Goal: Task Accomplishment & Management: Manage account settings

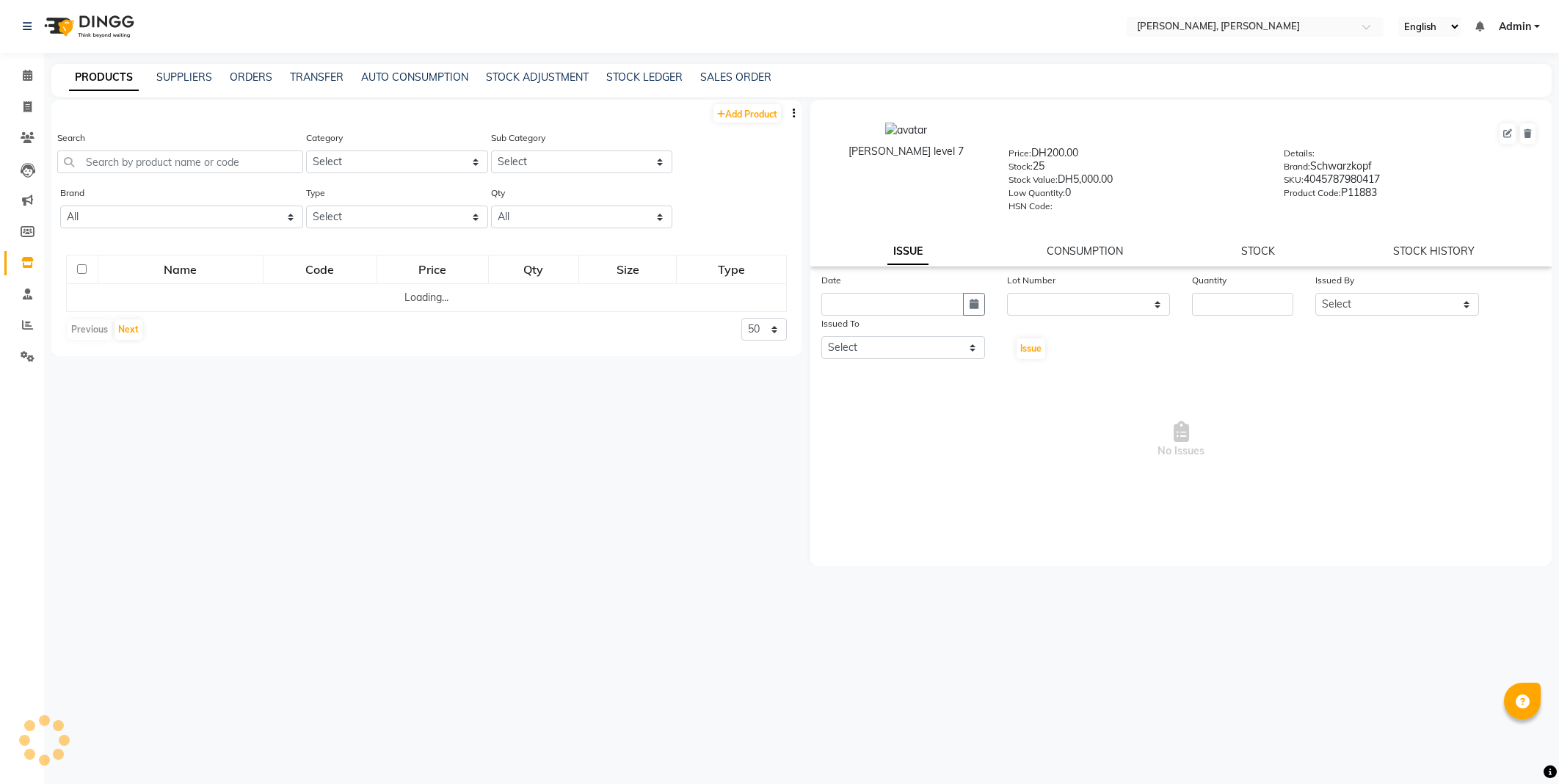
select select
click at [172, 166] on input "text" at bounding box center [180, 162] width 246 height 23
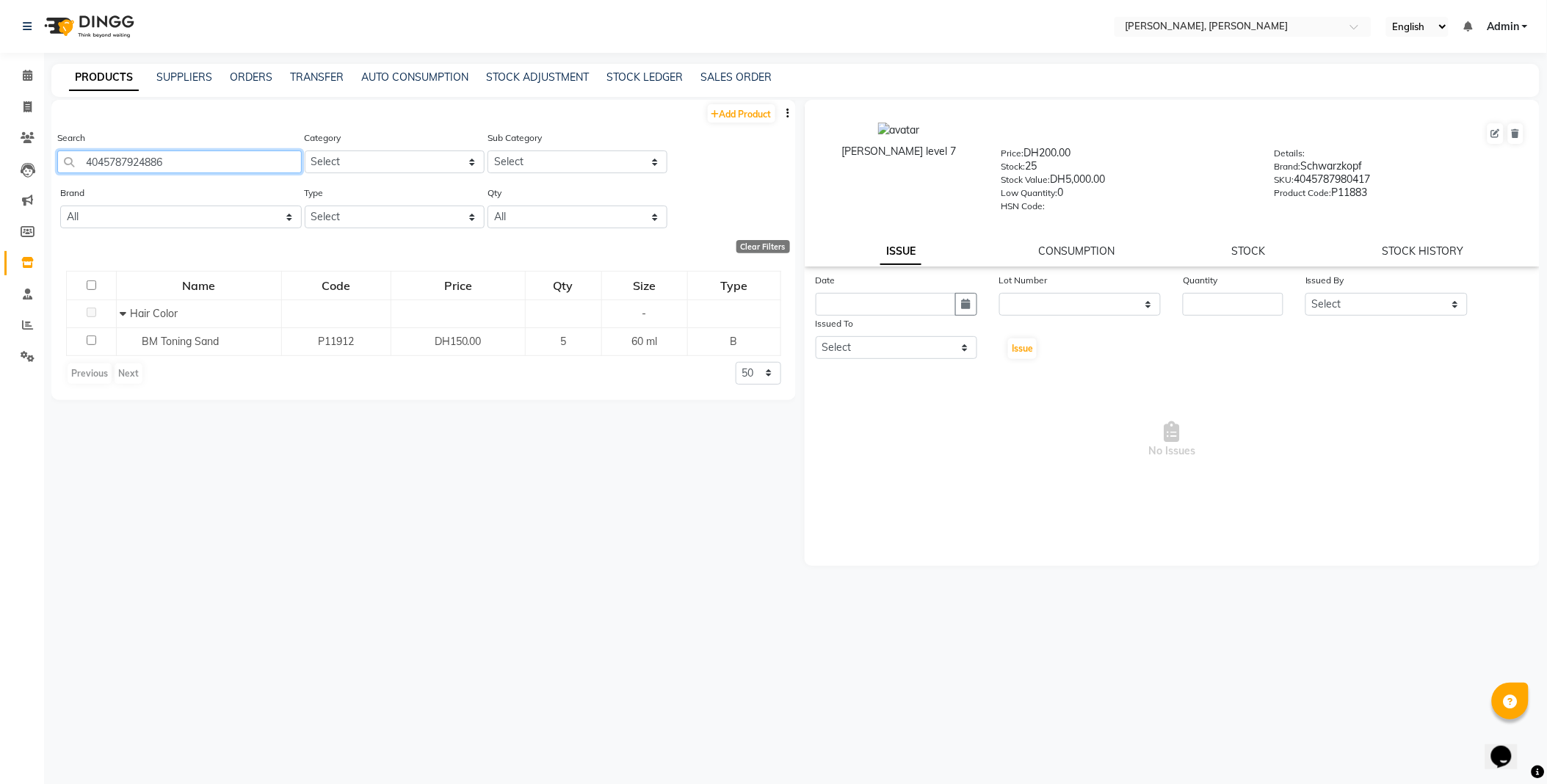
type input "4045787924886"
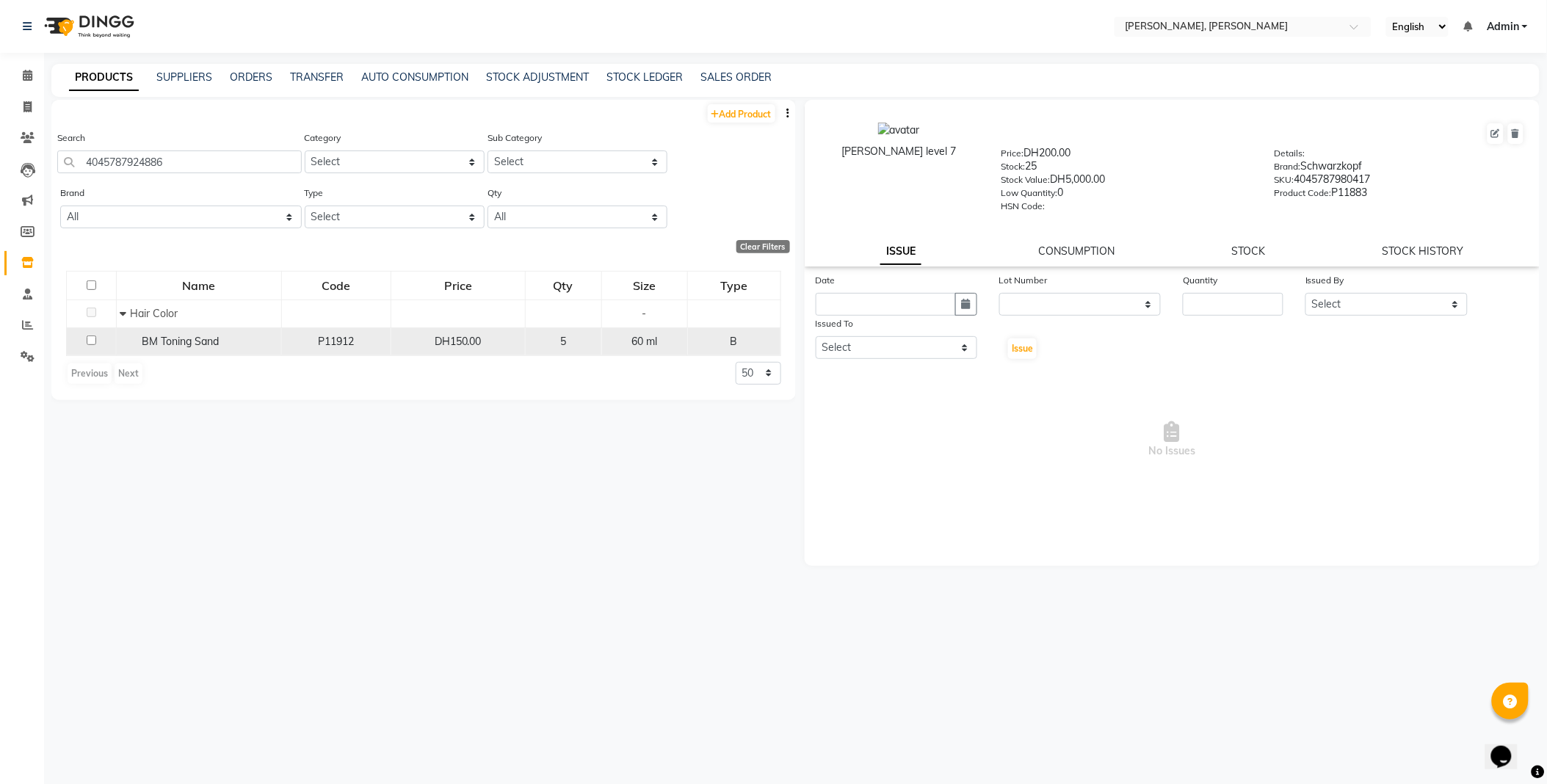
click at [213, 345] on span "BM Toning Sand" at bounding box center [181, 340] width 77 height 13
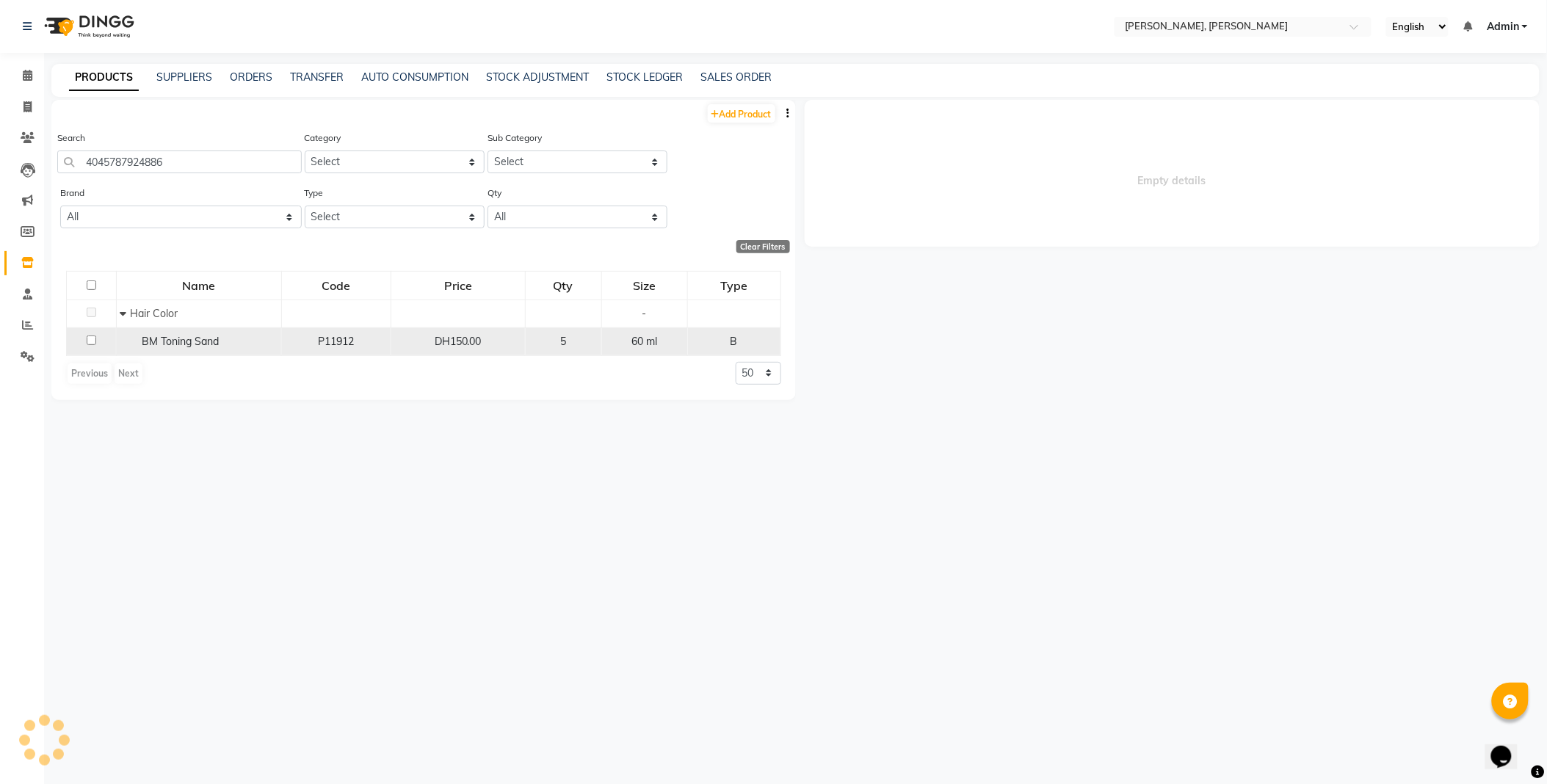
select select
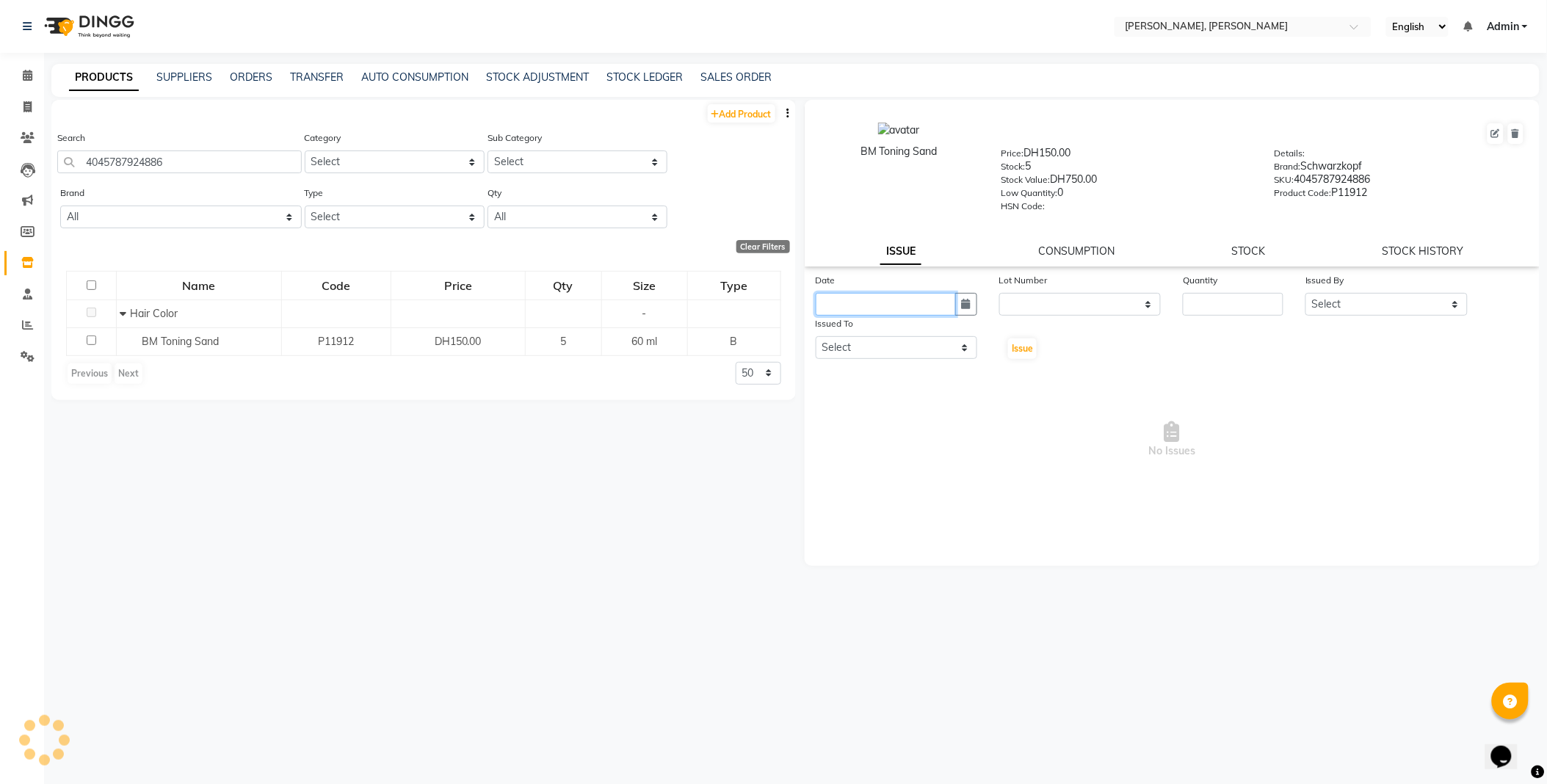
click at [890, 306] on input "text" at bounding box center [885, 304] width 140 height 23
select select "9"
select select "2025"
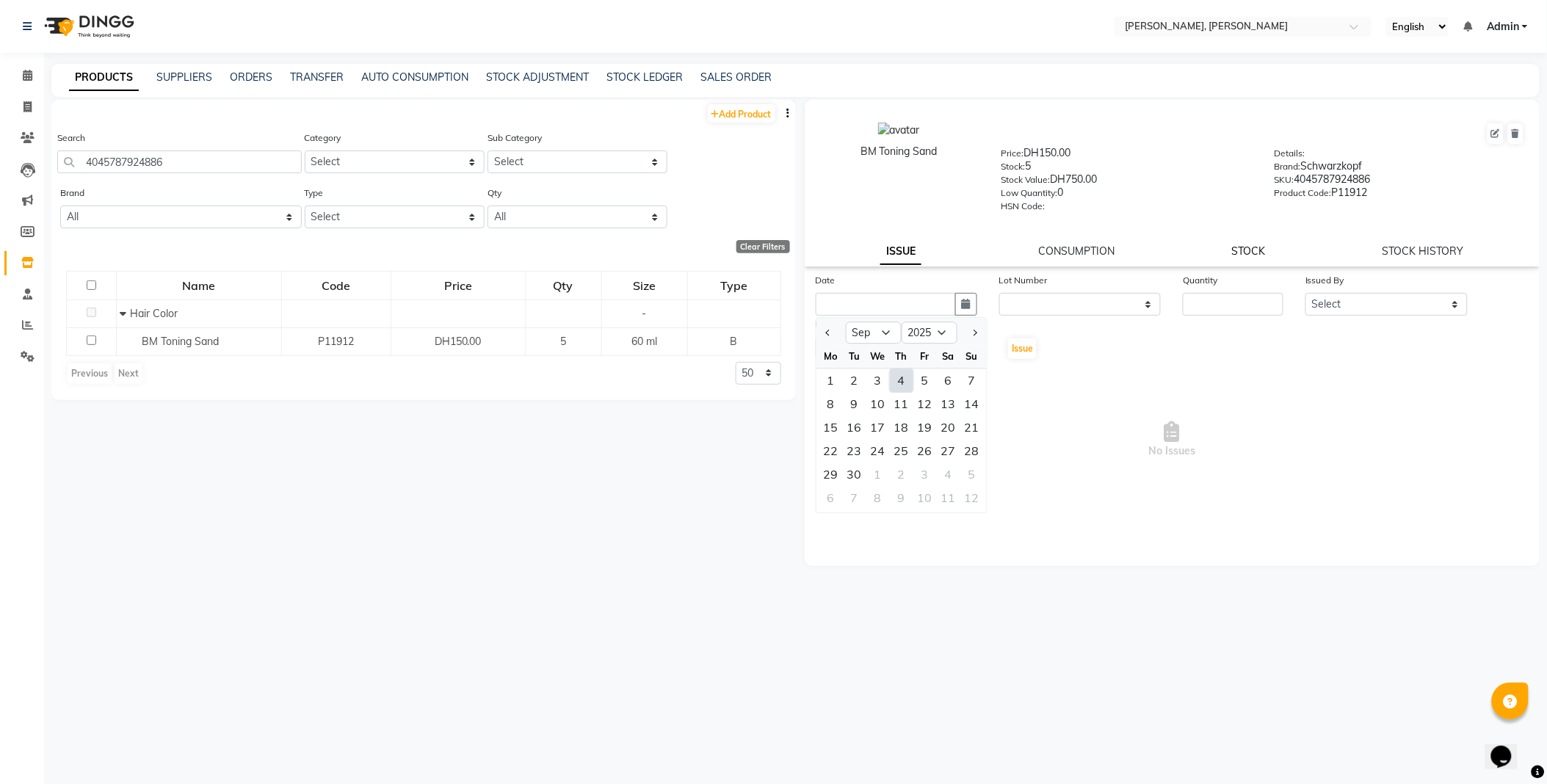
click at [1252, 252] on link "STOCK" at bounding box center [1248, 250] width 34 height 13
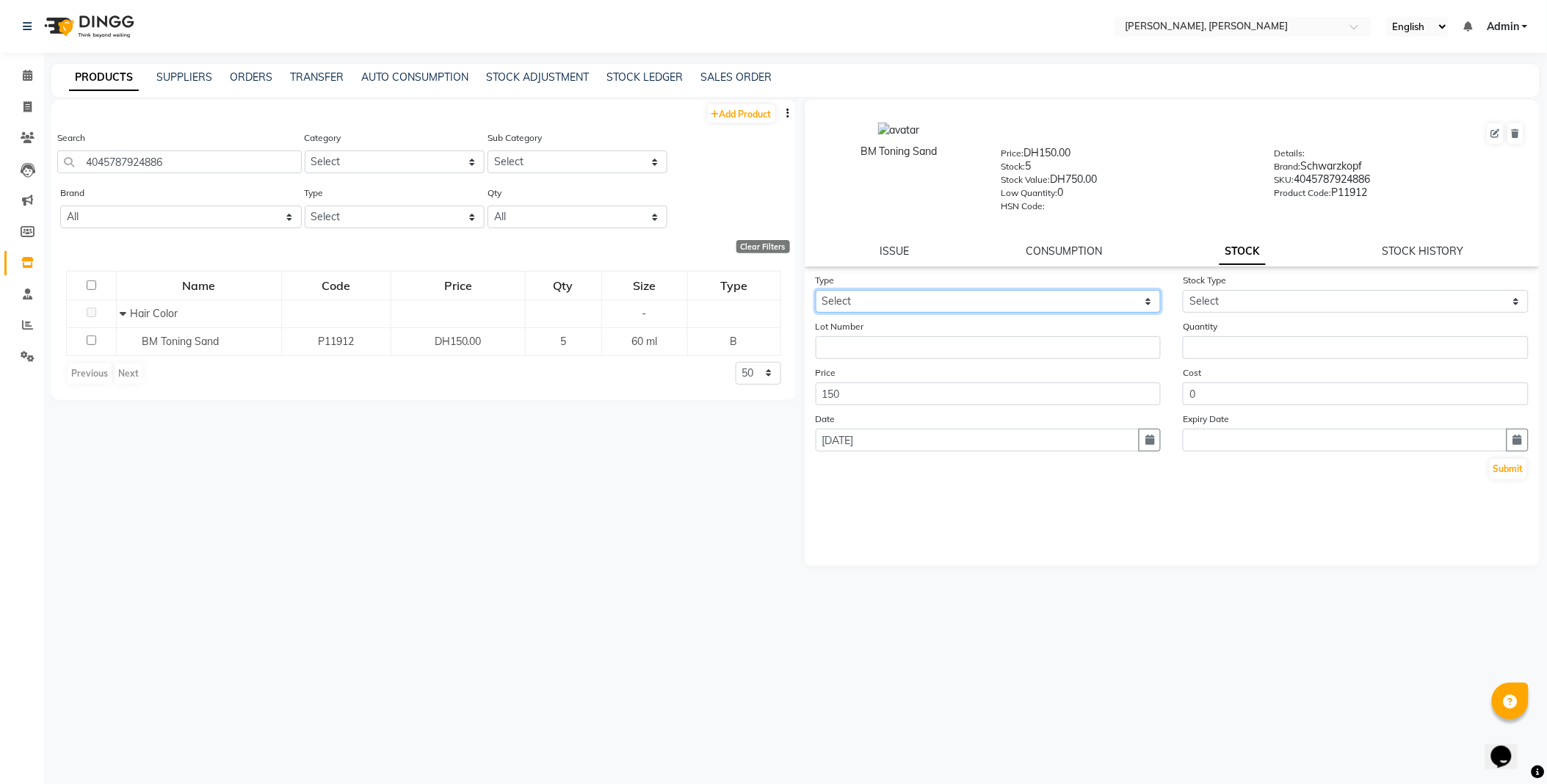
click at [914, 302] on select "Select In Out" at bounding box center [988, 301] width 346 height 23
select select "out"
click at [816, 291] on select "Select In Out" at bounding box center [988, 301] width 346 height 23
select select
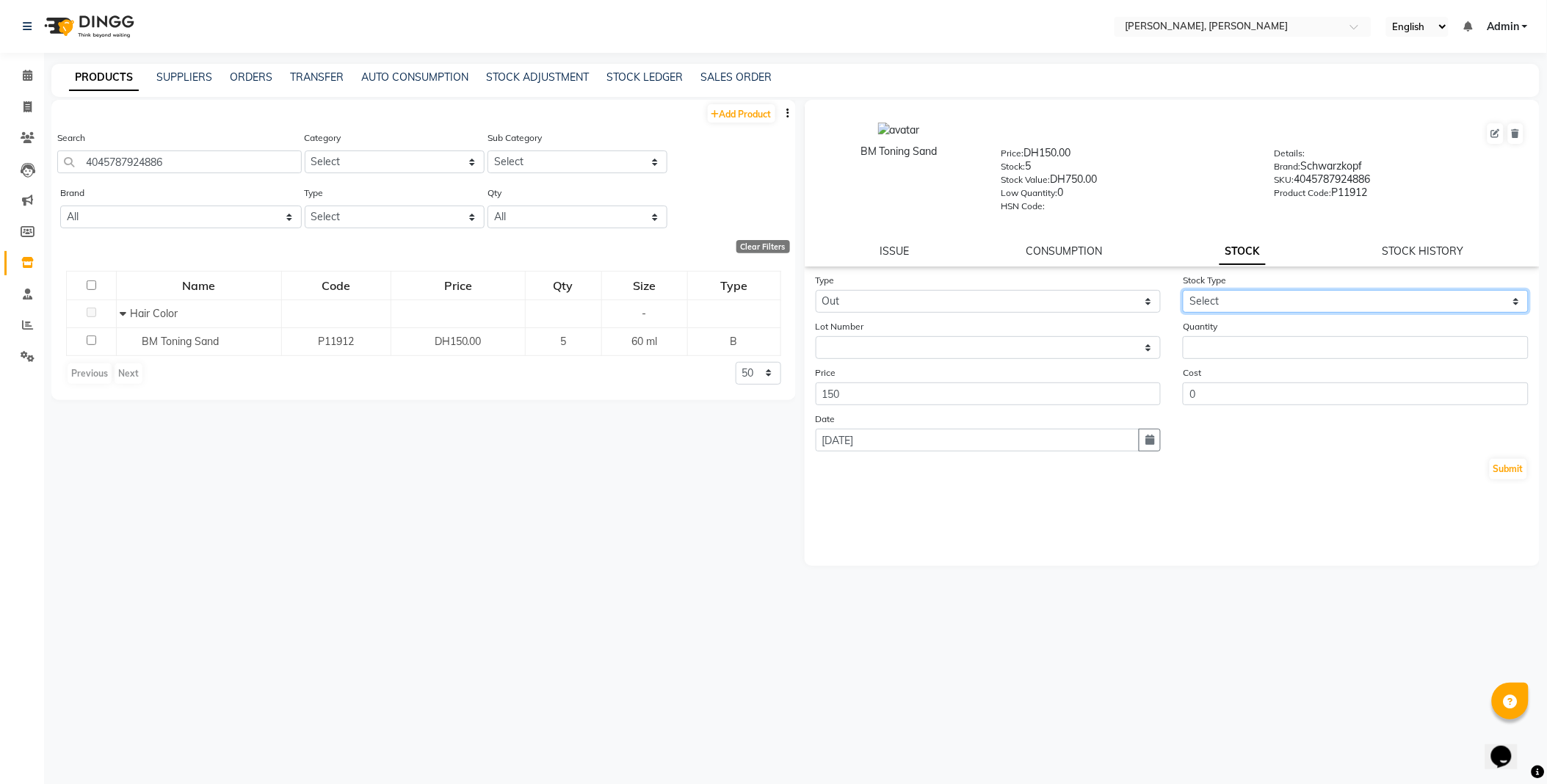
click at [1228, 303] on select "Select Internal Use Damaged Expired Adjustment Return Other" at bounding box center [1356, 301] width 346 height 23
select select "internal use"
click at [1183, 291] on select "Select Internal Use Damaged Expired Adjustment Return Other" at bounding box center [1356, 301] width 346 height 23
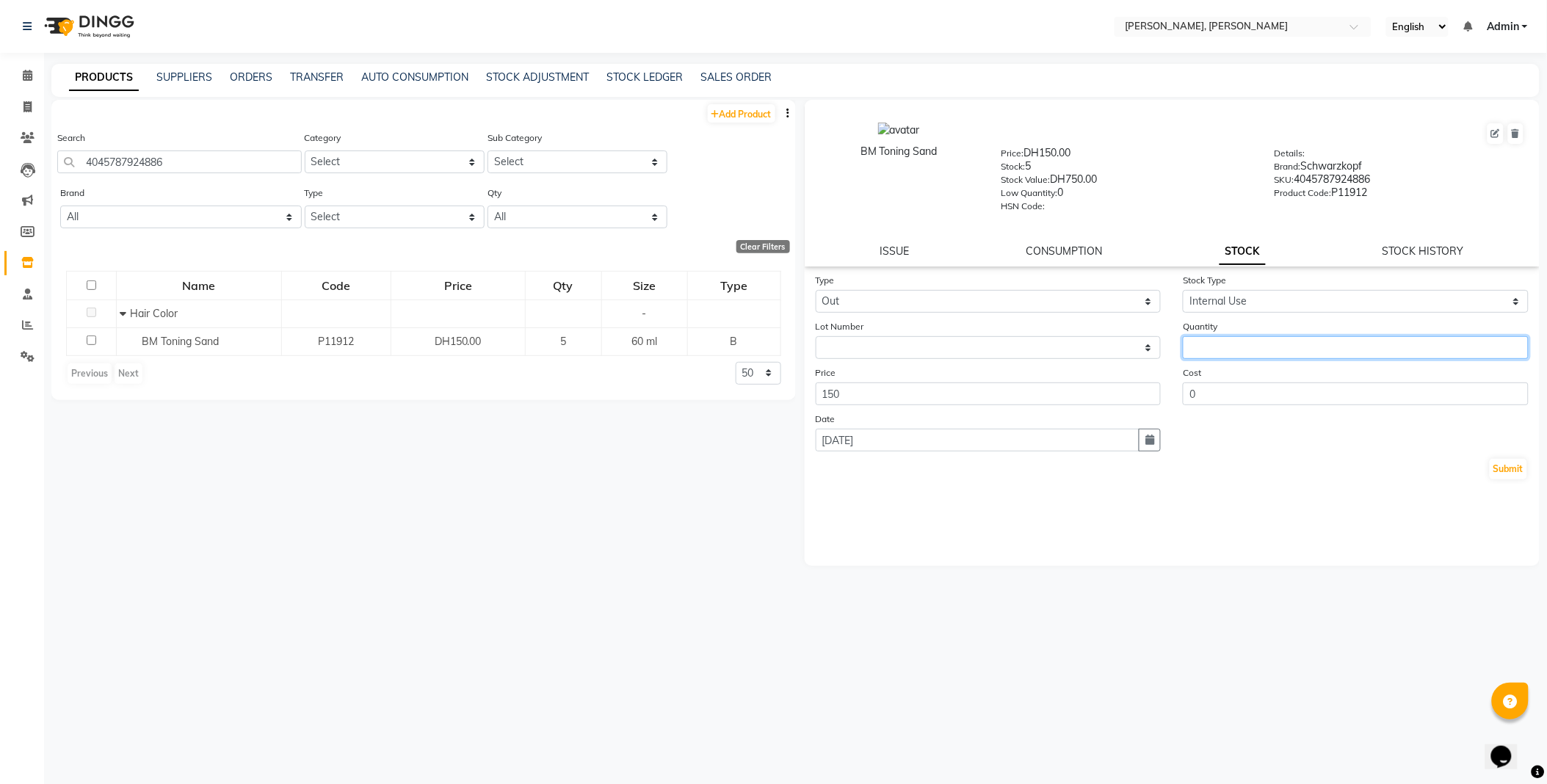
click at [1232, 348] on input "number" at bounding box center [1356, 347] width 346 height 23
type input "1"
click at [1510, 499] on div "Type Select In Out Stock Type Select Internal Use Damaged Expired Adjustment Re…" at bounding box center [1172, 419] width 735 height 294
click at [1508, 471] on button "Submit" at bounding box center [1508, 469] width 37 height 21
select select
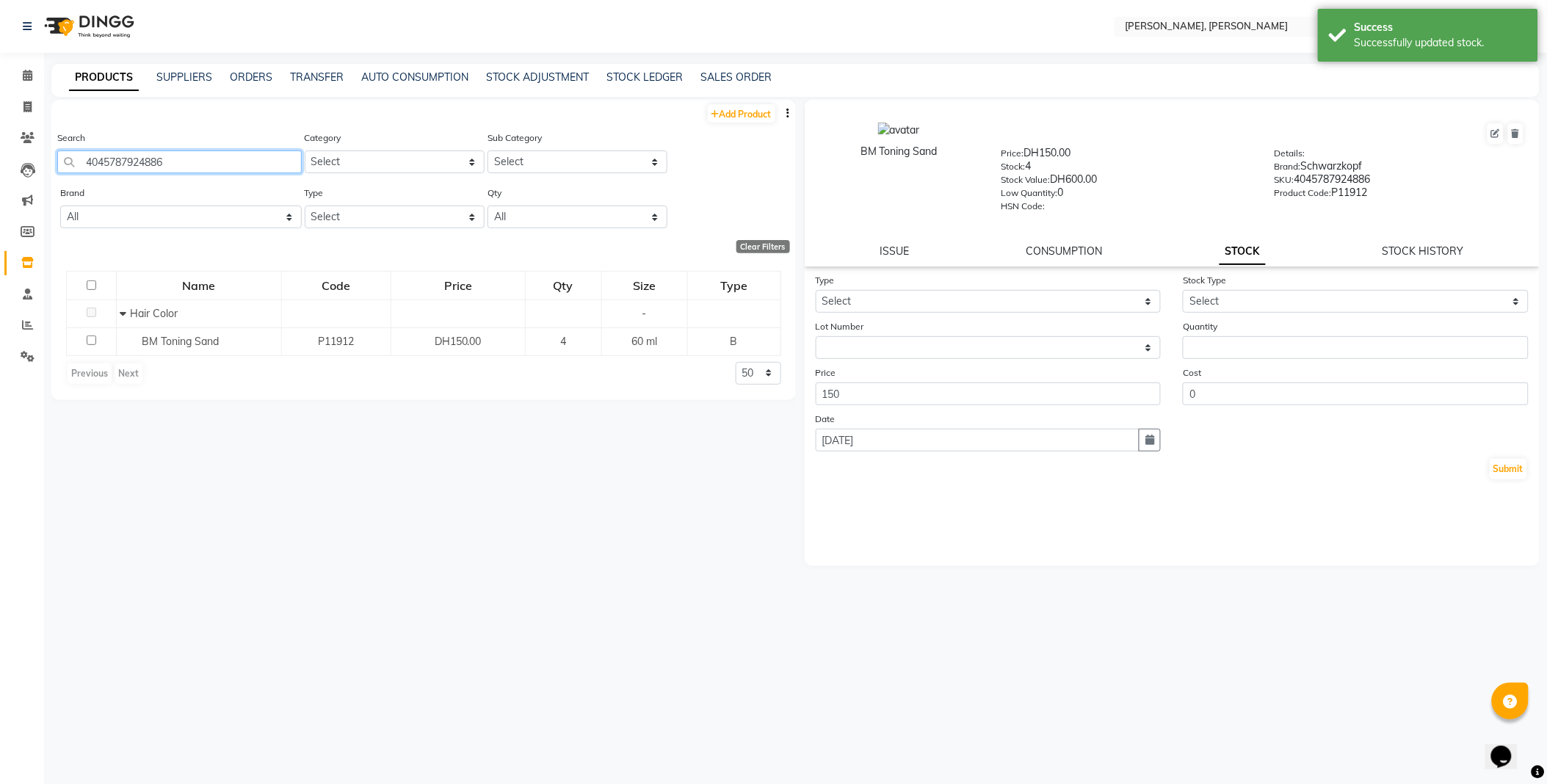
click at [252, 160] on input "4045787924886" at bounding box center [179, 162] width 244 height 23
type input "4045787389746"
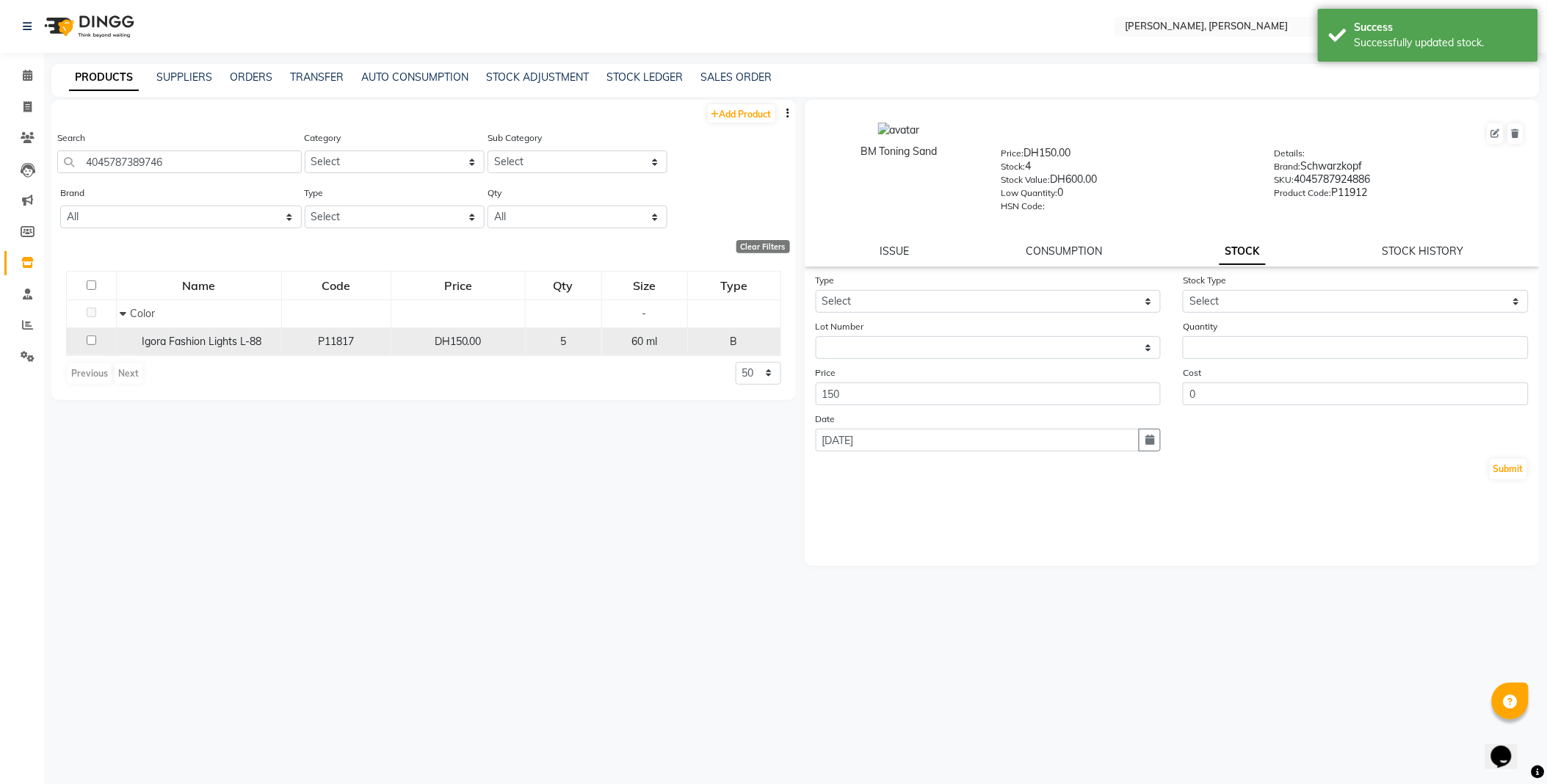
click at [177, 343] on span "Igora Fashion Lights L-88" at bounding box center [202, 340] width 119 height 13
select select
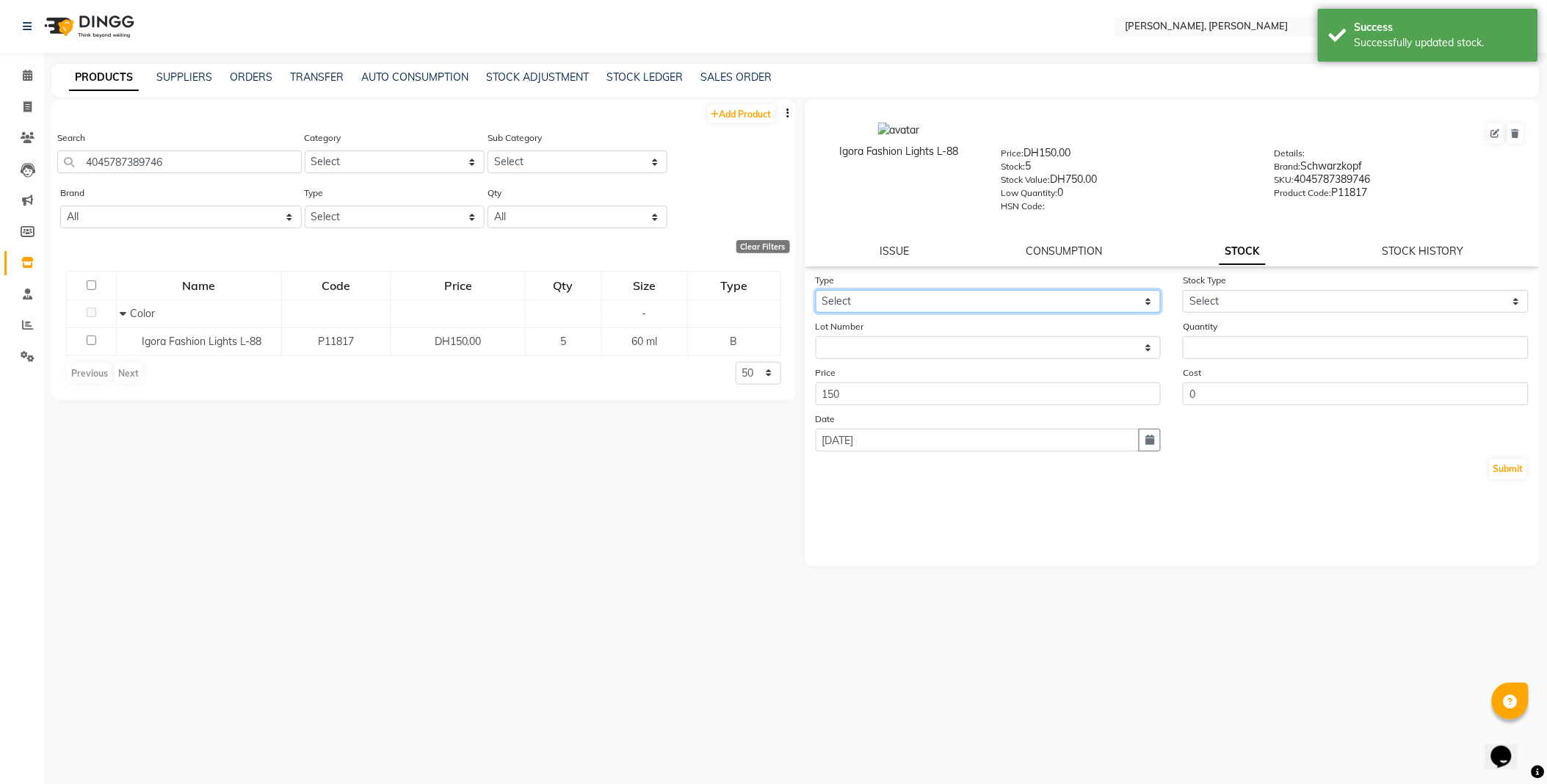
click at [906, 302] on select "Select In Out" at bounding box center [988, 301] width 346 height 23
select select "out"
click at [816, 291] on select "Select In Out" at bounding box center [988, 301] width 346 height 23
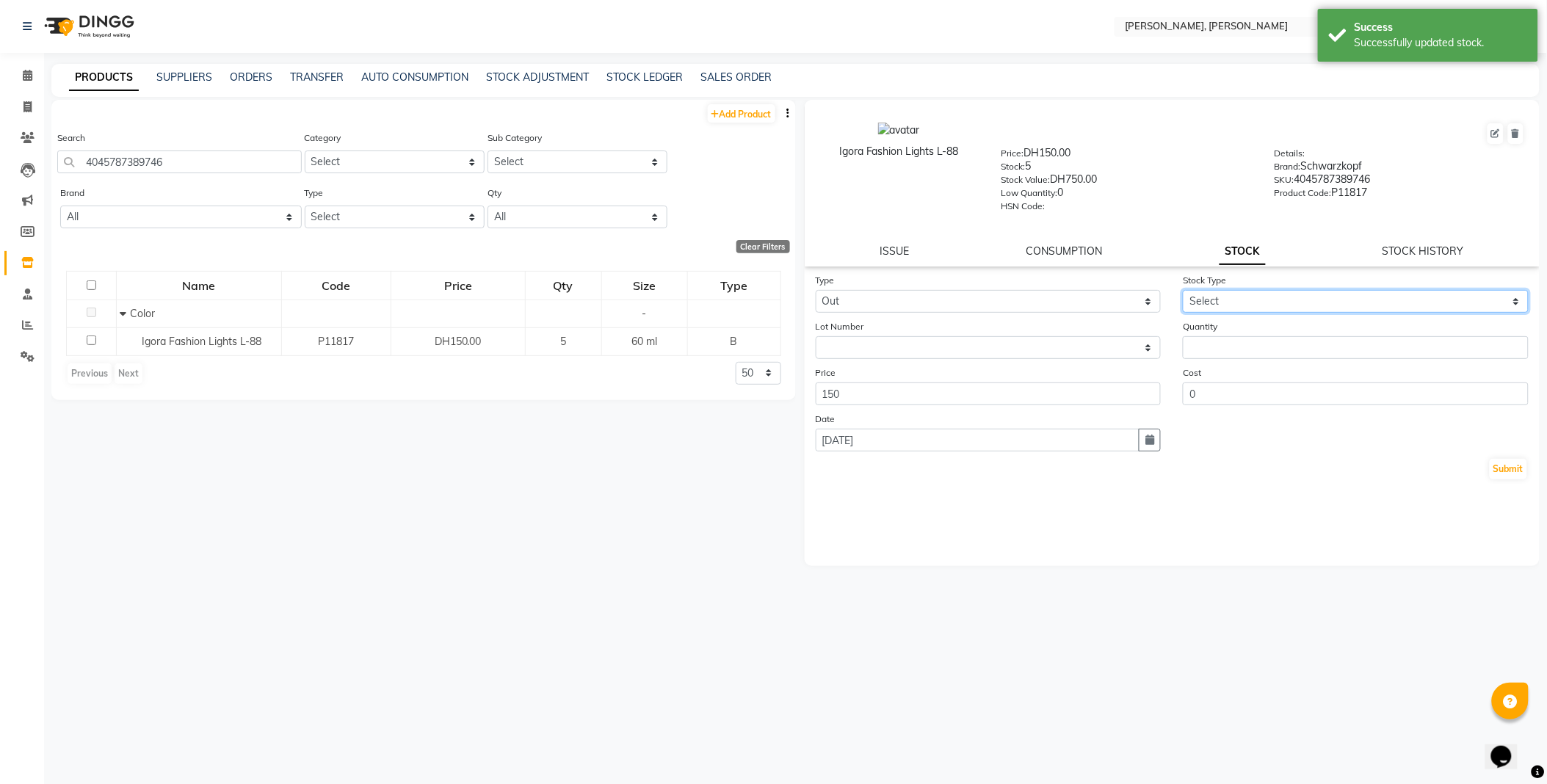
click at [1224, 298] on select "Select Internal Use Damaged Expired Adjustment Return Other" at bounding box center [1356, 301] width 346 height 23
select select "internal use"
click at [1183, 291] on select "Select Internal Use Damaged Expired Adjustment Return Other" at bounding box center [1356, 301] width 346 height 23
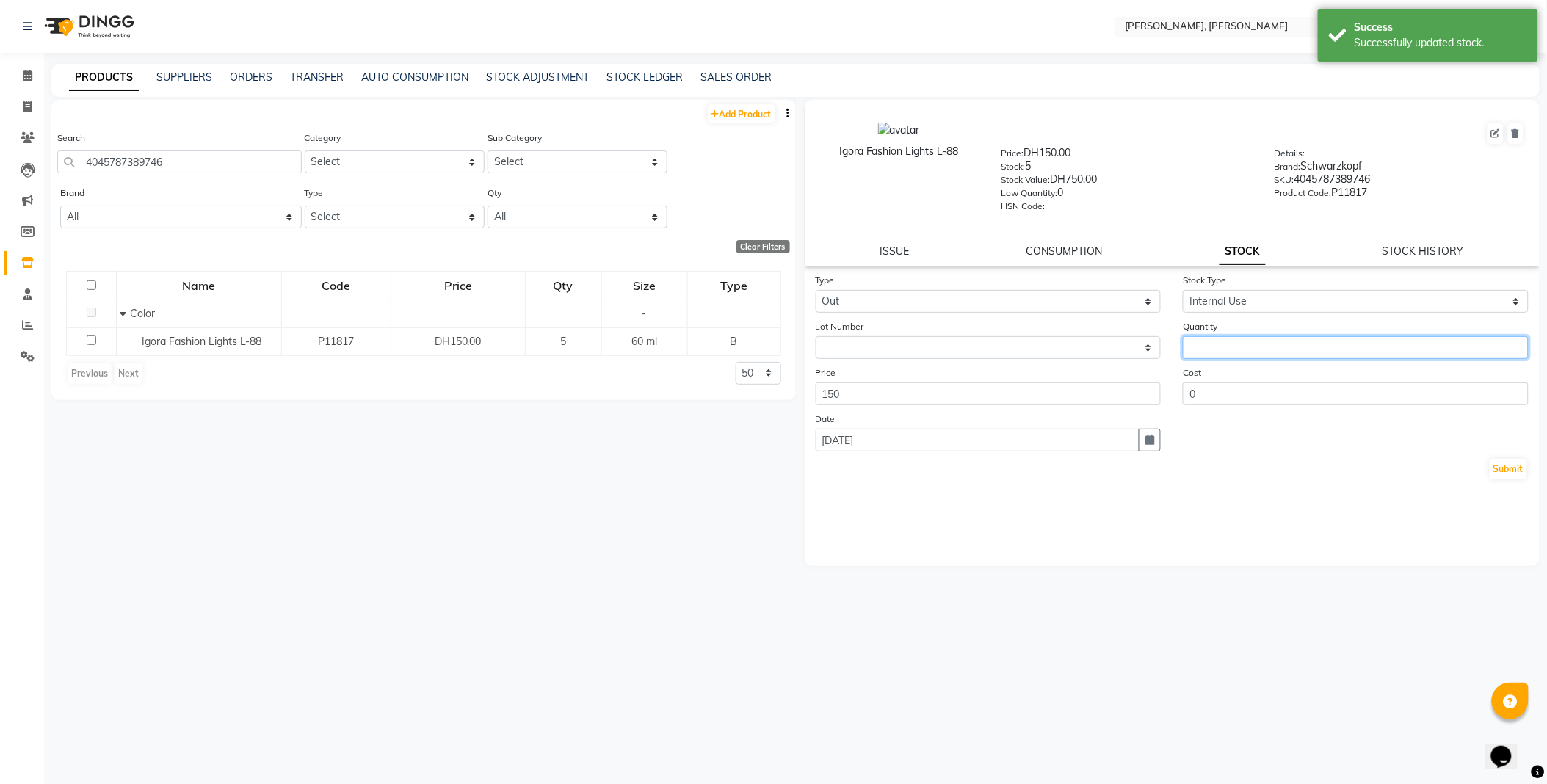
click at [1244, 346] on input "number" at bounding box center [1356, 347] width 346 height 23
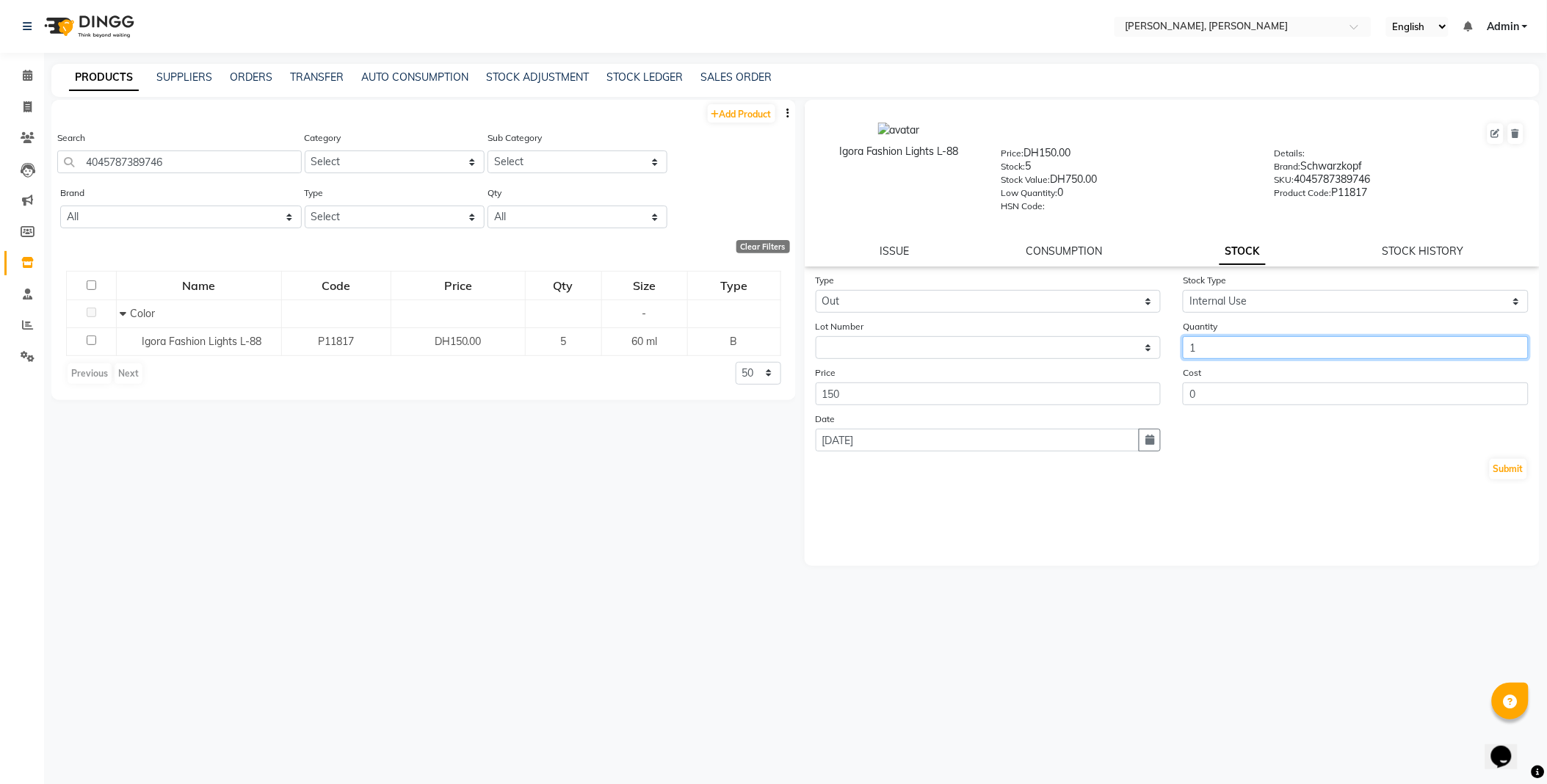
type input "1"
click at [1523, 470] on button "Submit" at bounding box center [1508, 469] width 37 height 21
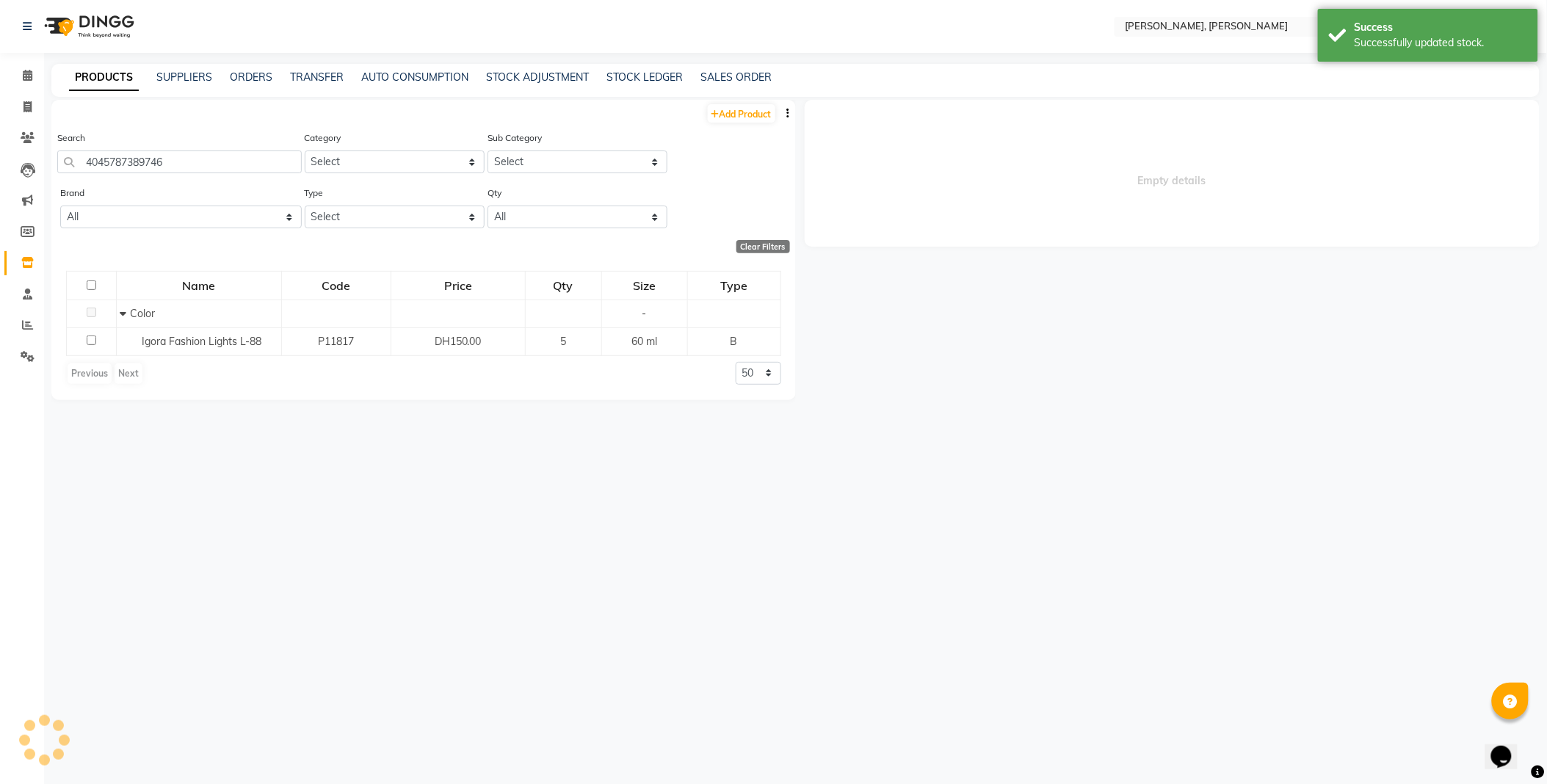
select select
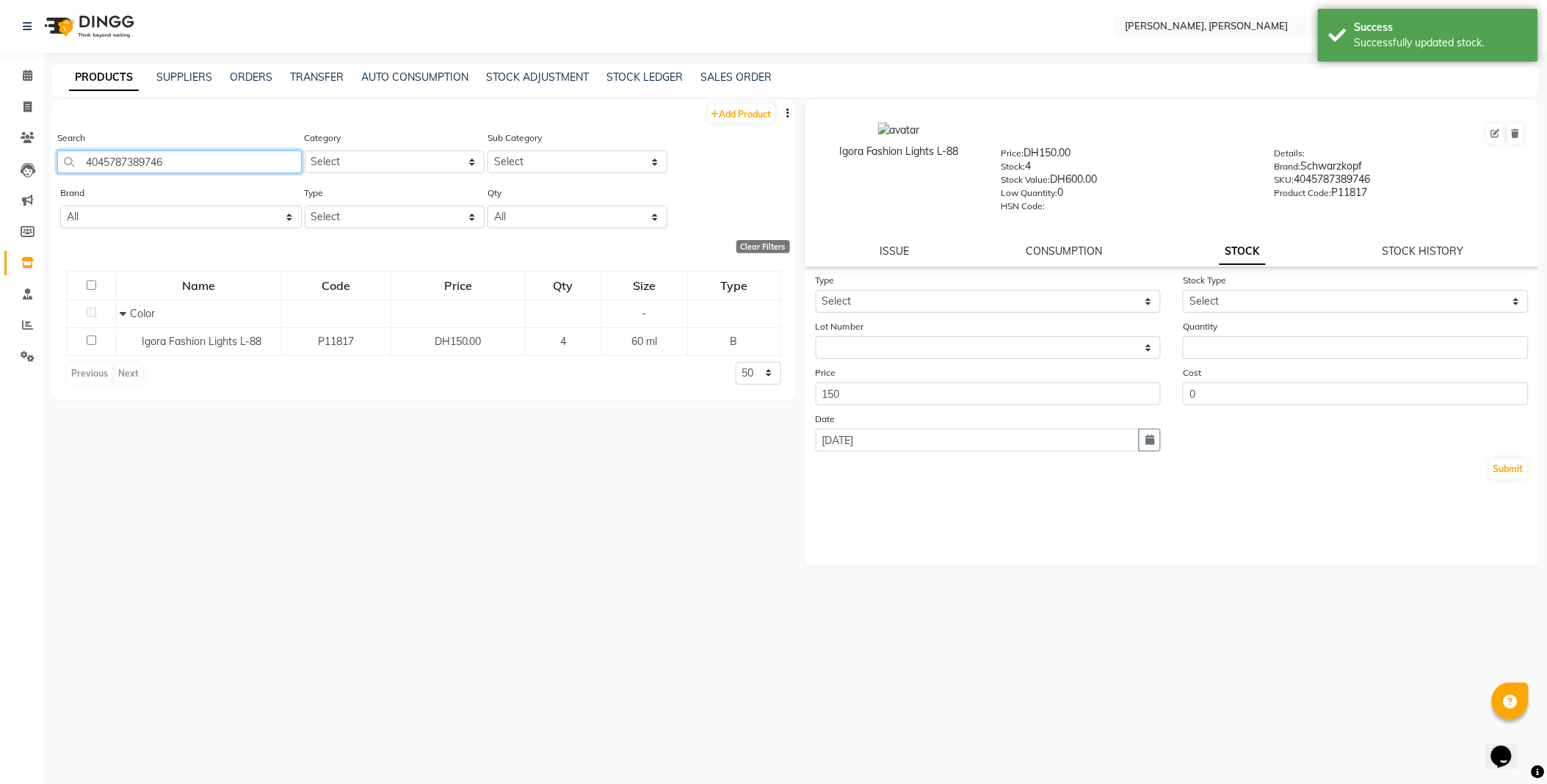
click at [222, 166] on input "4045787389746" at bounding box center [179, 162] width 244 height 23
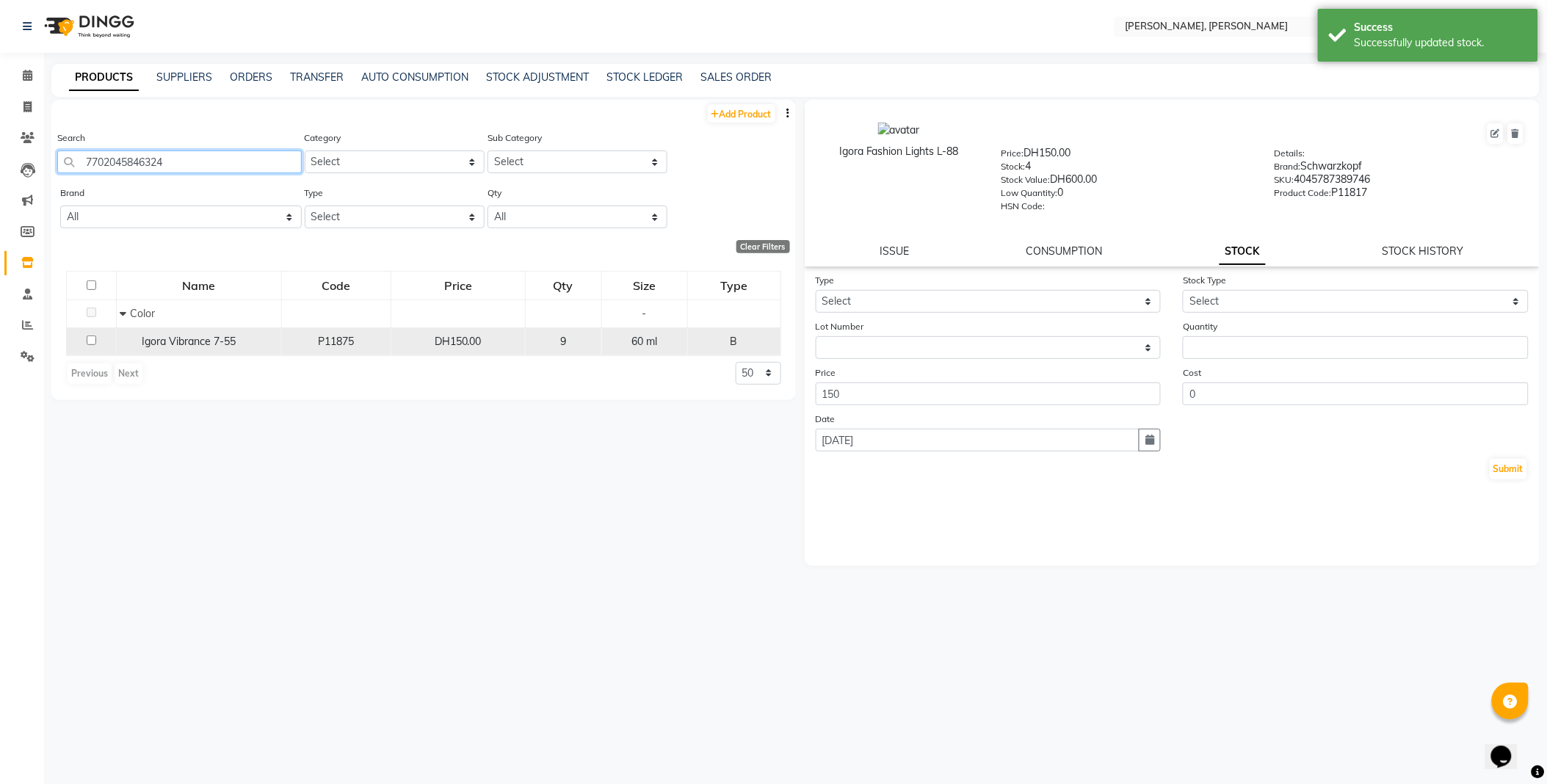
type input "7702045846324"
click at [200, 345] on span "Igora Vibrance 7-55" at bounding box center [189, 340] width 94 height 13
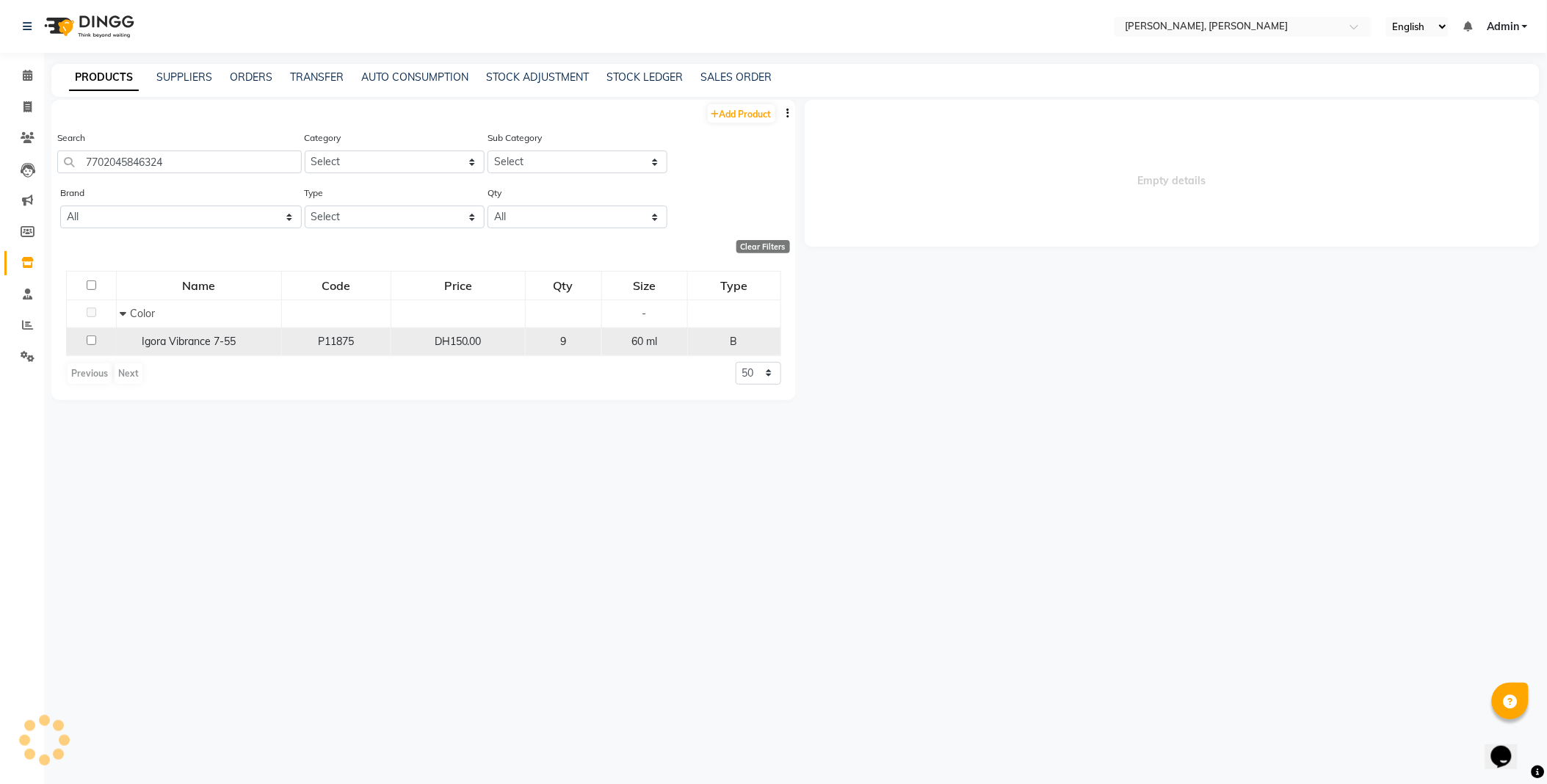
select select
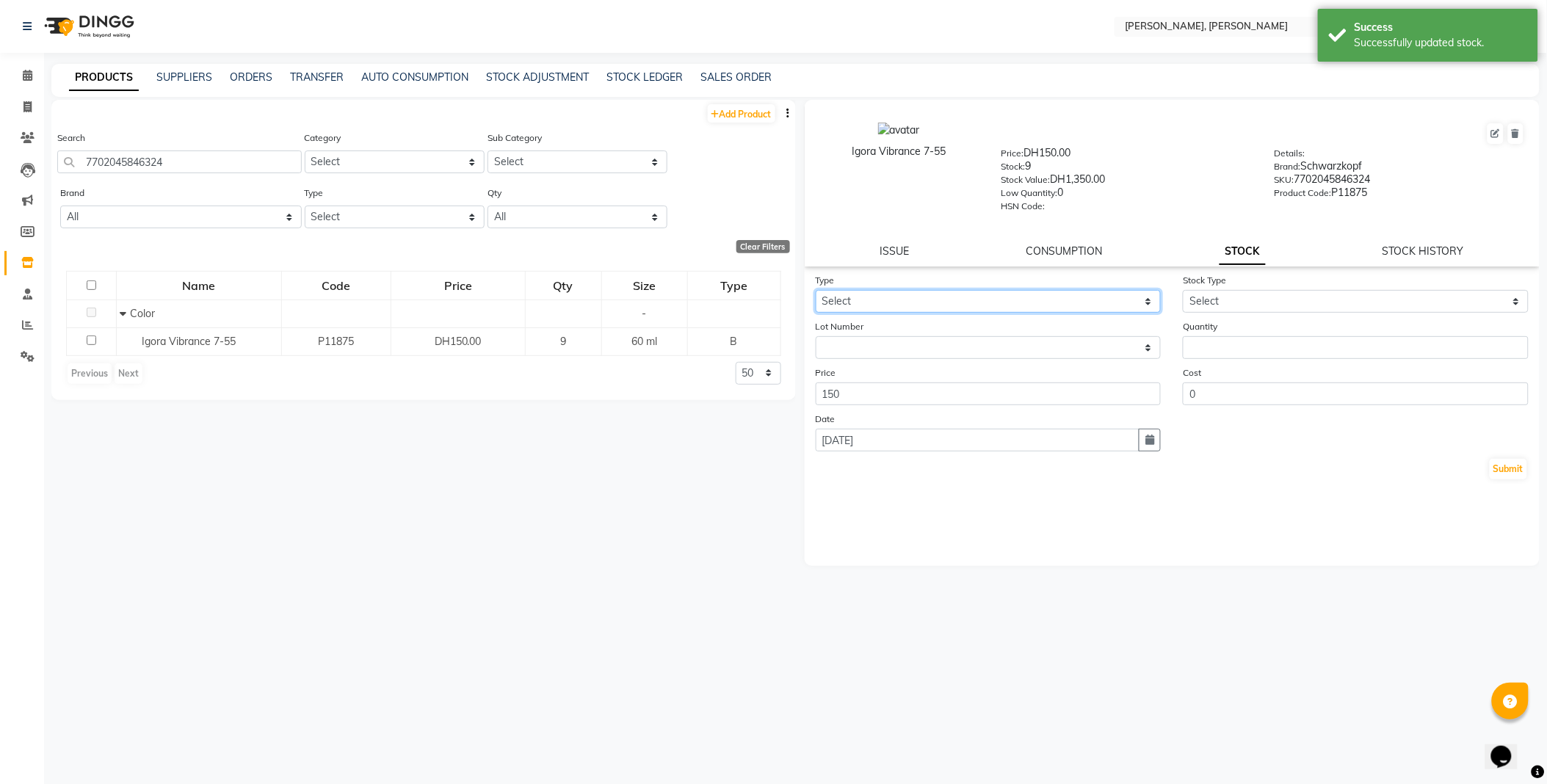
click at [871, 302] on select "Select In Out" at bounding box center [988, 301] width 346 height 23
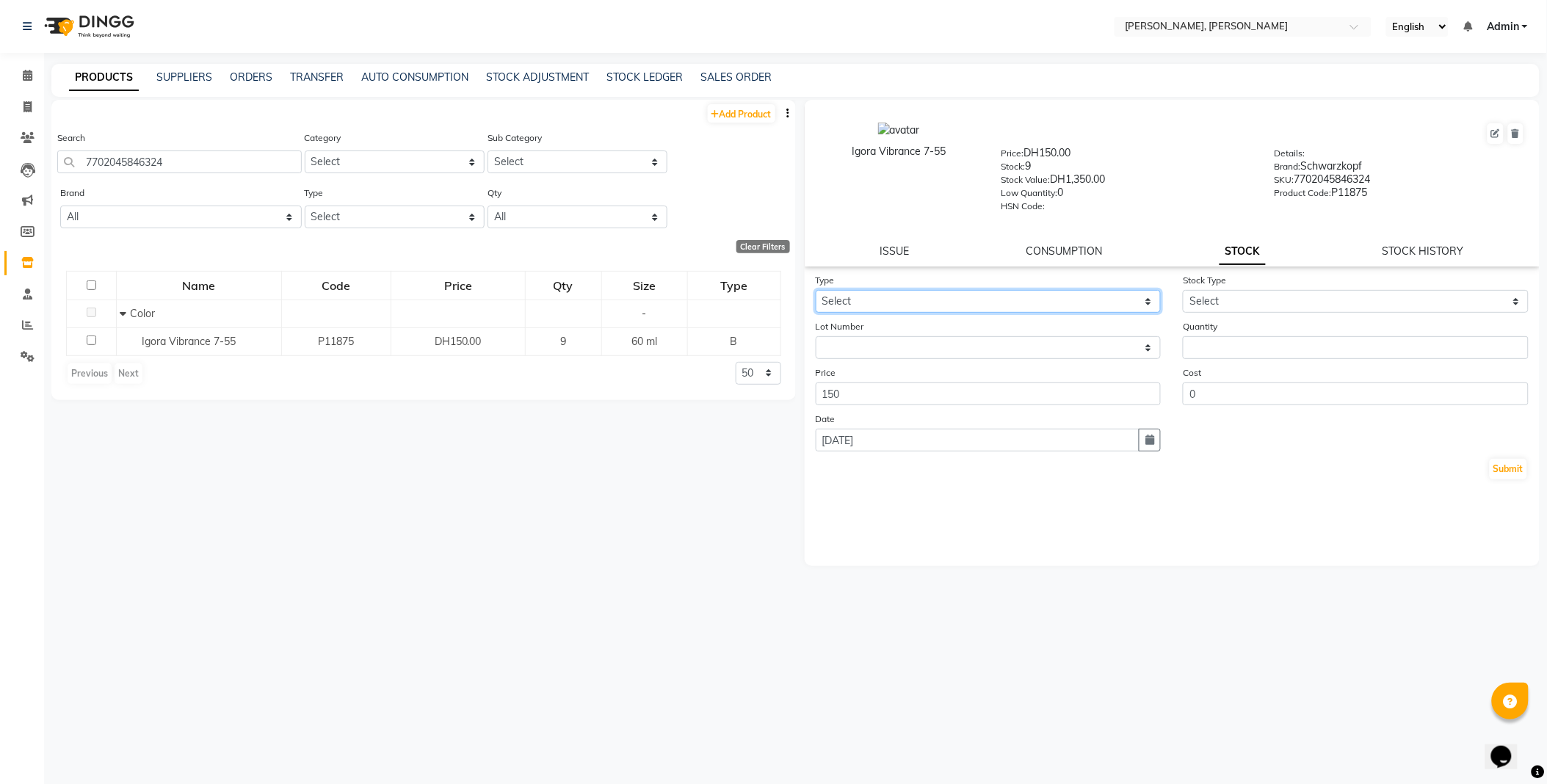
select select "out"
click at [816, 291] on select "Select In Out" at bounding box center [988, 301] width 346 height 23
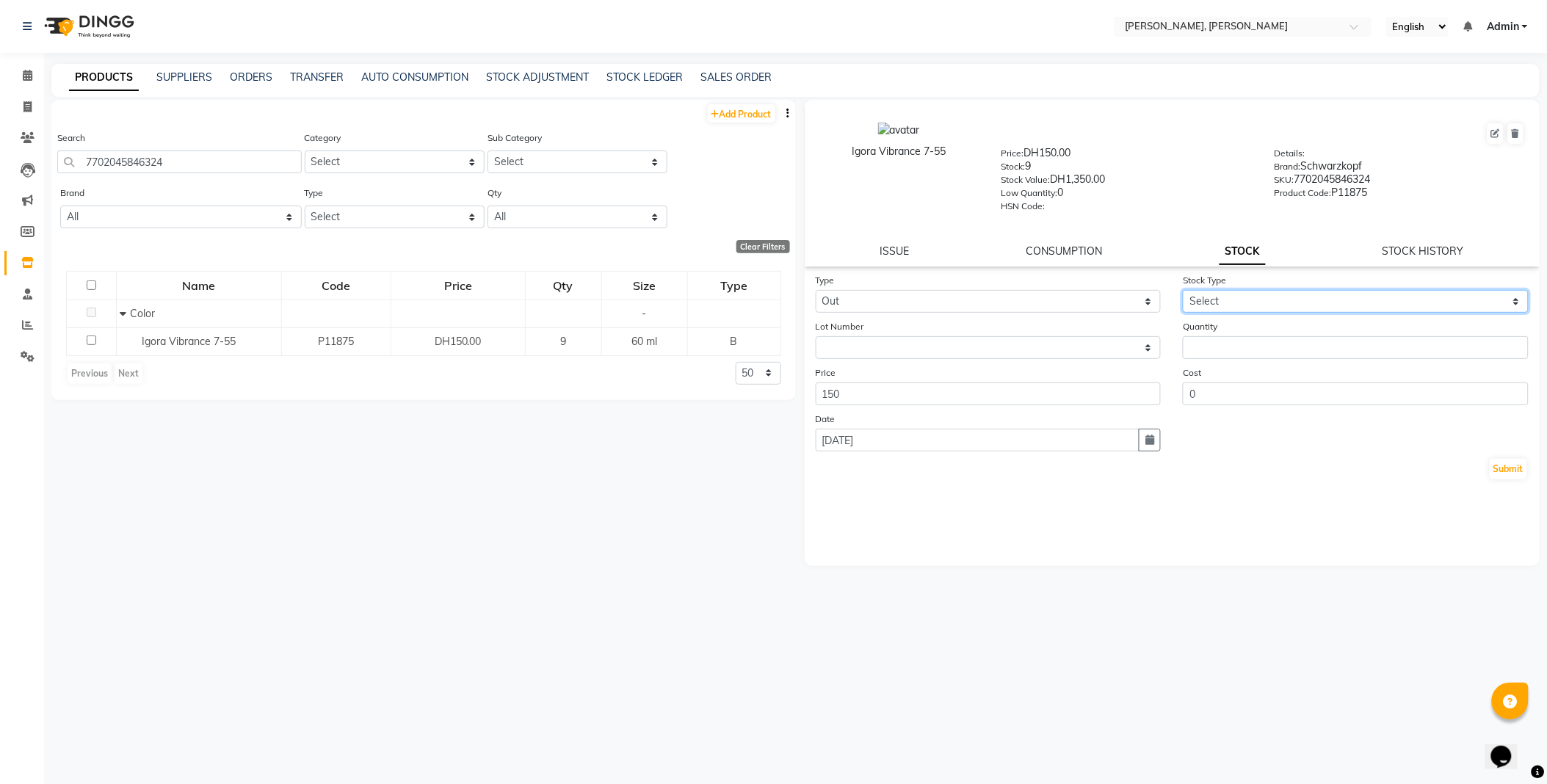
click at [1220, 304] on select "Select Internal Use Damaged Expired Adjustment Return Other" at bounding box center [1356, 301] width 346 height 23
select select "internal use"
click at [1183, 291] on select "Select Internal Use Damaged Expired Adjustment Return Other" at bounding box center [1356, 301] width 346 height 23
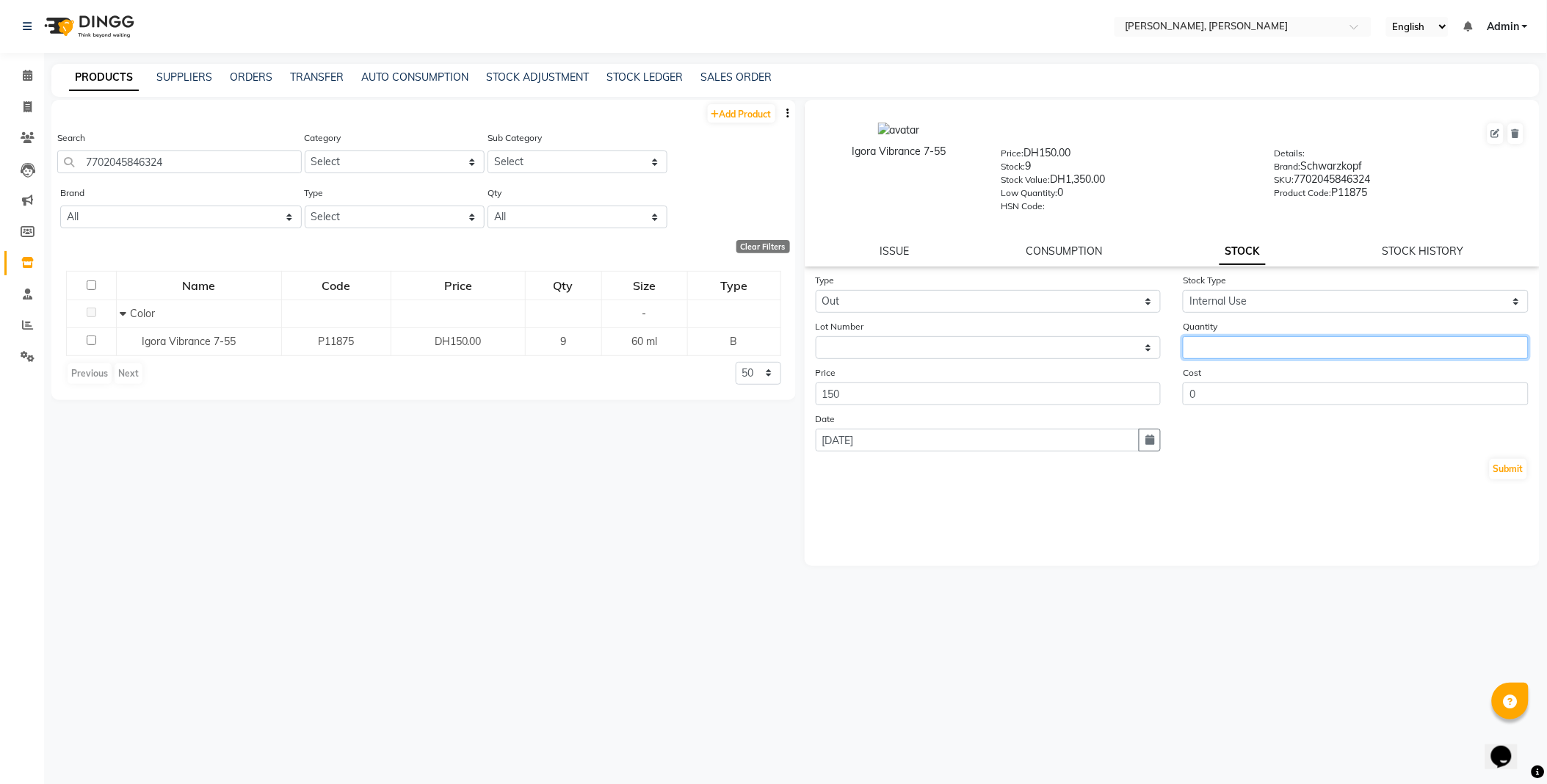
click at [1240, 354] on input "number" at bounding box center [1356, 347] width 346 height 23
type input "1"
click at [1511, 480] on button "Submit" at bounding box center [1508, 469] width 37 height 21
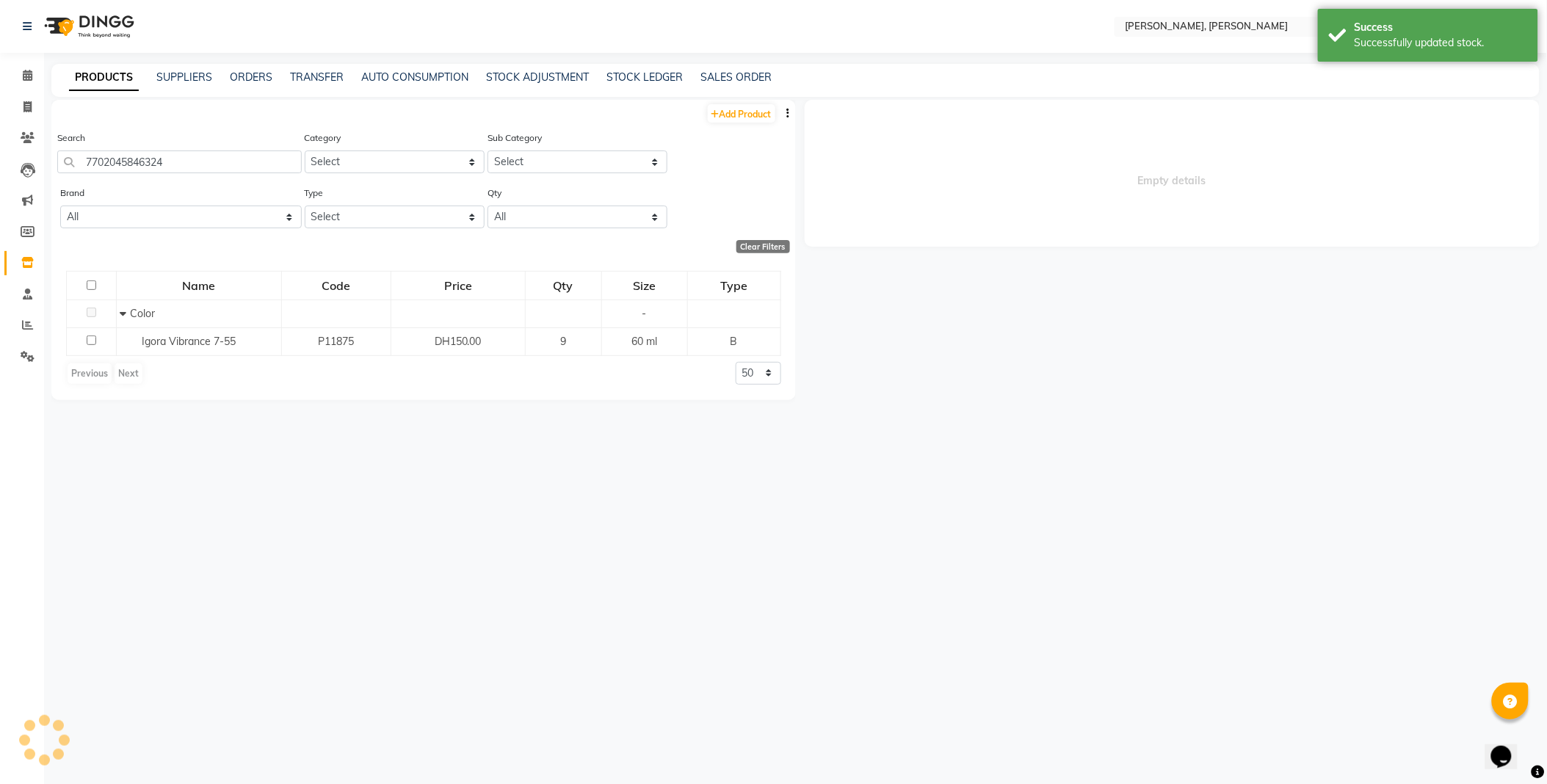
select select
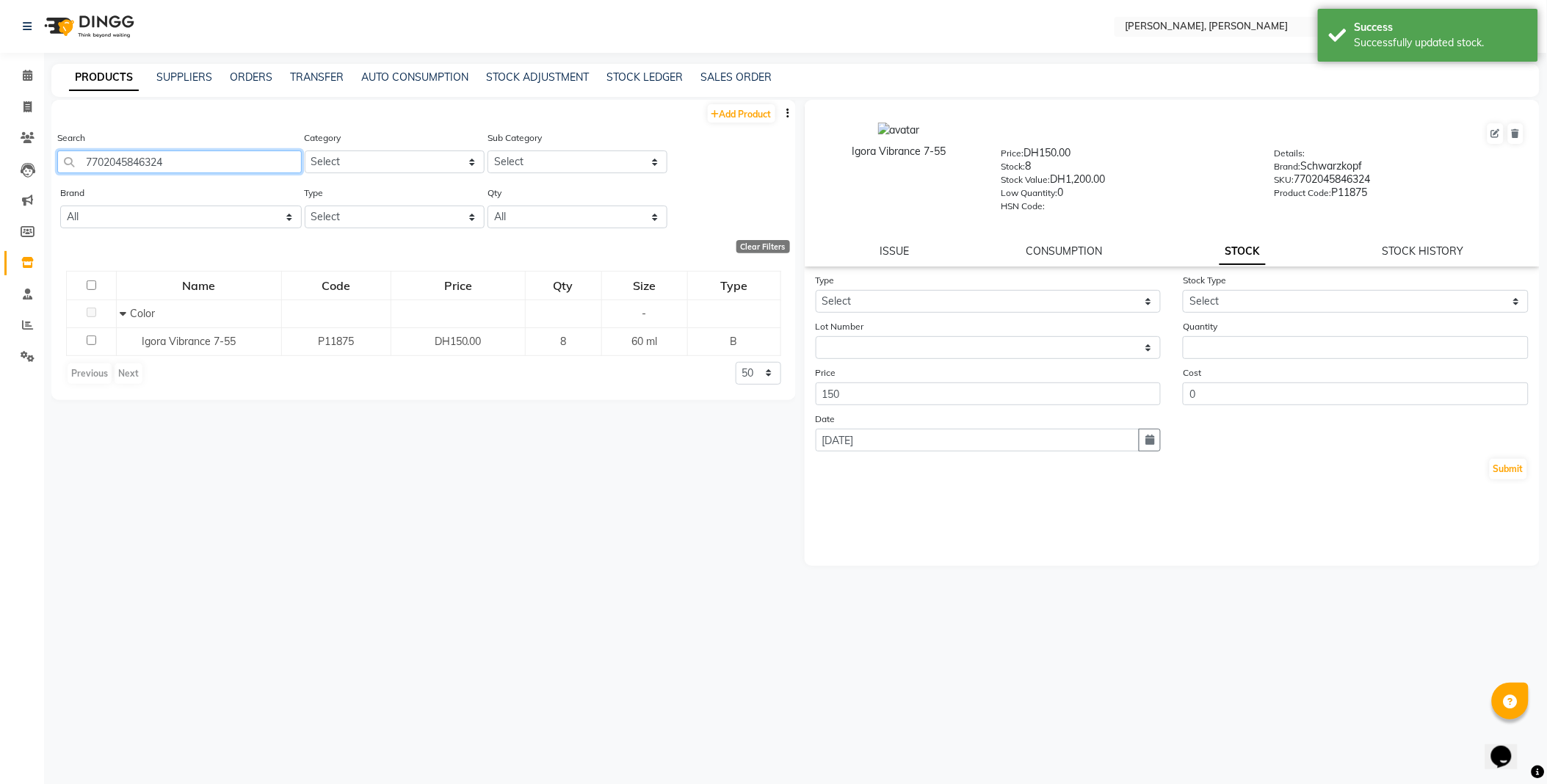
click at [251, 164] on input "7702045846324" at bounding box center [179, 162] width 244 height 23
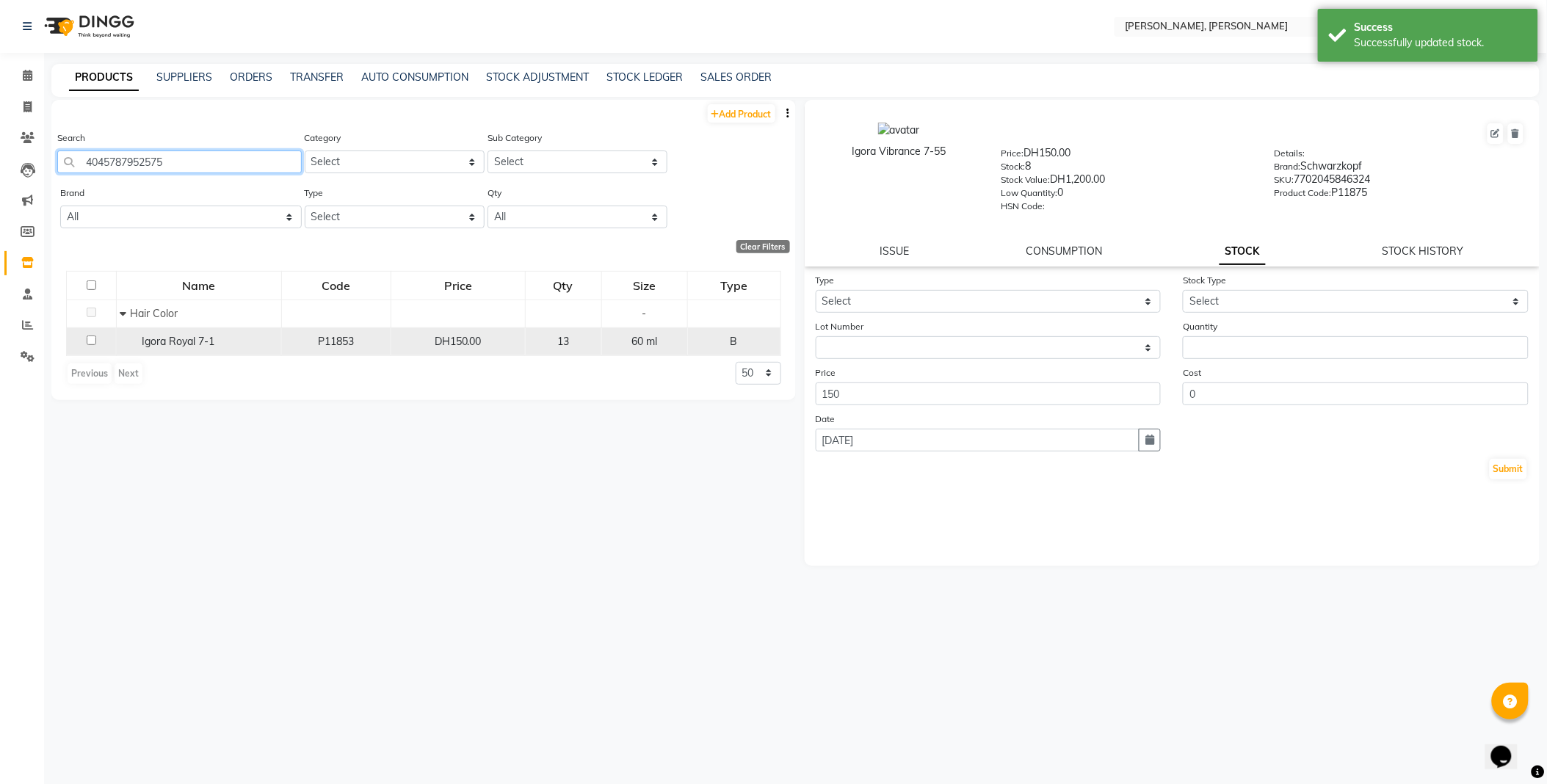
type input "4045787952575"
click at [194, 345] on span "Igora Royal 7-1" at bounding box center [178, 340] width 73 height 13
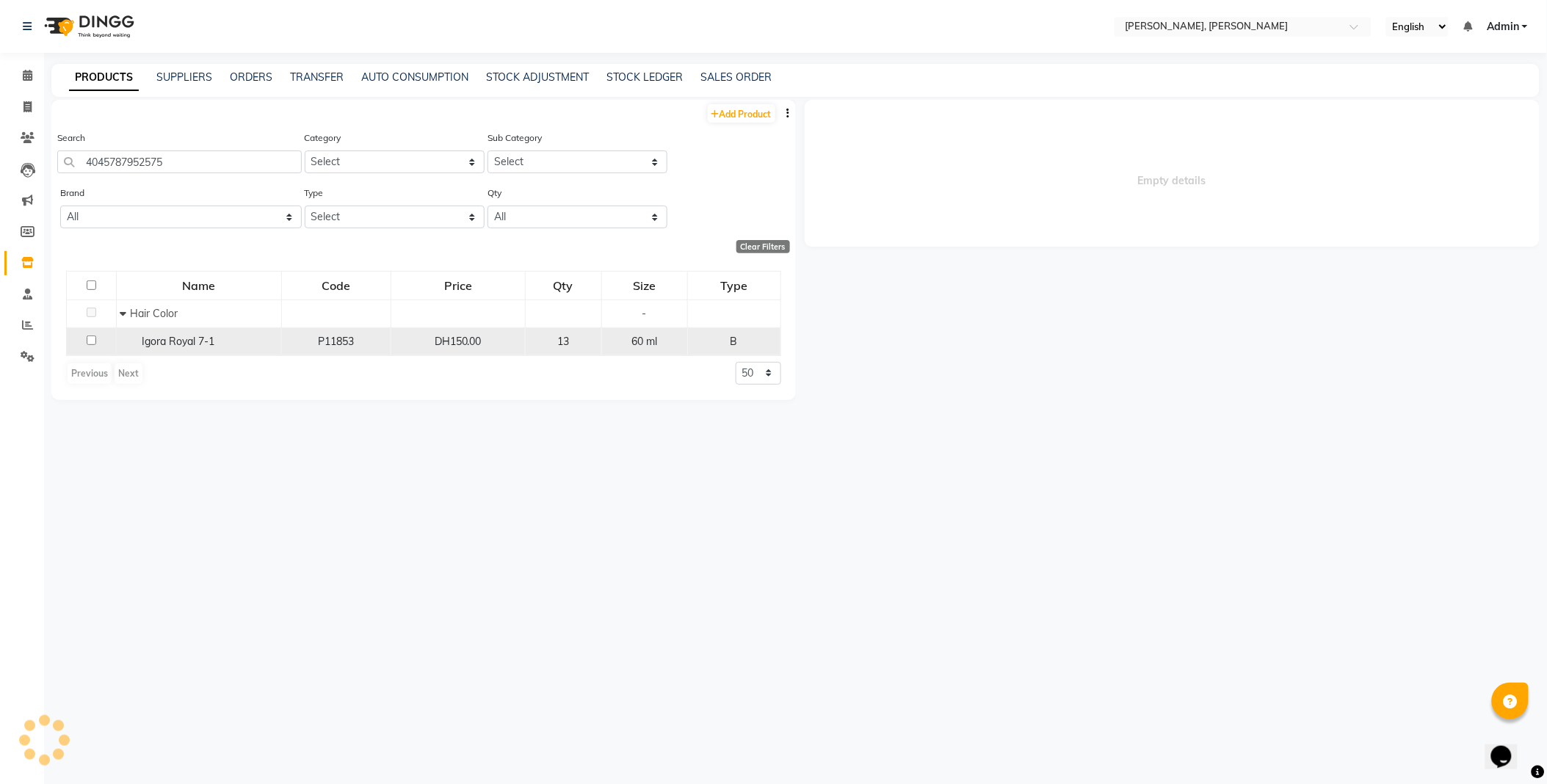
select select
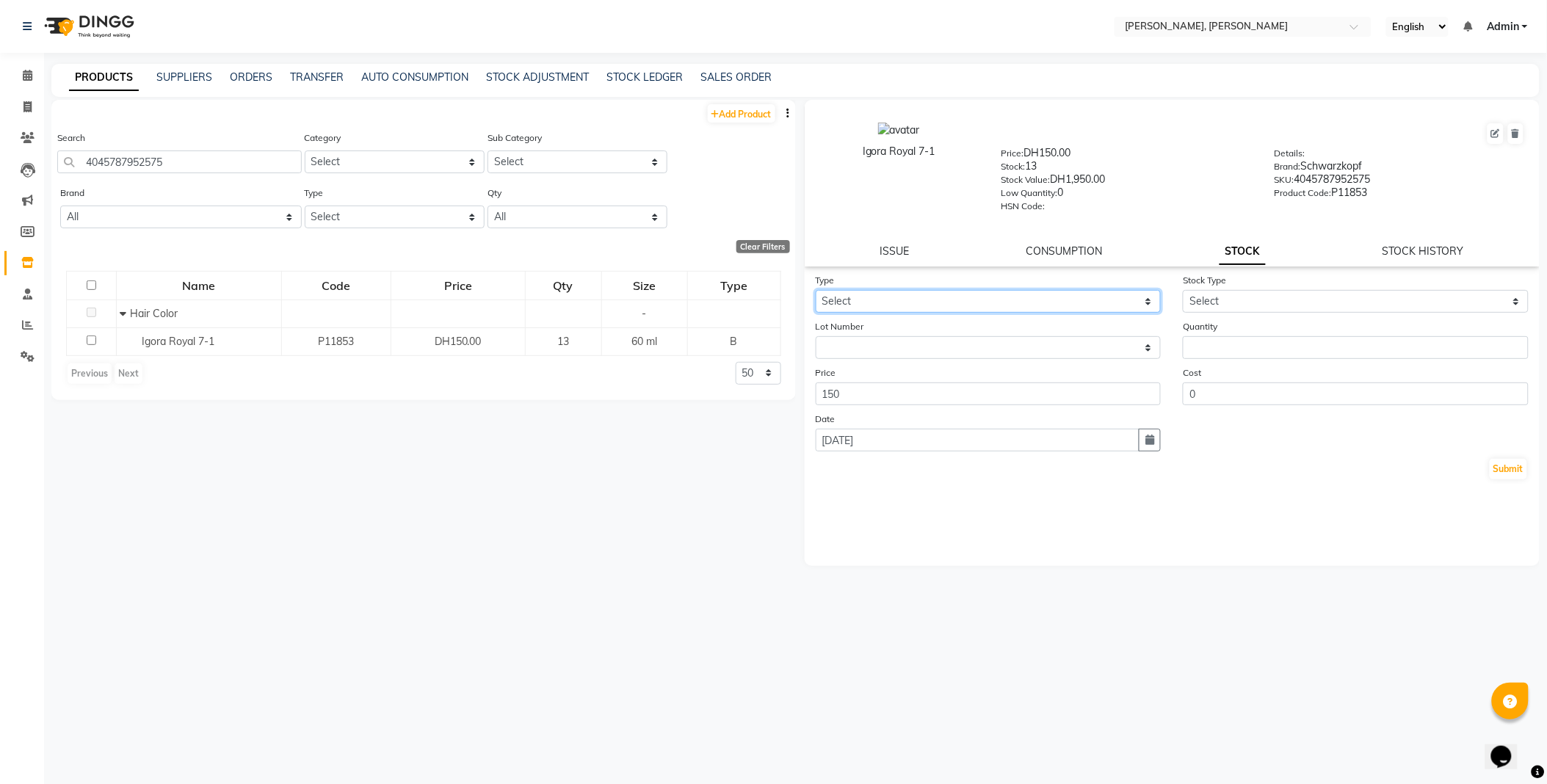
click at [932, 299] on select "Select In Out" at bounding box center [988, 301] width 346 height 23
select select "out"
click at [816, 291] on select "Select In Out" at bounding box center [988, 301] width 346 height 23
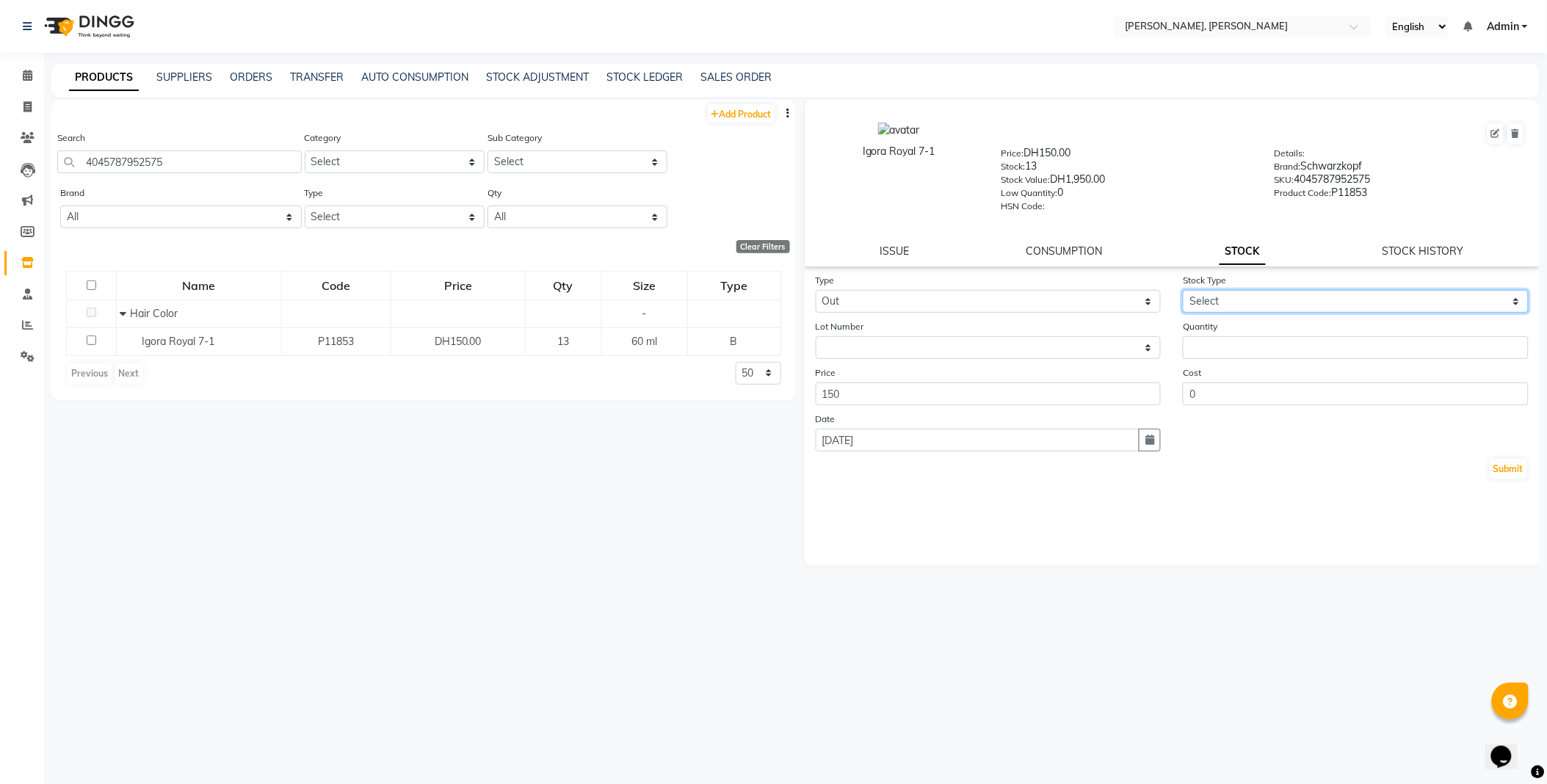
click at [1230, 301] on select "Select Internal Use Damaged Expired Adjustment Return Other" at bounding box center [1356, 301] width 346 height 23
select select "internal use"
click at [1183, 291] on select "Select Internal Use Damaged Expired Adjustment Return Other" at bounding box center [1356, 301] width 346 height 23
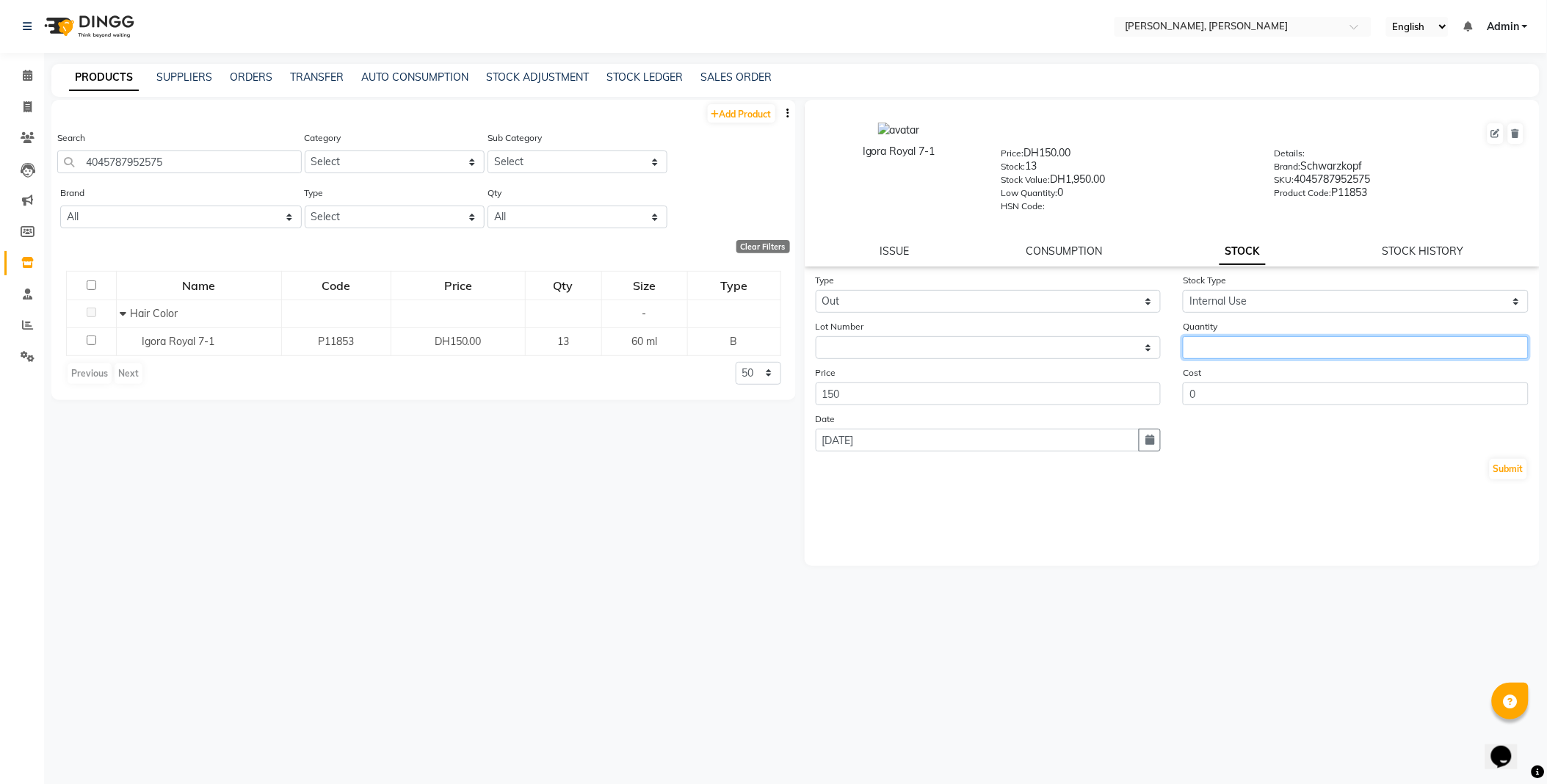
click at [1239, 342] on input "number" at bounding box center [1356, 347] width 346 height 23
type input "2"
click at [1501, 468] on button "Submit" at bounding box center [1508, 469] width 37 height 21
select select
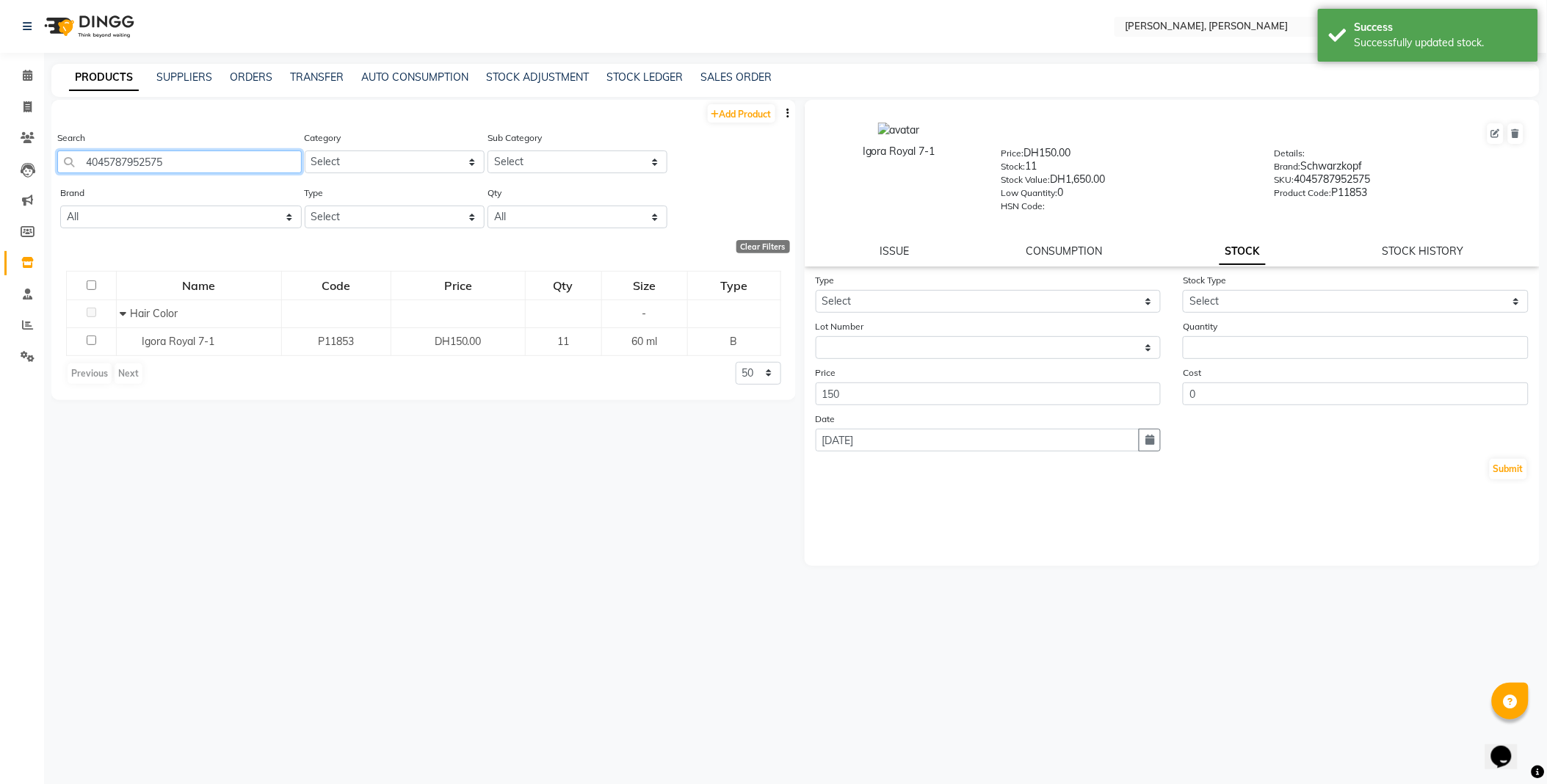
click at [228, 163] on input "4045787952575" at bounding box center [179, 162] width 244 height 23
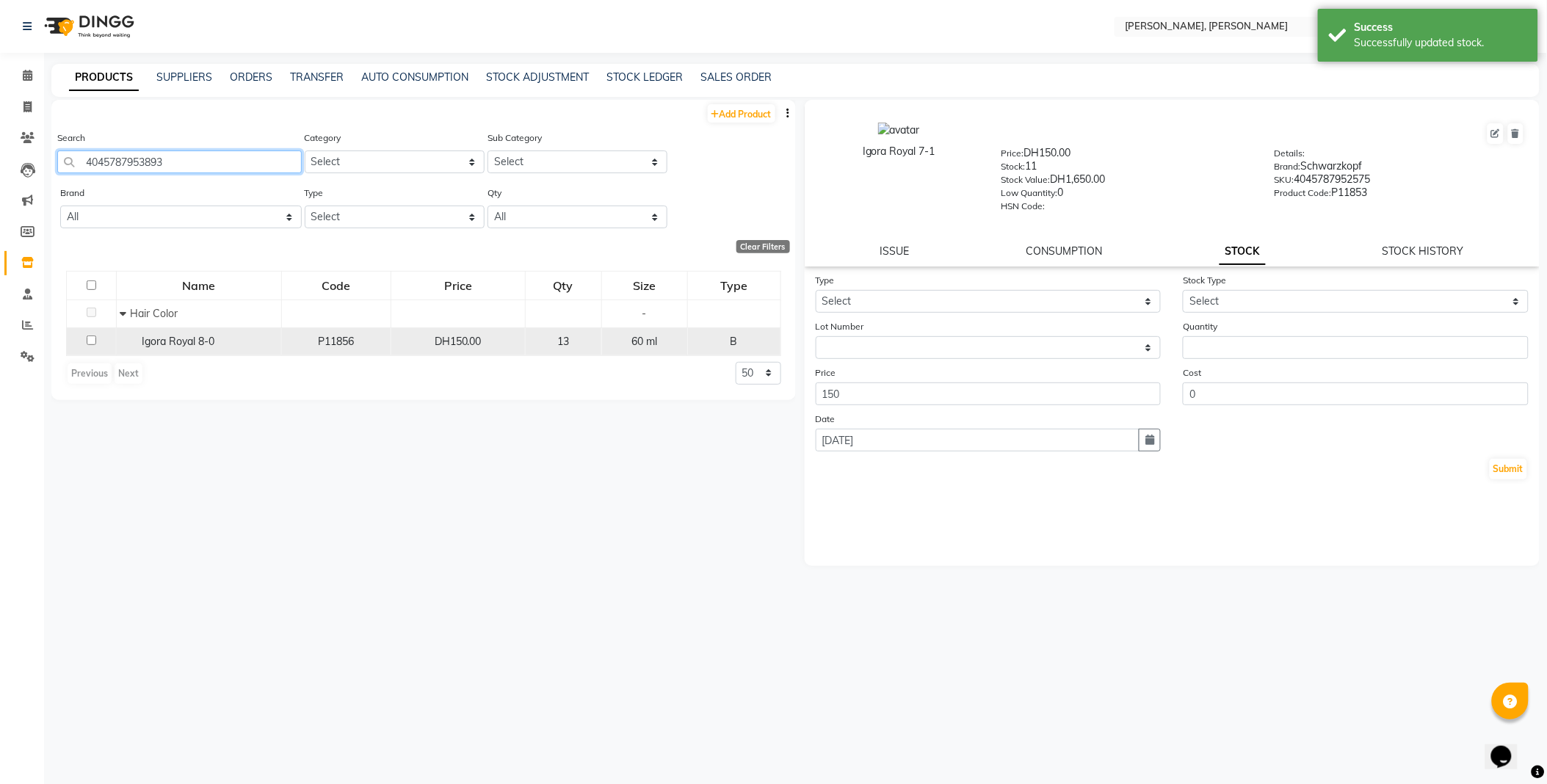
type input "4045787953893"
click at [188, 343] on span "Igora Royal 8-0" at bounding box center [178, 340] width 73 height 13
select select
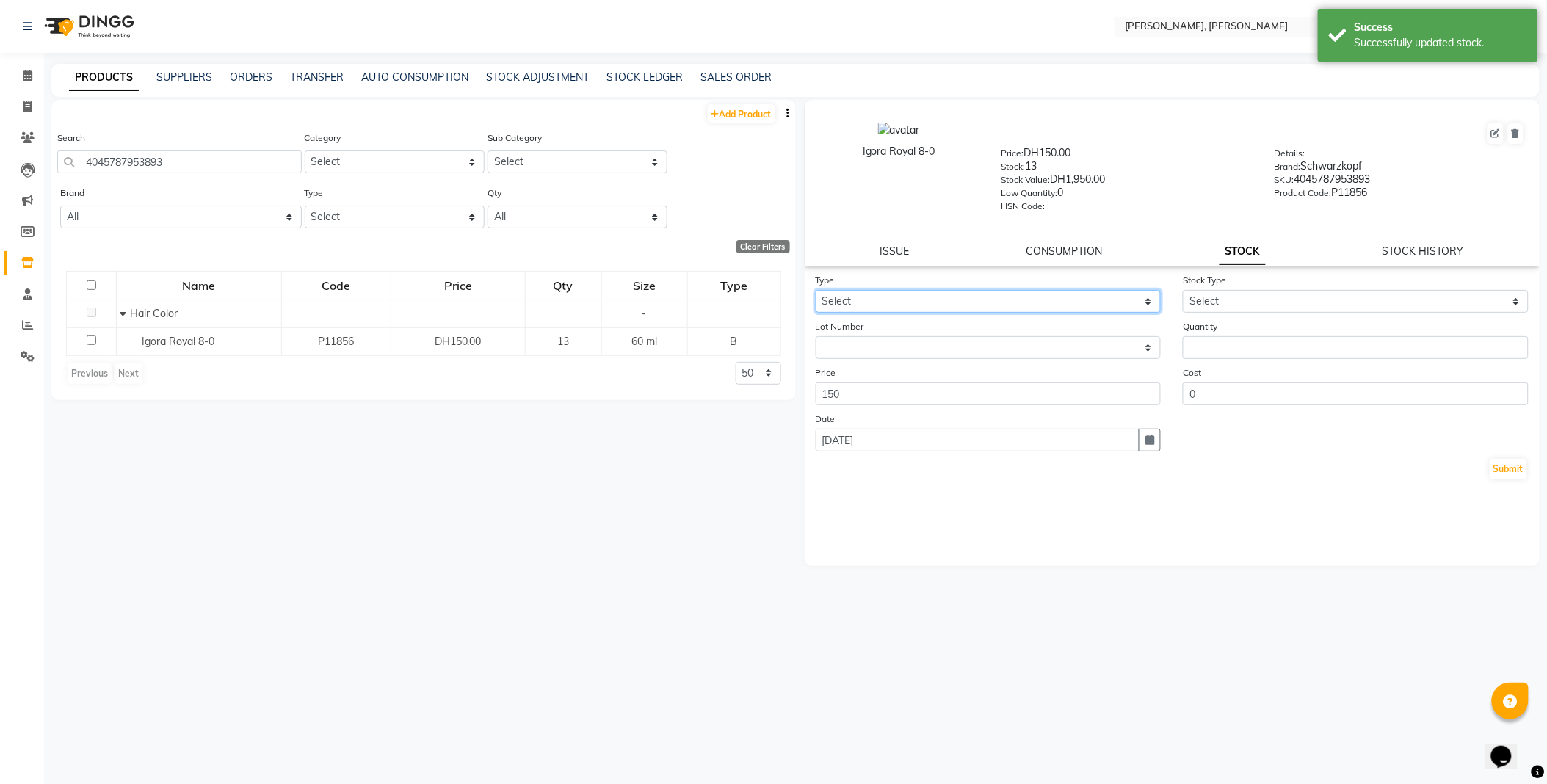
click at [869, 302] on select "Select In Out" at bounding box center [988, 301] width 346 height 23
select select "out"
click at [816, 291] on select "Select In Out" at bounding box center [988, 301] width 346 height 23
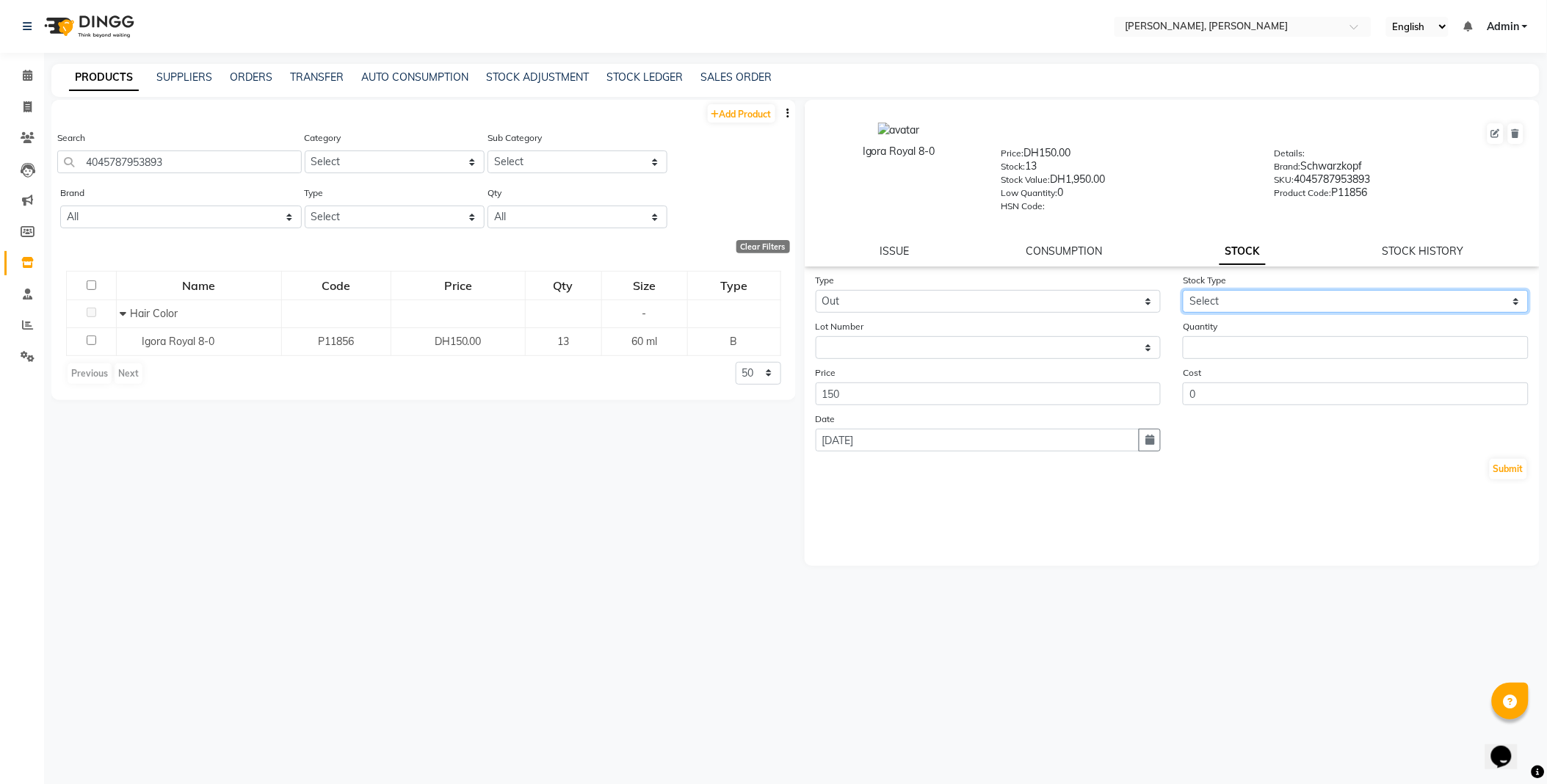
click at [1219, 305] on select "Select Internal Use Damaged Expired Adjustment Return Other" at bounding box center [1356, 301] width 346 height 23
select select "internal use"
click at [1183, 291] on select "Select Internal Use Damaged Expired Adjustment Return Other" at bounding box center [1356, 301] width 346 height 23
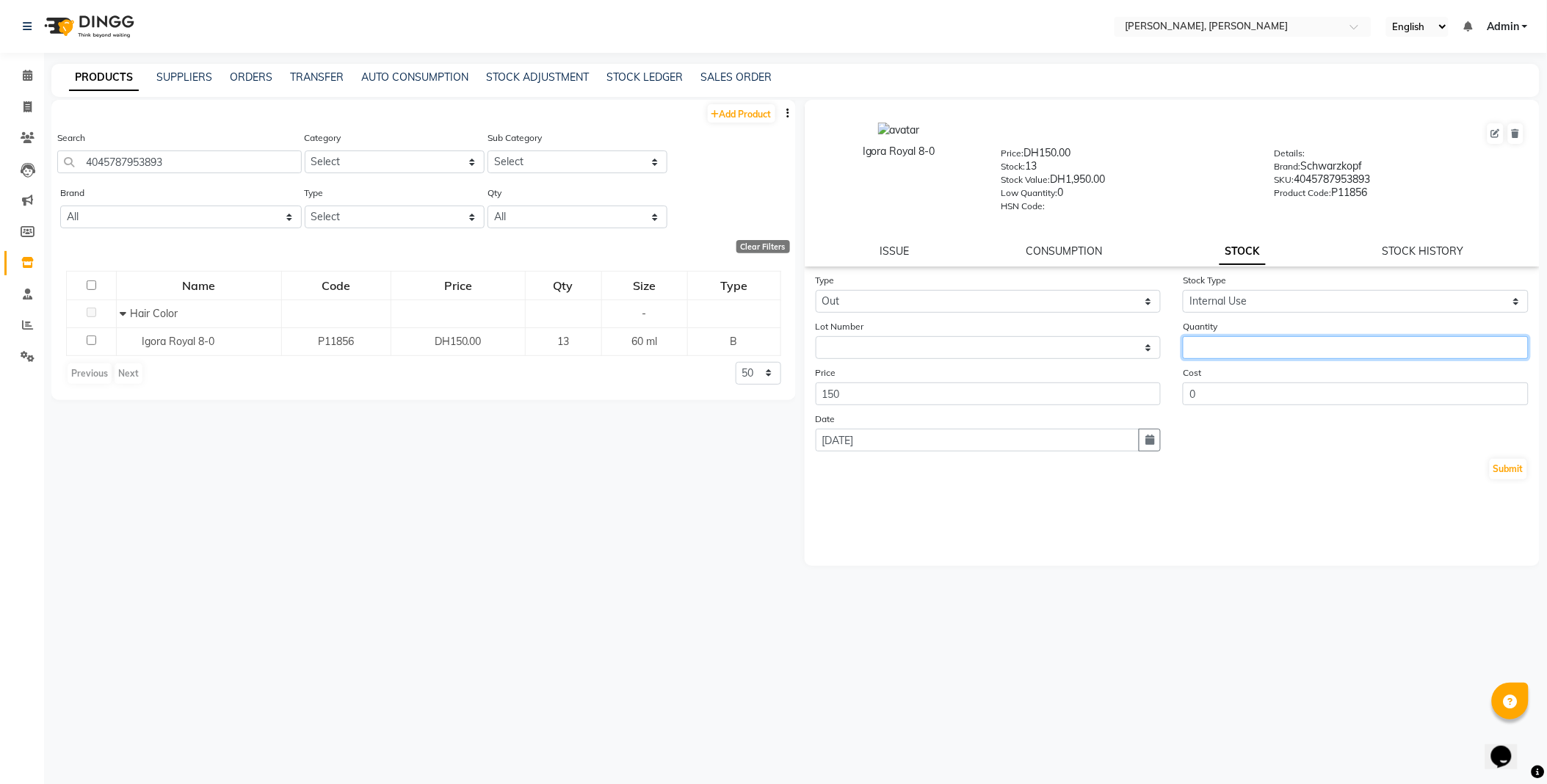
click at [1236, 350] on input "number" at bounding box center [1356, 347] width 346 height 23
type input "2"
click at [1516, 476] on button "Submit" at bounding box center [1508, 469] width 37 height 21
select select
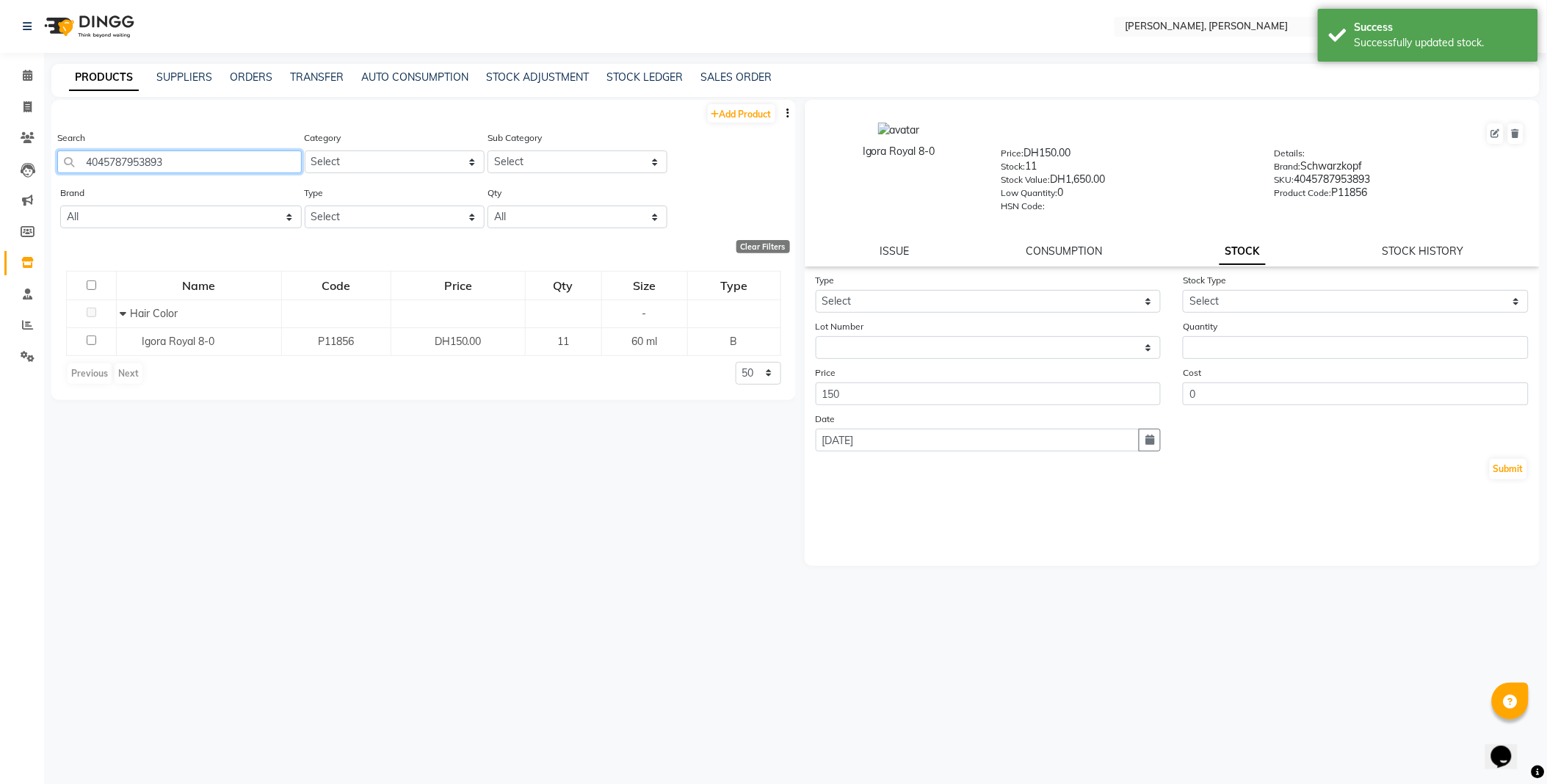
click at [262, 159] on input "4045787953893" at bounding box center [179, 162] width 244 height 23
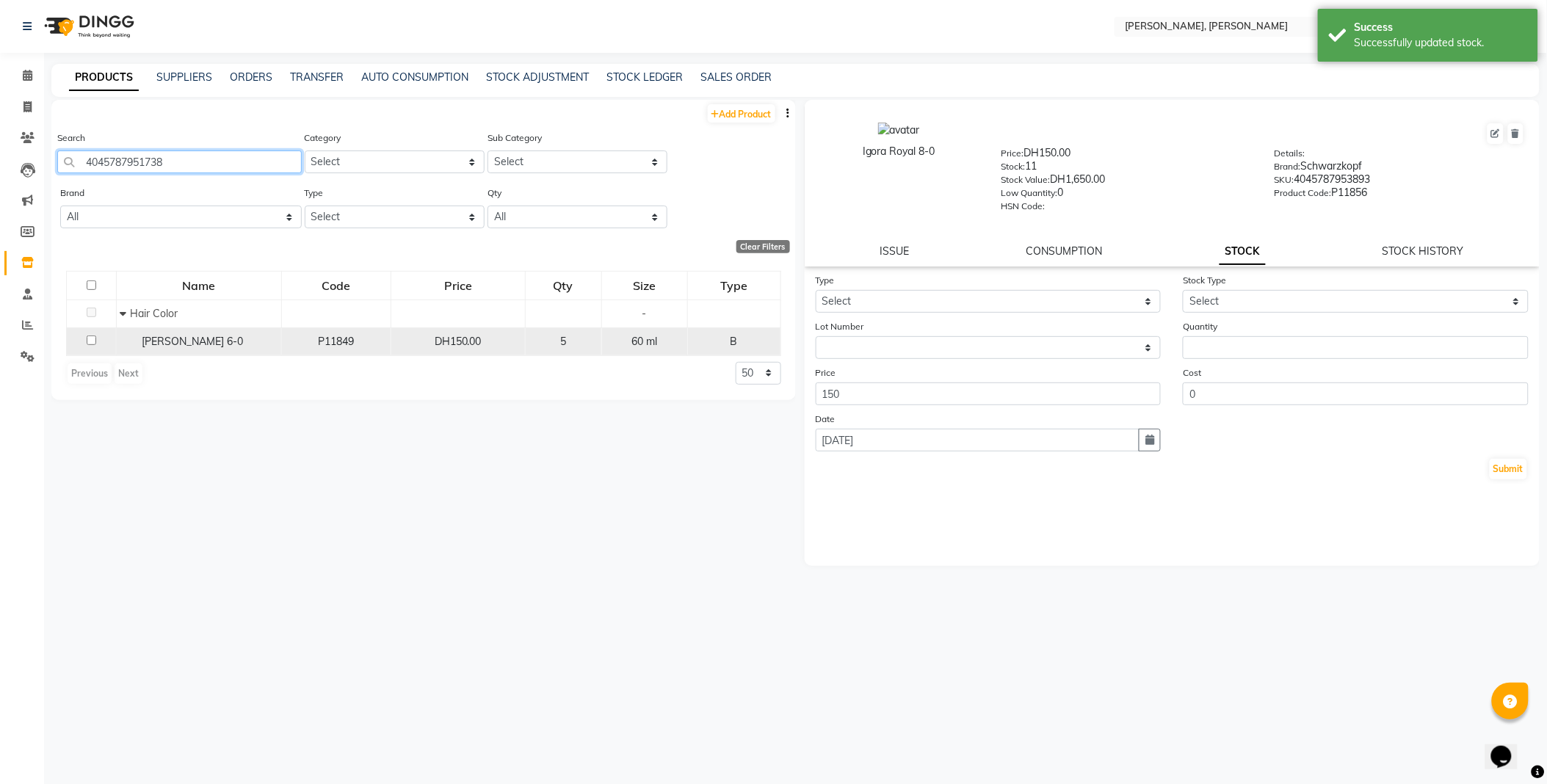
type input "4045787951738"
click at [180, 347] on span "[PERSON_NAME] 6-0" at bounding box center [193, 340] width 101 height 13
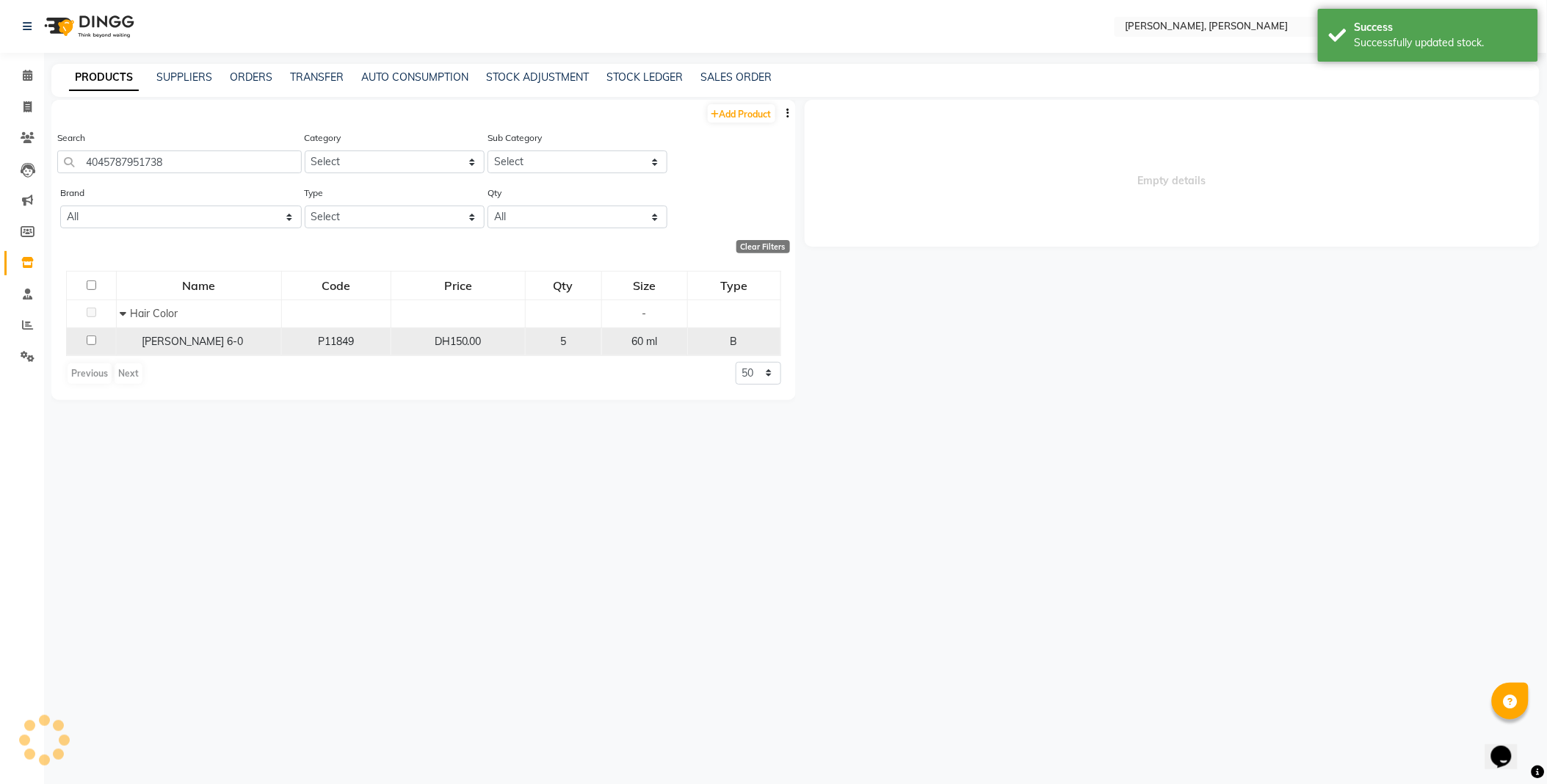
select select
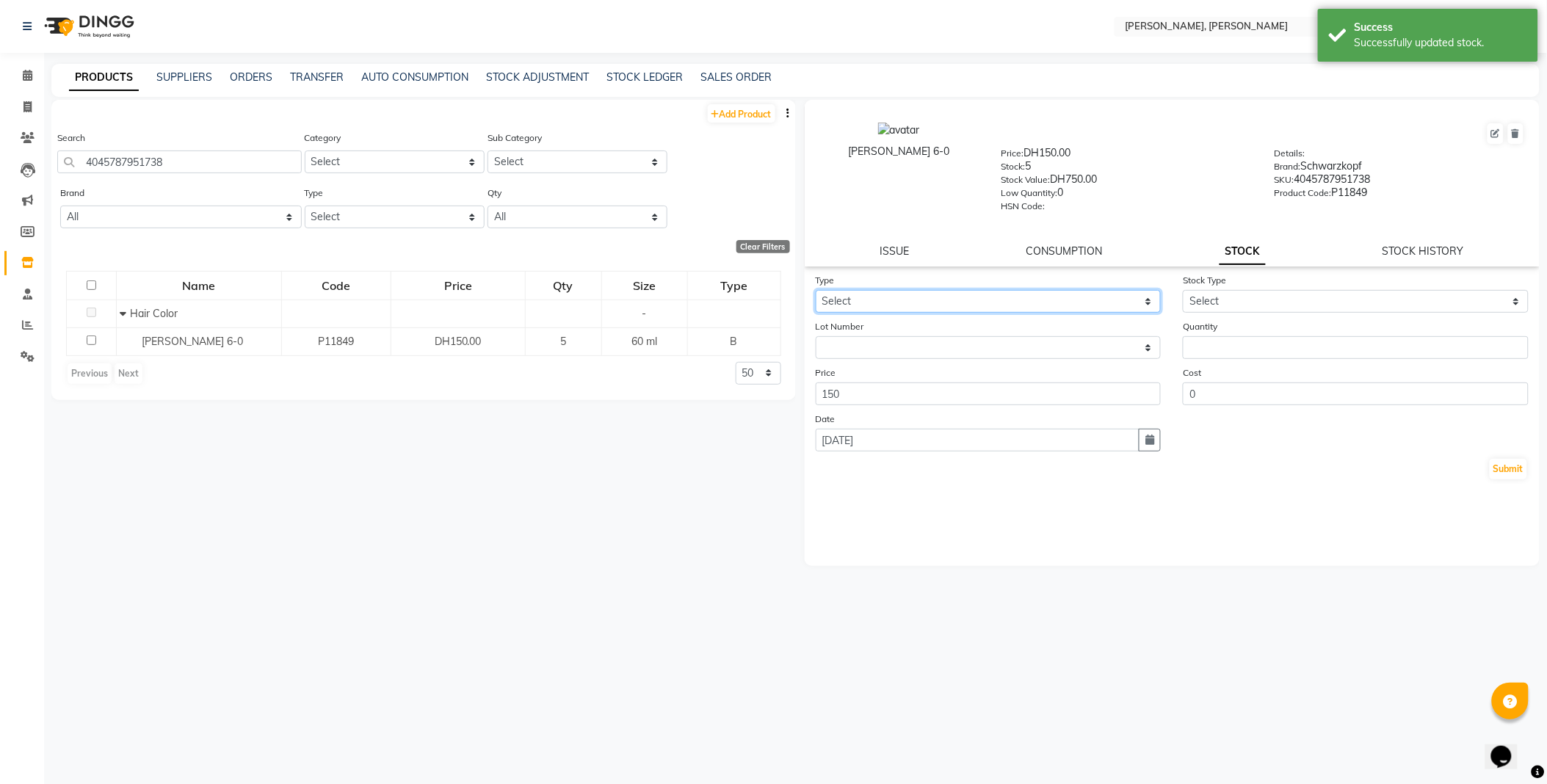
click at [887, 302] on select "Select In Out" at bounding box center [988, 301] width 346 height 23
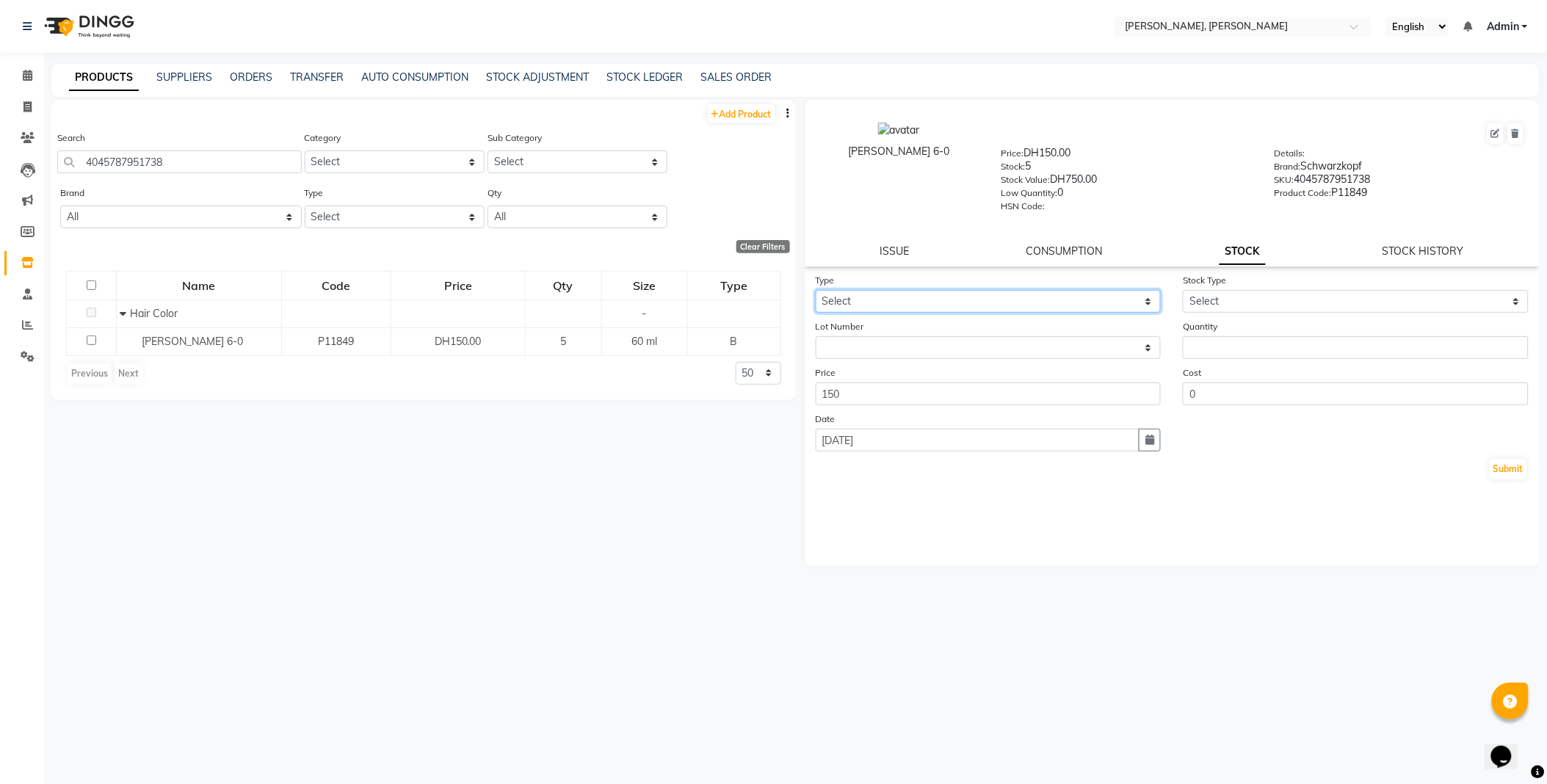
select select "out"
click at [816, 291] on select "Select In Out" at bounding box center [988, 301] width 346 height 23
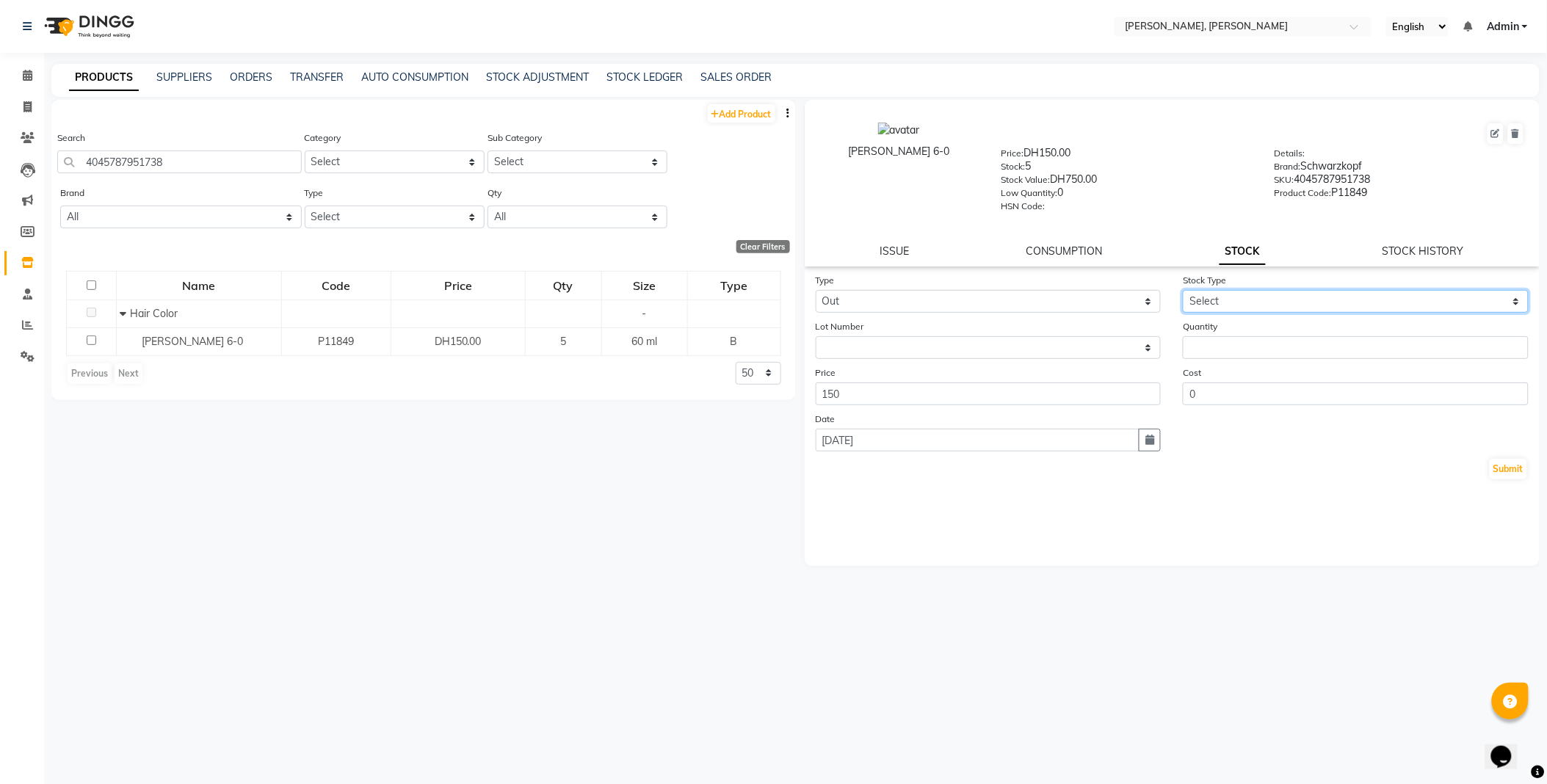
click at [1236, 304] on select "Select Internal Use Damaged Expired Adjustment Return Other" at bounding box center [1356, 301] width 346 height 23
select select "internal use"
click at [1183, 291] on select "Select Internal Use Damaged Expired Adjustment Return Other" at bounding box center [1356, 301] width 346 height 23
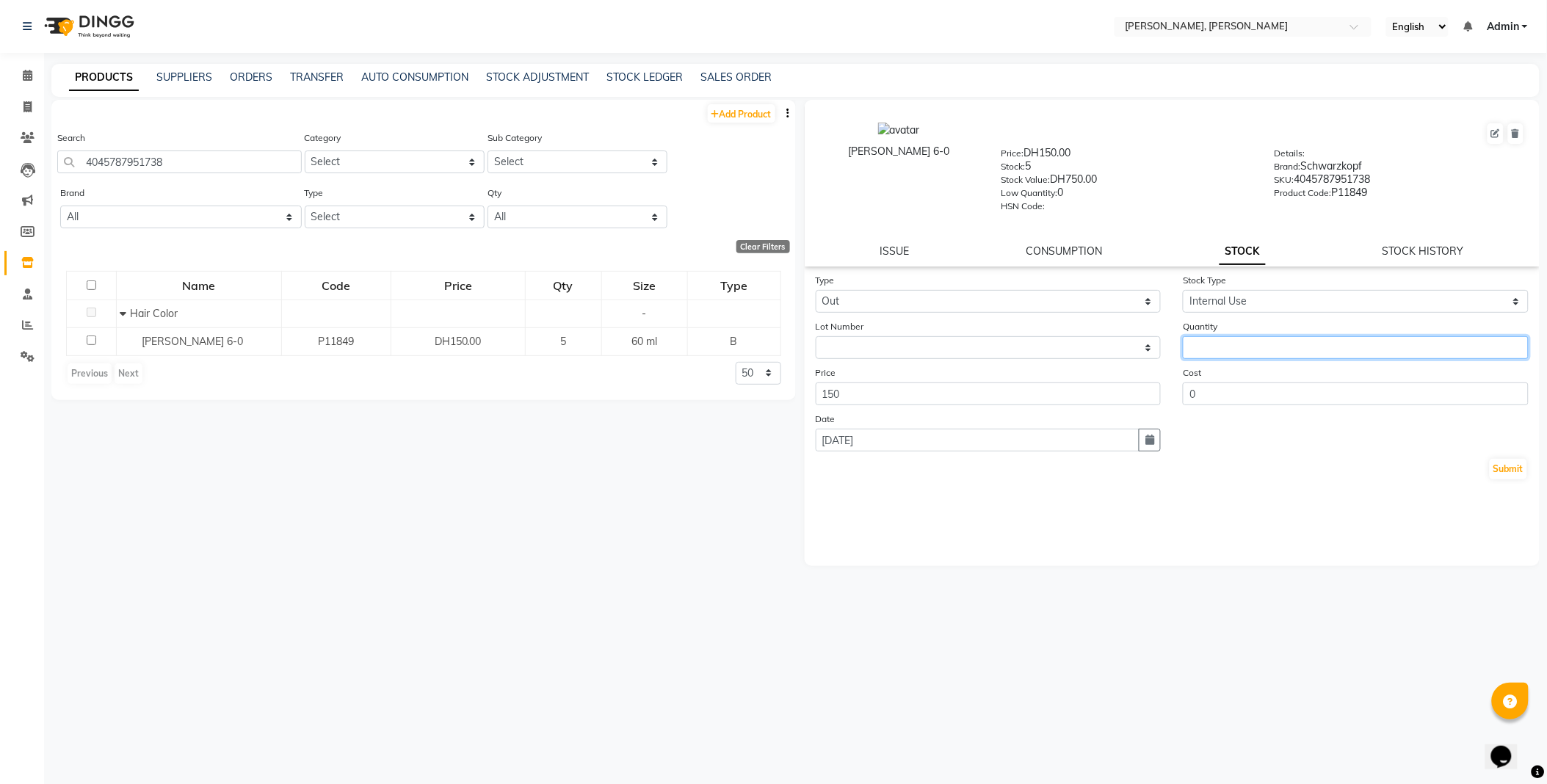
click at [1241, 343] on input "number" at bounding box center [1356, 347] width 346 height 23
type input "2"
click at [1510, 471] on button "Submit" at bounding box center [1508, 469] width 37 height 21
select select
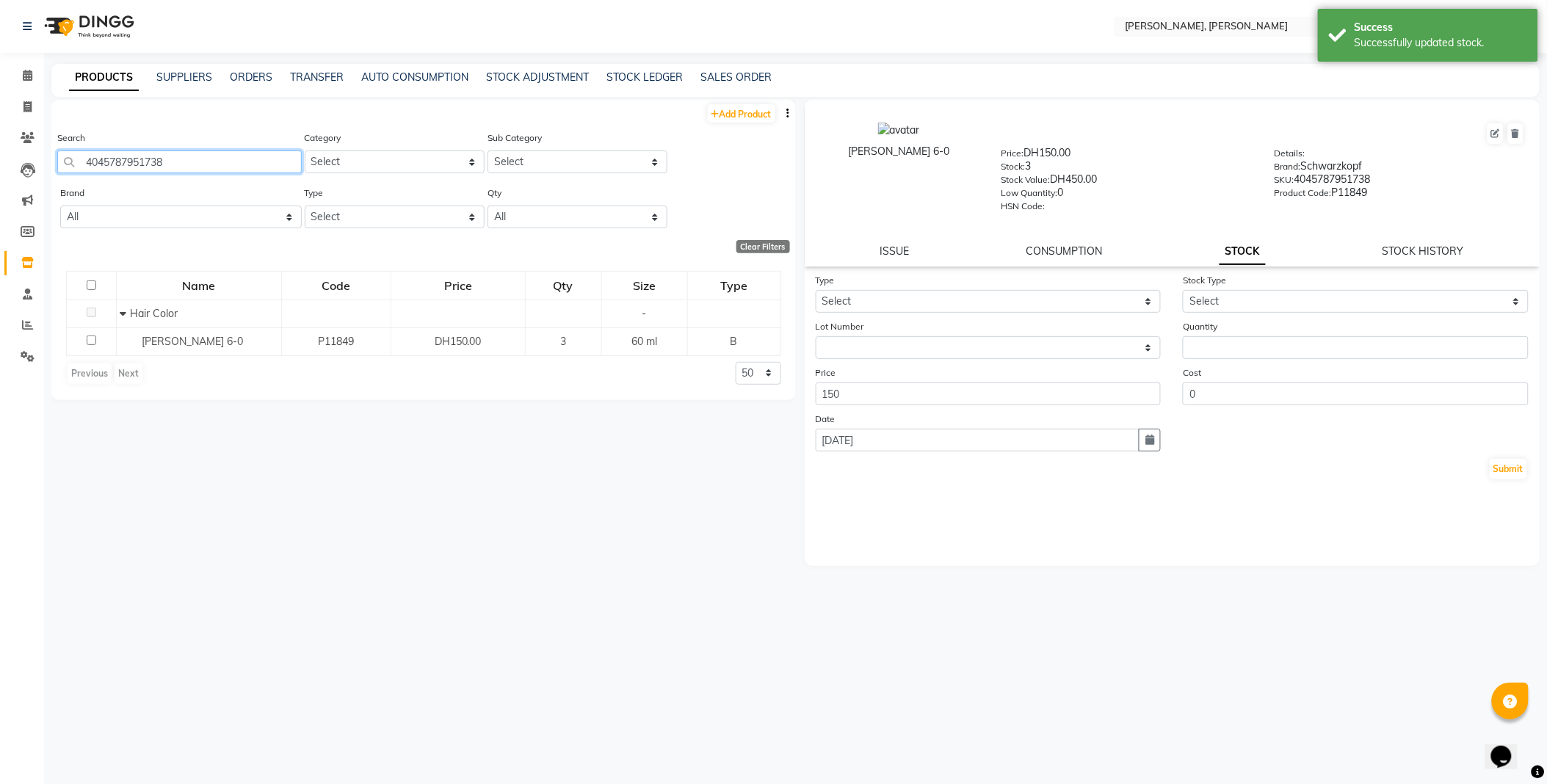
click at [232, 164] on input "4045787951738" at bounding box center [179, 162] width 244 height 23
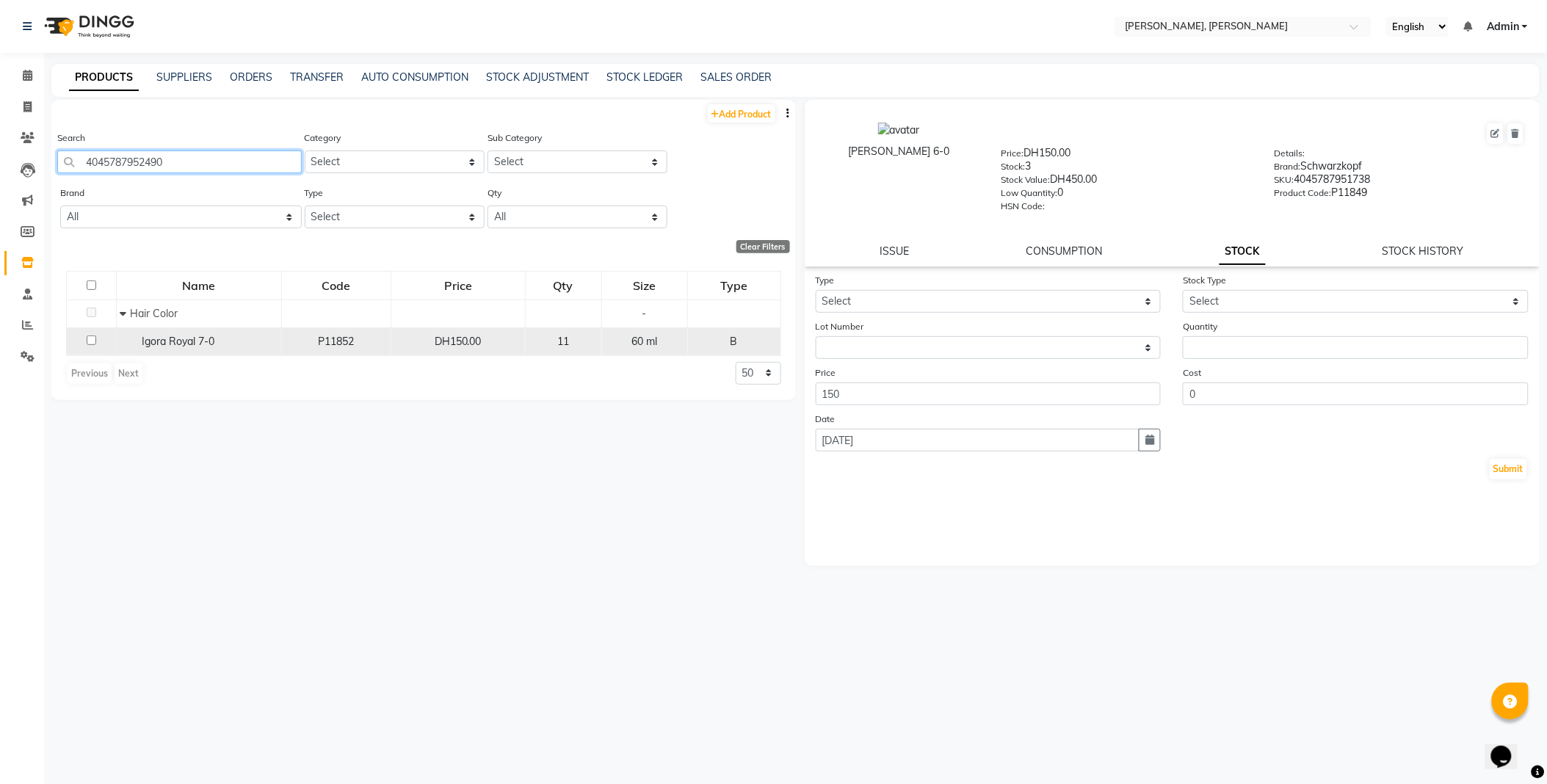
type input "4045787952490"
click at [208, 340] on span "Igora Royal 7-0" at bounding box center [178, 340] width 73 height 13
select select
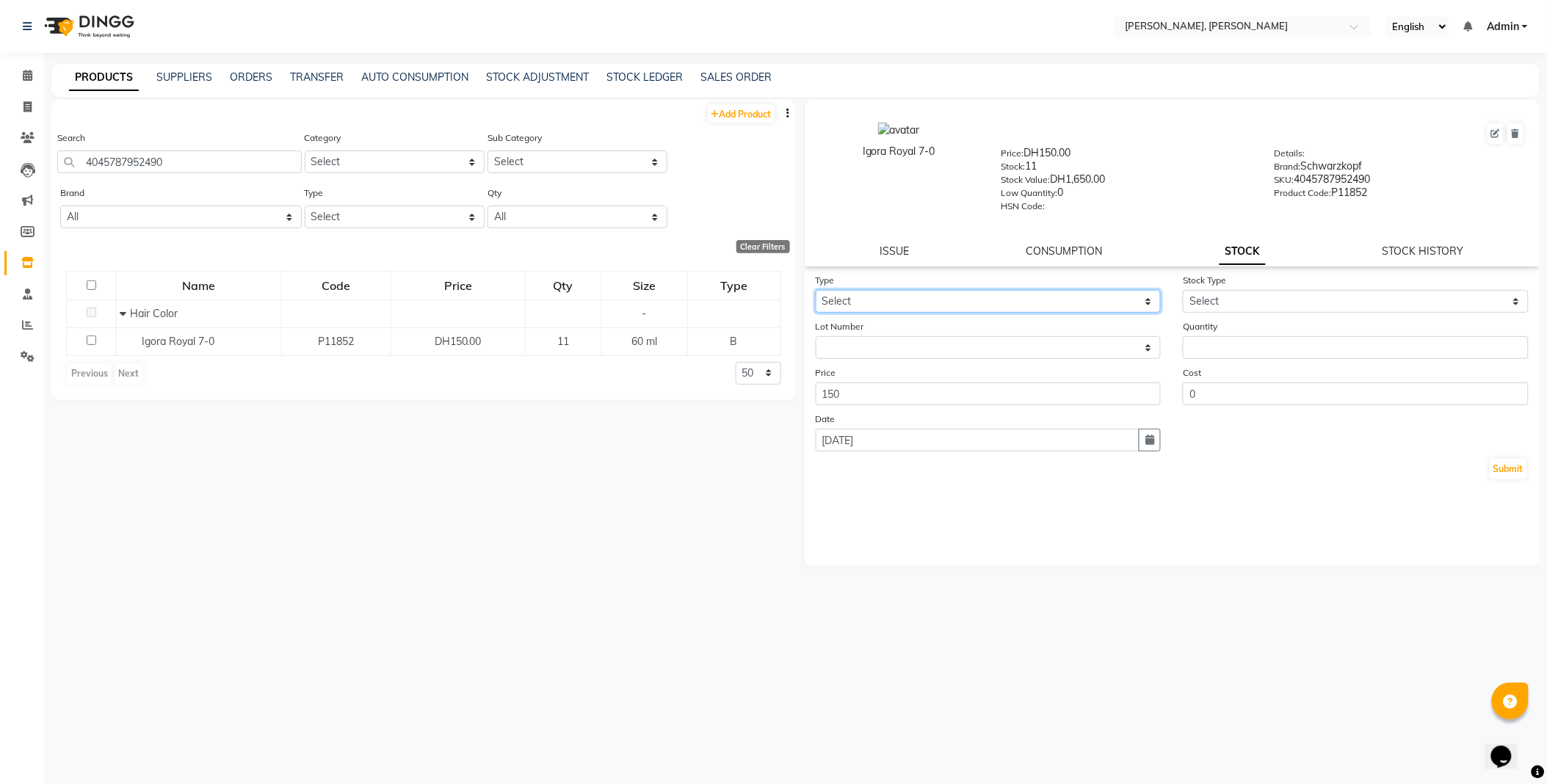
click at [854, 297] on select "Select In Out" at bounding box center [988, 301] width 346 height 23
select select "out"
click at [816, 291] on select "Select In Out" at bounding box center [988, 301] width 346 height 23
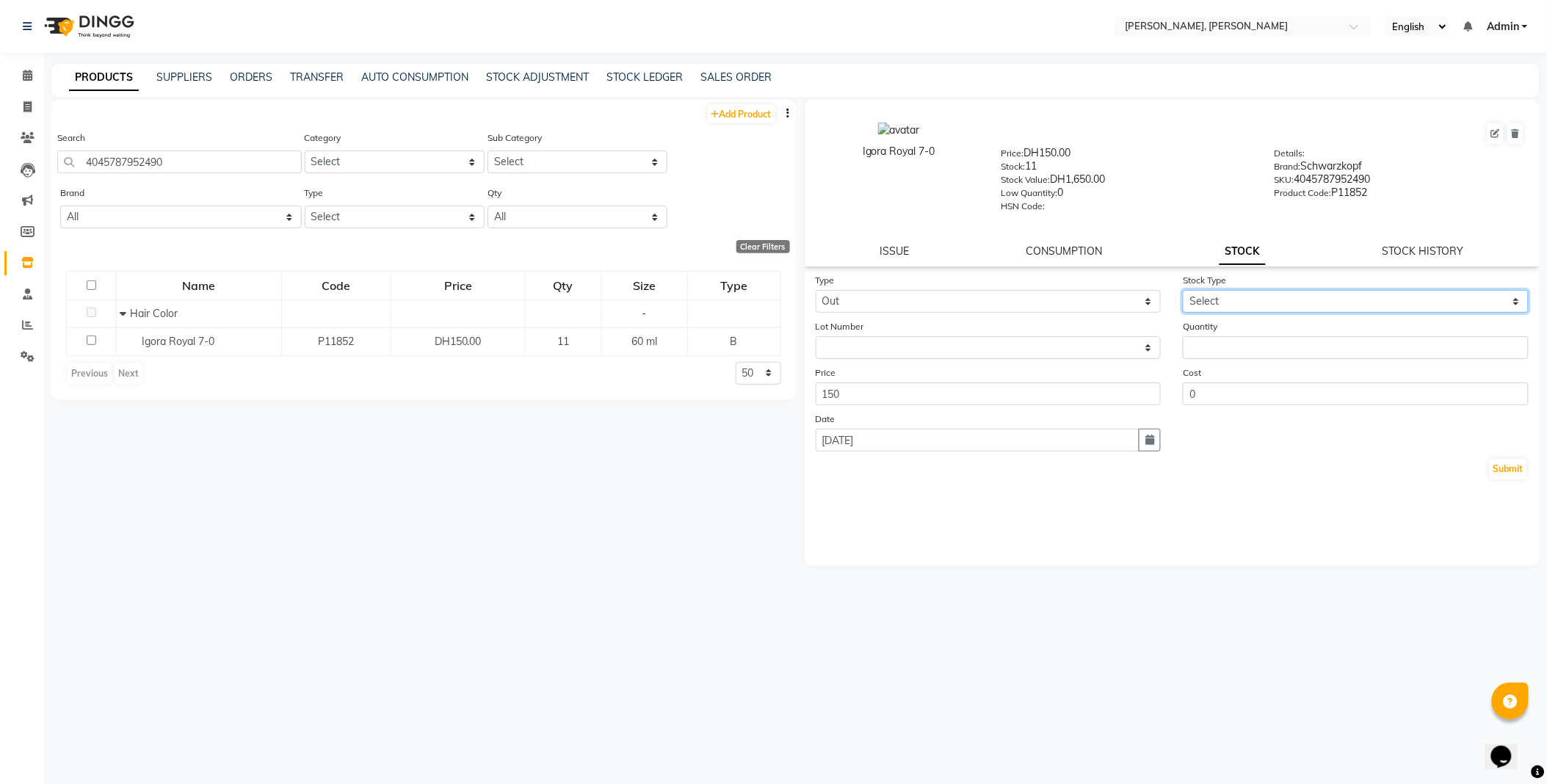
click at [1244, 299] on select "Select Internal Use Damaged Expired Adjustment Return Other" at bounding box center [1356, 301] width 346 height 23
select select "internal use"
click at [1183, 291] on select "Select Internal Use Damaged Expired Adjustment Return Other" at bounding box center [1356, 301] width 346 height 23
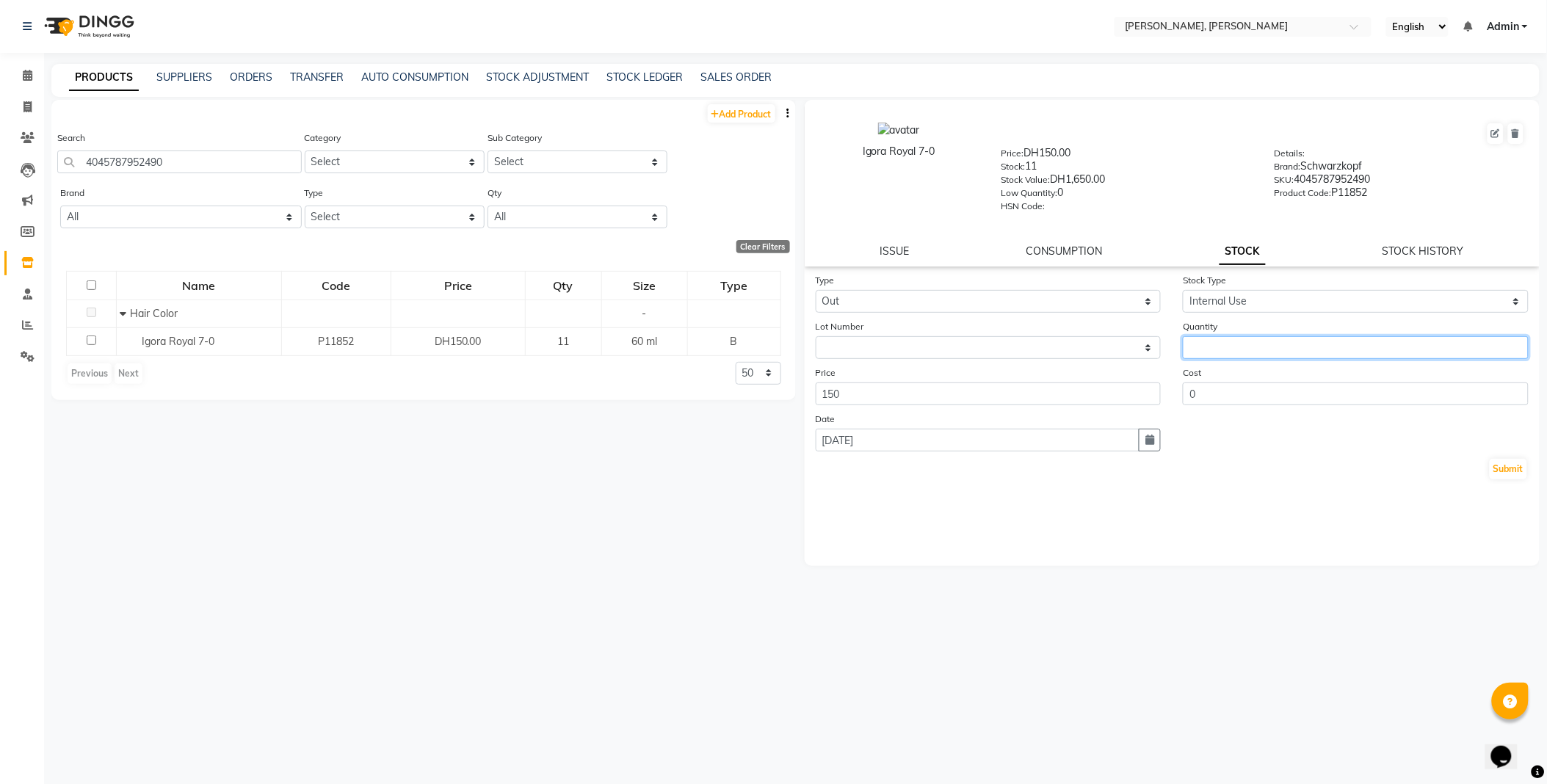
click at [1244, 348] on input "number" at bounding box center [1356, 347] width 346 height 23
type input "3"
click at [1521, 465] on button "Submit" at bounding box center [1508, 469] width 37 height 21
select select
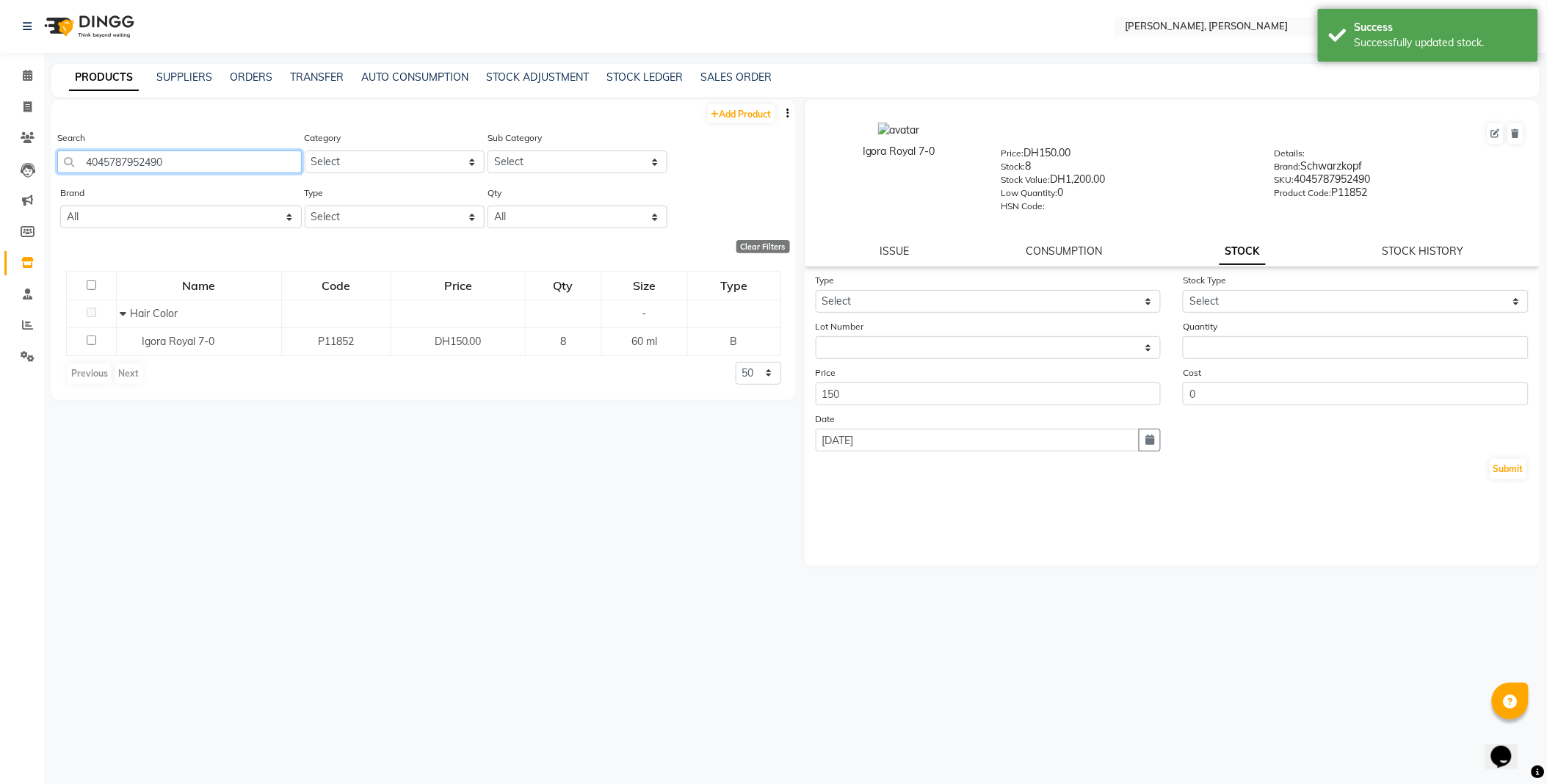
click at [222, 160] on input "4045787952490" at bounding box center [179, 162] width 244 height 23
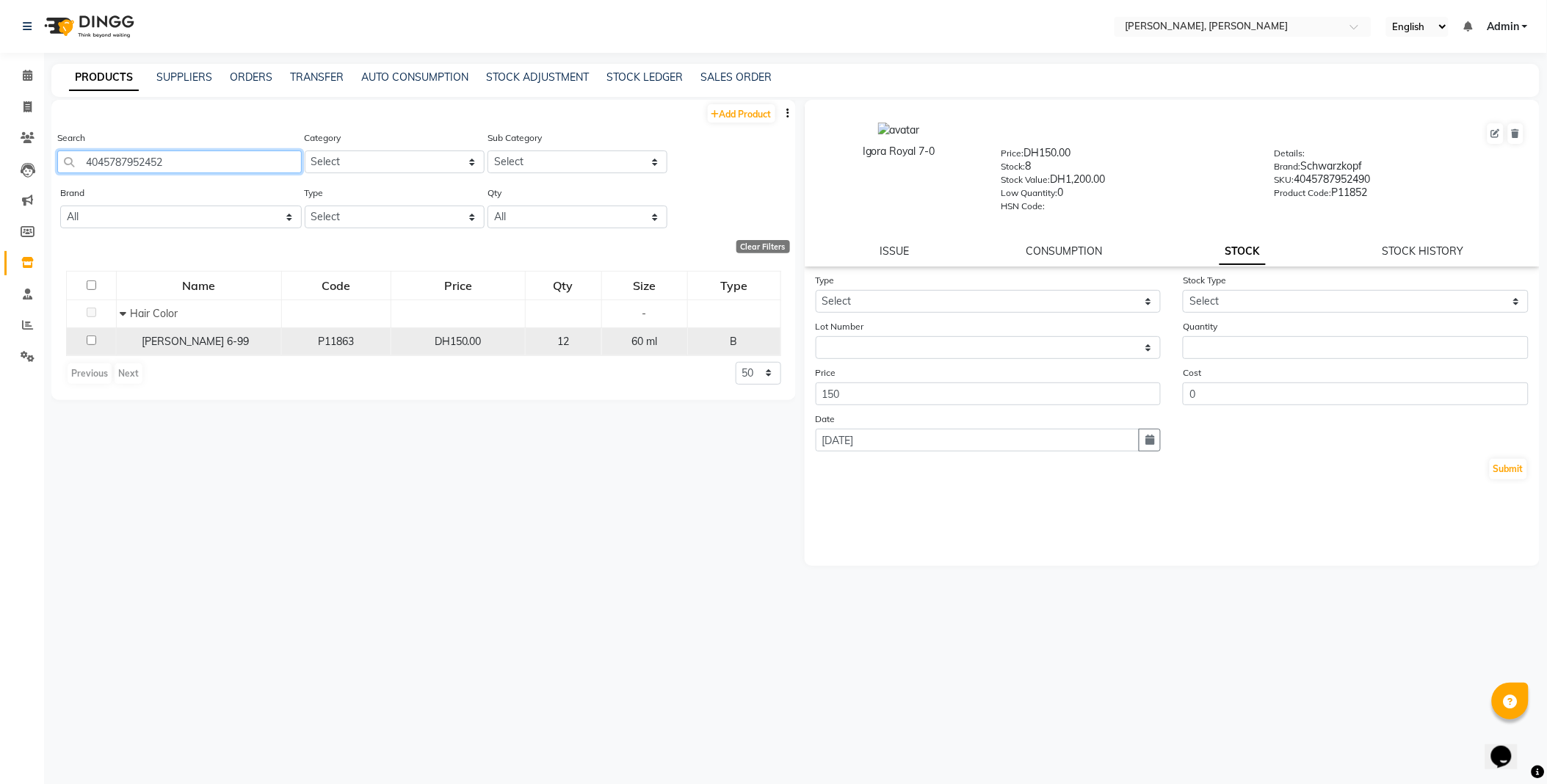
type input "4045787952452"
click at [194, 343] on span "[PERSON_NAME] 6-99" at bounding box center [196, 340] width 107 height 13
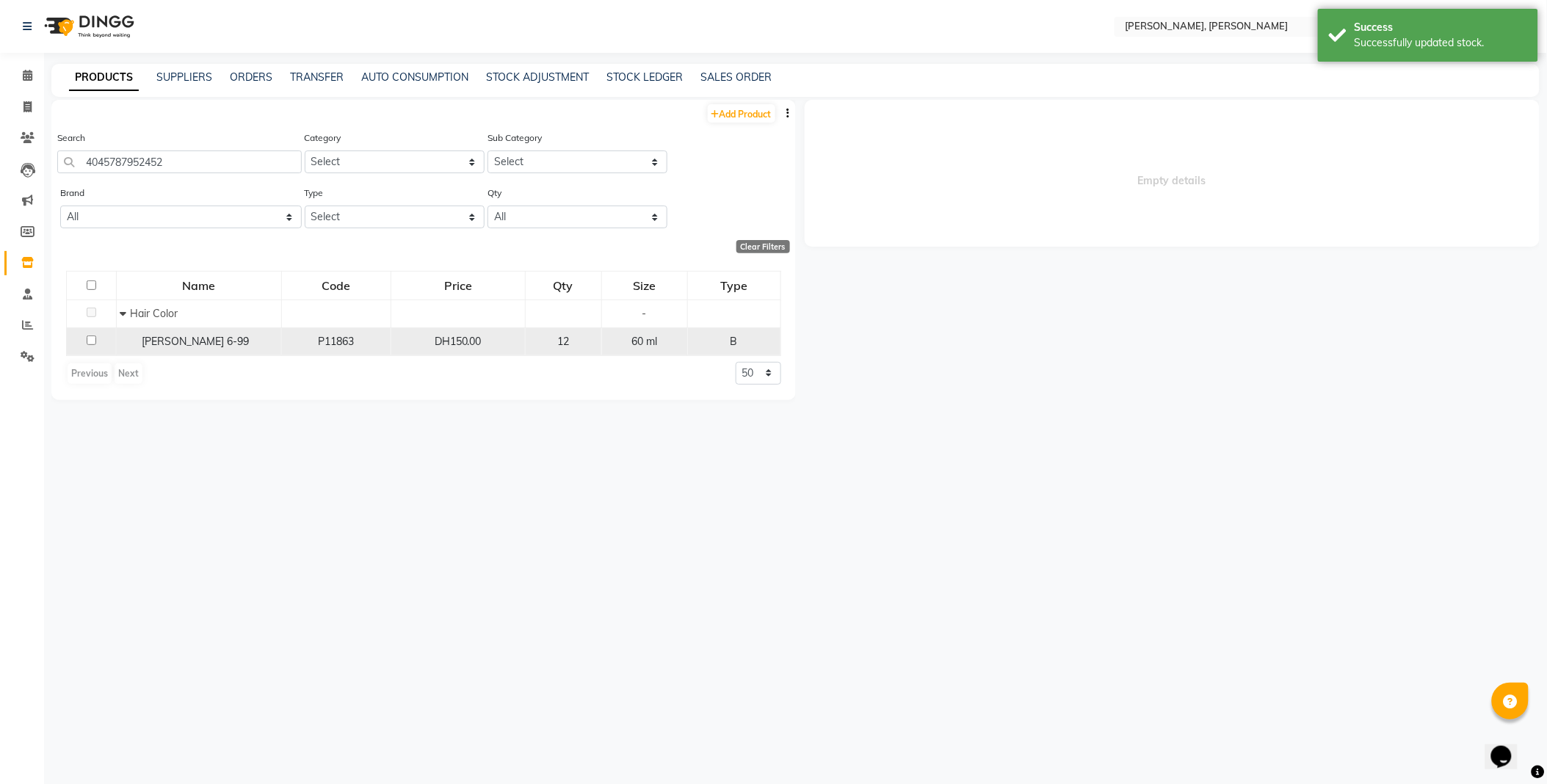
select select
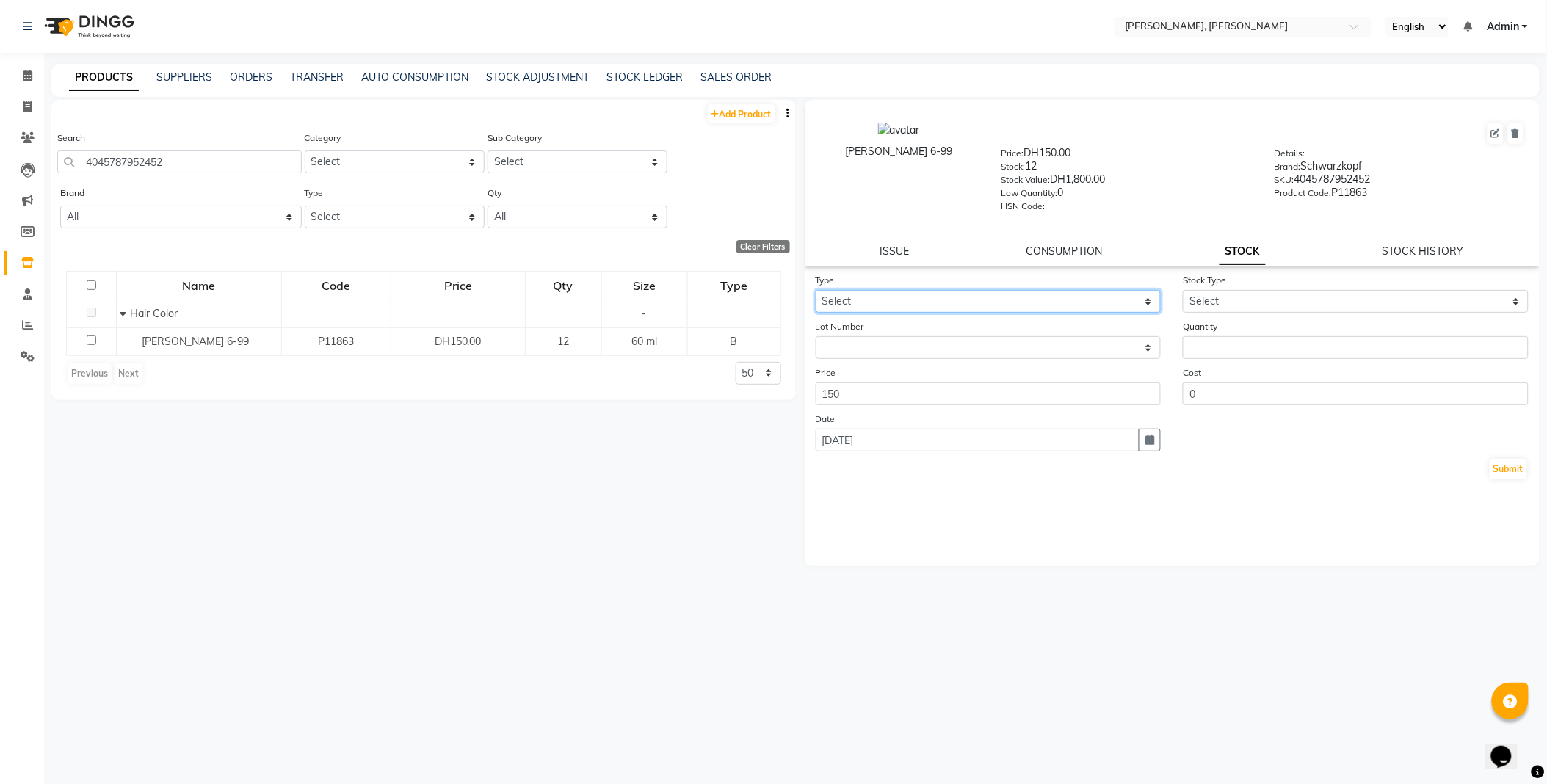
click at [874, 298] on select "Select In Out" at bounding box center [988, 301] width 346 height 23
select select "out"
click at [816, 291] on select "Select In Out" at bounding box center [988, 301] width 346 height 23
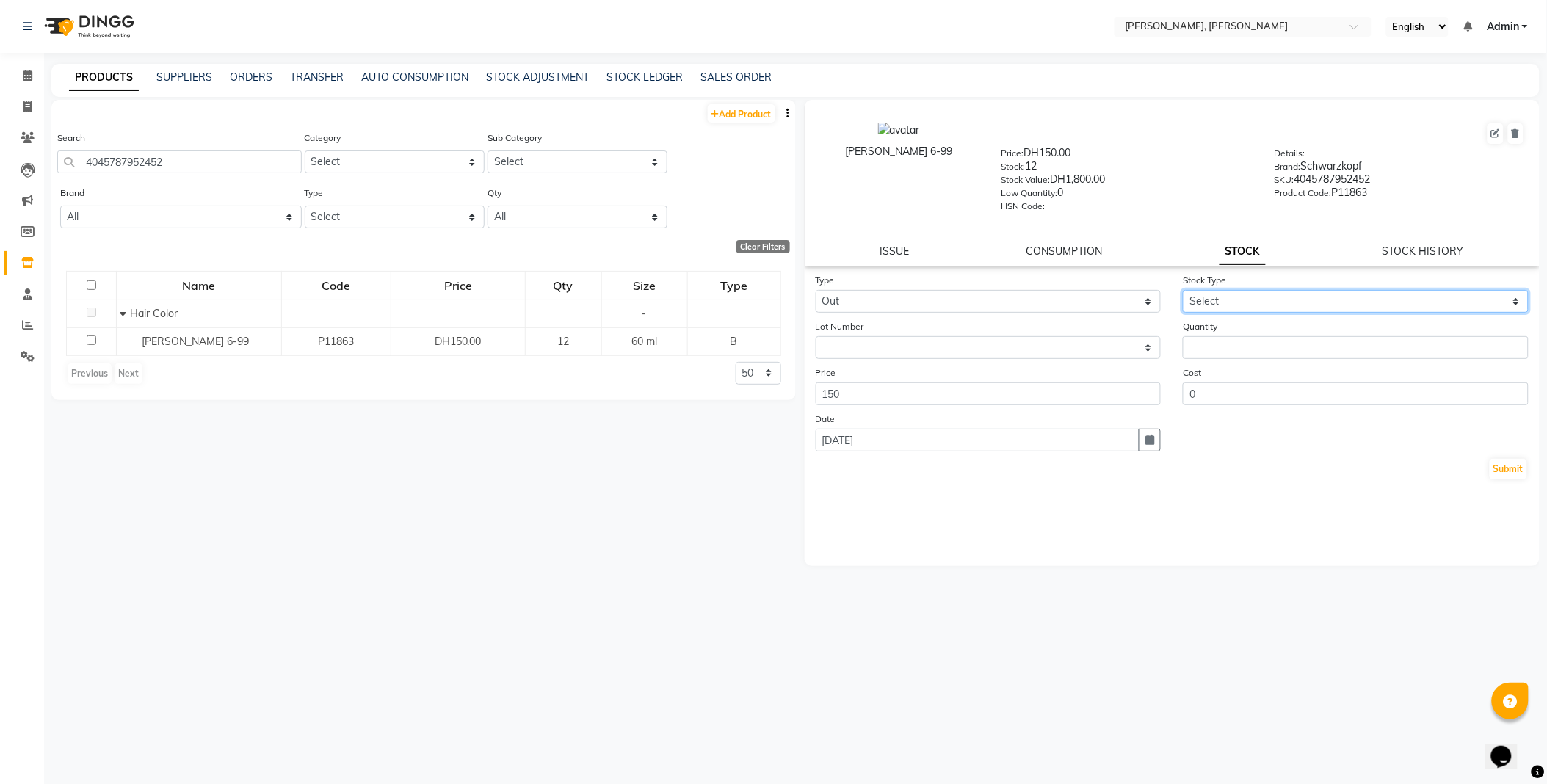
click at [1207, 304] on select "Select Internal Use Damaged Expired Adjustment Return Other" at bounding box center [1356, 301] width 346 height 23
select select "internal use"
click at [1183, 291] on select "Select Internal Use Damaged Expired Adjustment Return Other" at bounding box center [1356, 301] width 346 height 23
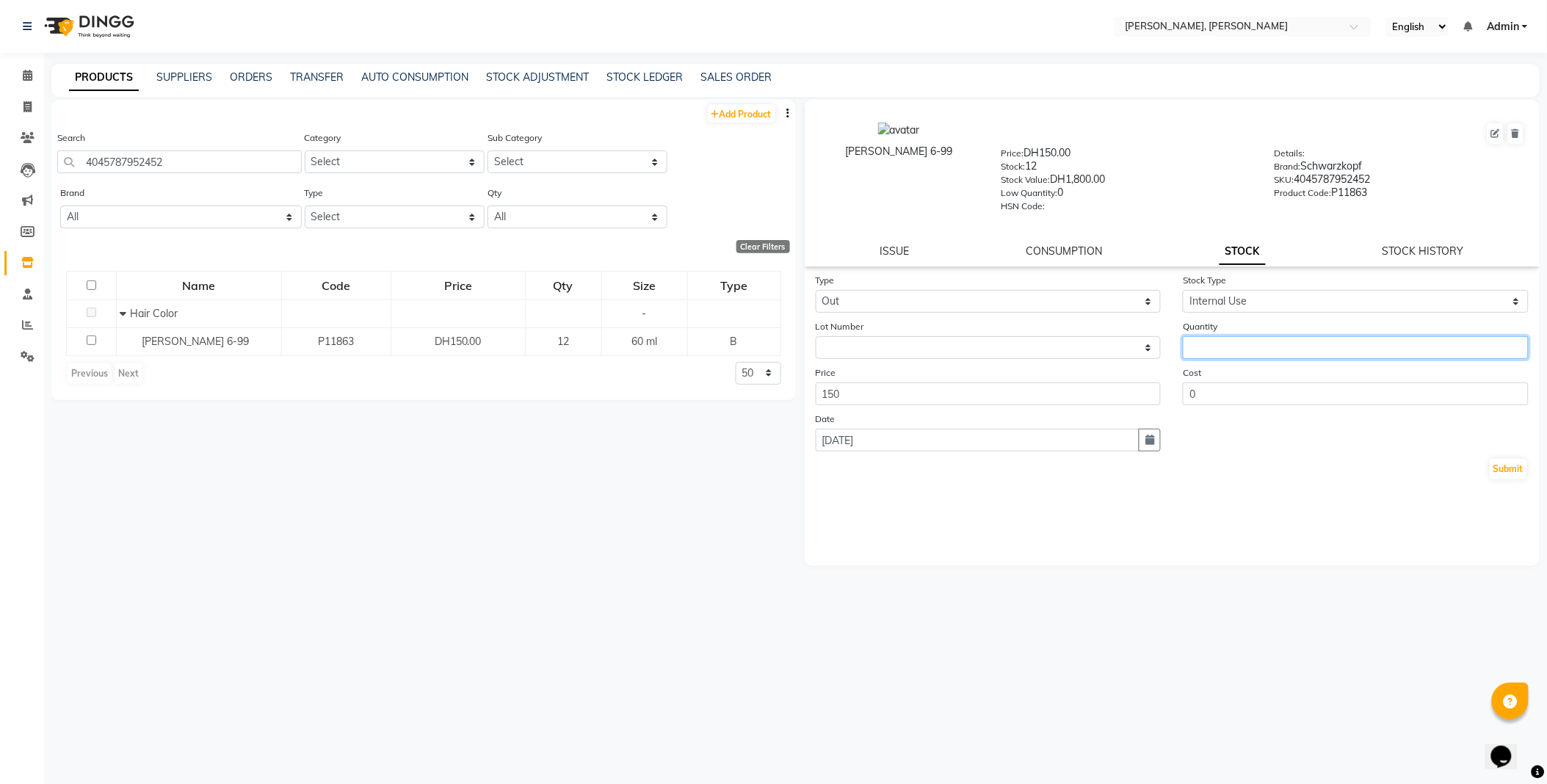
click at [1236, 350] on input "number" at bounding box center [1356, 347] width 346 height 23
type input "1"
click at [1519, 466] on button "Submit" at bounding box center [1508, 469] width 37 height 21
select select
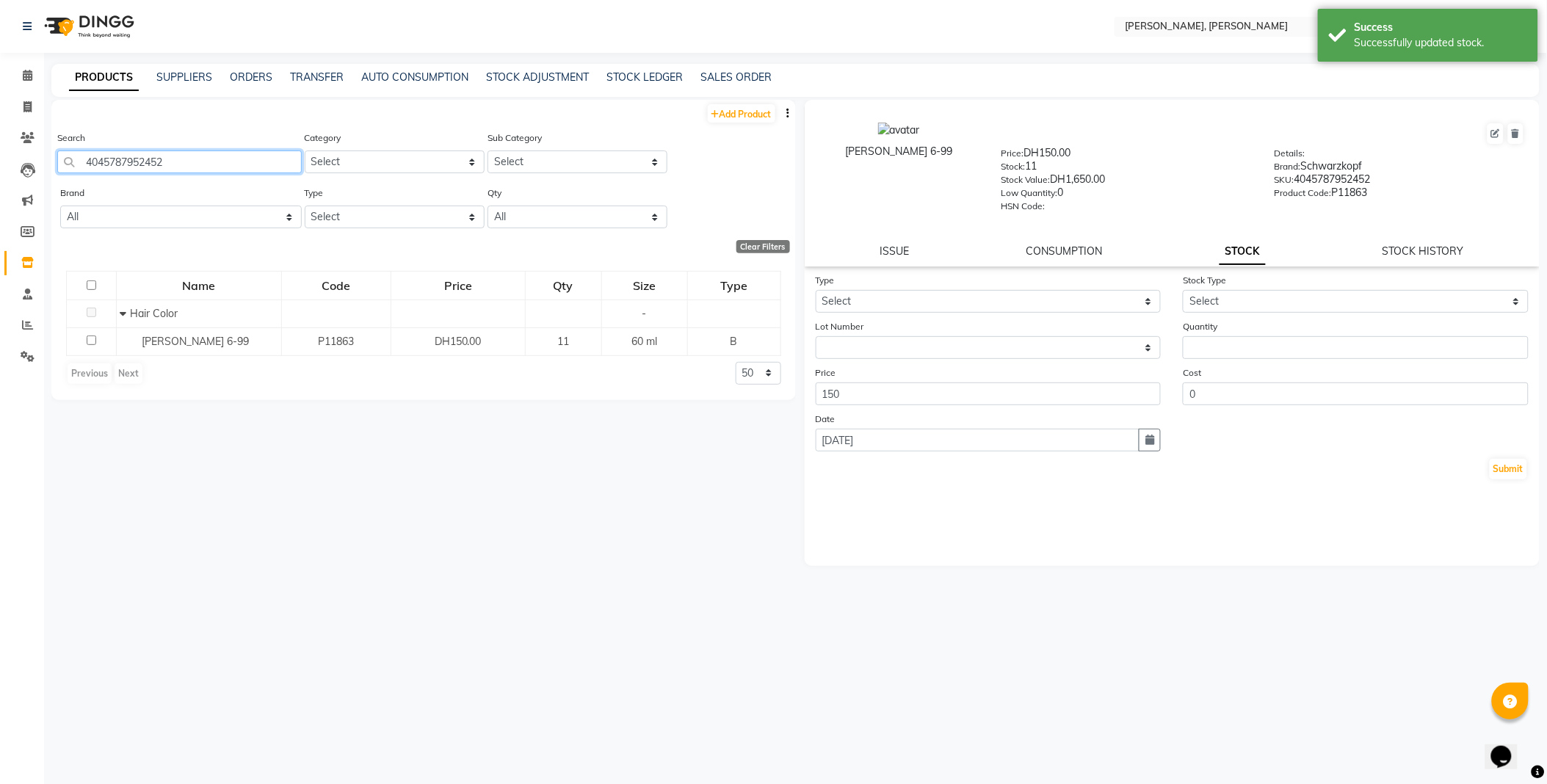
click at [241, 167] on input "4045787952452" at bounding box center [179, 162] width 244 height 23
type input "4045787950236"
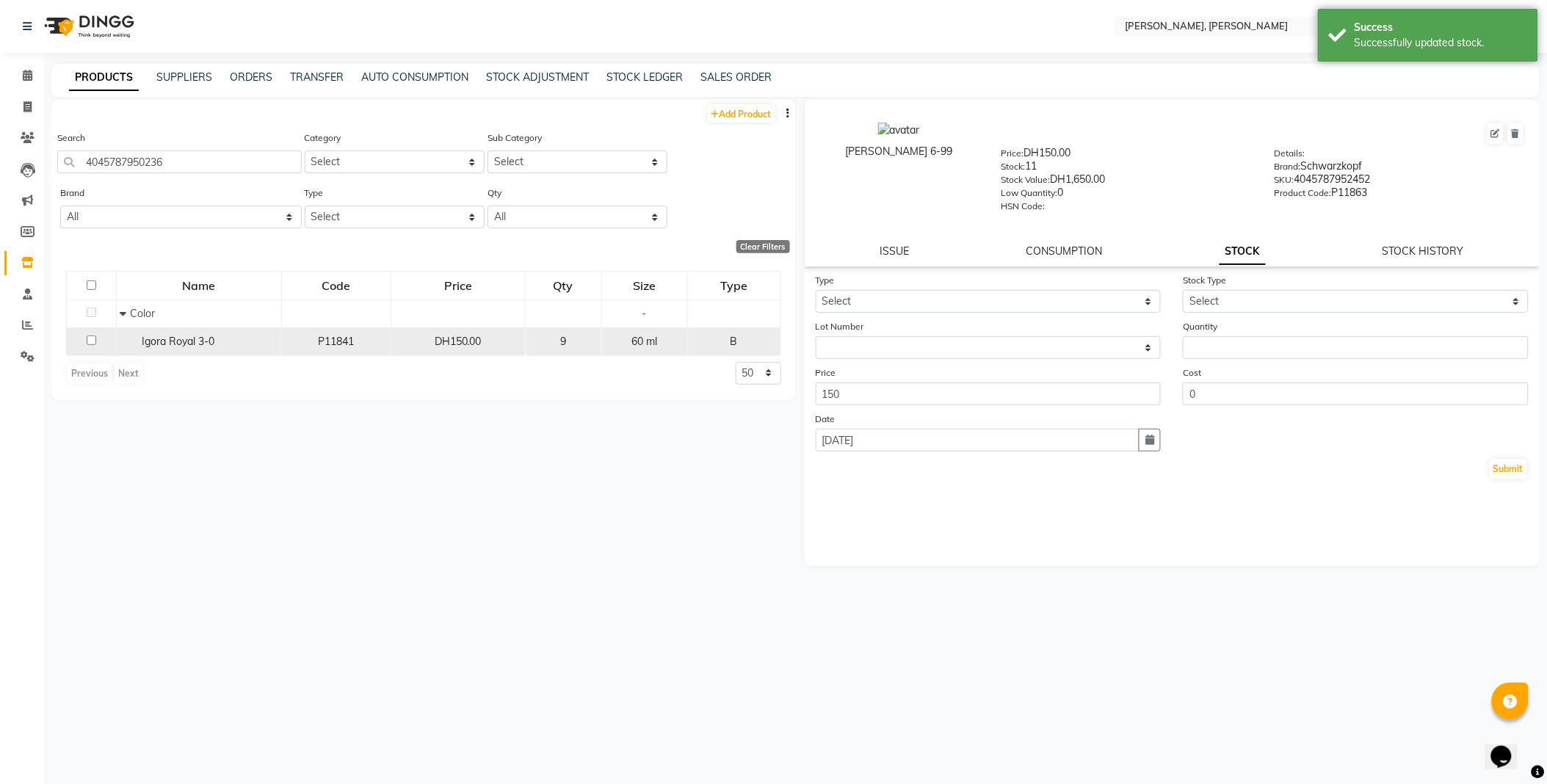
click at [187, 343] on span "Igora Royal 3-0" at bounding box center [178, 340] width 73 height 13
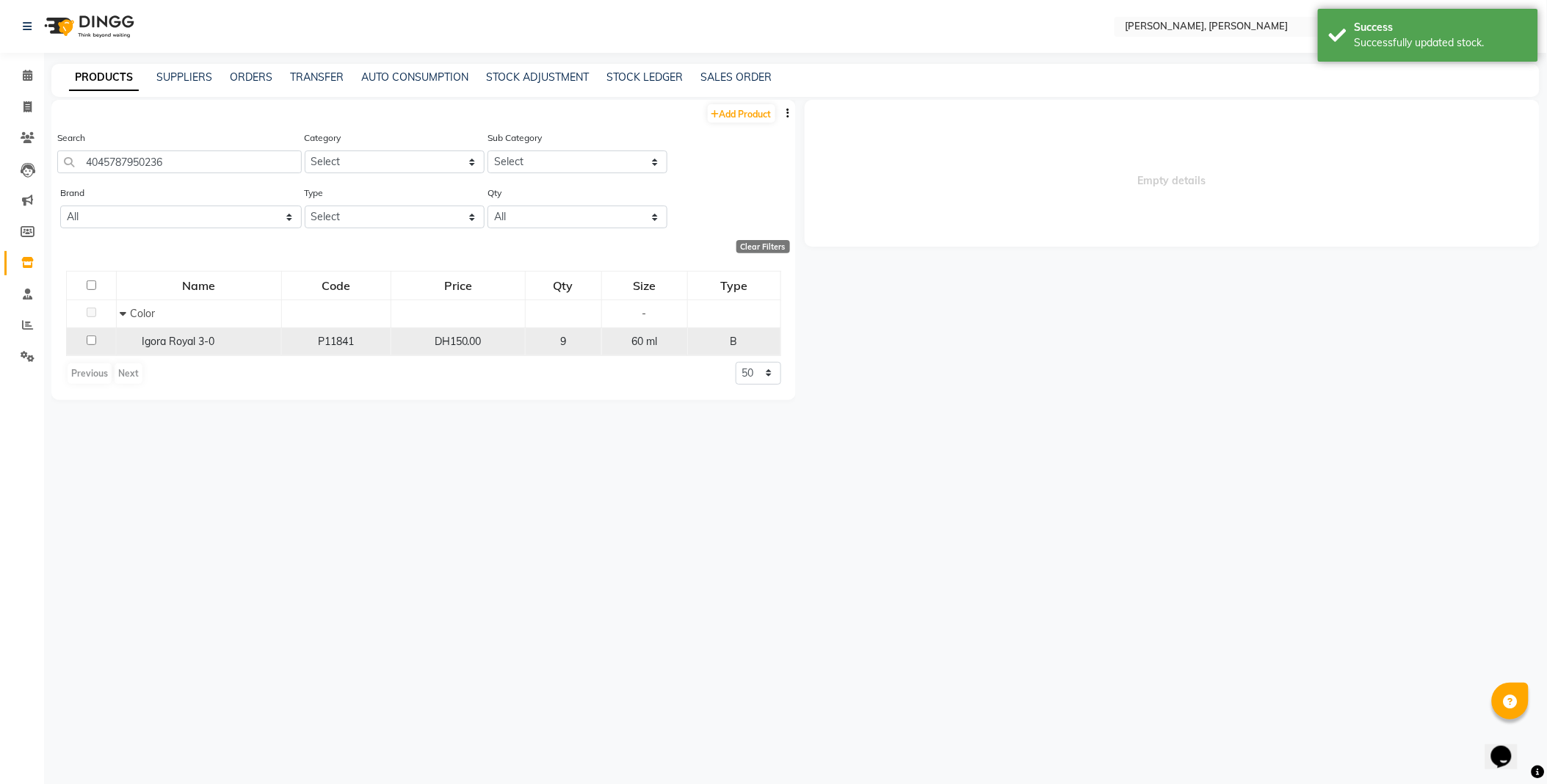
select select
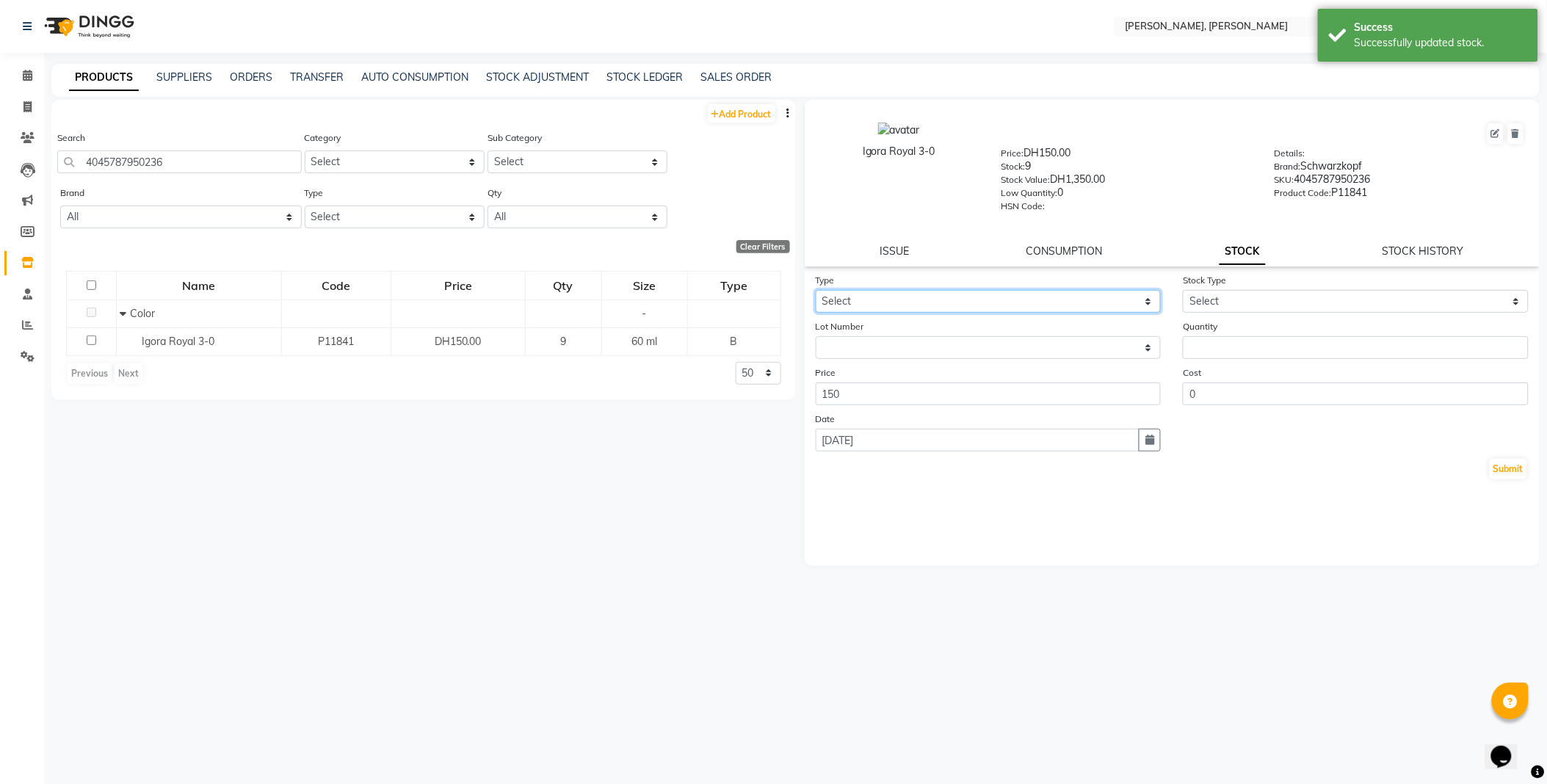
click at [891, 301] on select "Select In Out" at bounding box center [988, 301] width 346 height 23
select select "out"
click at [816, 291] on select "Select In Out" at bounding box center [988, 301] width 346 height 23
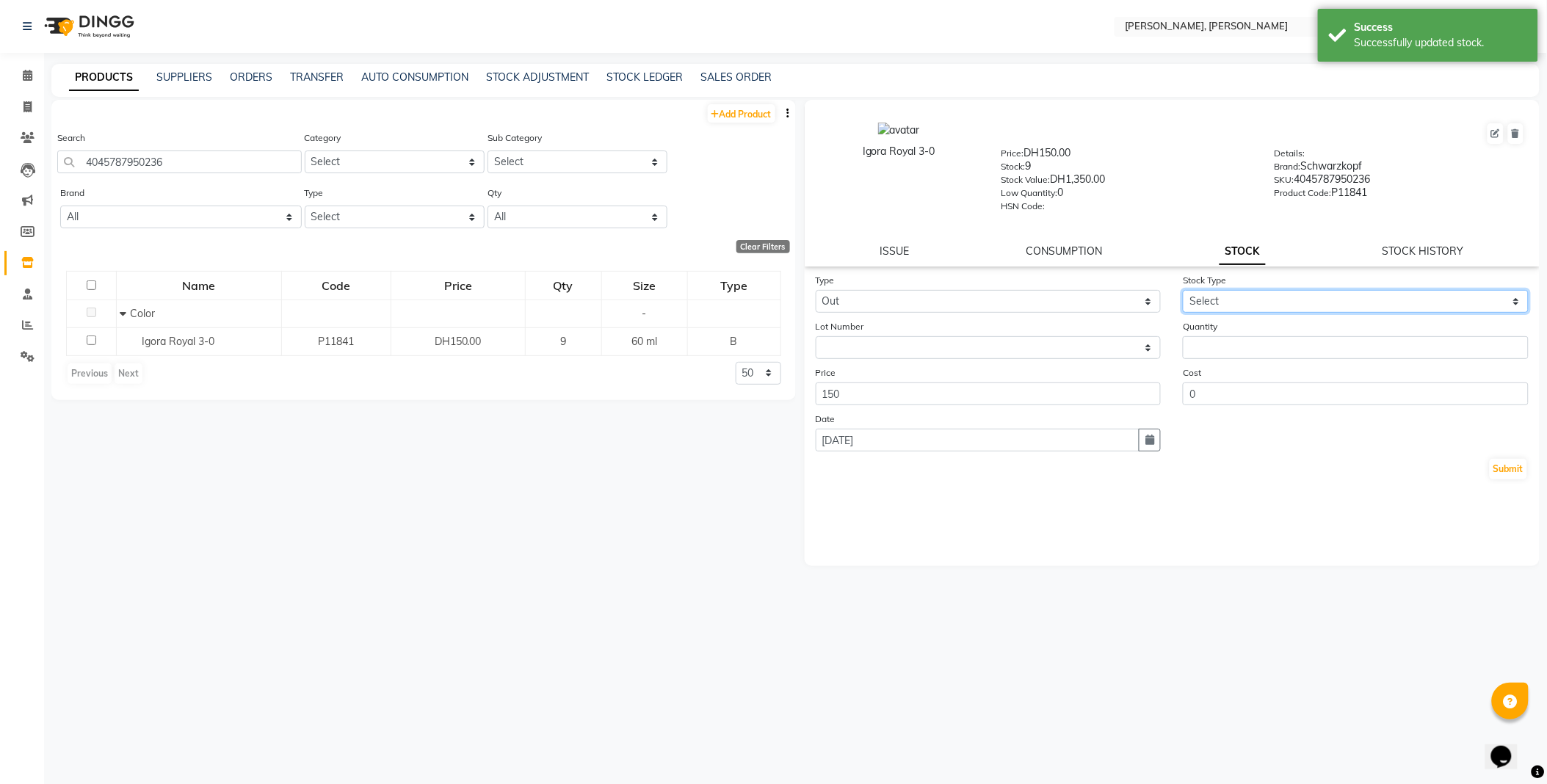
click at [1216, 302] on select "Select Internal Use Damaged Expired Adjustment Return Other" at bounding box center [1356, 301] width 346 height 23
select select "internal use"
click at [1183, 291] on select "Select Internal Use Damaged Expired Adjustment Return Other" at bounding box center [1356, 301] width 346 height 23
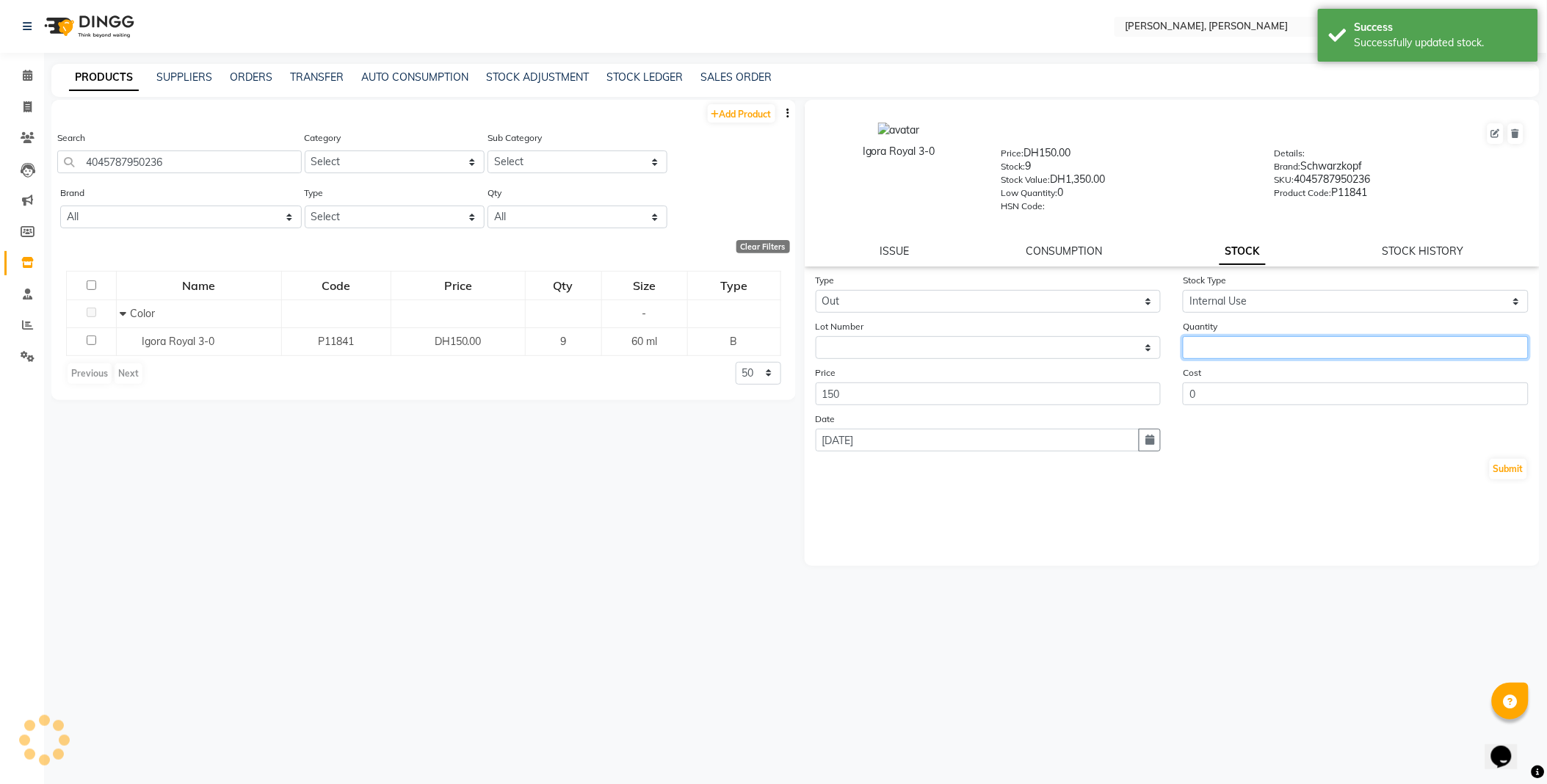
click at [1236, 347] on input "number" at bounding box center [1356, 347] width 346 height 23
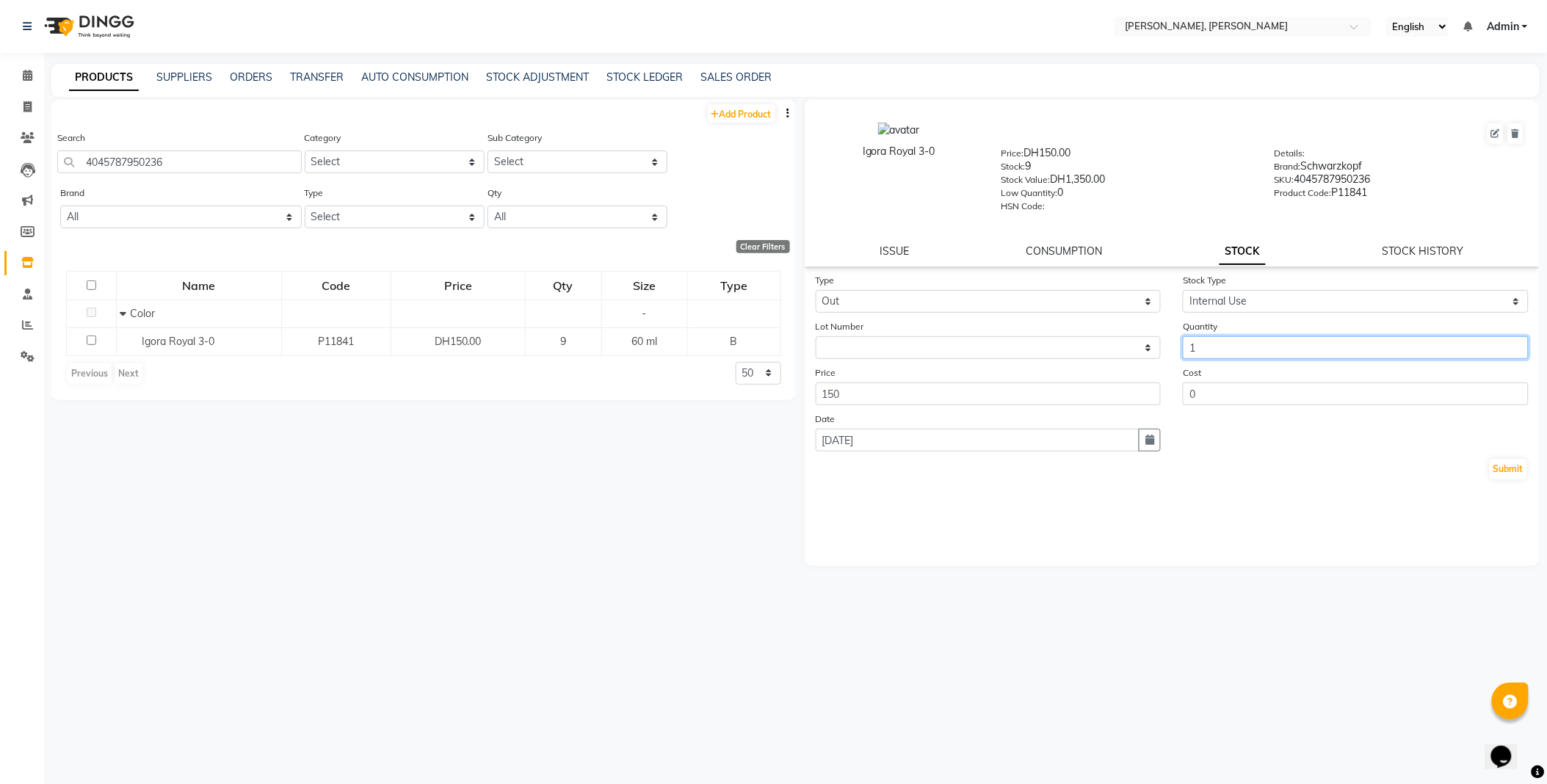
type input "1"
click at [1508, 473] on button "Submit" at bounding box center [1508, 469] width 37 height 21
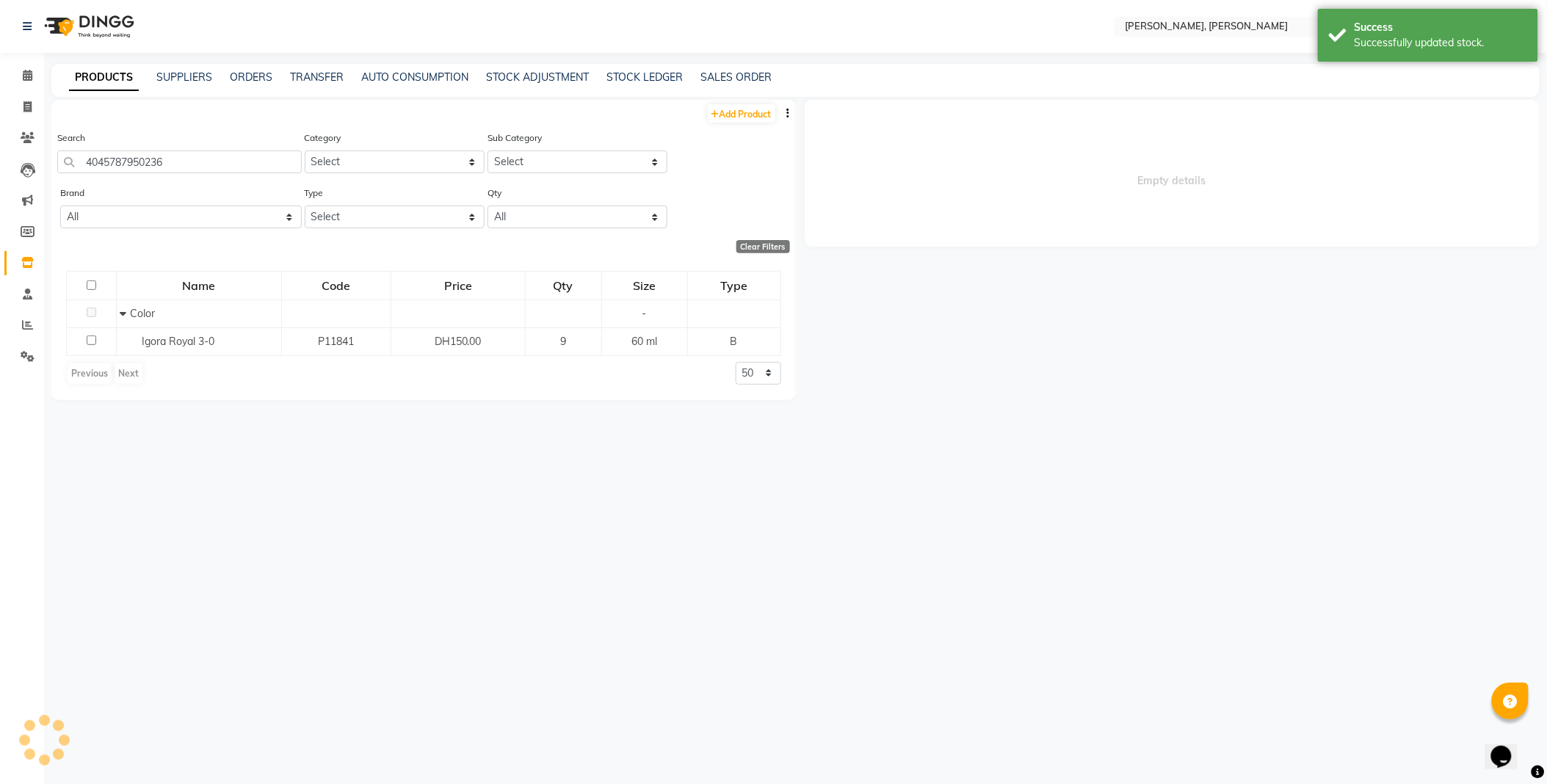
select select
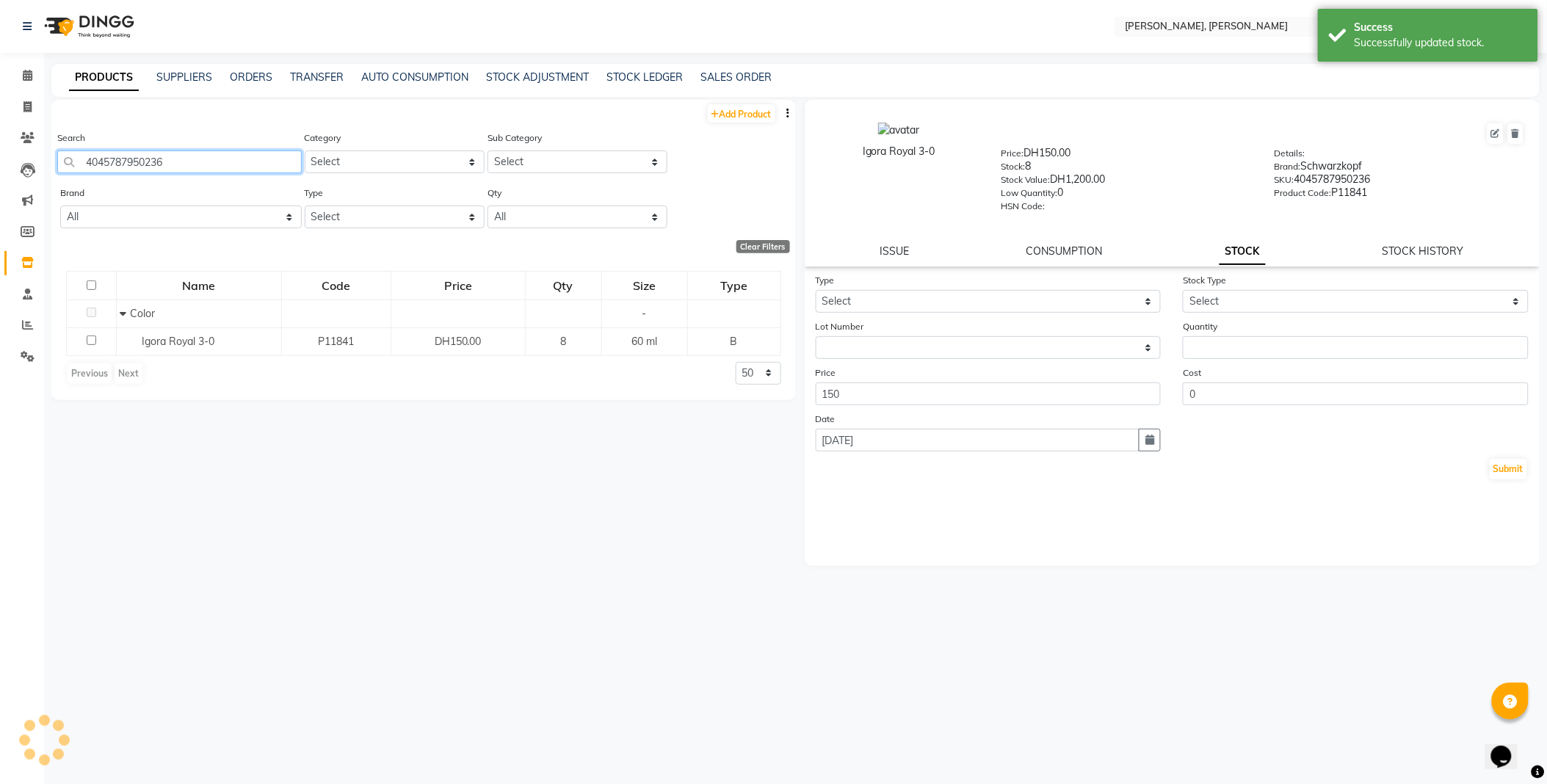
click at [243, 163] on input "4045787950236" at bounding box center [179, 162] width 244 height 23
type input "4045787954012"
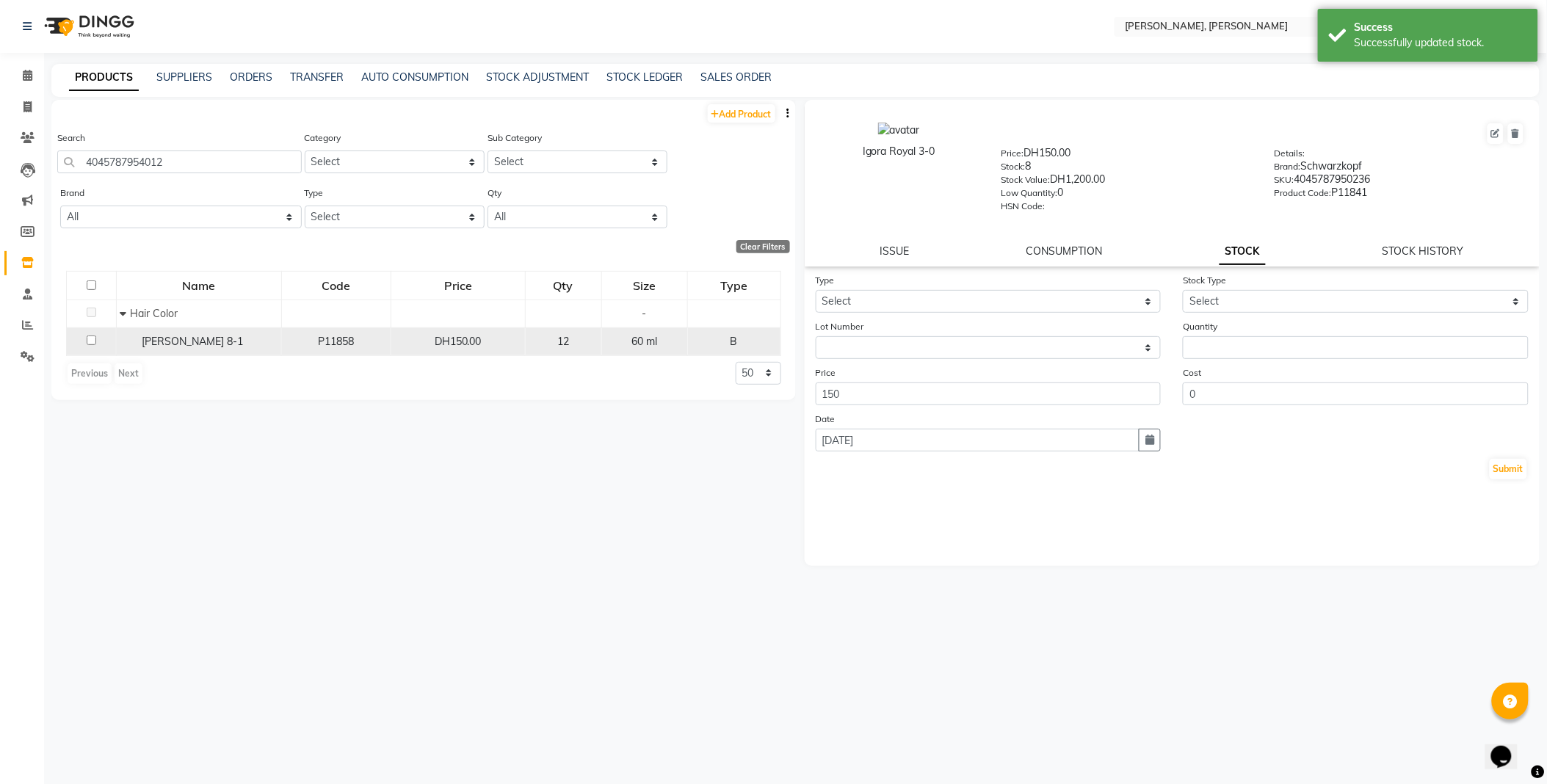
click at [207, 343] on span "[PERSON_NAME] 8-1" at bounding box center [193, 340] width 101 height 13
select select
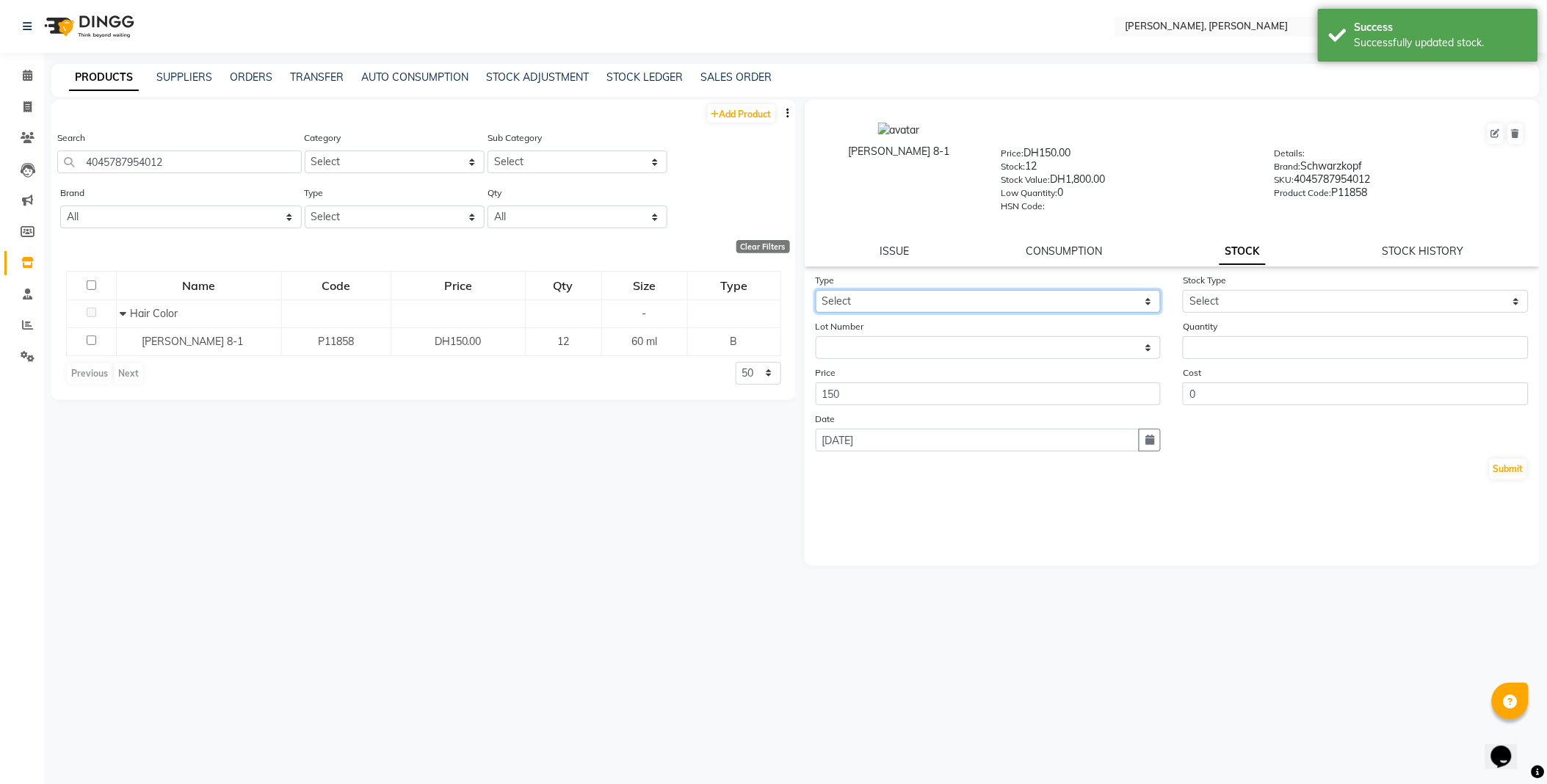
click at [888, 298] on select "Select In Out" at bounding box center [988, 301] width 346 height 23
select select "out"
click at [816, 291] on select "Select In Out" at bounding box center [988, 301] width 346 height 23
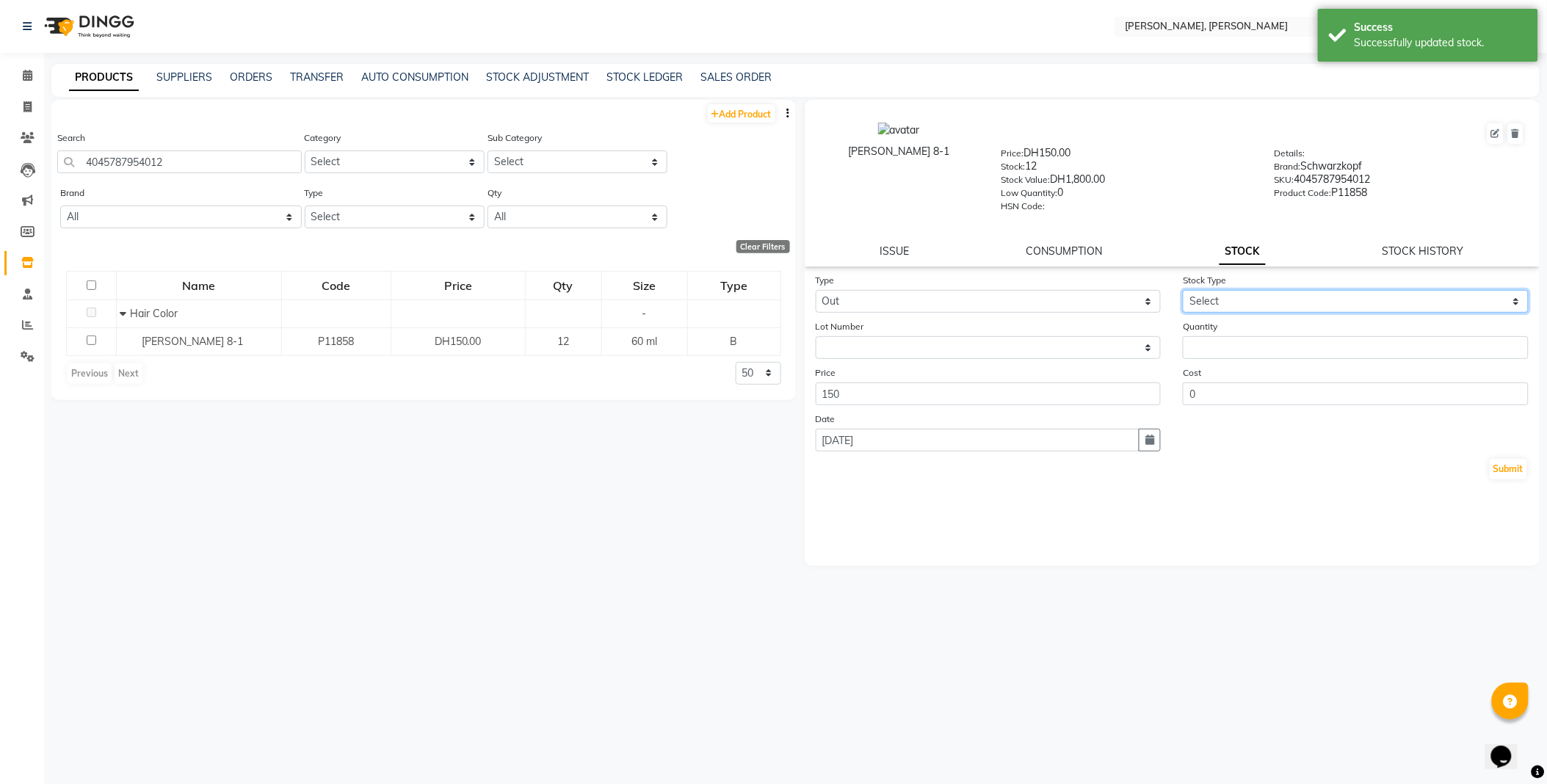
click at [1220, 299] on select "Select Internal Use Damaged Expired Adjustment Return Other" at bounding box center [1356, 301] width 346 height 23
select select "internal use"
click at [1183, 291] on select "Select Internal Use Damaged Expired Adjustment Return Other" at bounding box center [1356, 301] width 346 height 23
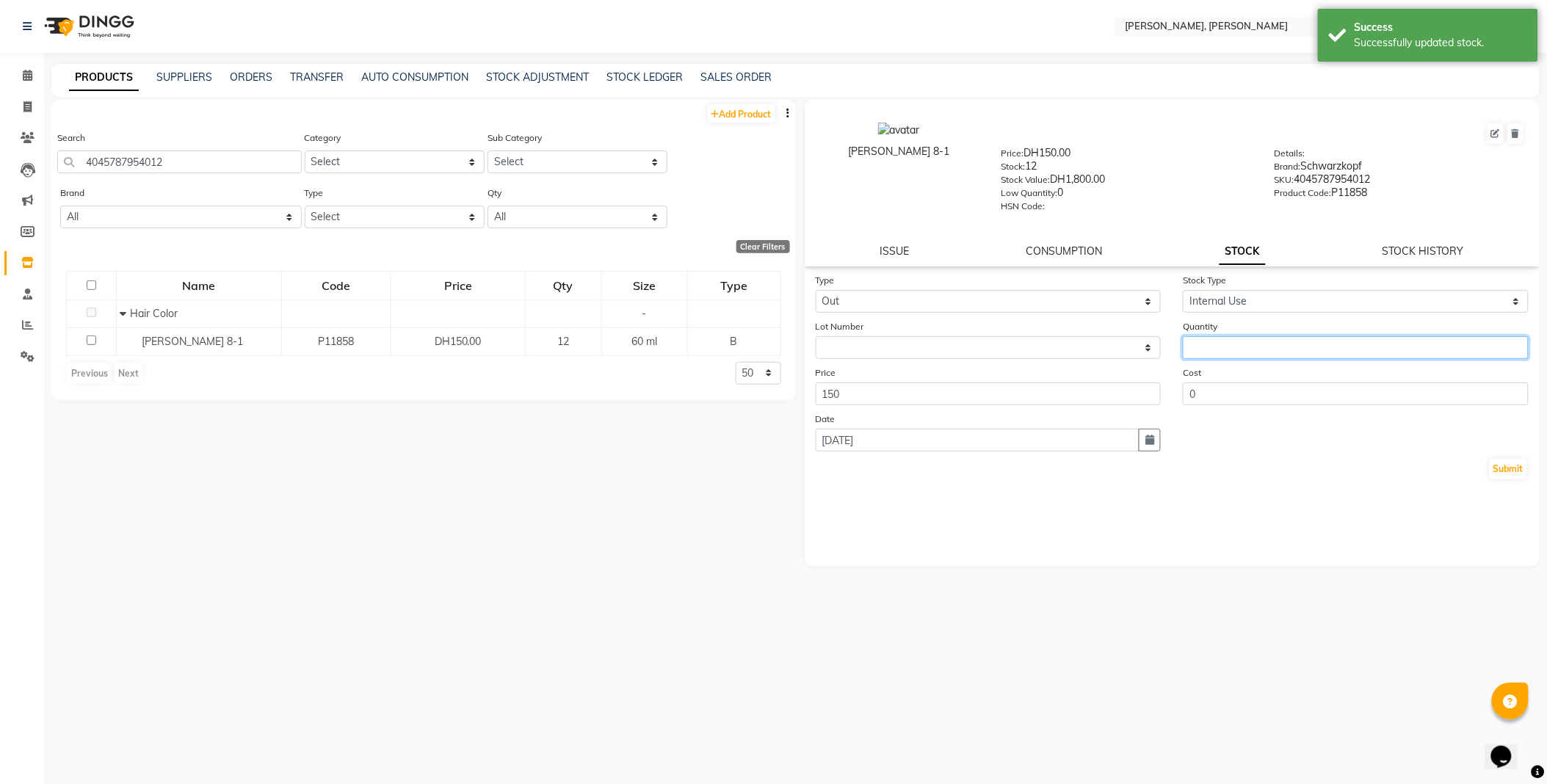
click at [1229, 348] on input "number" at bounding box center [1356, 347] width 346 height 23
type input "1"
click at [1500, 470] on button "Submit" at bounding box center [1508, 469] width 37 height 21
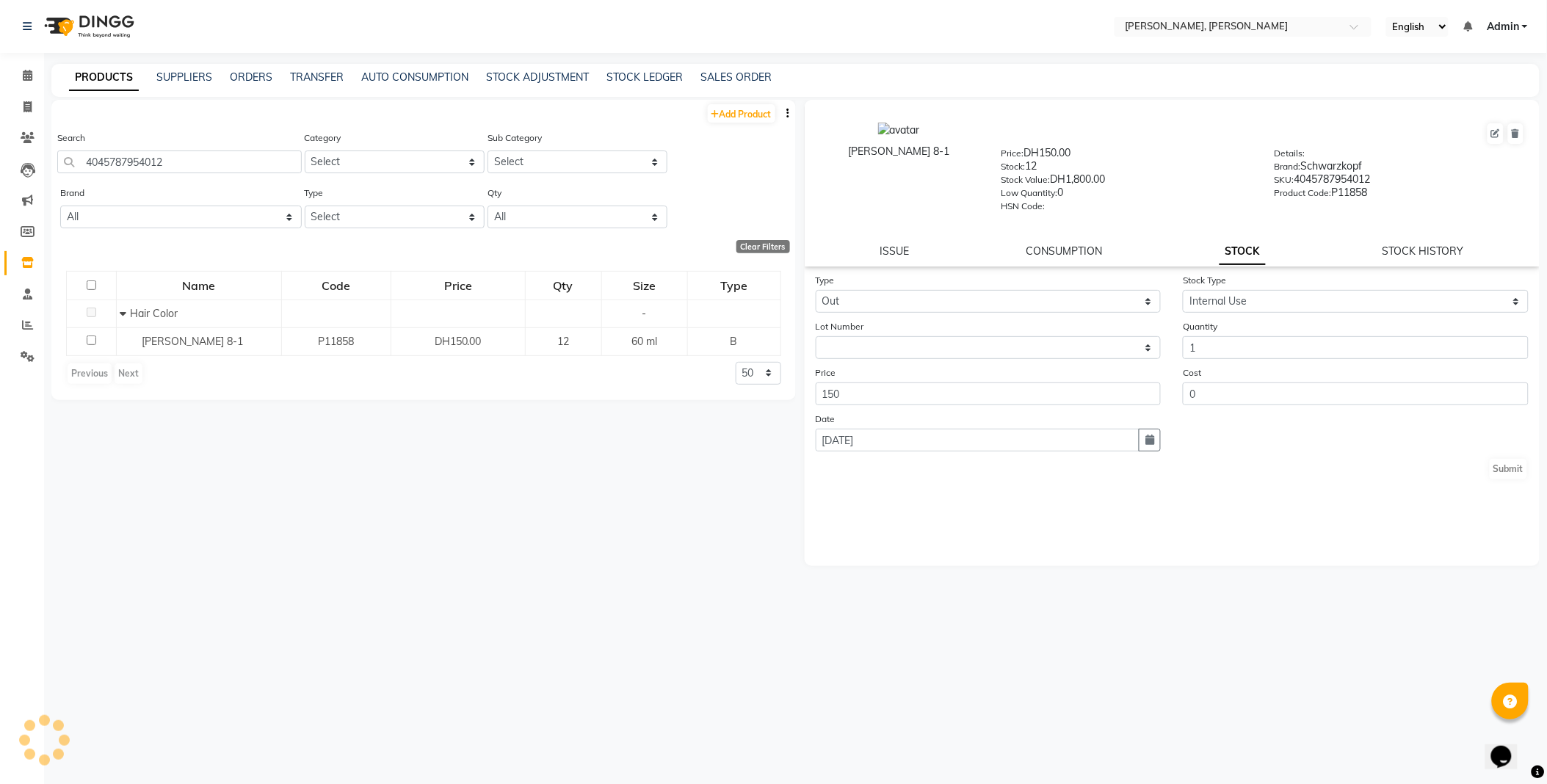
select select
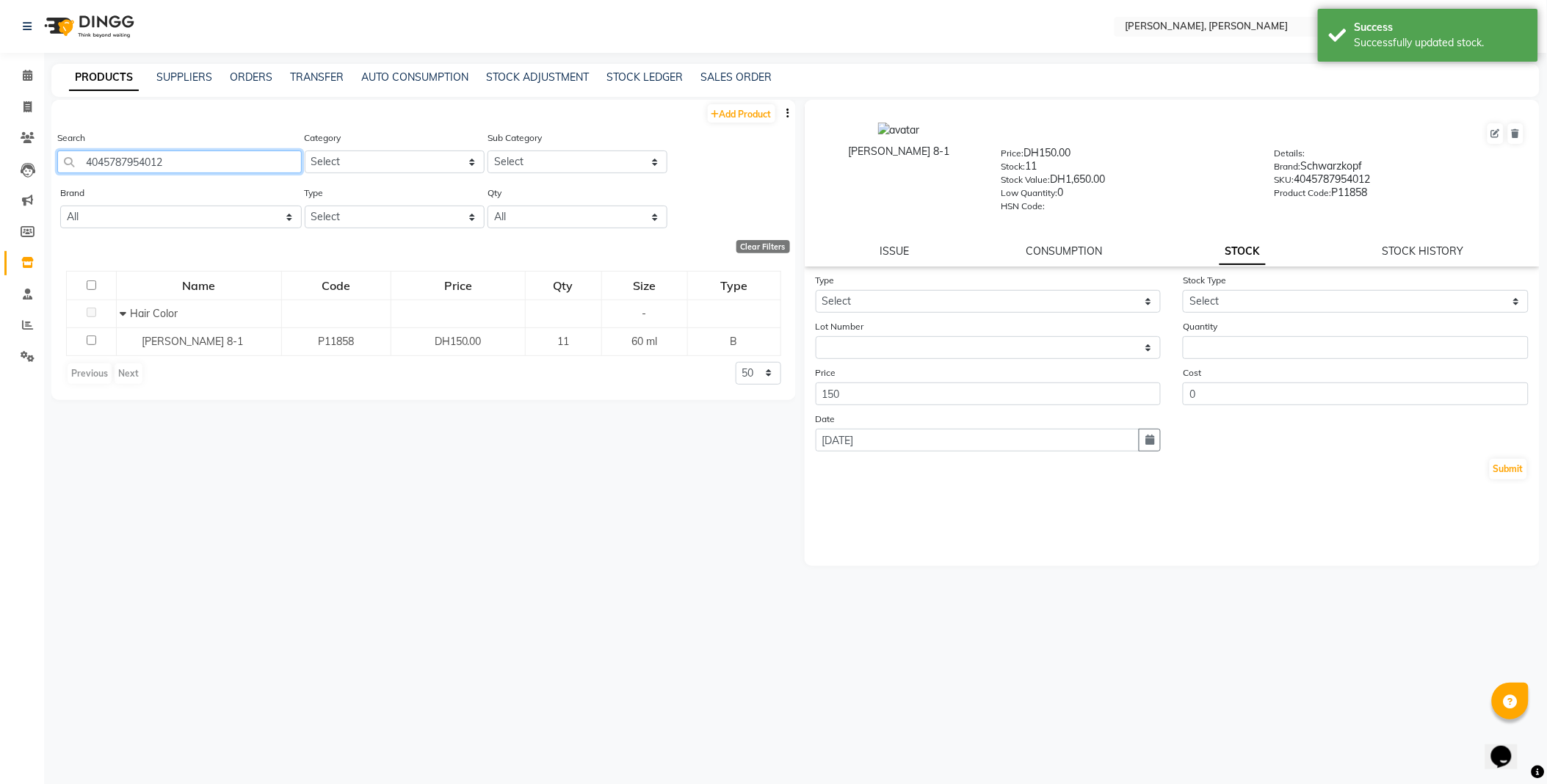
click at [244, 158] on input "4045787954012" at bounding box center [179, 162] width 244 height 23
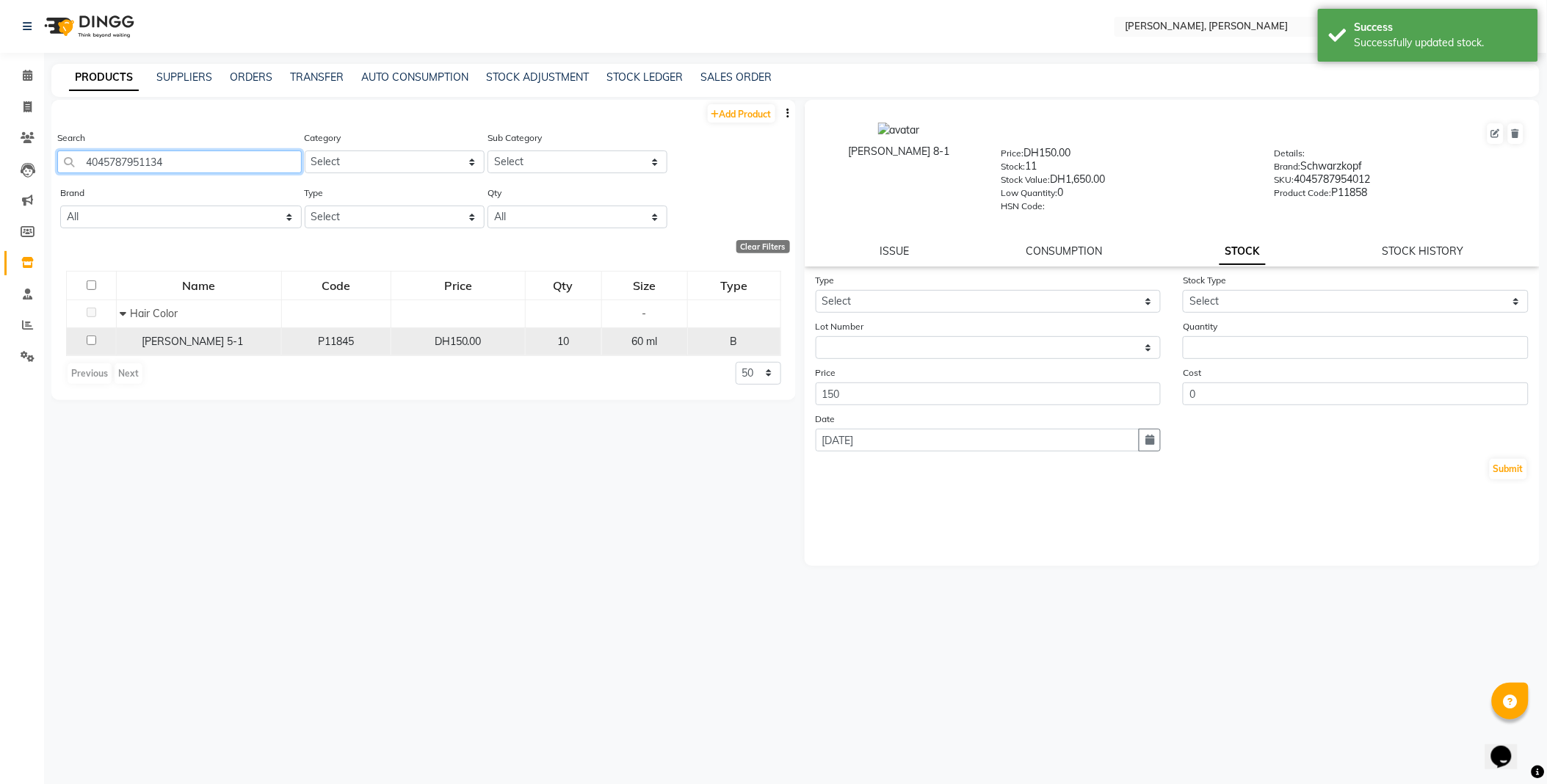
type input "4045787951134"
click at [188, 343] on span "[PERSON_NAME] 5-1" at bounding box center [193, 340] width 101 height 13
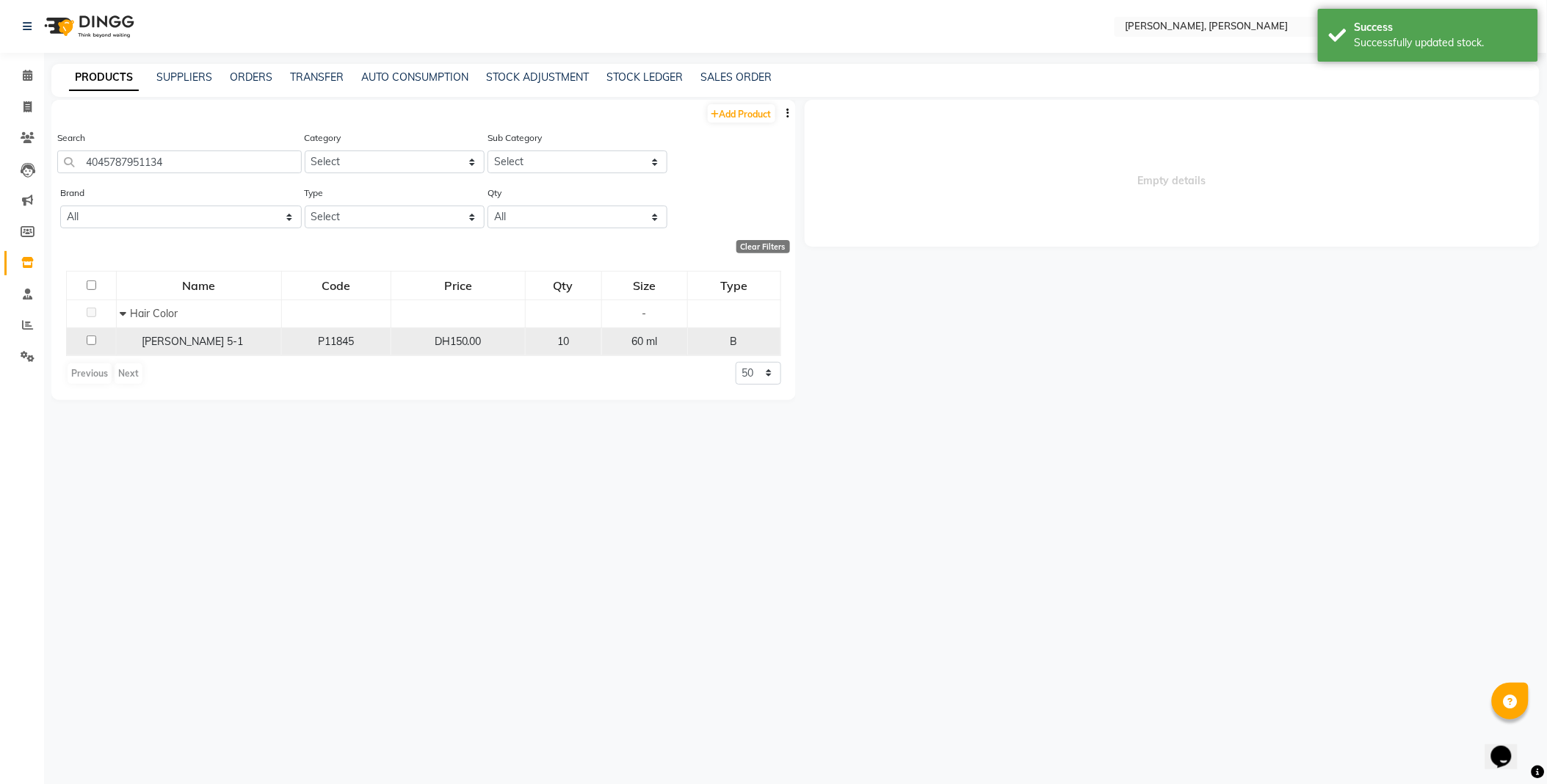
select select
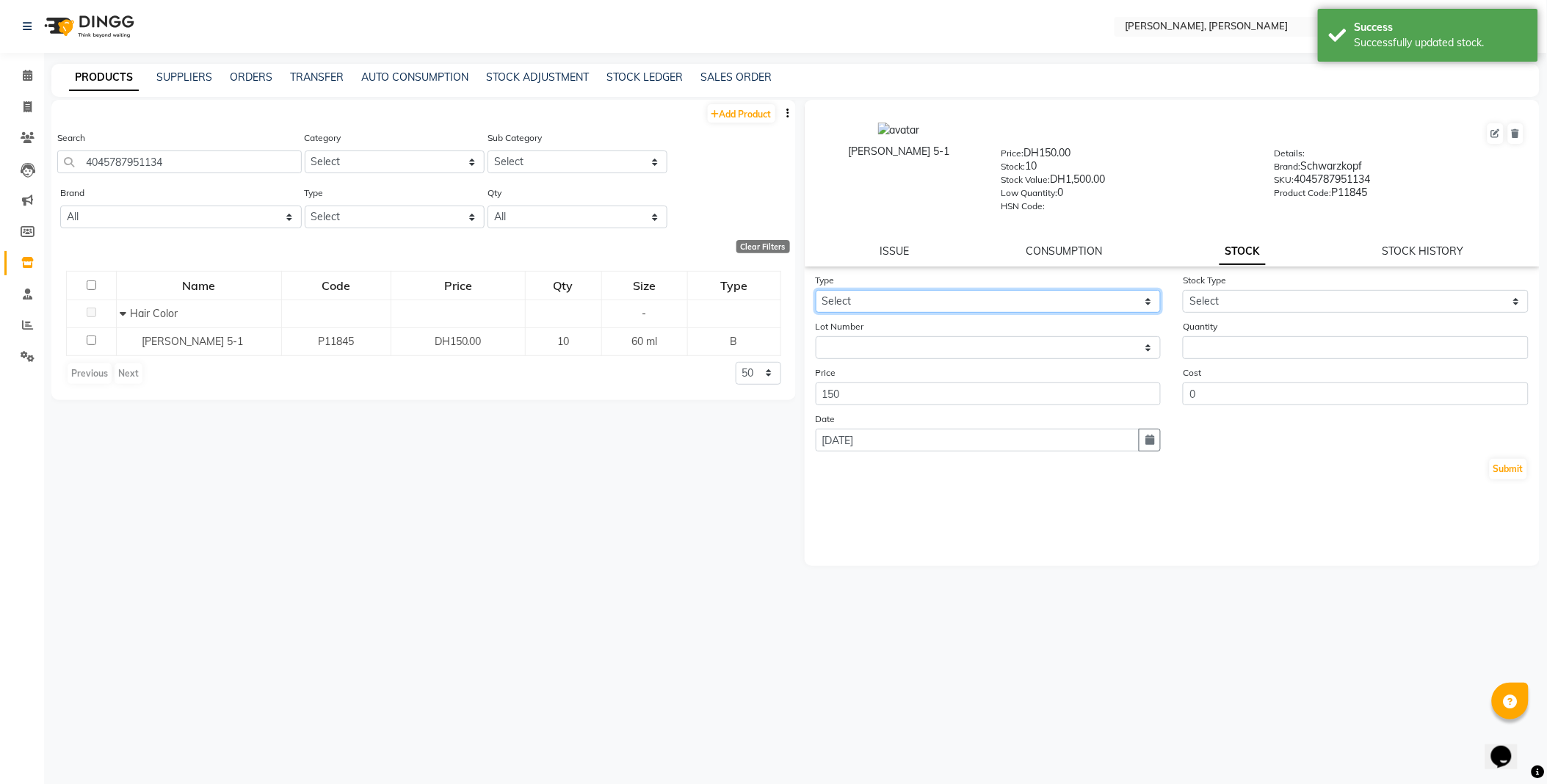
click at [869, 296] on select "Select In Out" at bounding box center [988, 301] width 346 height 23
select select "out"
click at [816, 291] on select "Select In Out" at bounding box center [988, 301] width 346 height 23
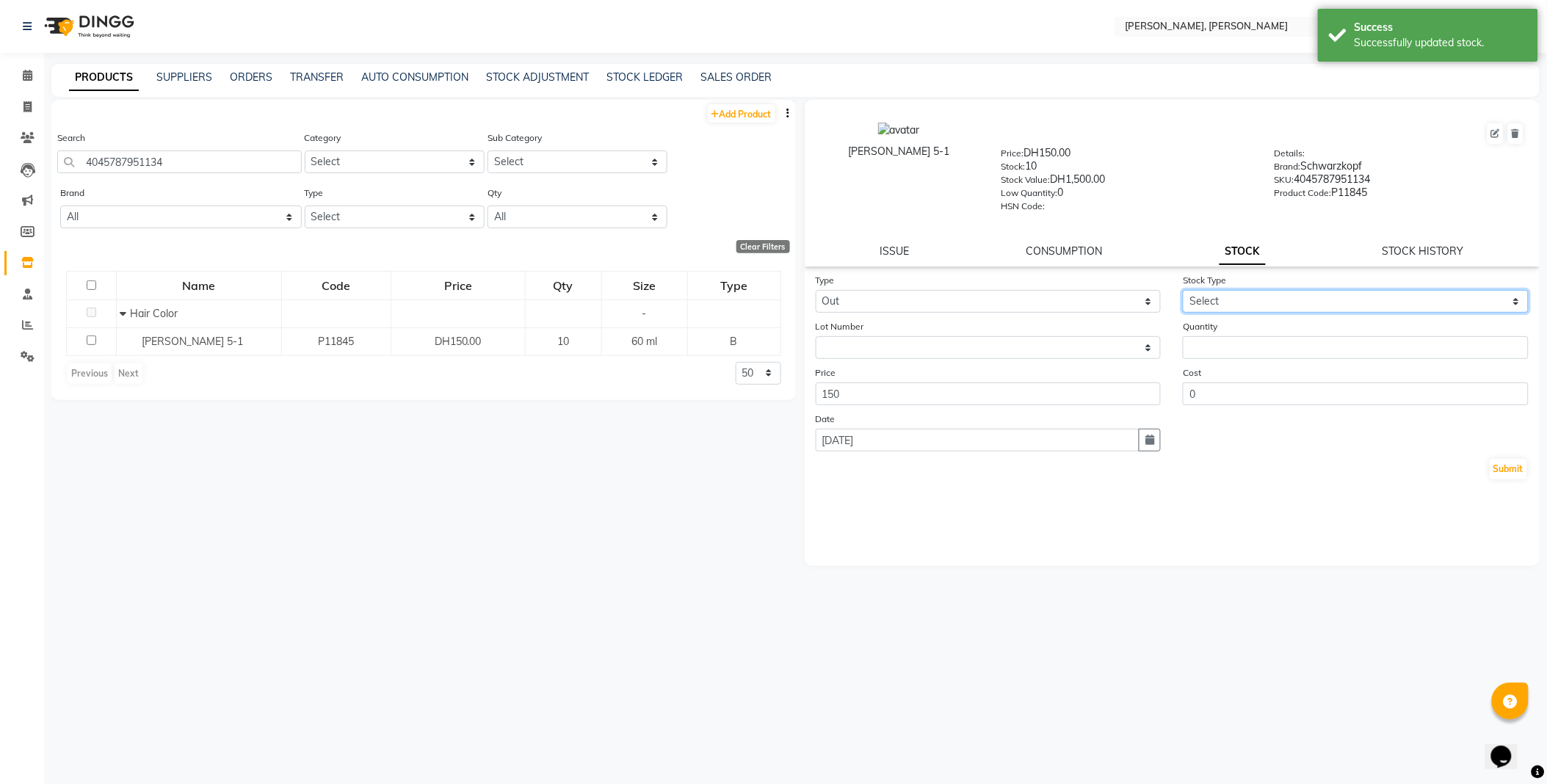
click at [1220, 298] on select "Select Internal Use Damaged Expired Adjustment Return Other" at bounding box center [1356, 301] width 346 height 23
select select "internal use"
click at [1183, 291] on select "Select Internal Use Damaged Expired Adjustment Return Other" at bounding box center [1356, 301] width 346 height 23
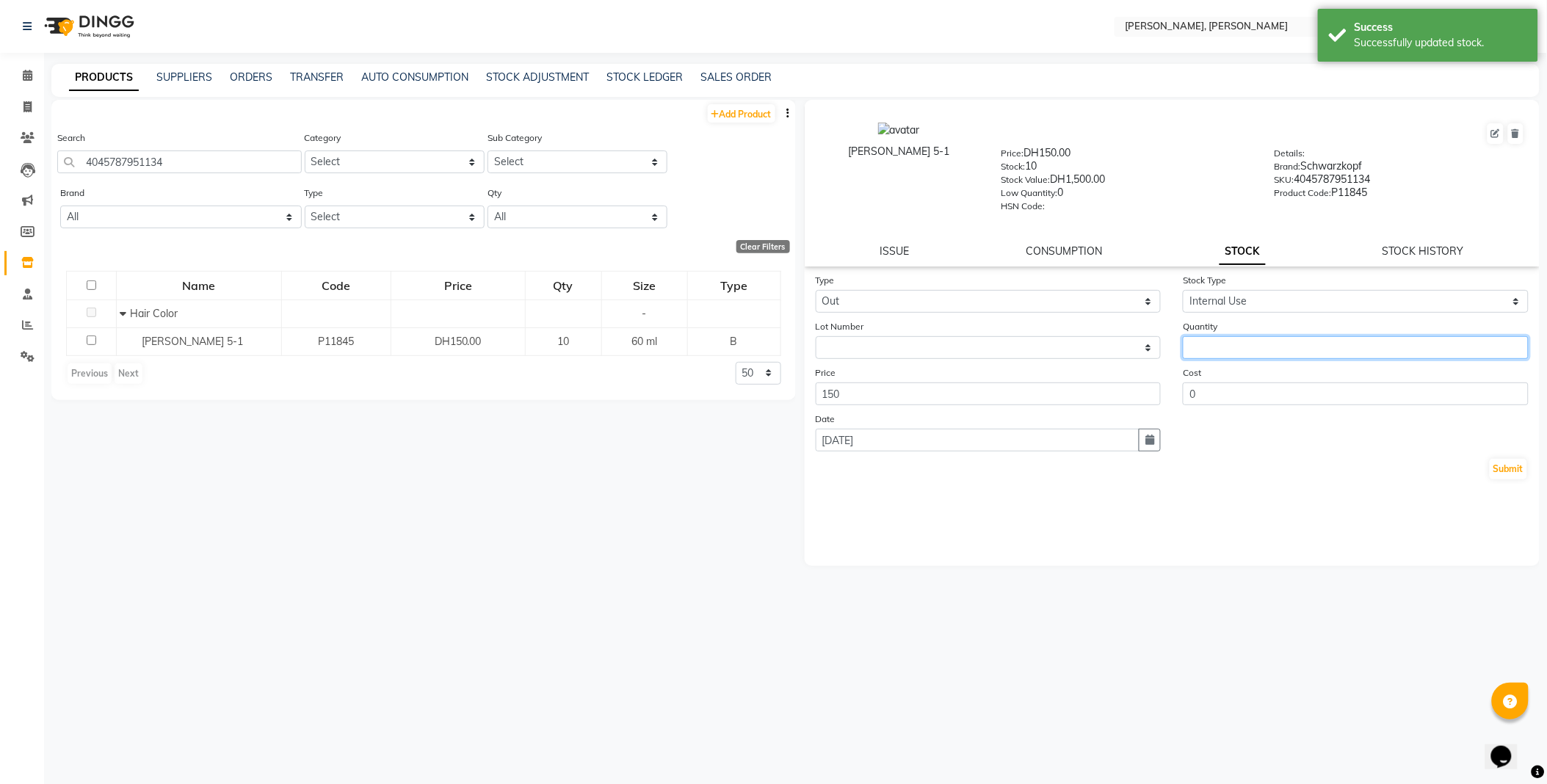
click at [1242, 343] on input "number" at bounding box center [1356, 347] width 346 height 23
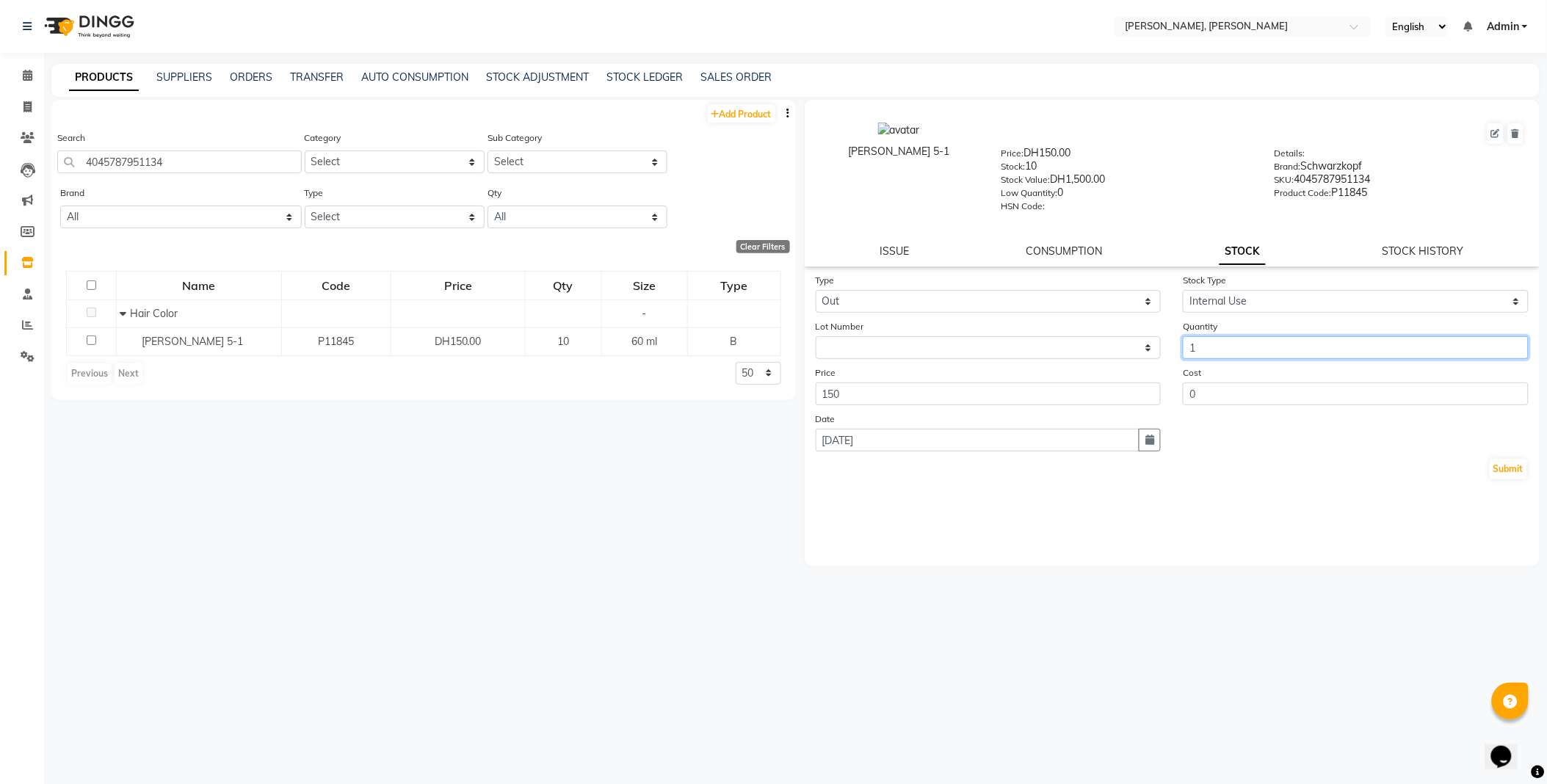
type input "1"
click at [1503, 470] on button "Submit" at bounding box center [1508, 469] width 37 height 21
select select
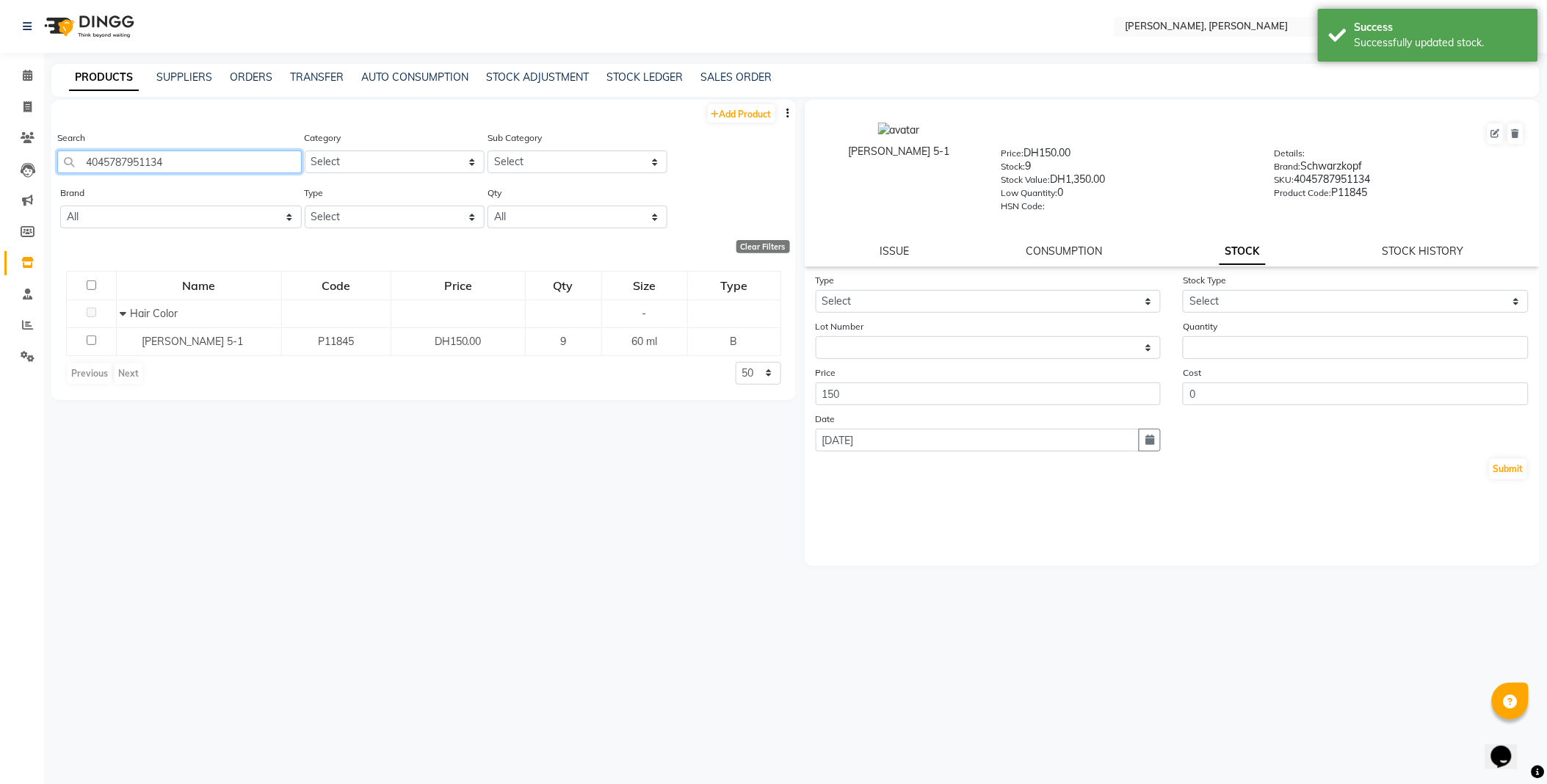
click at [213, 166] on input "4045787951134" at bounding box center [179, 162] width 244 height 23
type input "4045787950717"
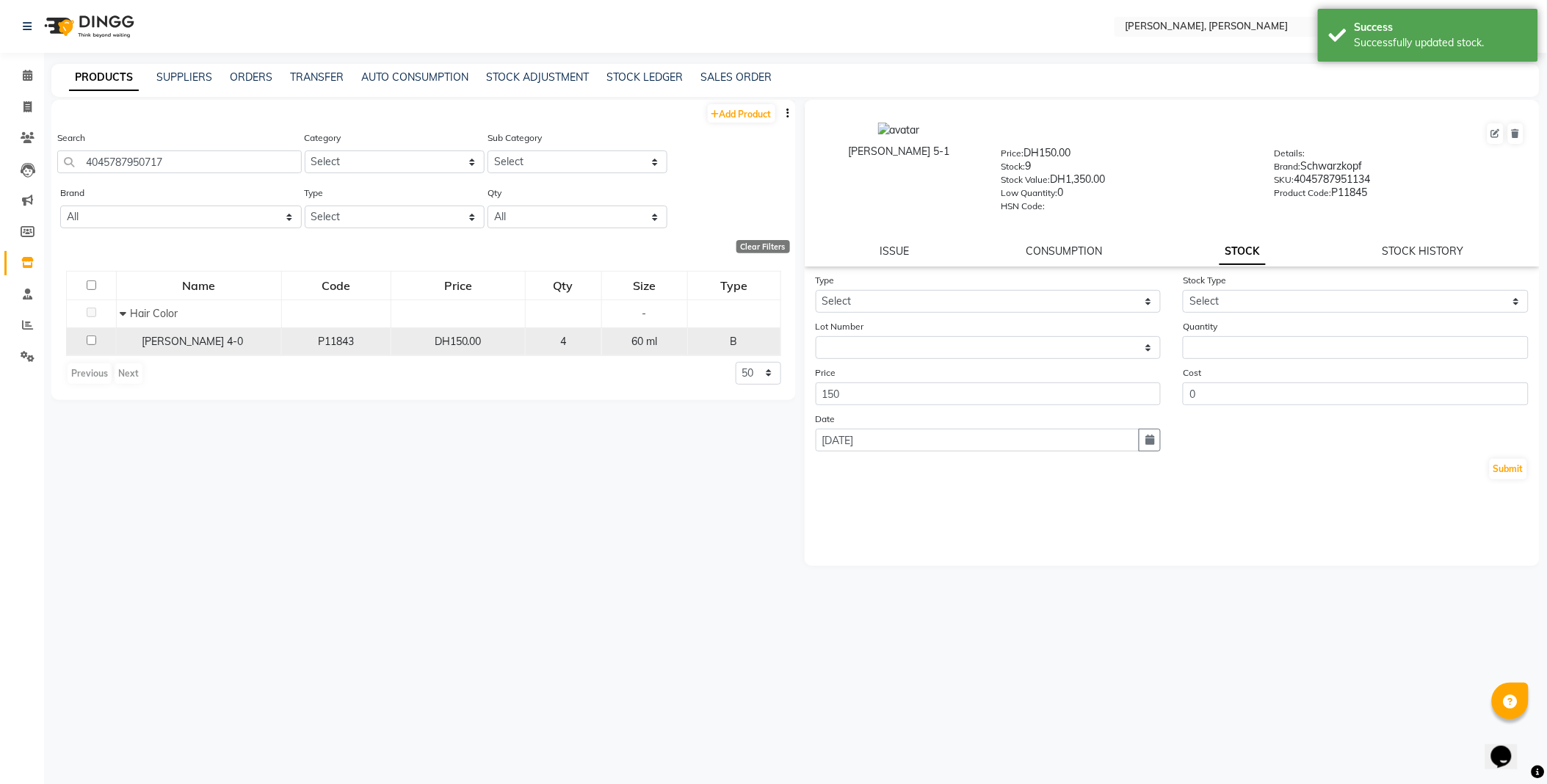
click at [171, 342] on span "[PERSON_NAME] 4-0" at bounding box center [193, 340] width 101 height 13
select select
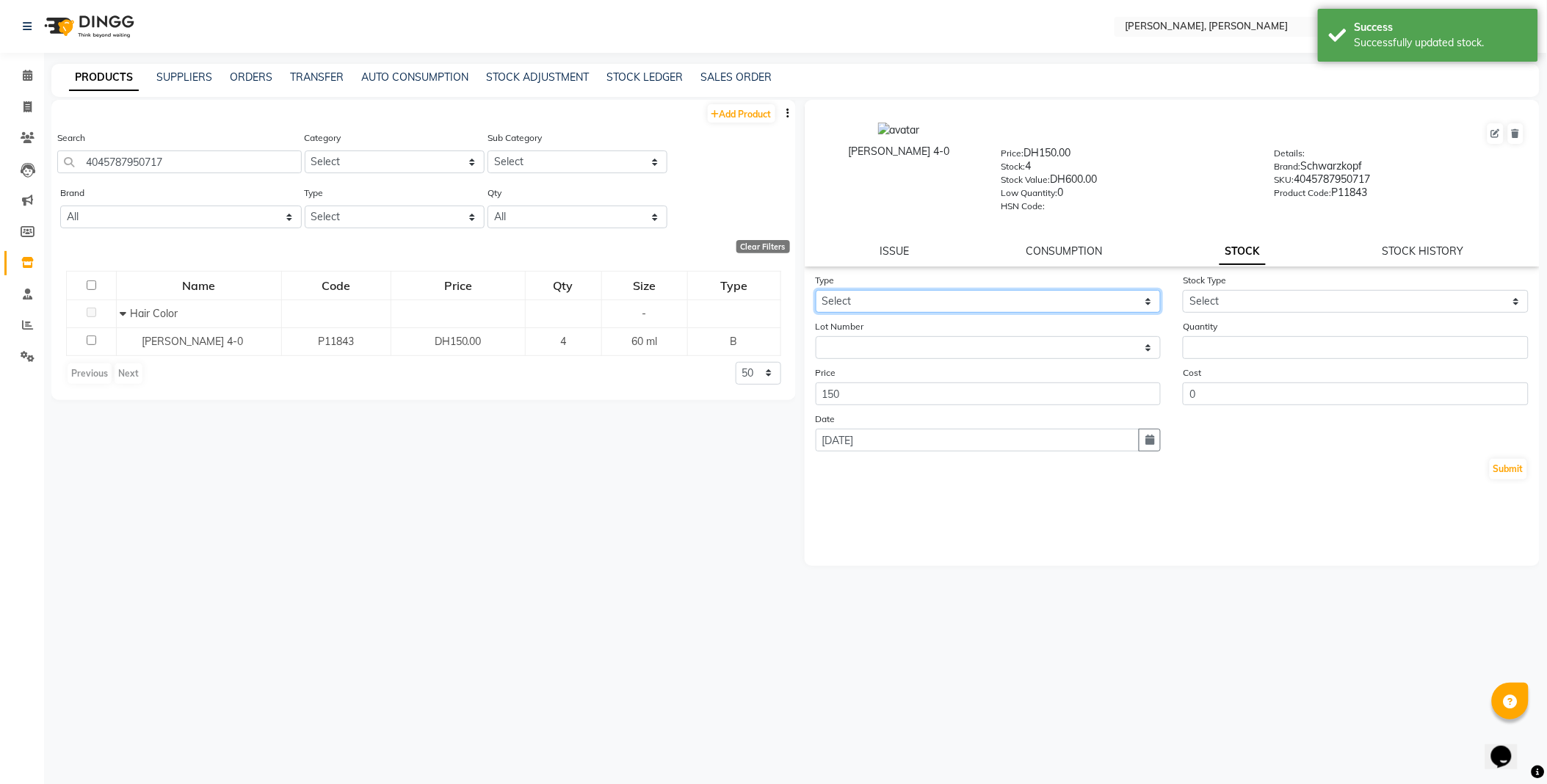
click at [878, 294] on select "Select In Out" at bounding box center [988, 301] width 346 height 23
select select "out"
click at [816, 291] on select "Select In Out" at bounding box center [988, 301] width 346 height 23
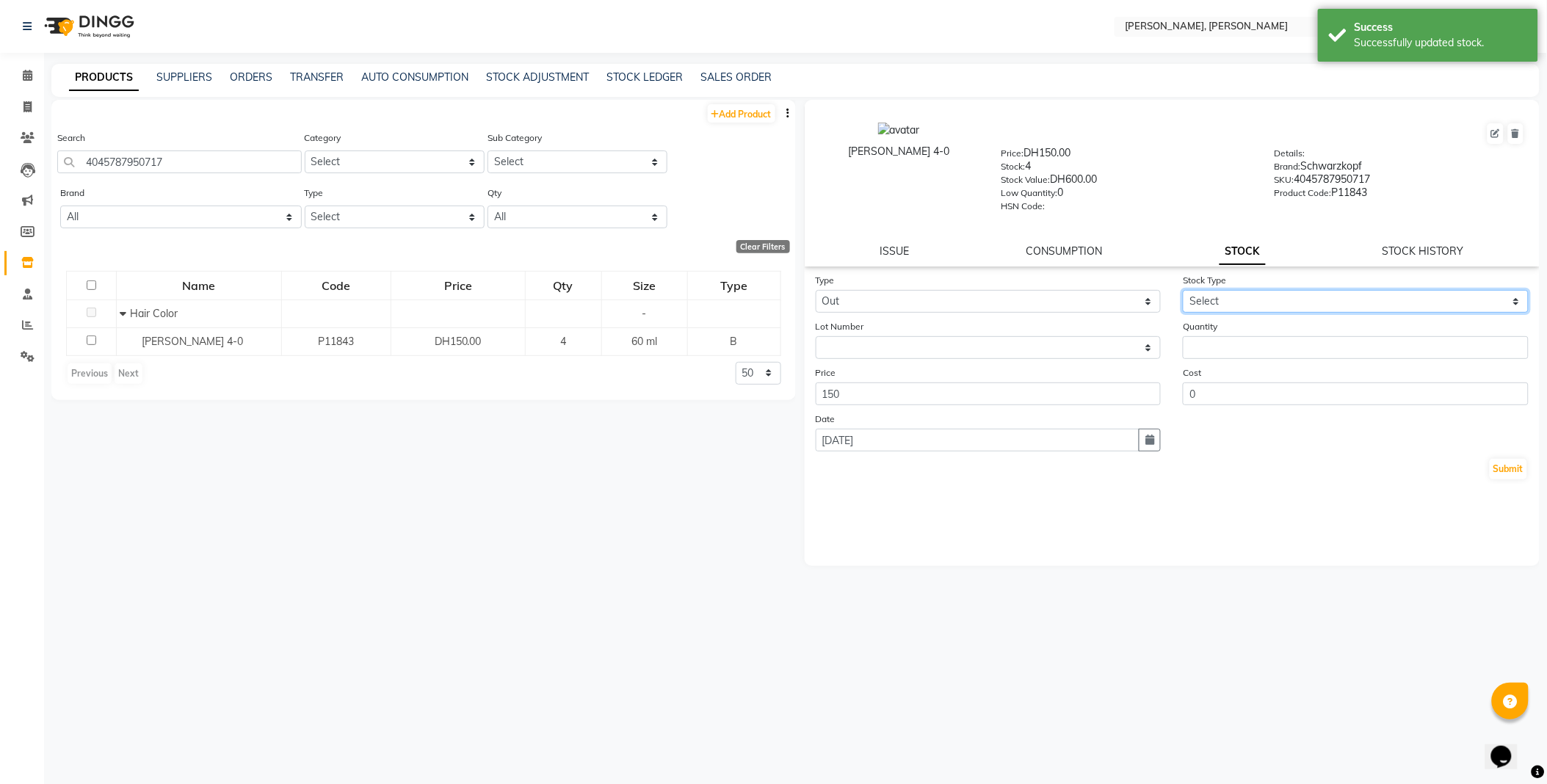
click at [1212, 304] on select "Select Internal Use Damaged Expired Adjustment Return Other" at bounding box center [1356, 301] width 346 height 23
select select "internal use"
click at [1183, 291] on select "Select Internal Use Damaged Expired Adjustment Return Other" at bounding box center [1356, 301] width 346 height 23
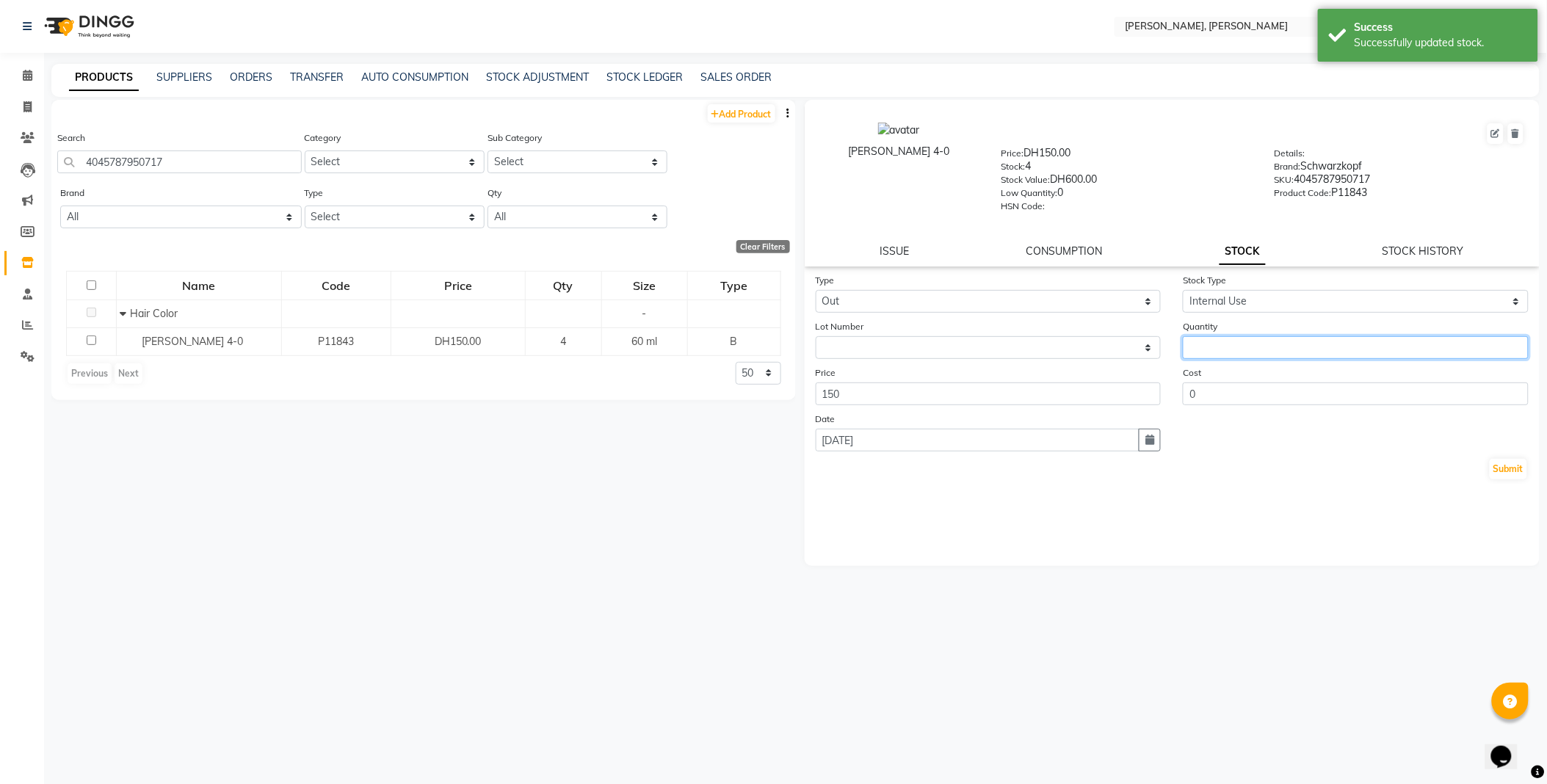
click at [1233, 346] on input "number" at bounding box center [1356, 347] width 346 height 23
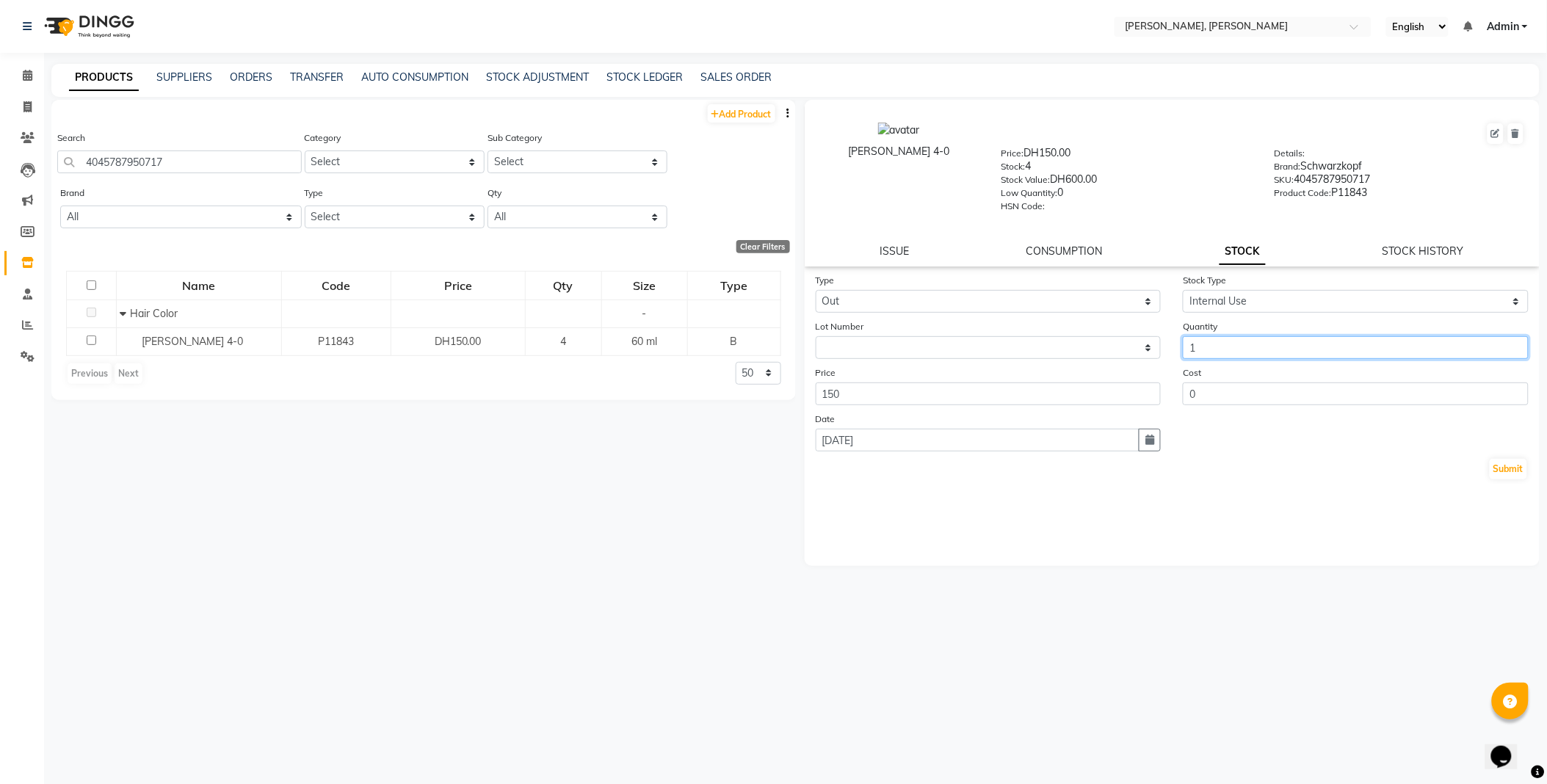
type input "1"
click at [1512, 470] on button "Submit" at bounding box center [1508, 469] width 37 height 21
select select
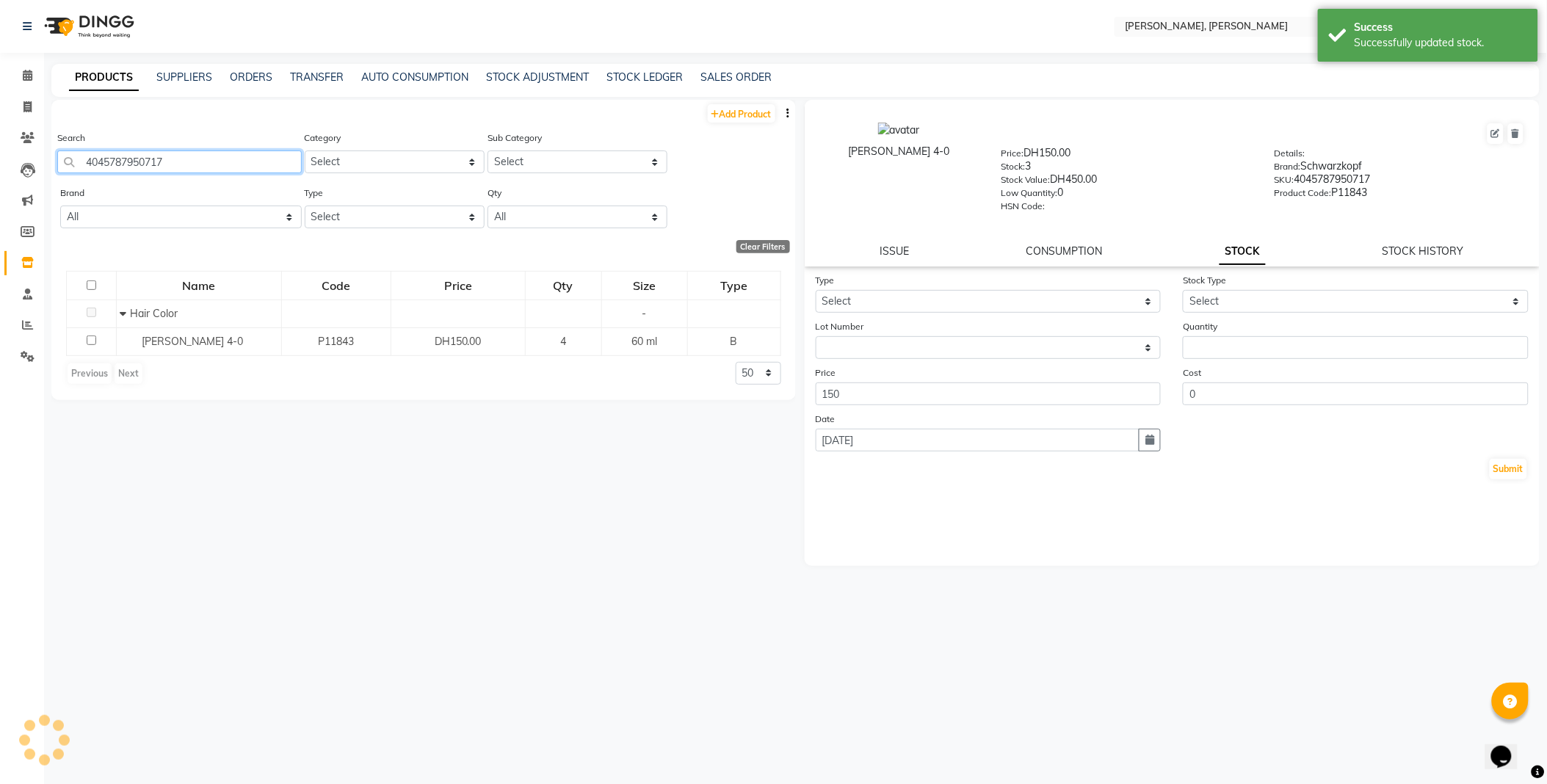
click at [222, 155] on input "4045787950717" at bounding box center [179, 162] width 244 height 23
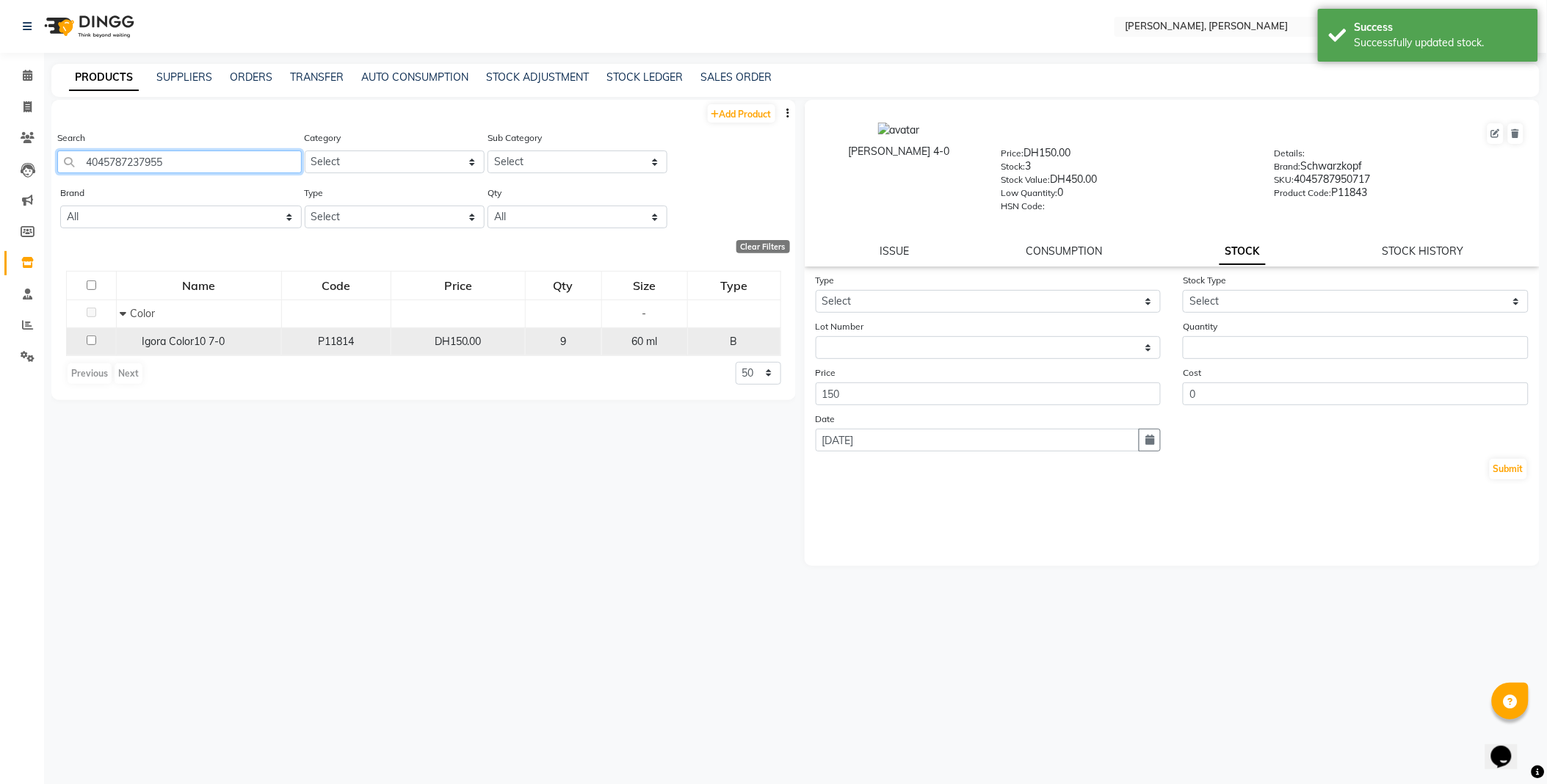
type input "4045787237955"
click at [200, 338] on span "Igora Color10 7-0" at bounding box center [184, 340] width 83 height 13
select select
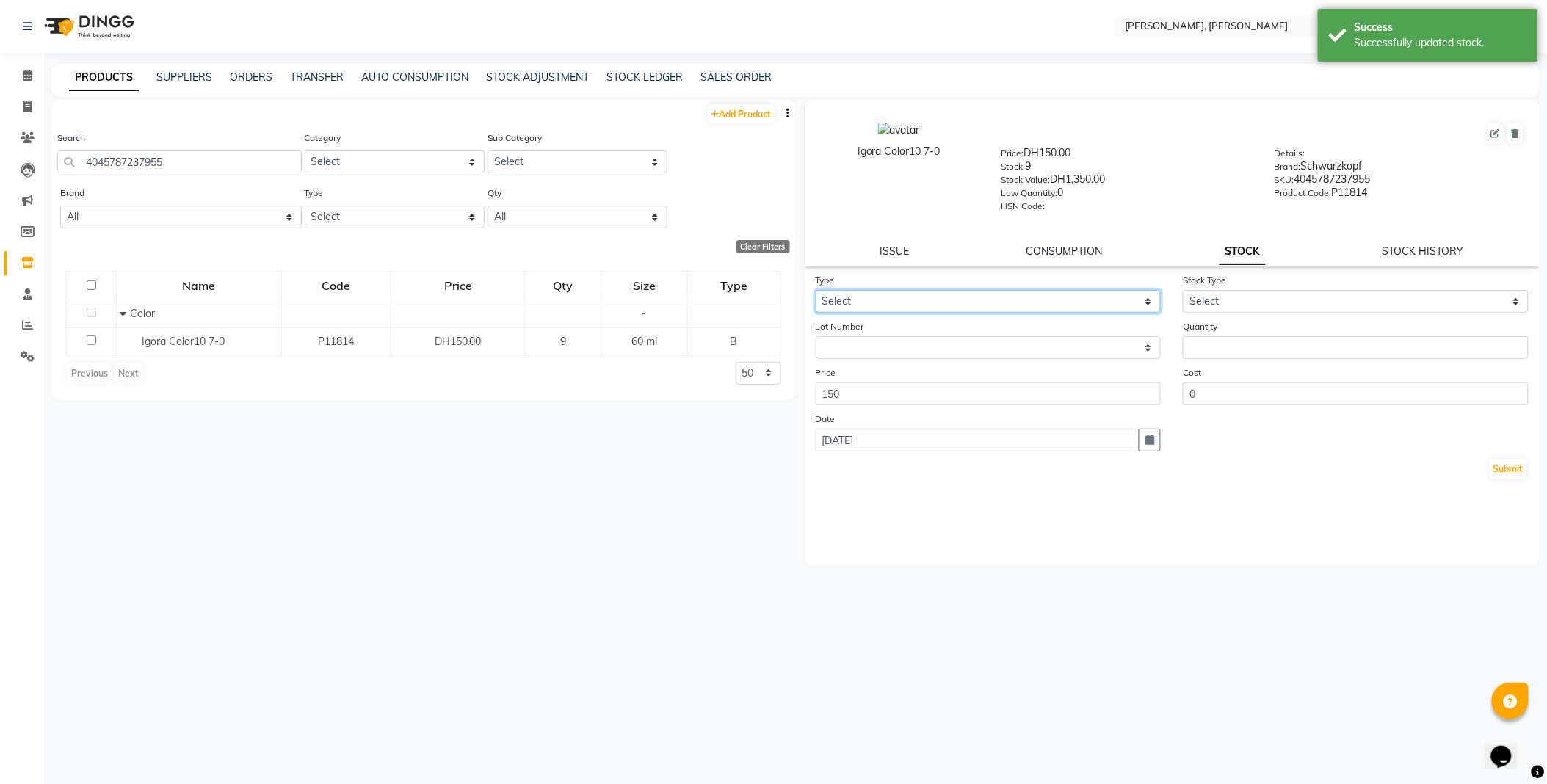
click at [868, 299] on select "Select In Out" at bounding box center [988, 301] width 346 height 23
select select "out"
click at [816, 291] on select "Select In Out" at bounding box center [988, 301] width 346 height 23
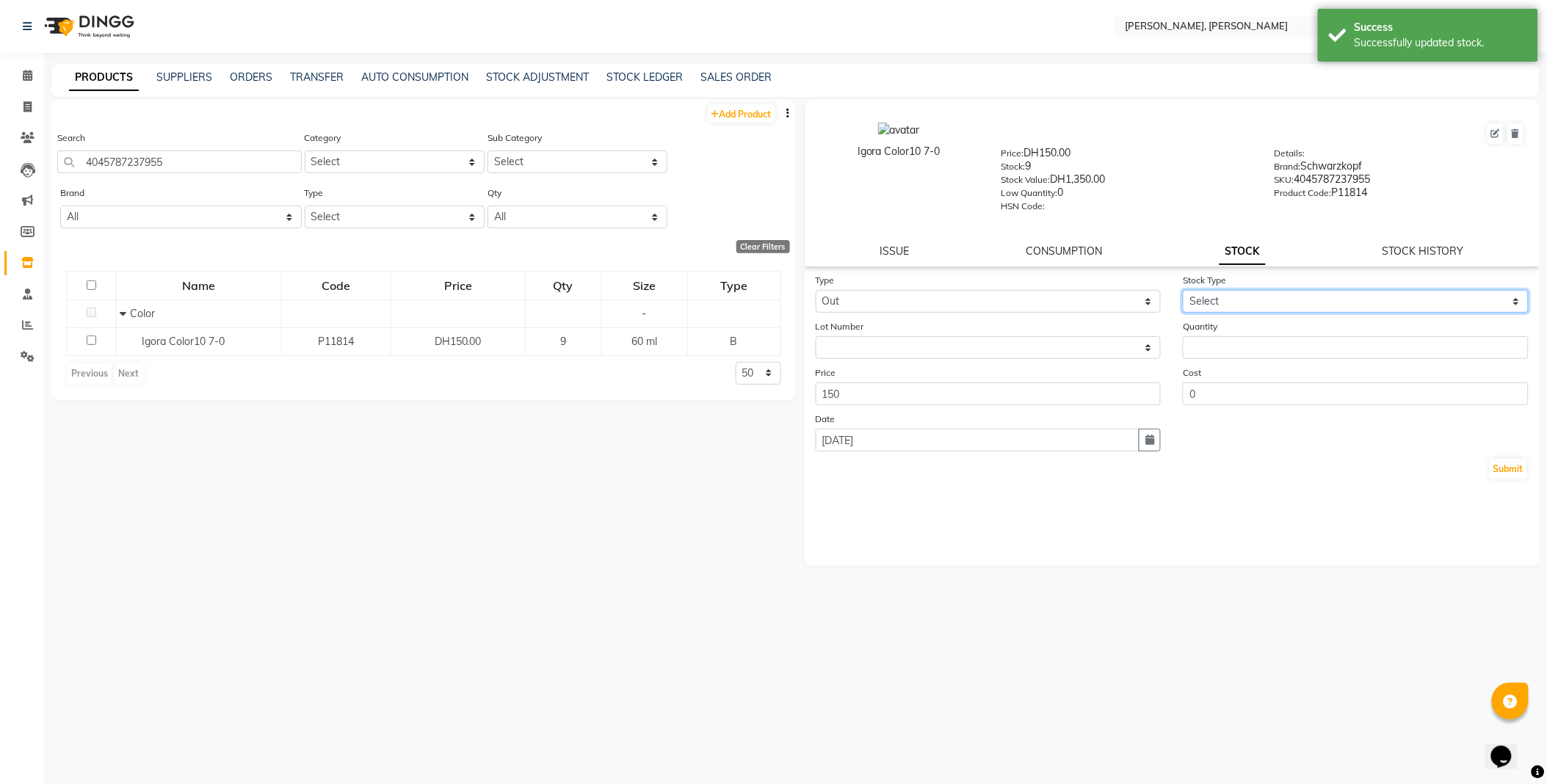
click at [1227, 304] on select "Select Internal Use Damaged Expired Adjustment Return Other" at bounding box center [1356, 301] width 346 height 23
select select "internal use"
click at [1183, 291] on select "Select Internal Use Damaged Expired Adjustment Return Other" at bounding box center [1356, 301] width 346 height 23
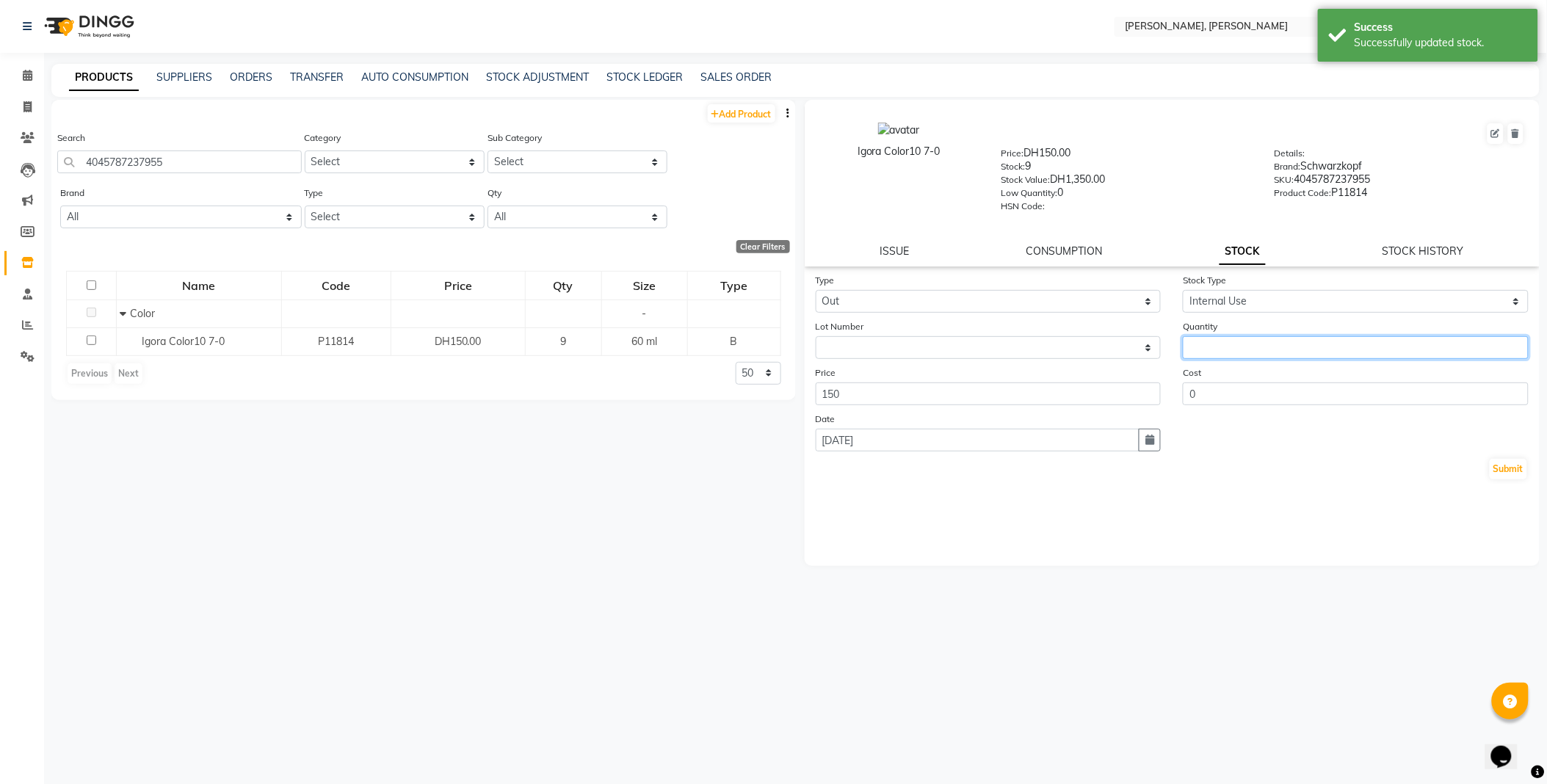
click at [1252, 343] on input "number" at bounding box center [1356, 347] width 346 height 23
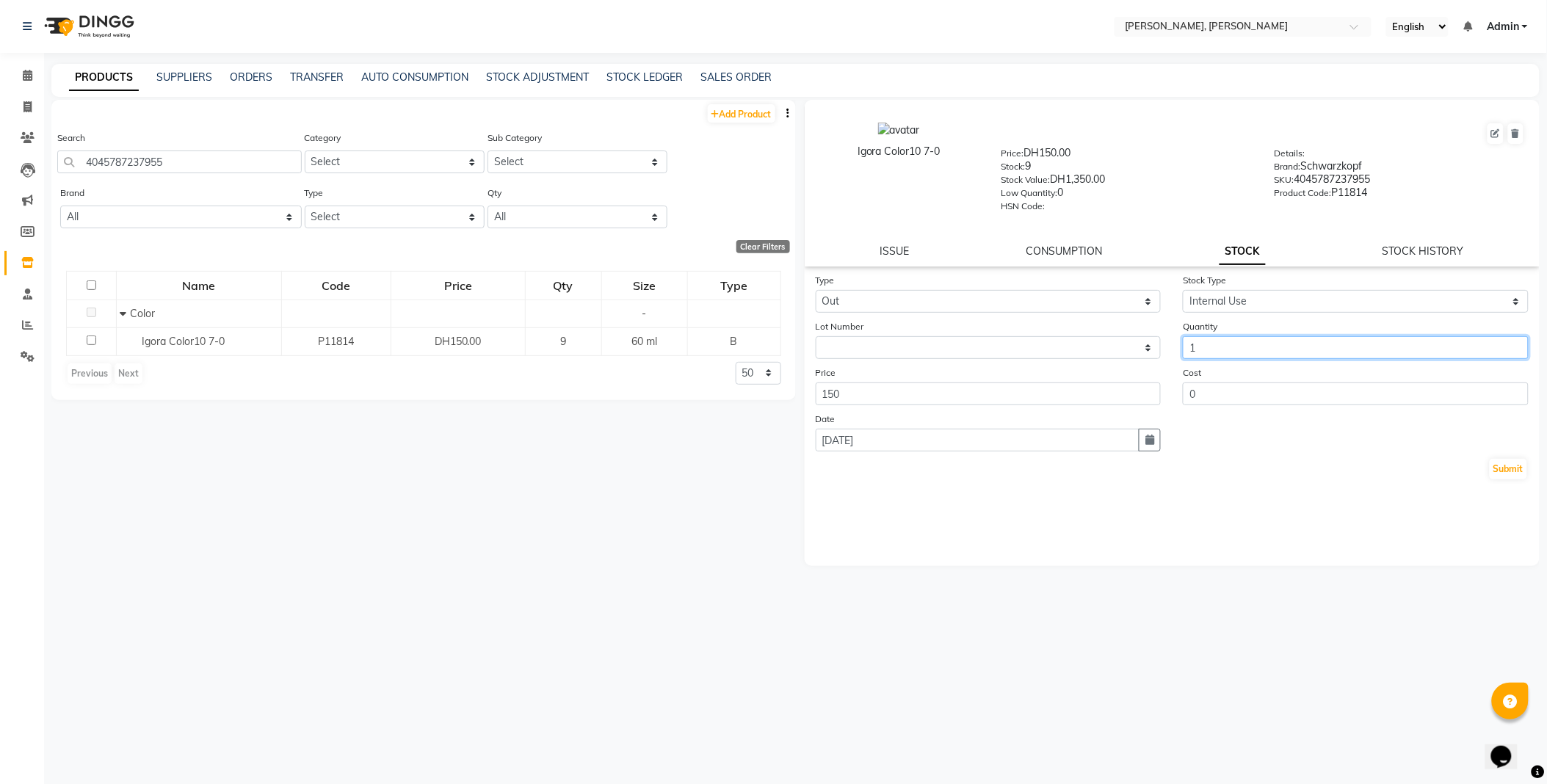
type input "1"
click at [1523, 473] on button "Submit" at bounding box center [1508, 469] width 37 height 21
select select
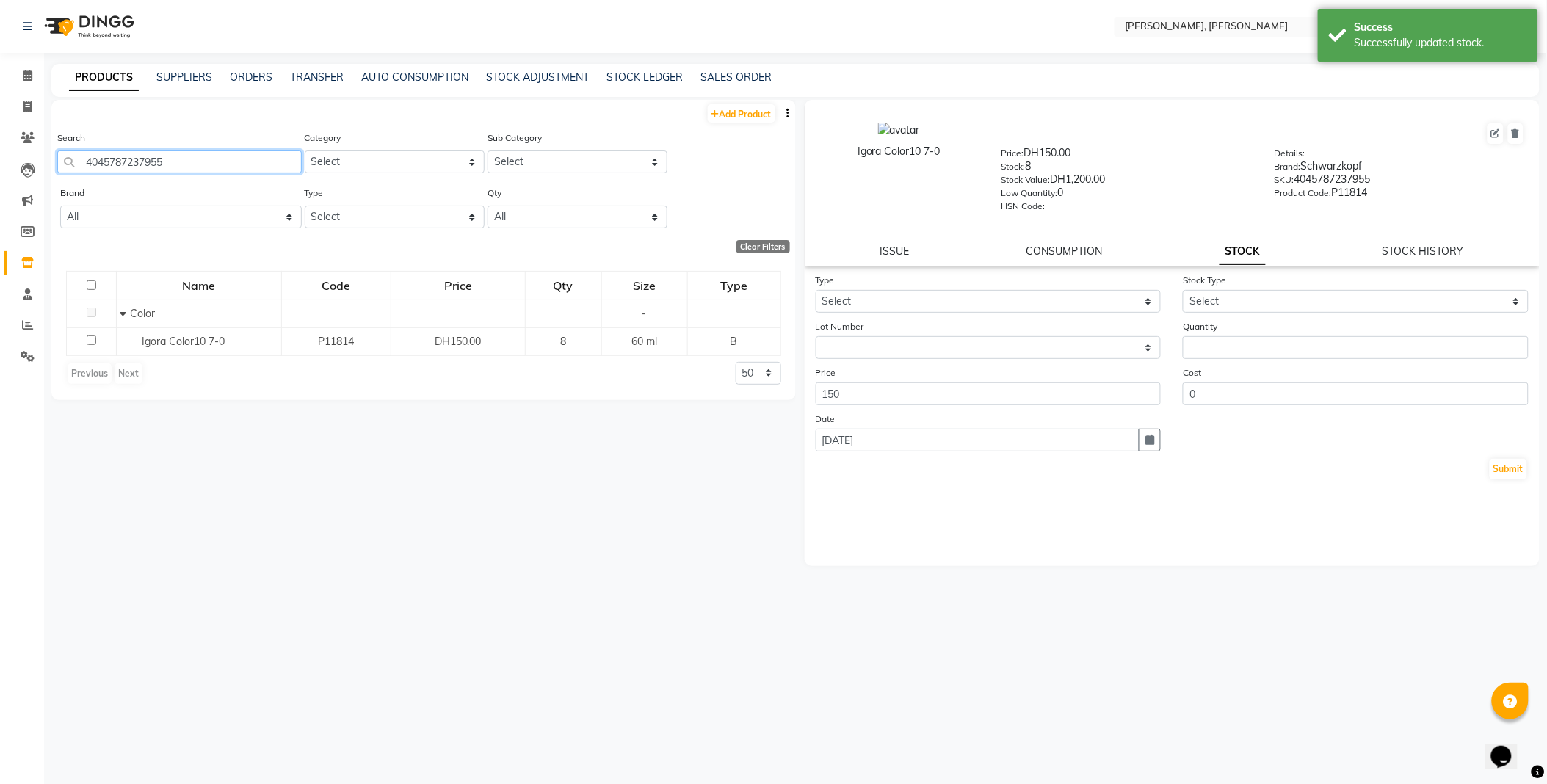
click at [233, 164] on input "4045787237955" at bounding box center [179, 162] width 244 height 23
type input "4045787951059"
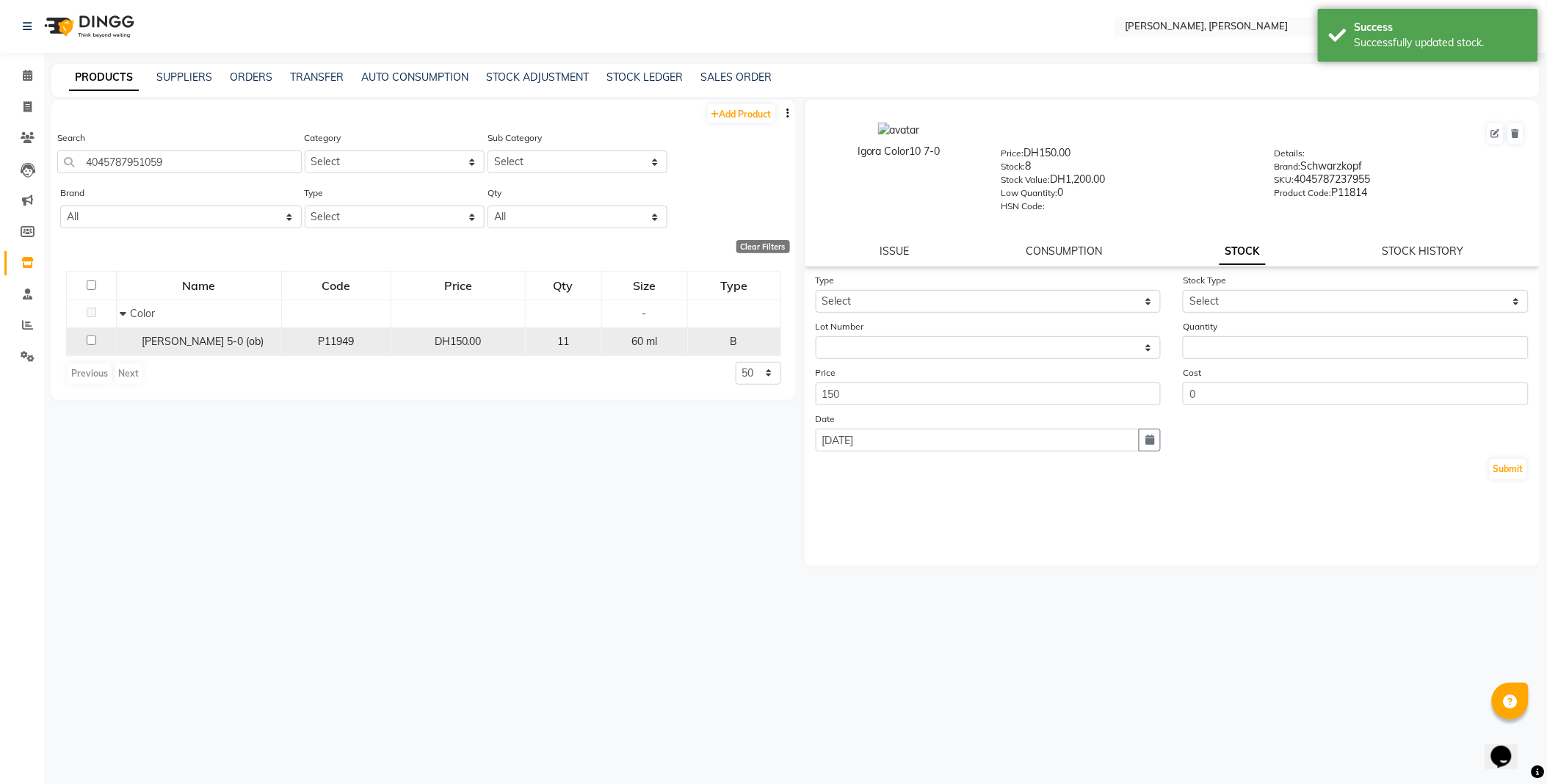
click at [194, 340] on span "[PERSON_NAME] 5-0 (ob)" at bounding box center [203, 340] width 122 height 13
select select
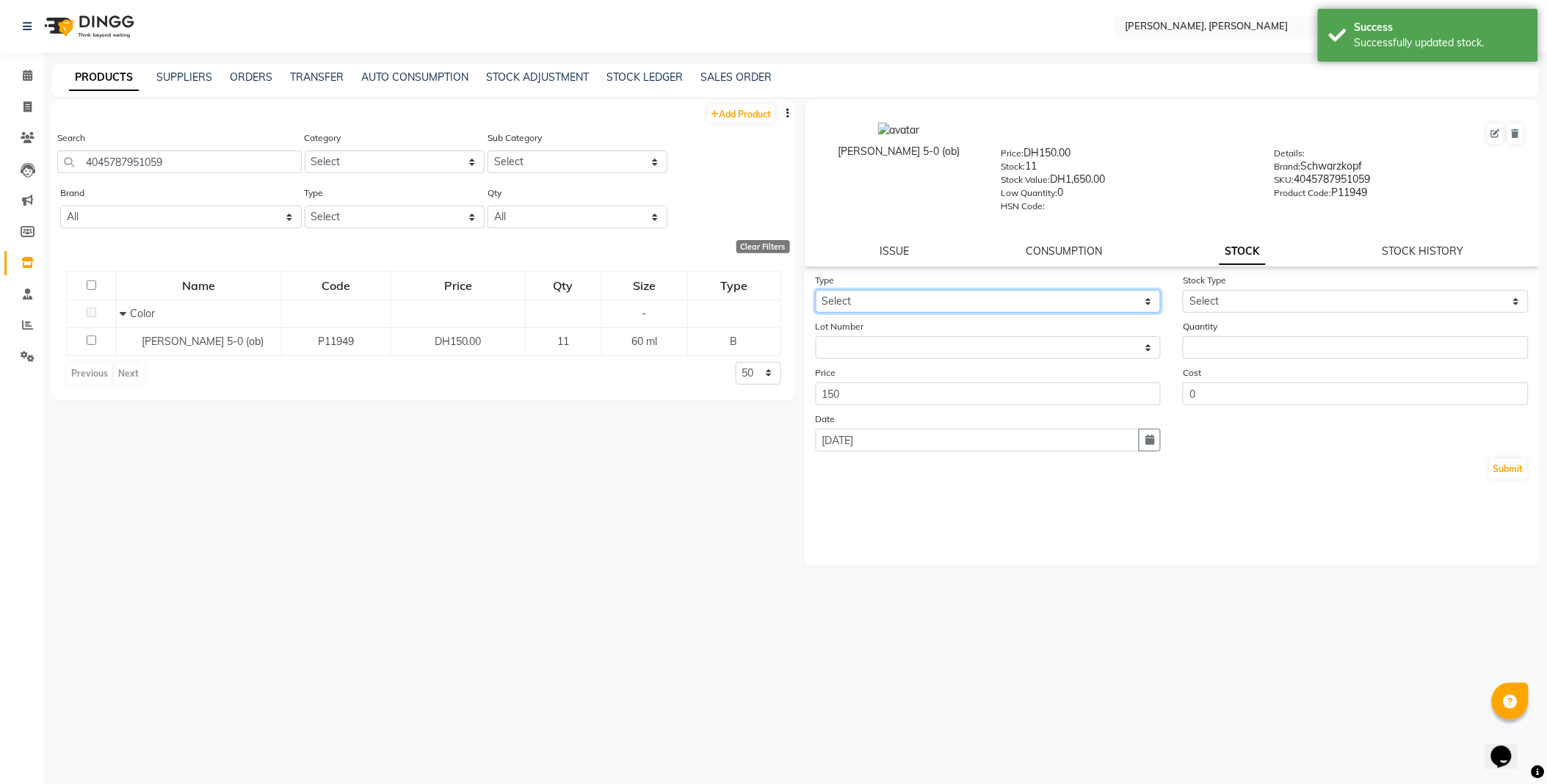
click at [889, 307] on select "Select In Out" at bounding box center [988, 301] width 346 height 23
select select "out"
click at [816, 291] on select "Select In Out" at bounding box center [988, 301] width 346 height 23
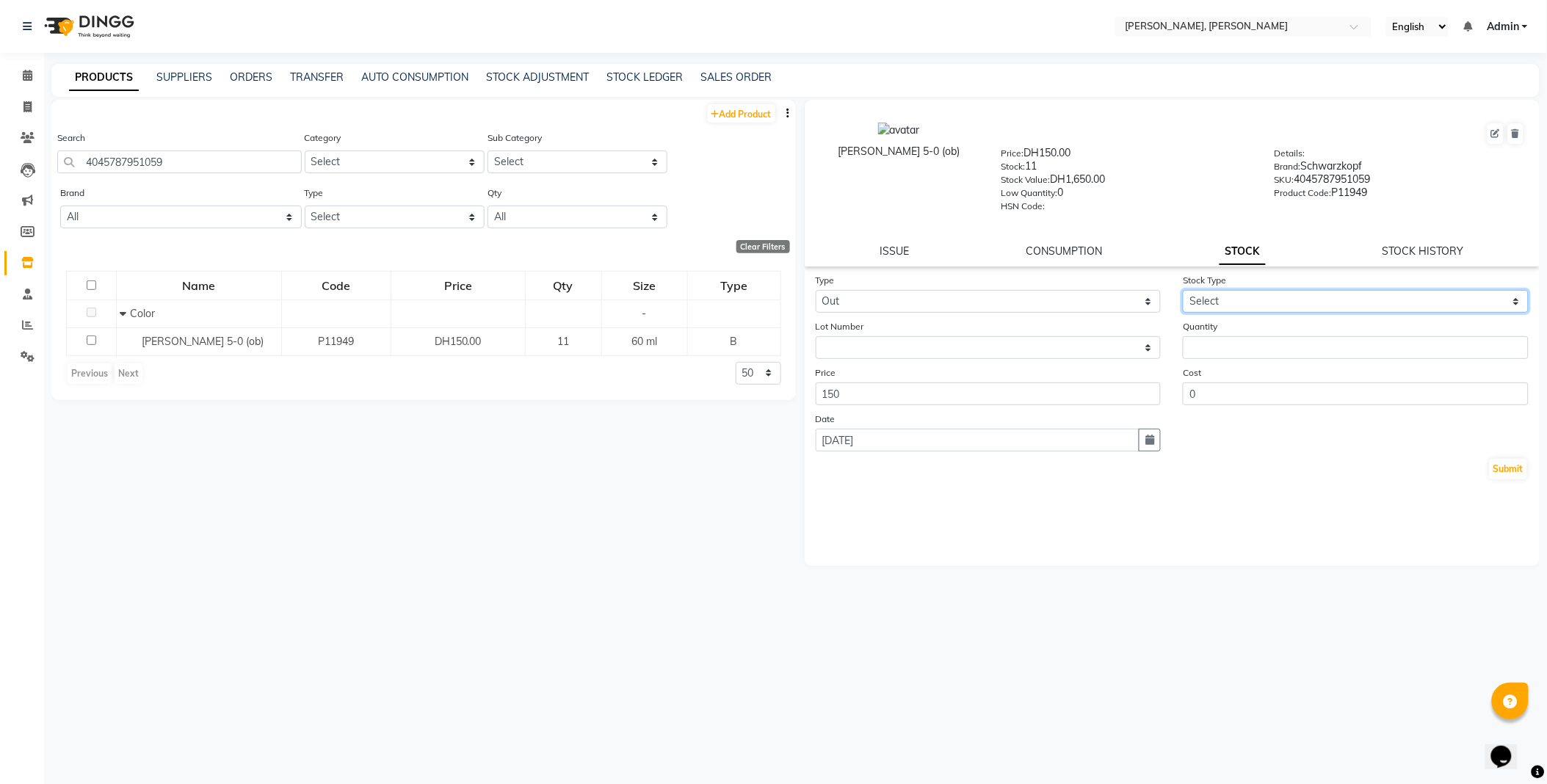
click at [1207, 306] on select "Select Internal Use Damaged Expired Adjustment Return Other" at bounding box center [1356, 301] width 346 height 23
select select "internal use"
click at [1183, 291] on select "Select Internal Use Damaged Expired Adjustment Return Other" at bounding box center [1356, 301] width 346 height 23
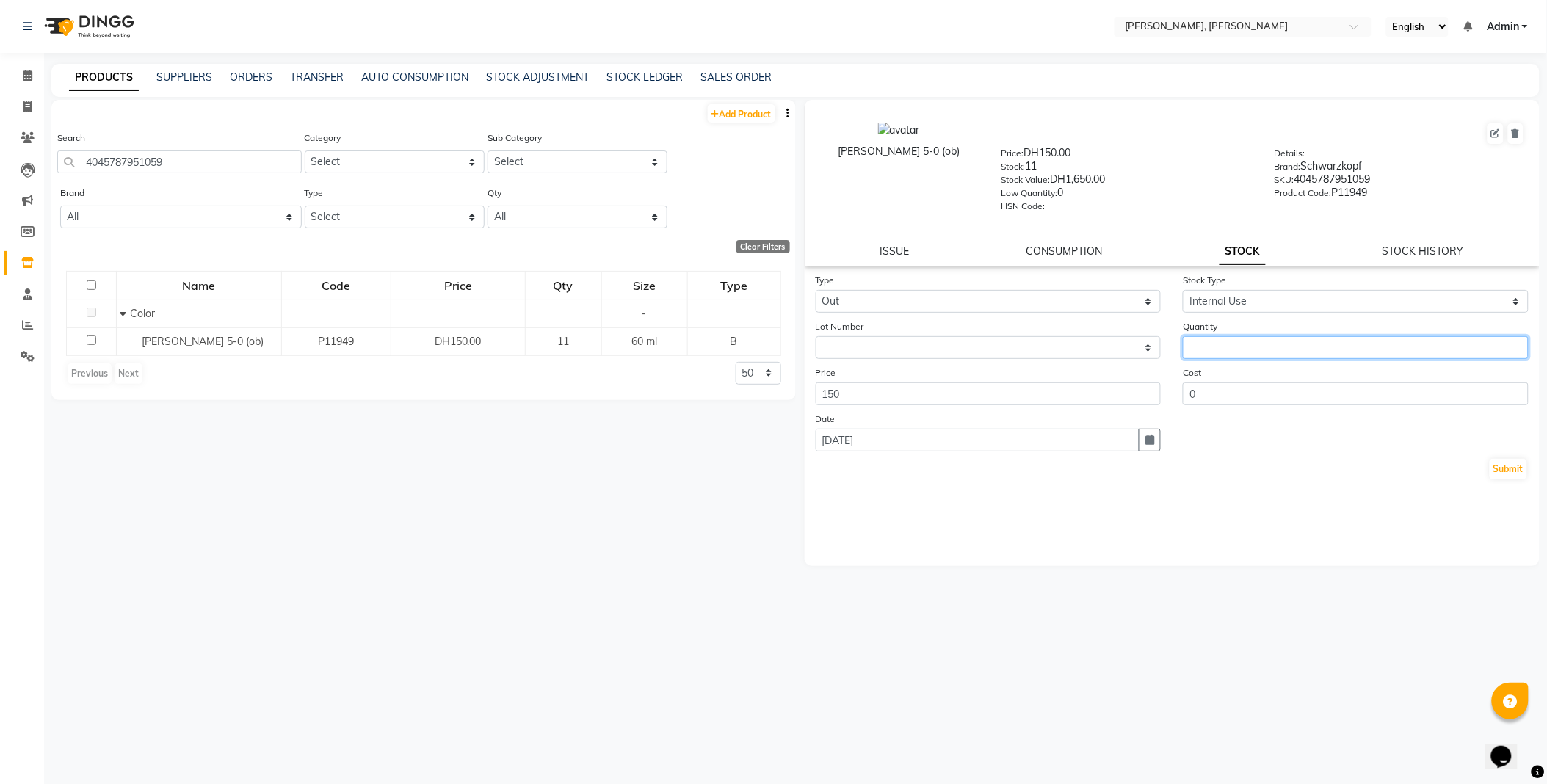
click at [1239, 347] on input "number" at bounding box center [1356, 347] width 346 height 23
type input "1"
click at [1514, 470] on button "Submit" at bounding box center [1508, 469] width 37 height 21
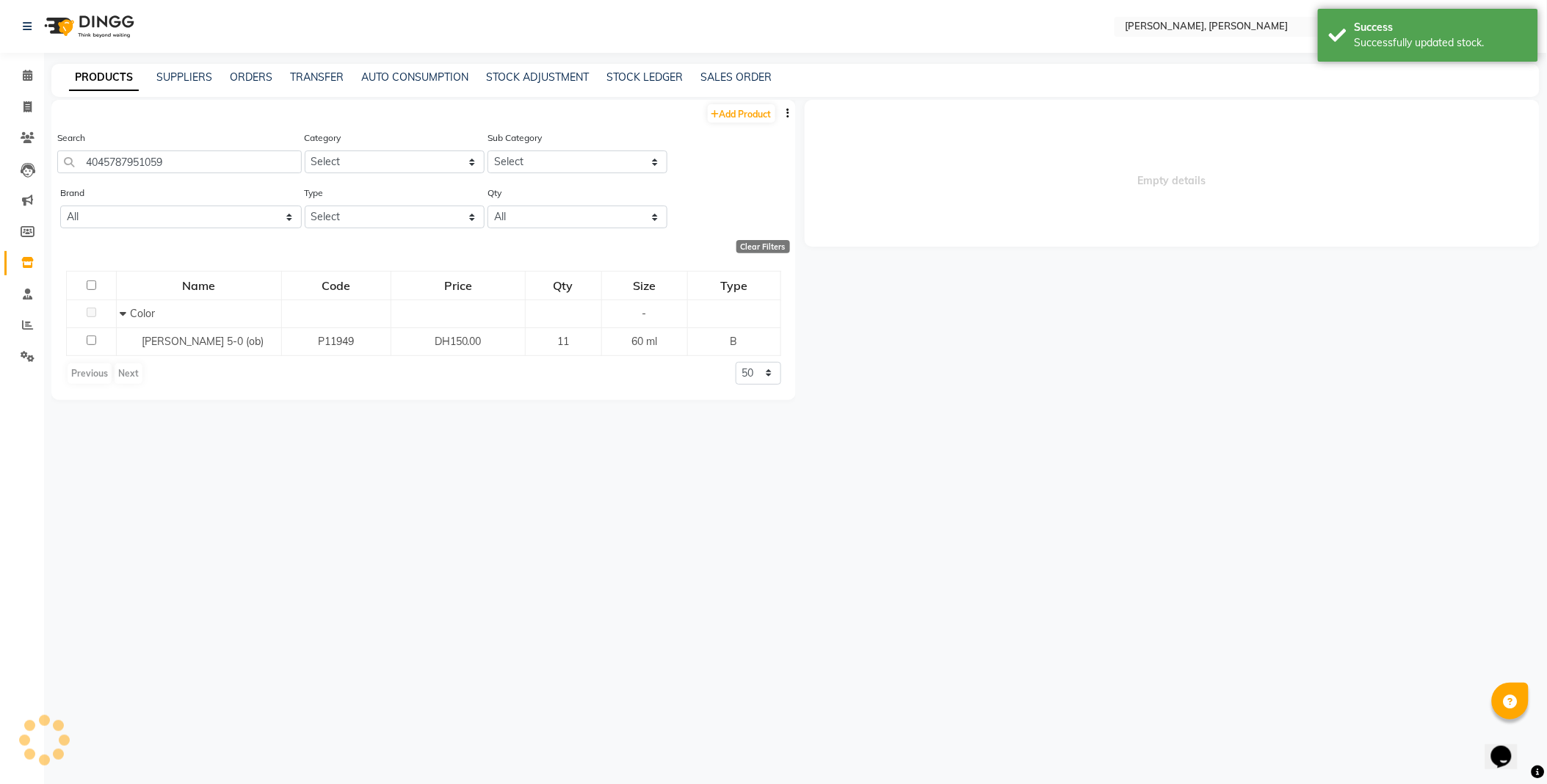
select select
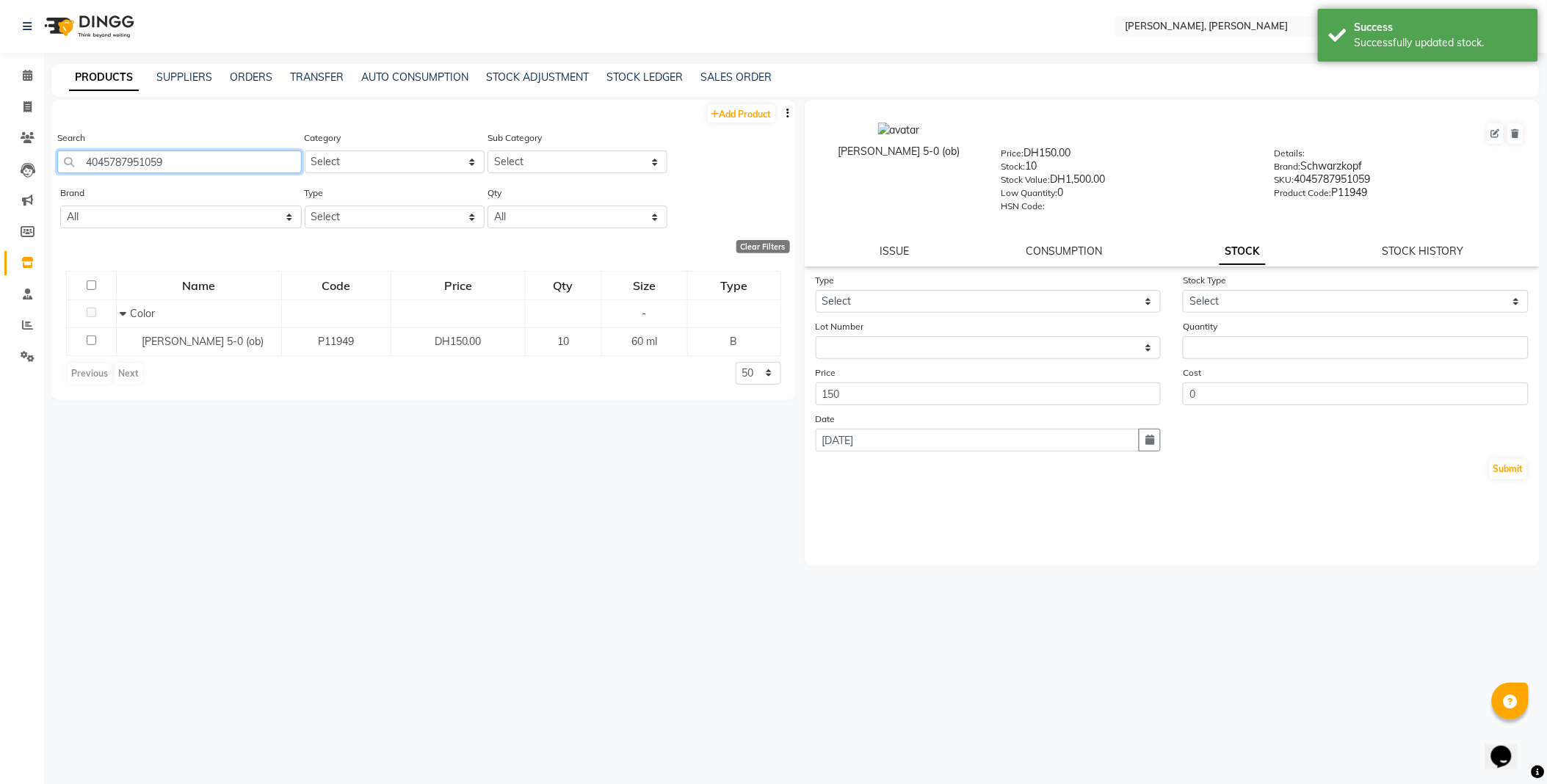
click at [251, 156] on input "4045787951059" at bounding box center [179, 162] width 244 height 23
type input "4045787953930"
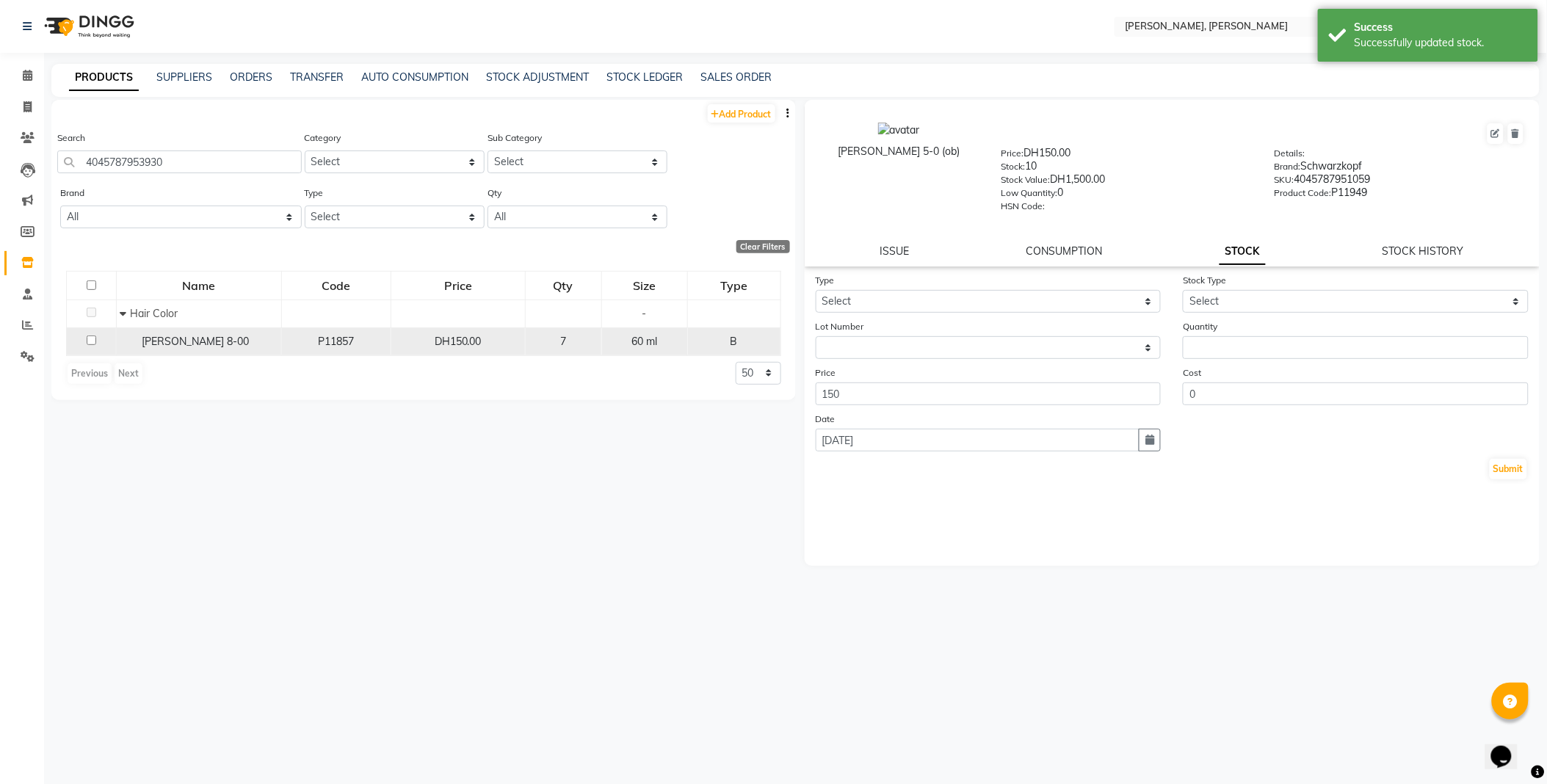
click at [200, 341] on span "[PERSON_NAME] 8-00" at bounding box center [196, 340] width 107 height 13
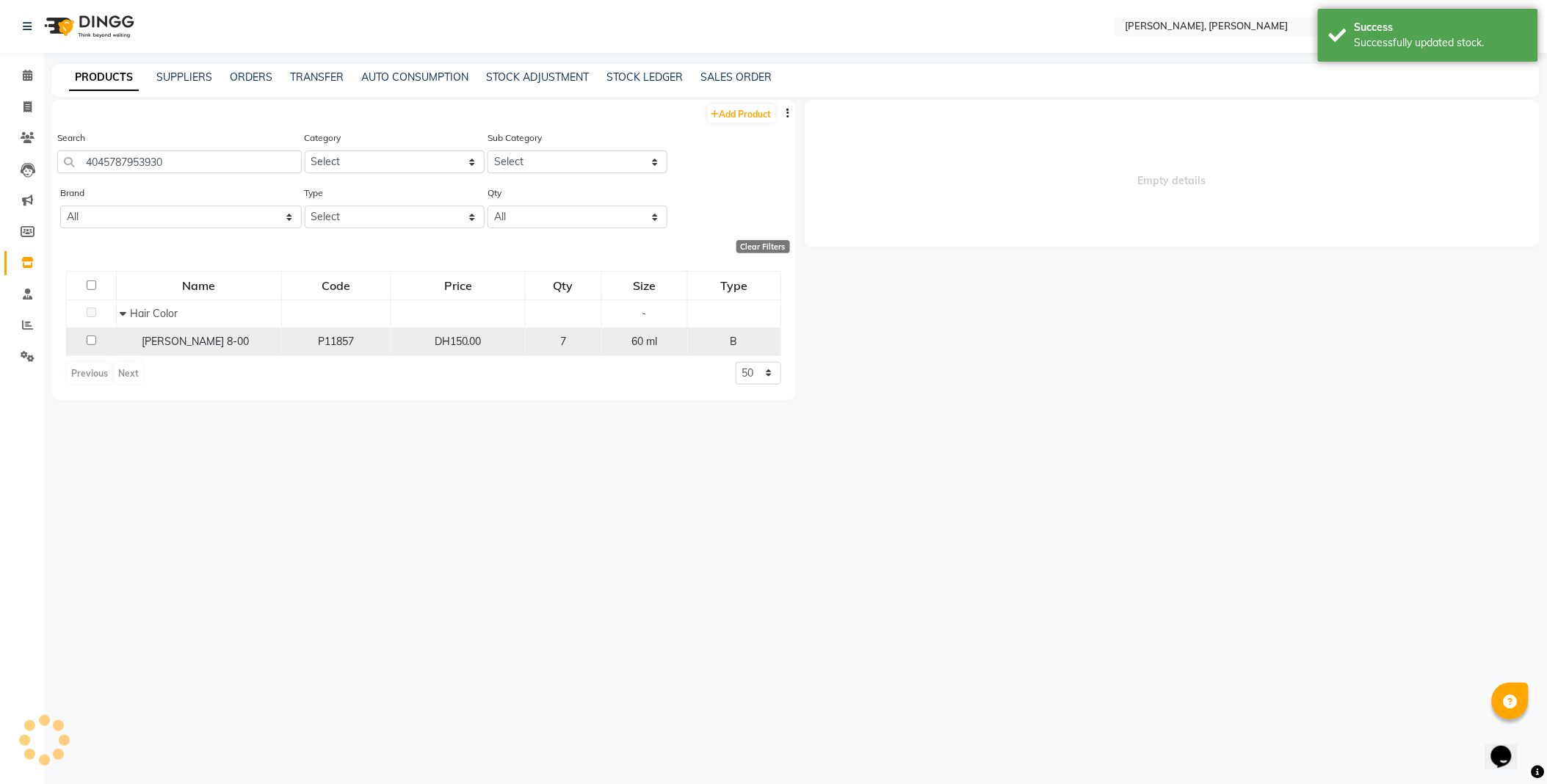
select select
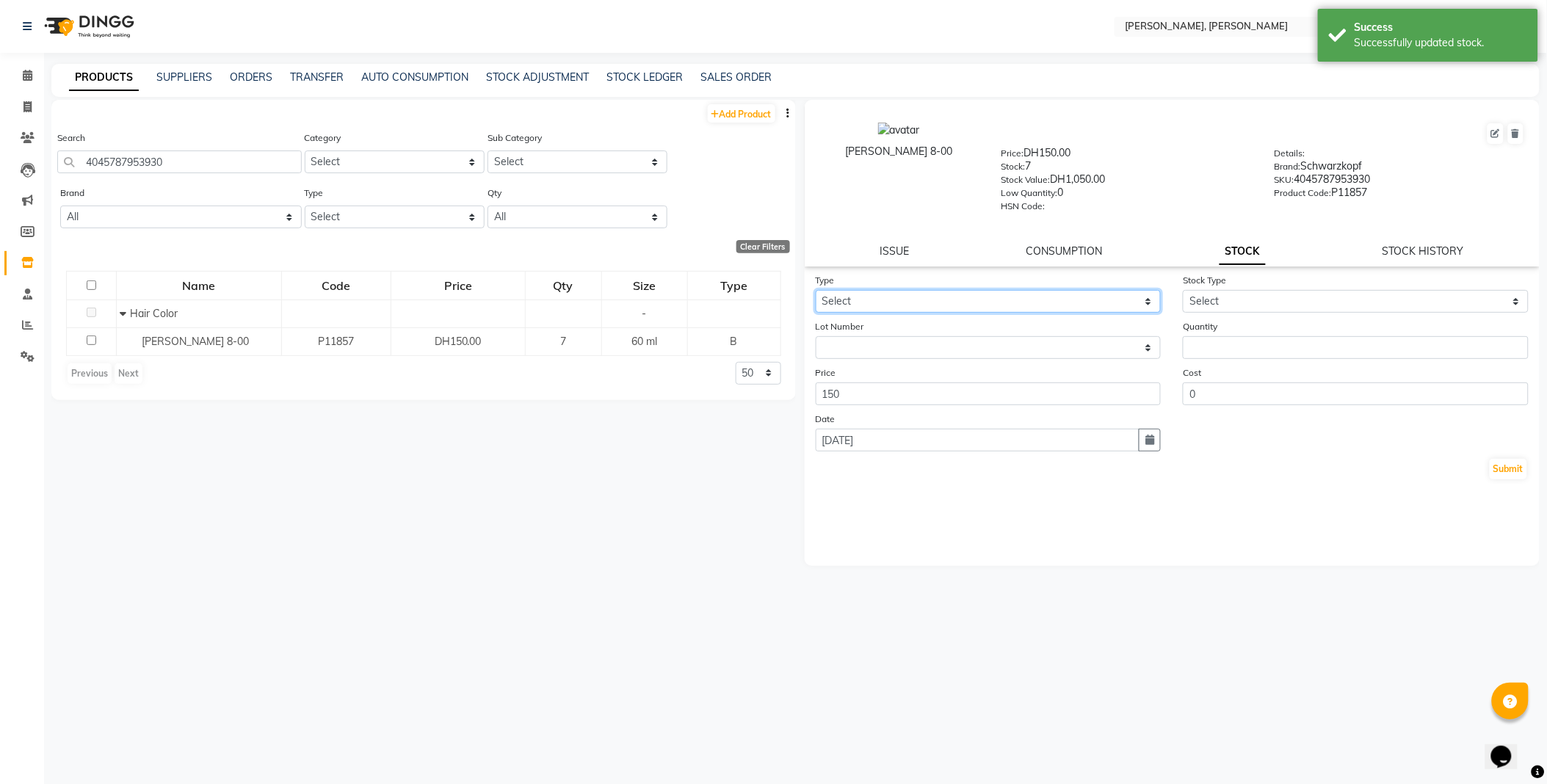
click at [892, 297] on select "Select In Out" at bounding box center [988, 301] width 346 height 23
select select "out"
click at [816, 291] on select "Select In Out" at bounding box center [988, 301] width 346 height 23
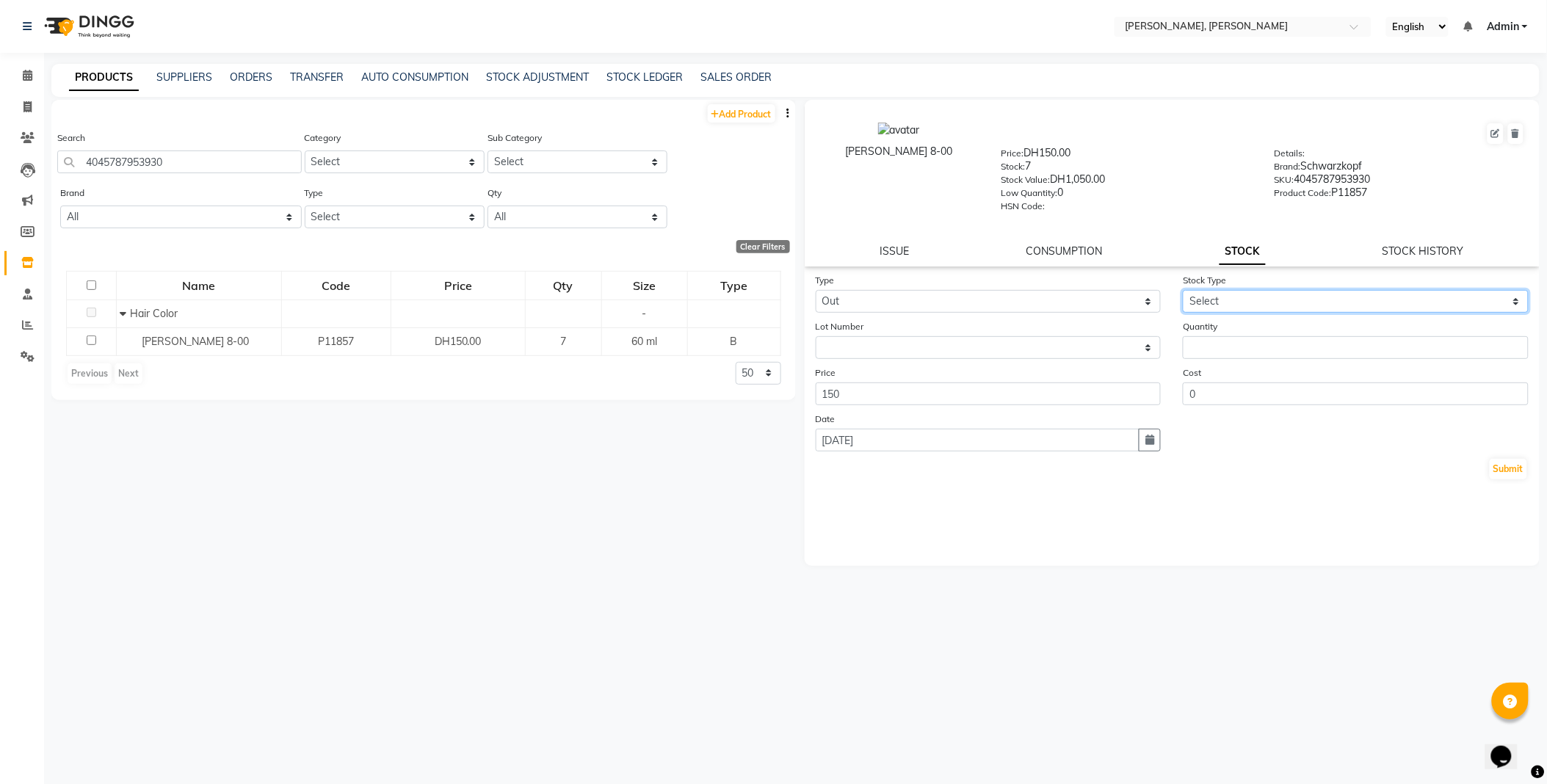
click at [1234, 301] on select "Select Internal Use Damaged Expired Adjustment Return Other" at bounding box center [1356, 301] width 346 height 23
select select "internal use"
click at [1183, 291] on select "Select Internal Use Damaged Expired Adjustment Return Other" at bounding box center [1356, 301] width 346 height 23
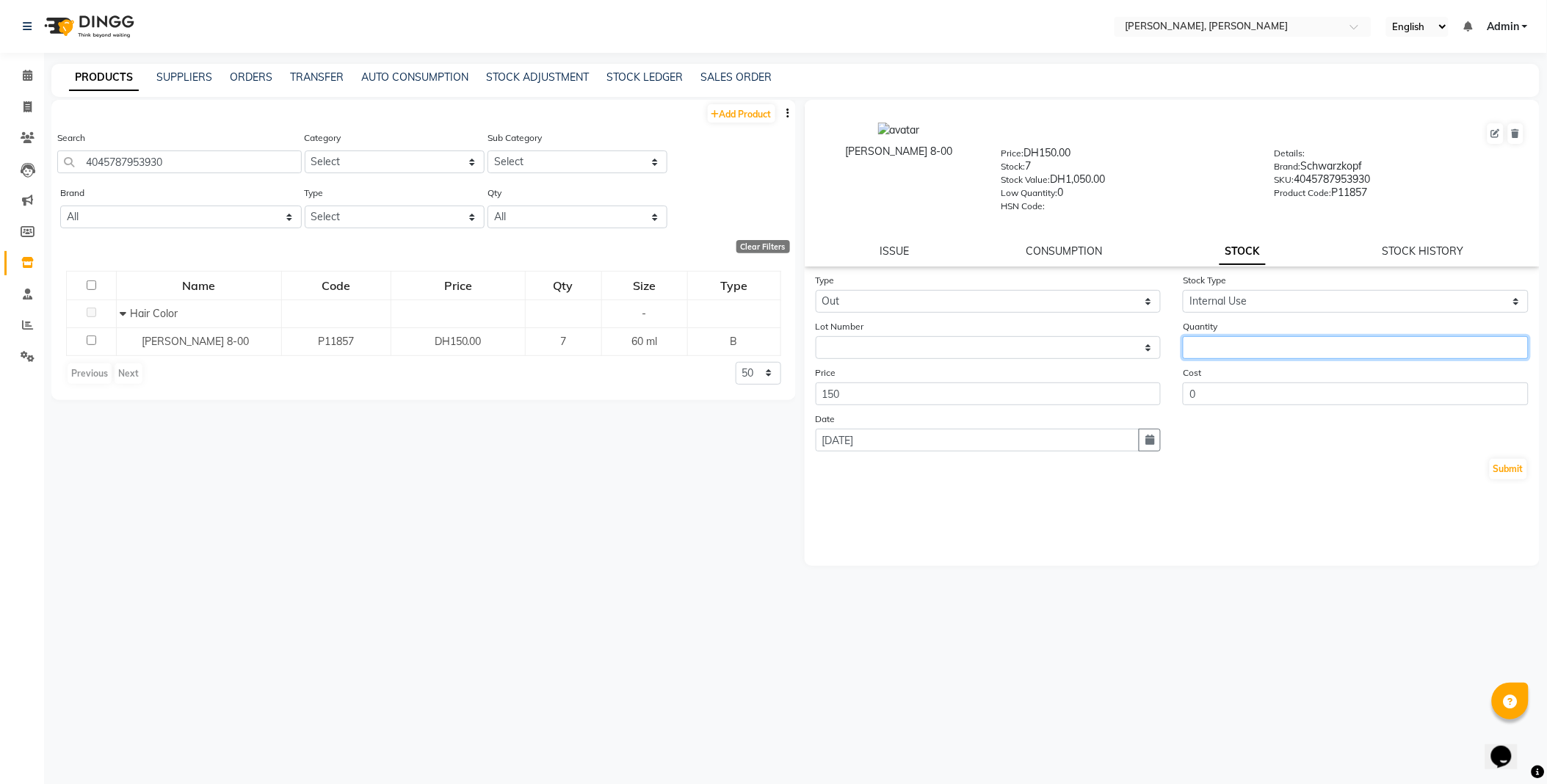
click at [1246, 343] on input "number" at bounding box center [1356, 347] width 346 height 23
type input "1"
click at [1508, 470] on button "Submit" at bounding box center [1508, 469] width 37 height 21
select select
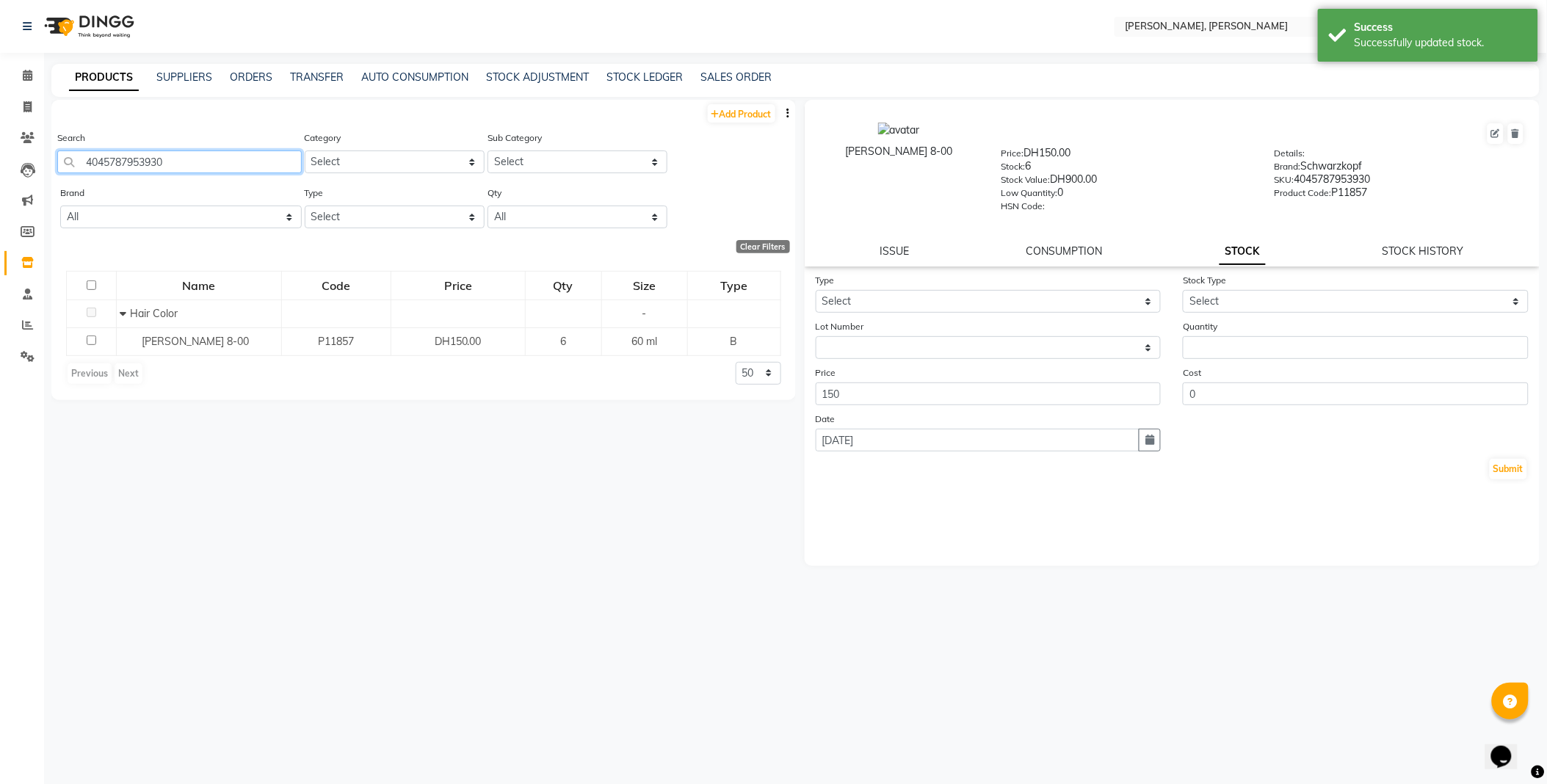
click at [243, 164] on input "4045787953930" at bounding box center [179, 162] width 244 height 23
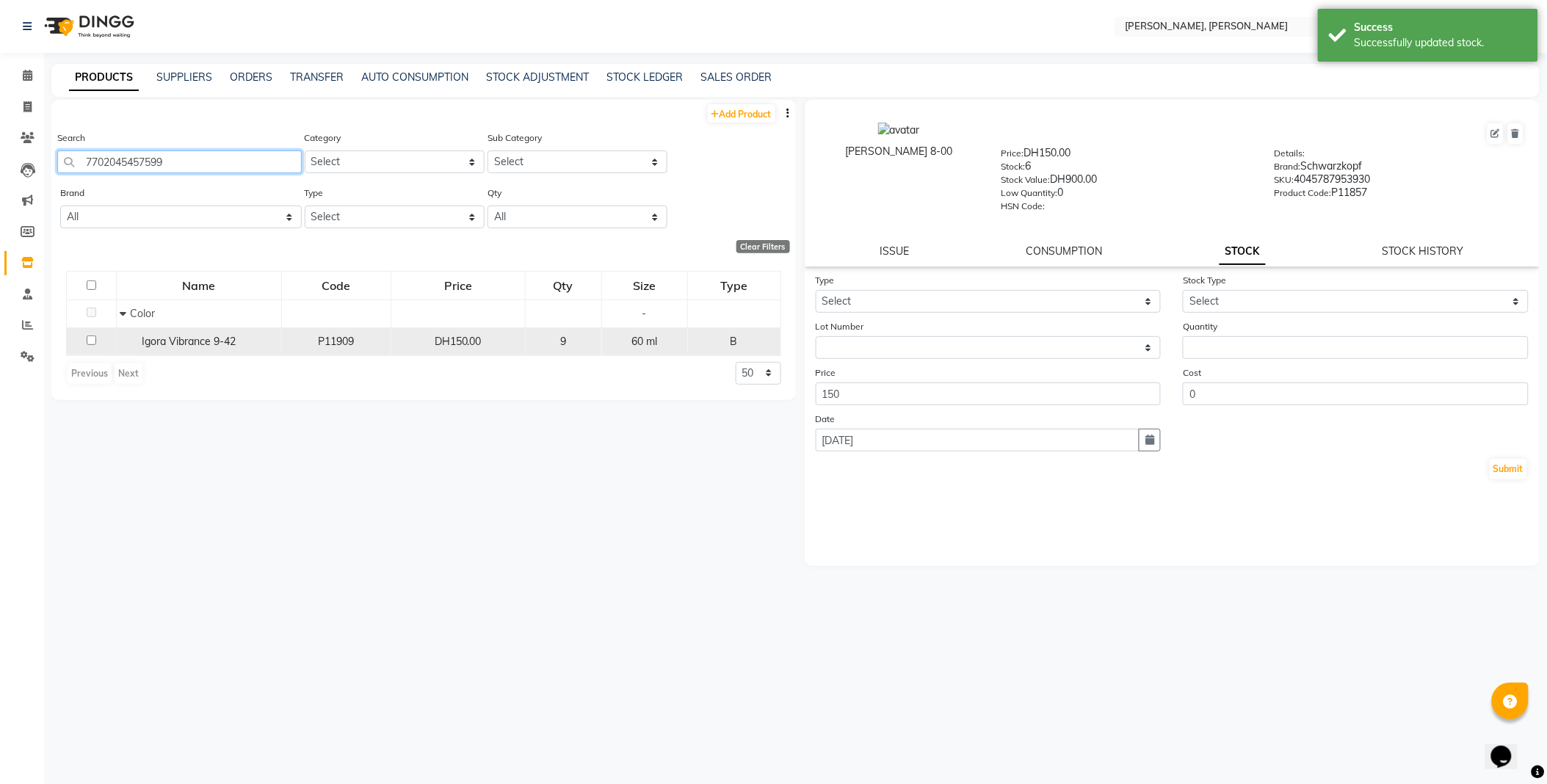
type input "7702045457599"
click at [173, 342] on span "Igora Vibrance 9-42" at bounding box center [189, 340] width 94 height 13
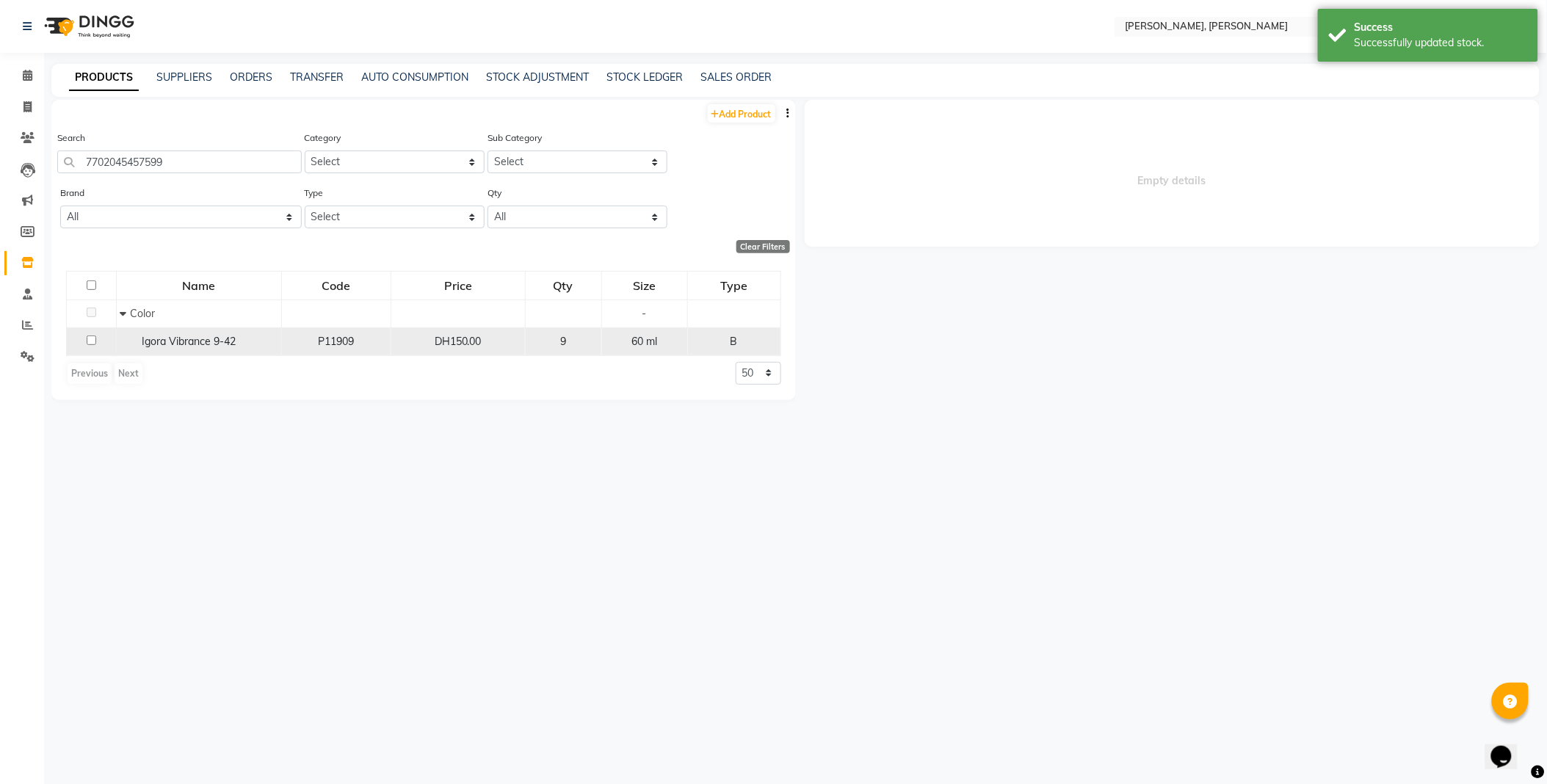
select select
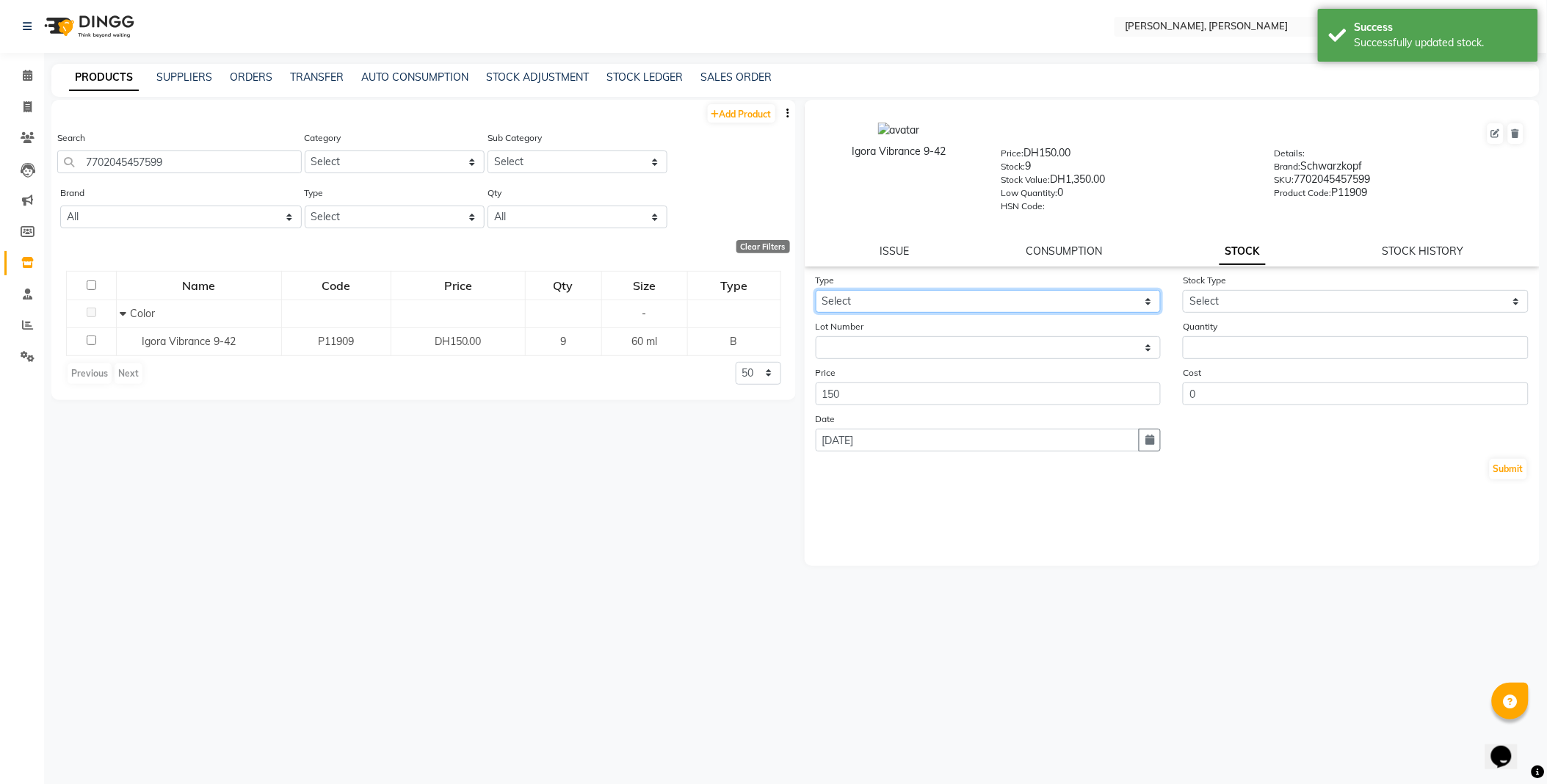
click at [889, 304] on select "Select In Out" at bounding box center [988, 301] width 346 height 23
select select "out"
click at [816, 291] on select "Select In Out" at bounding box center [988, 301] width 346 height 23
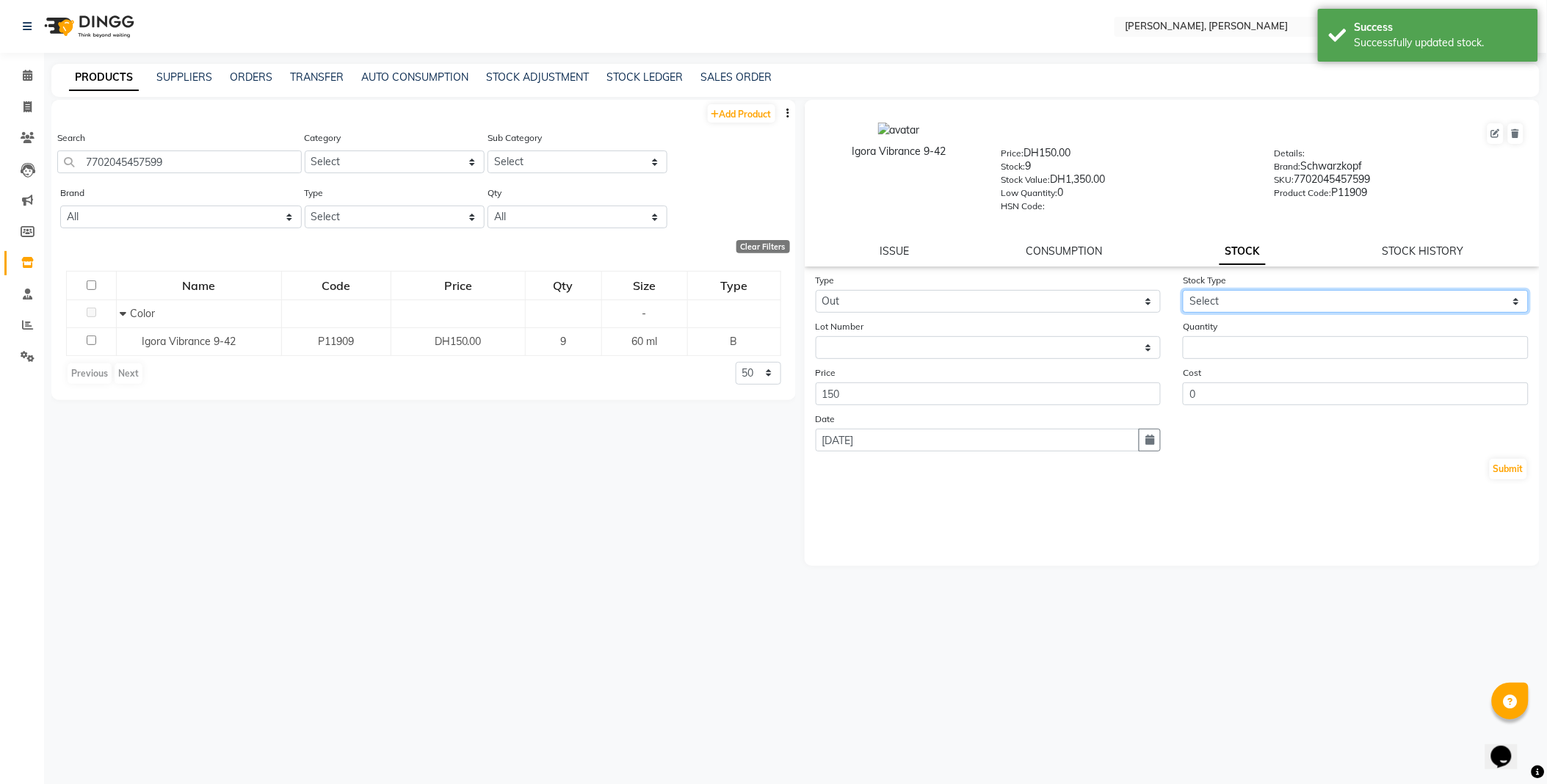
click at [1223, 298] on select "Select Internal Use Damaged Expired Adjustment Return Other" at bounding box center [1356, 301] width 346 height 23
select select "internal use"
click at [1183, 291] on select "Select Internal Use Damaged Expired Adjustment Return Other" at bounding box center [1356, 301] width 346 height 23
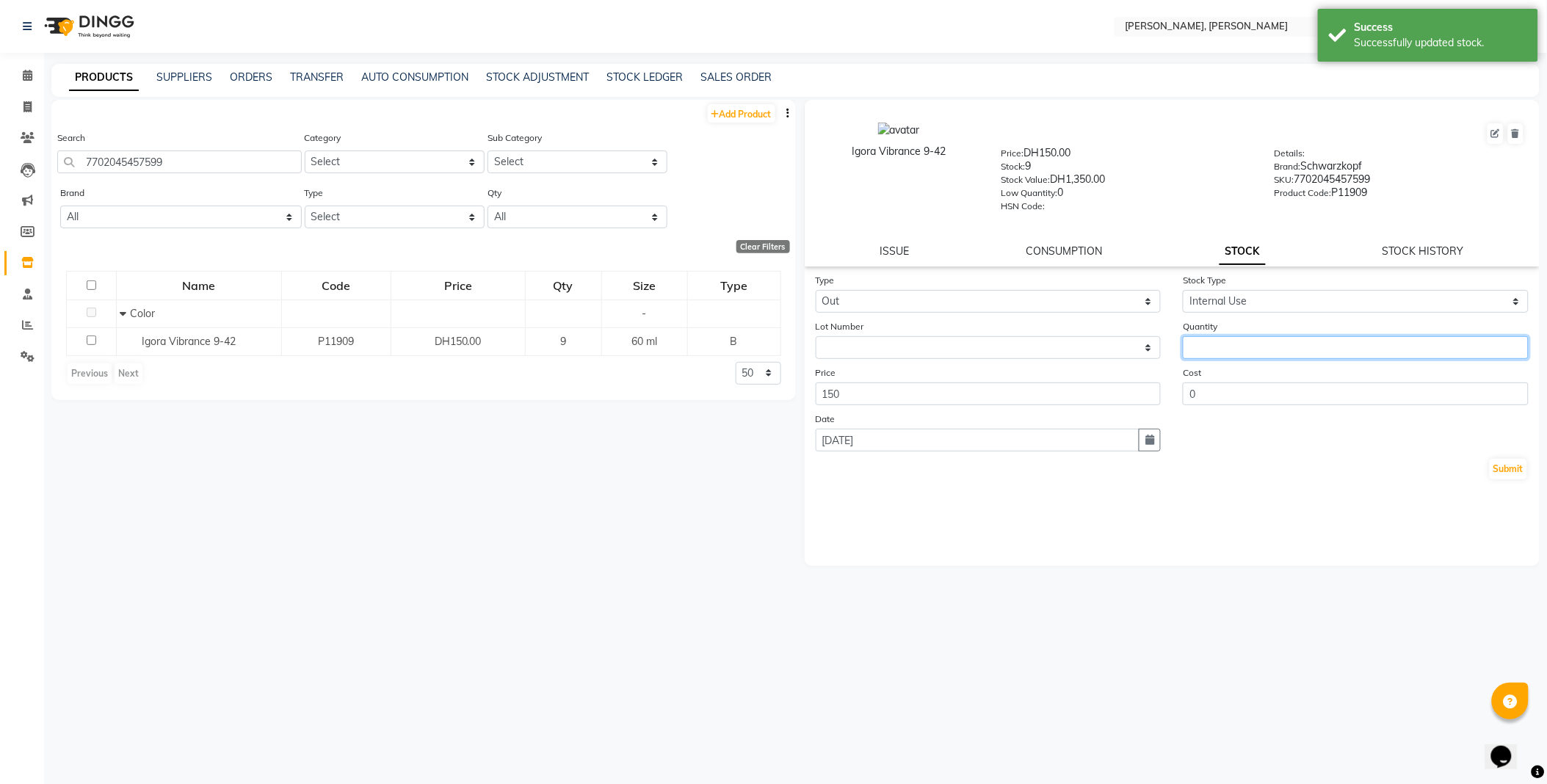
click at [1249, 347] on input "number" at bounding box center [1356, 347] width 346 height 23
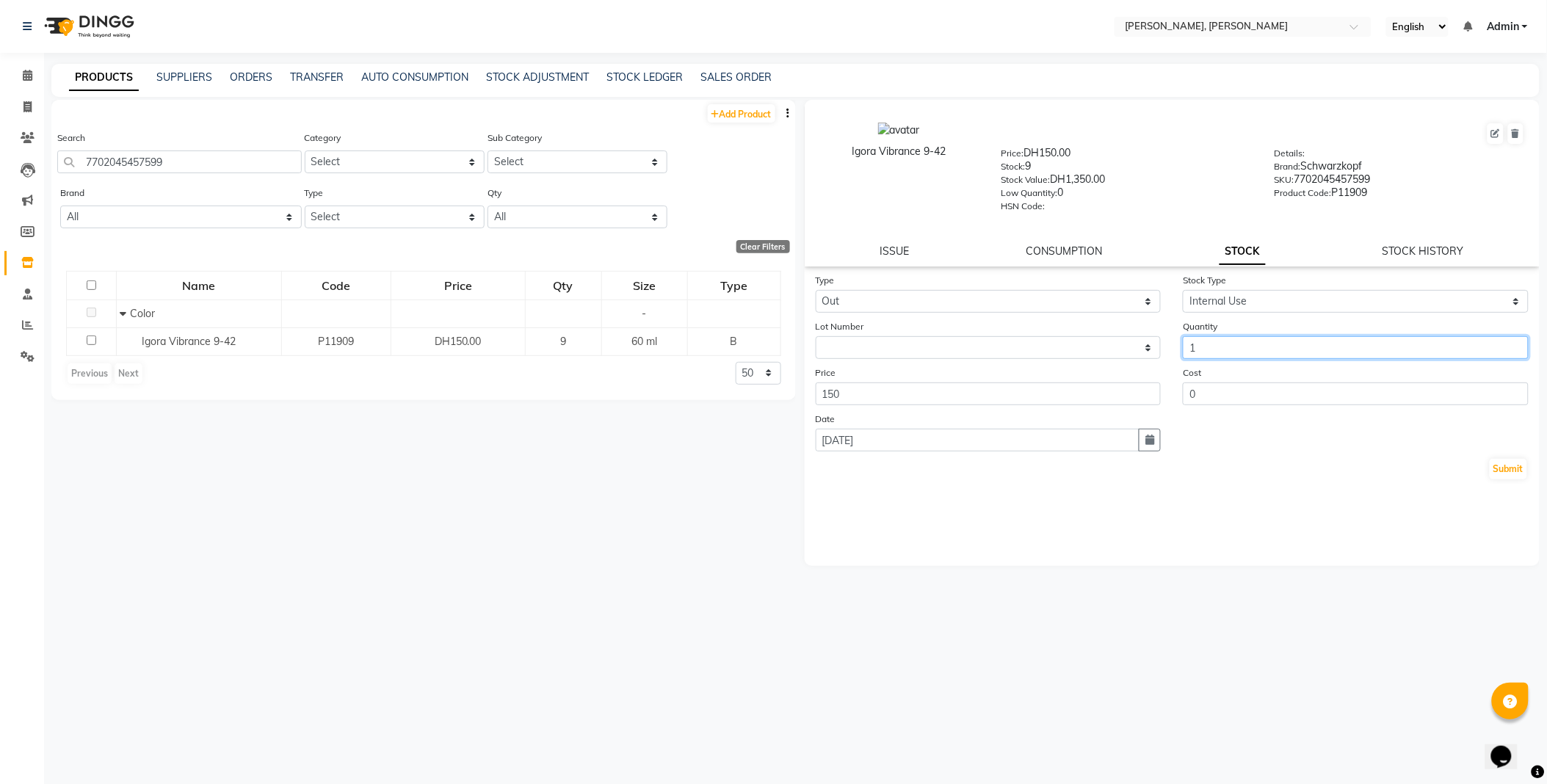
type input "1"
click at [1493, 464] on button "Submit" at bounding box center [1508, 469] width 37 height 21
select select
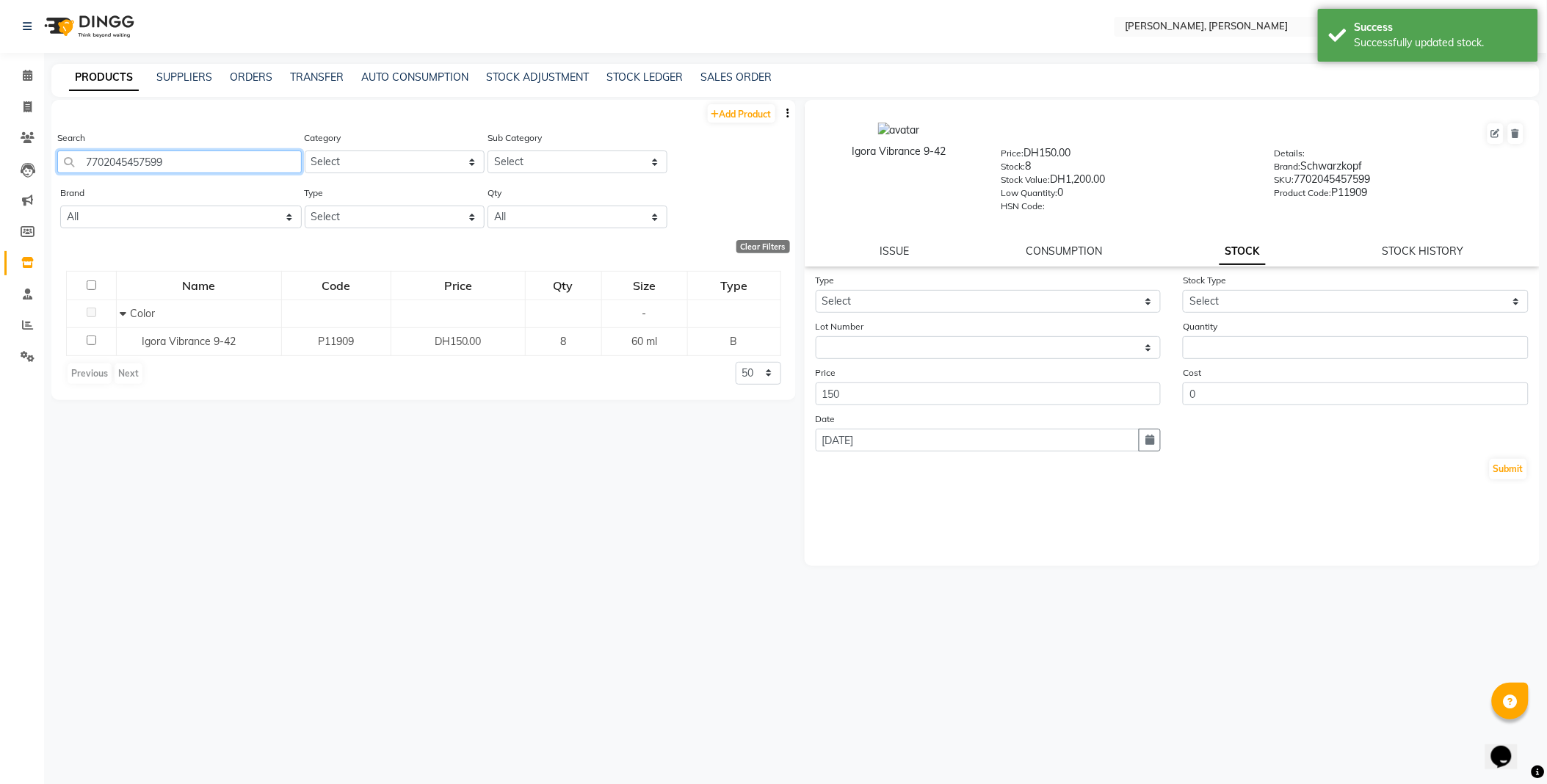
click at [233, 164] on input "7702045457599" at bounding box center [179, 162] width 244 height 23
type input "3474637134341"
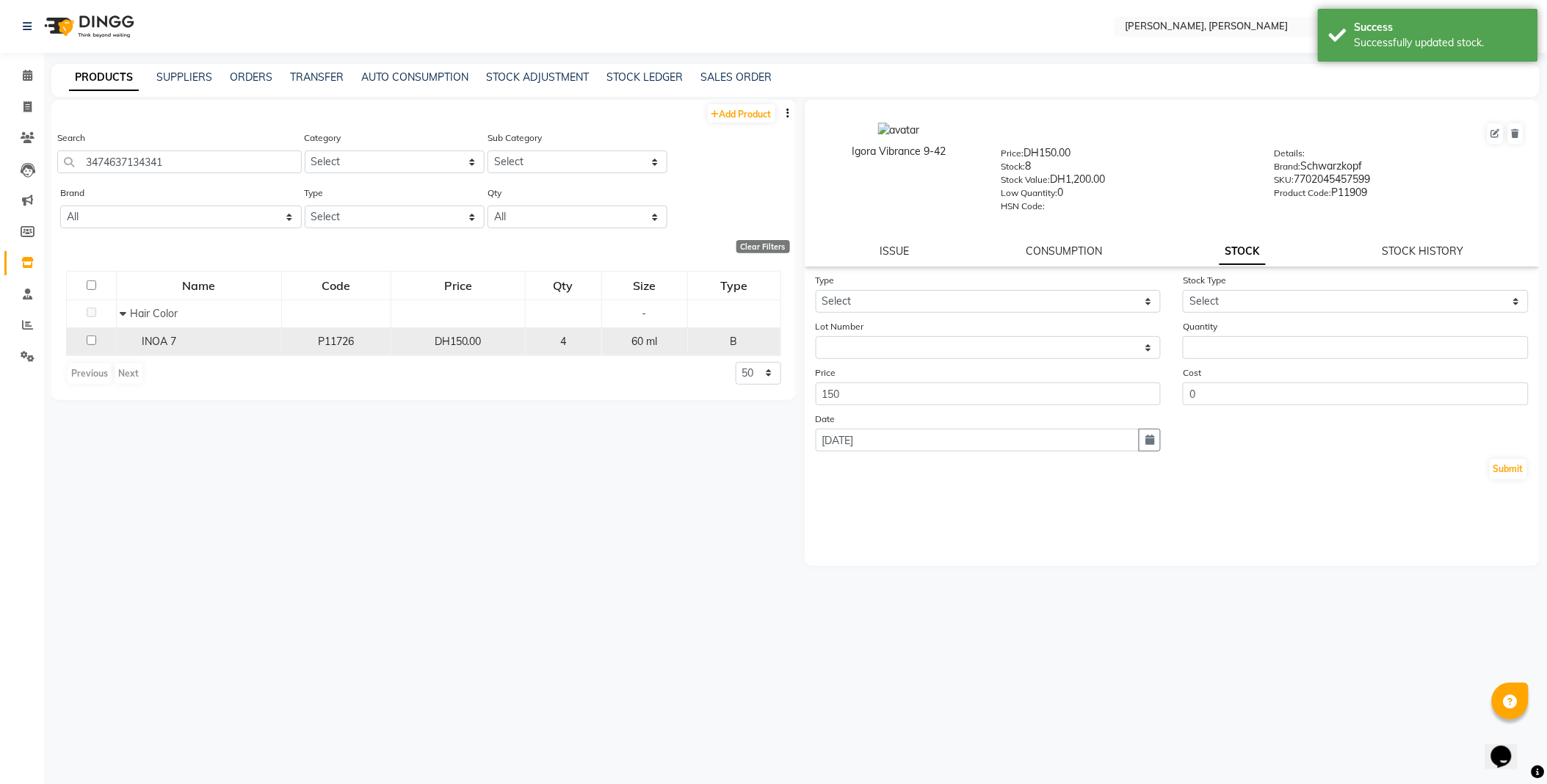
click at [218, 347] on div "INOA 7" at bounding box center [198, 342] width 157 height 15
select select
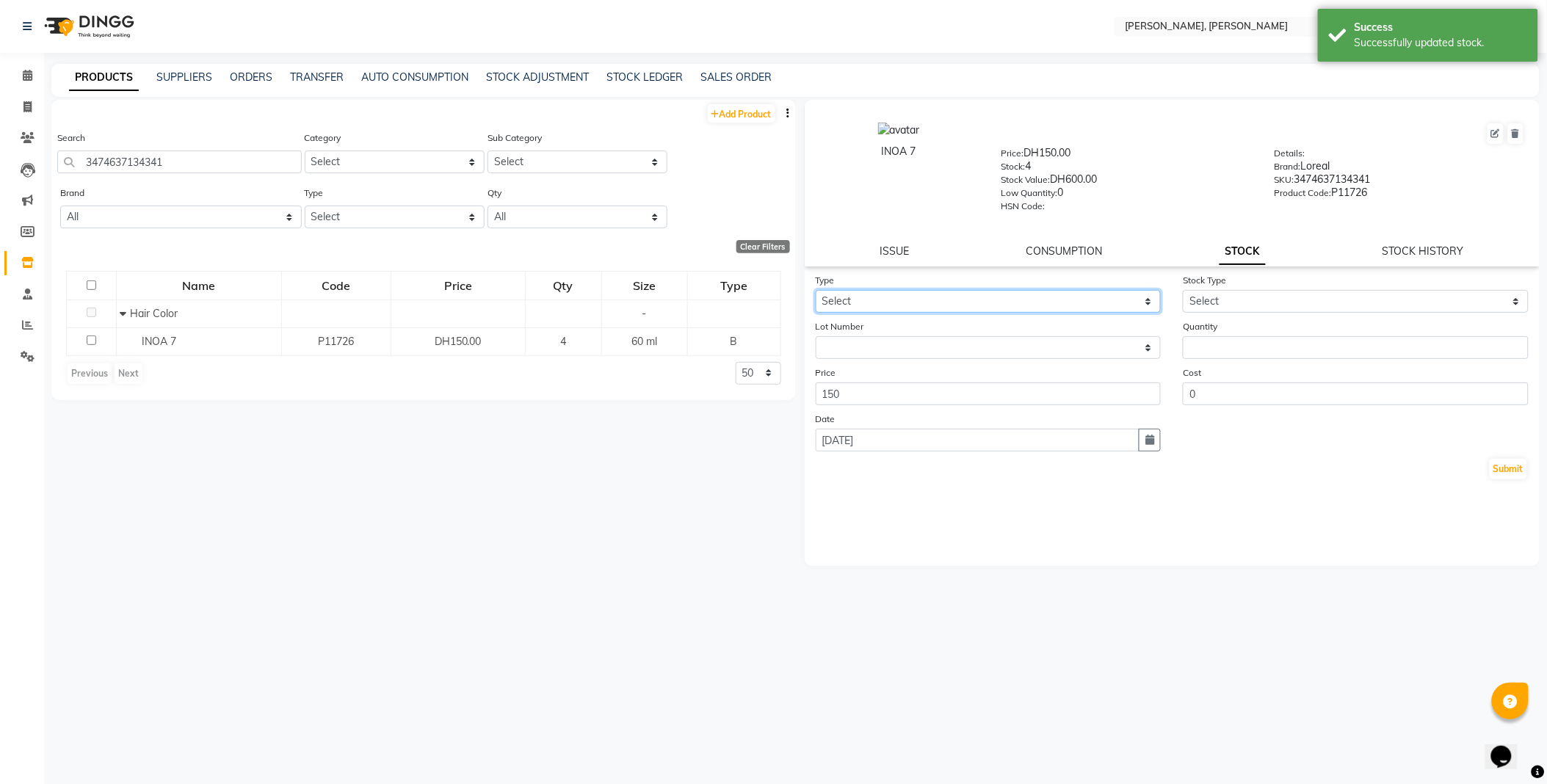
click at [891, 298] on select "Select In Out" at bounding box center [988, 301] width 346 height 23
select select "out"
click at [816, 291] on select "Select In Out" at bounding box center [988, 301] width 346 height 23
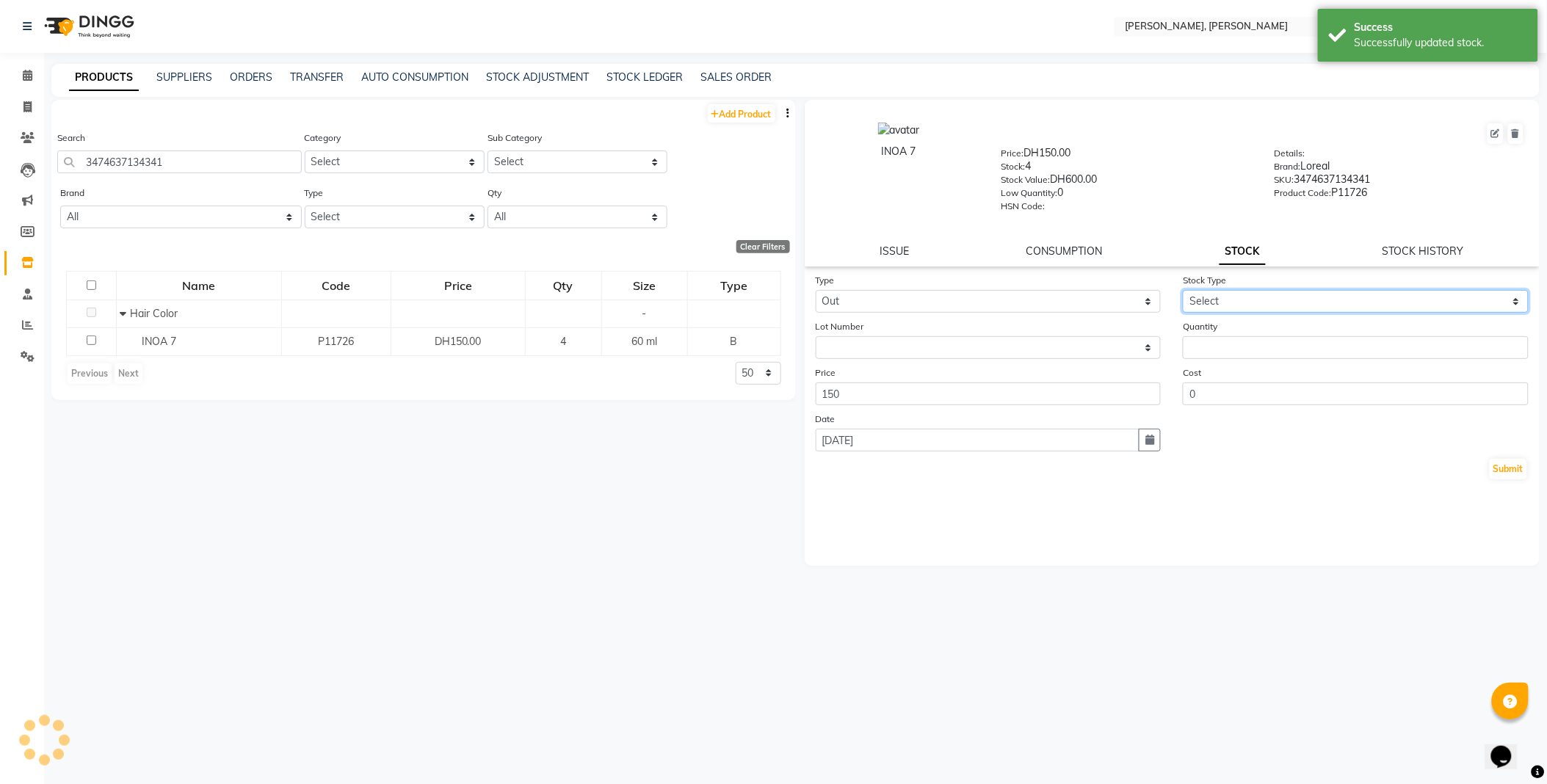
click at [1233, 299] on select "Select Internal Use Damaged Expired Adjustment Return Other" at bounding box center [1356, 301] width 346 height 23
select select "internal use"
click at [1183, 291] on select "Select Internal Use Damaged Expired Adjustment Return Other" at bounding box center [1356, 301] width 346 height 23
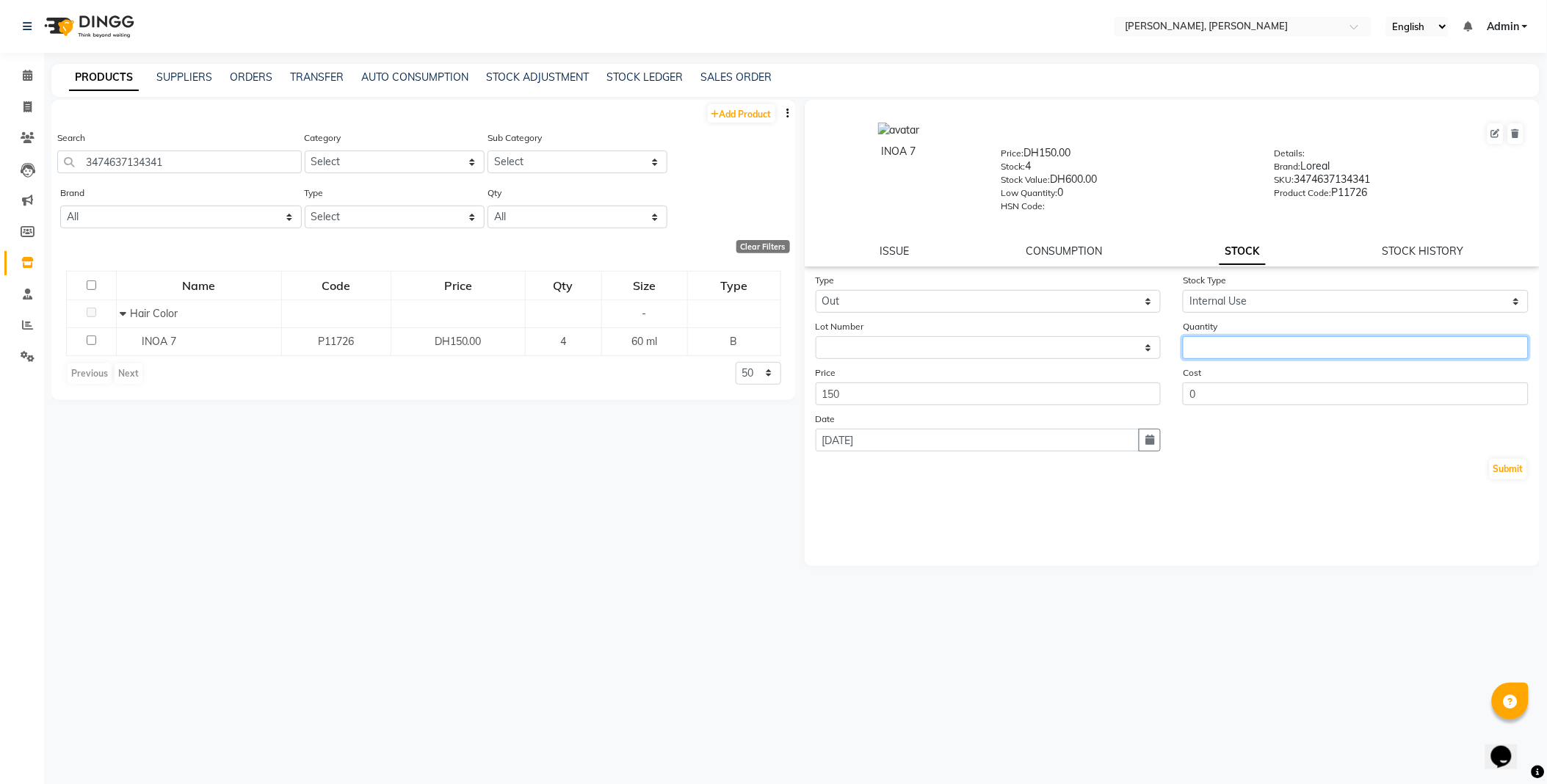
click at [1234, 354] on input "number" at bounding box center [1356, 347] width 346 height 23
type input "1"
click at [1521, 473] on button "Submit" at bounding box center [1508, 469] width 37 height 21
select select
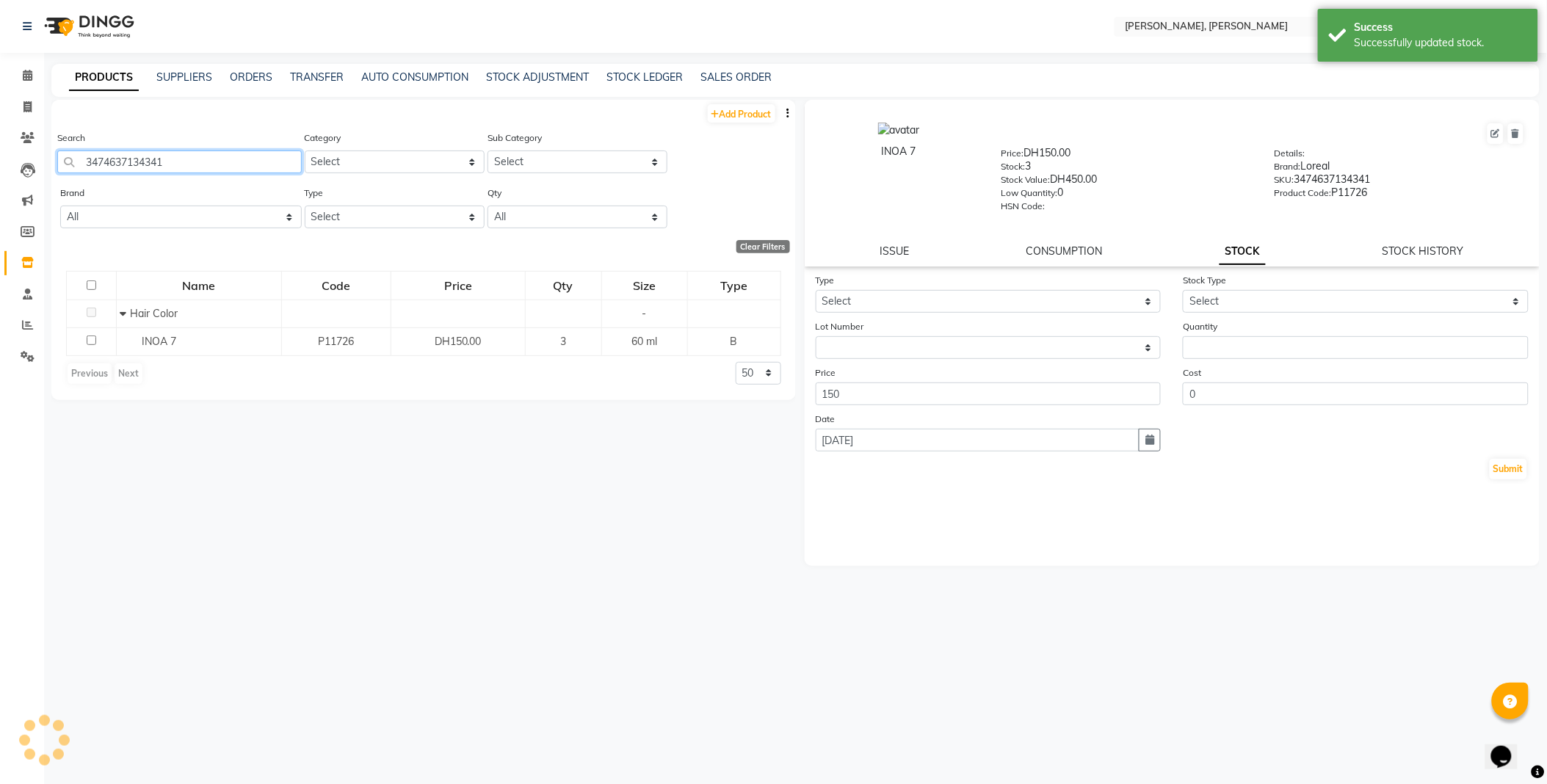
click at [218, 161] on input "3474637134341" at bounding box center [179, 162] width 244 height 23
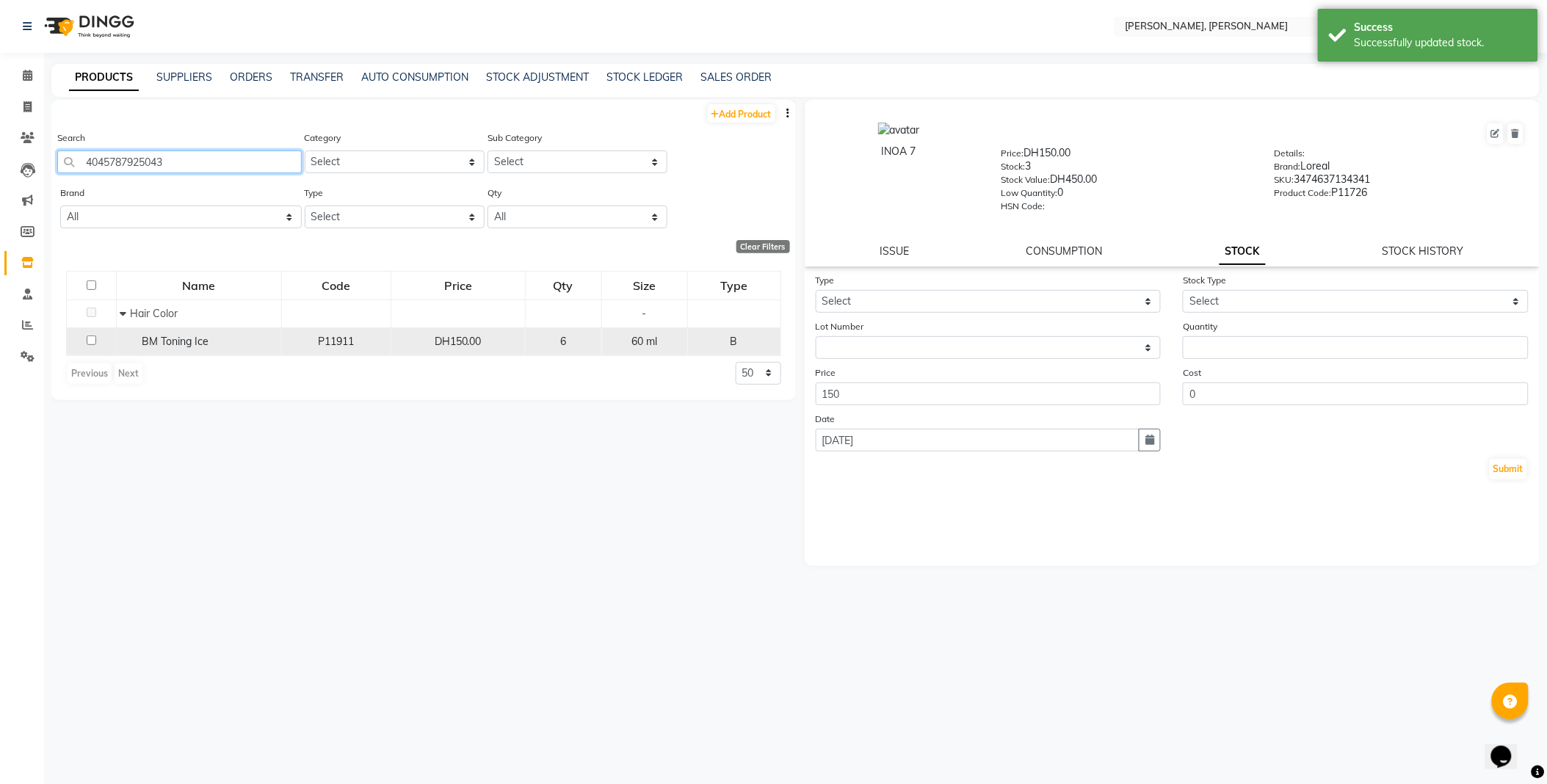
type input "4045787925043"
click at [203, 342] on span "BM Toning Ice" at bounding box center [175, 340] width 67 height 13
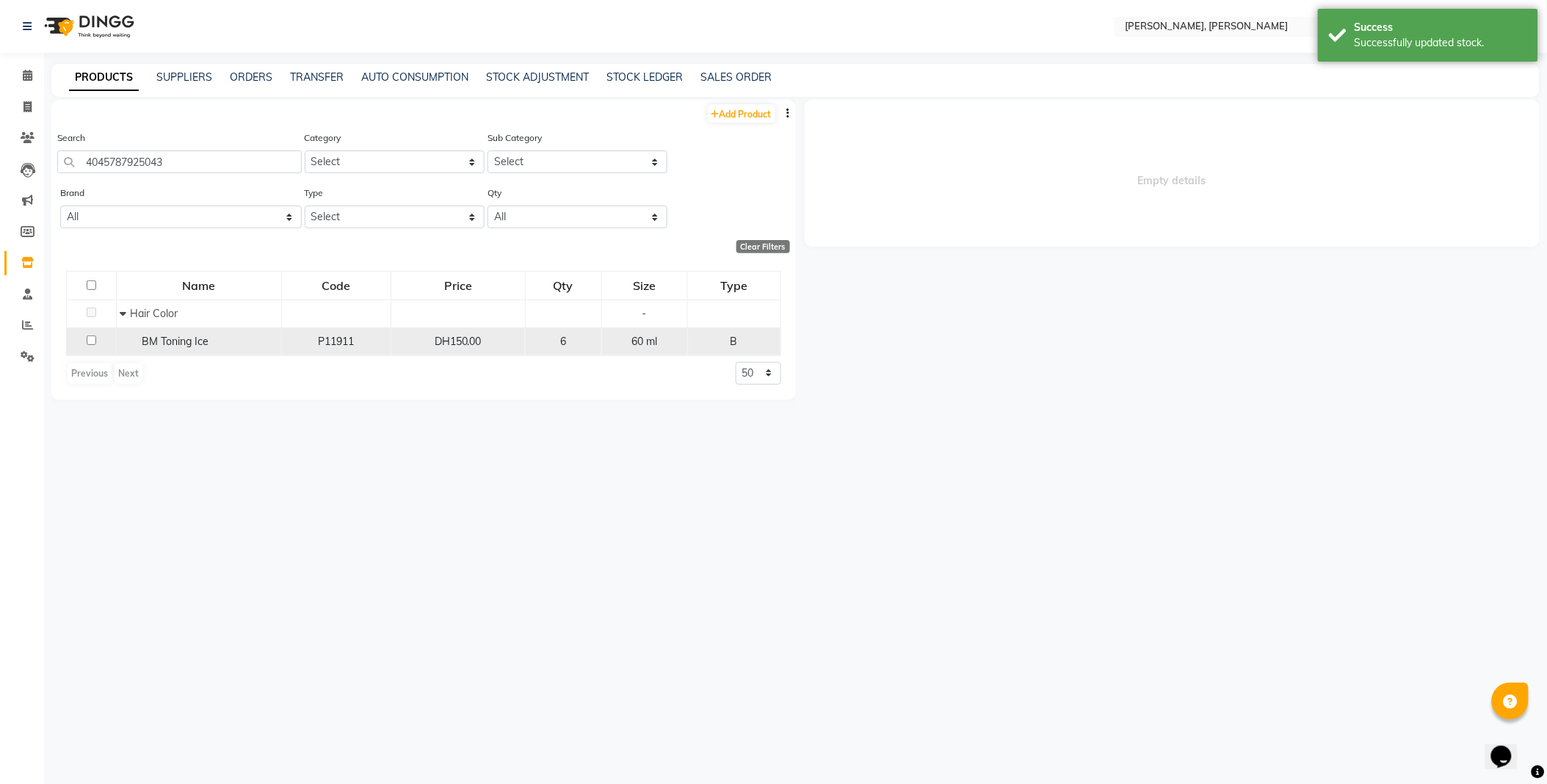
select select
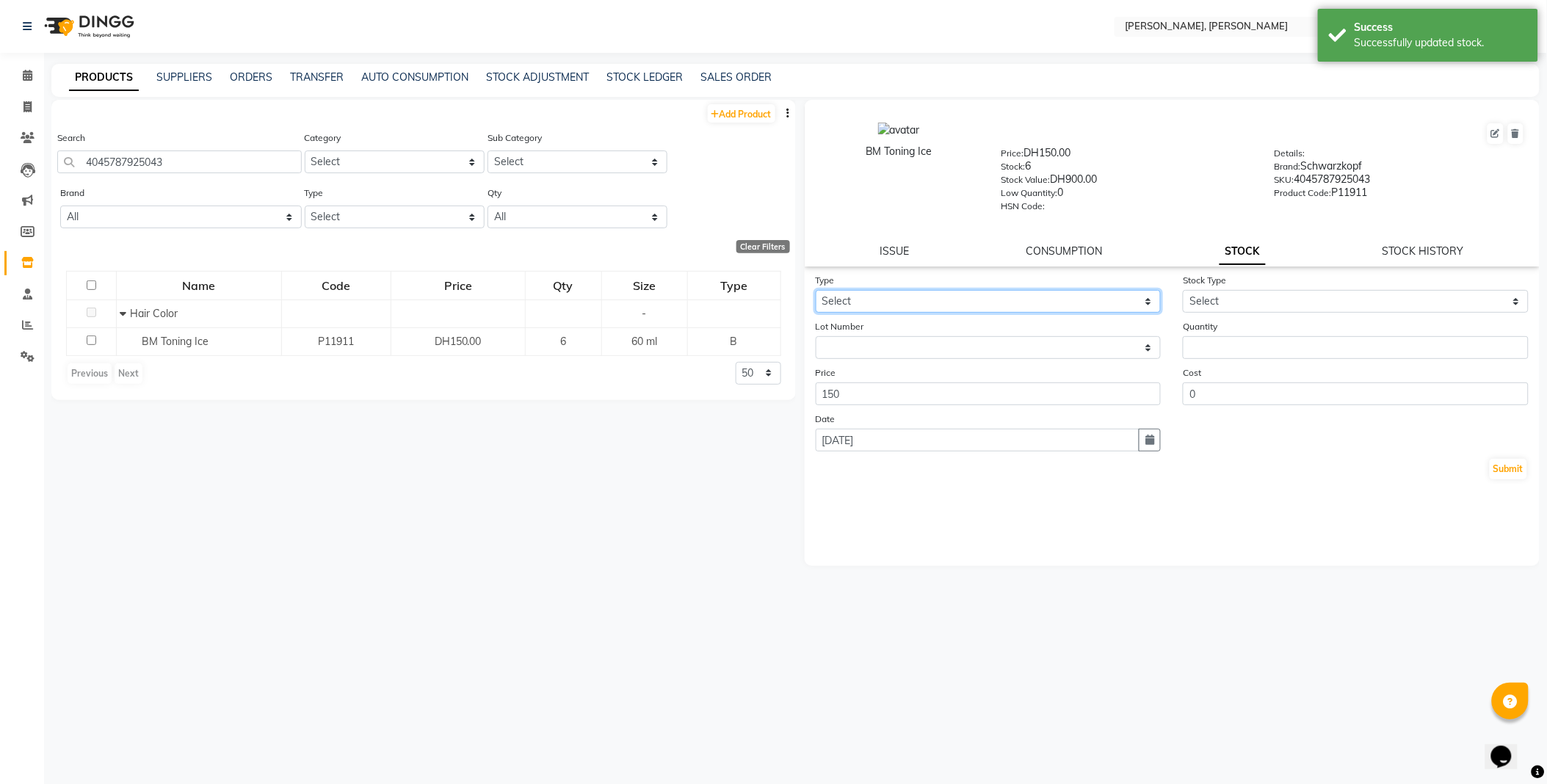
click at [877, 298] on select "Select In Out" at bounding box center [988, 301] width 346 height 23
select select "out"
click at [816, 291] on select "Select In Out" at bounding box center [988, 301] width 346 height 23
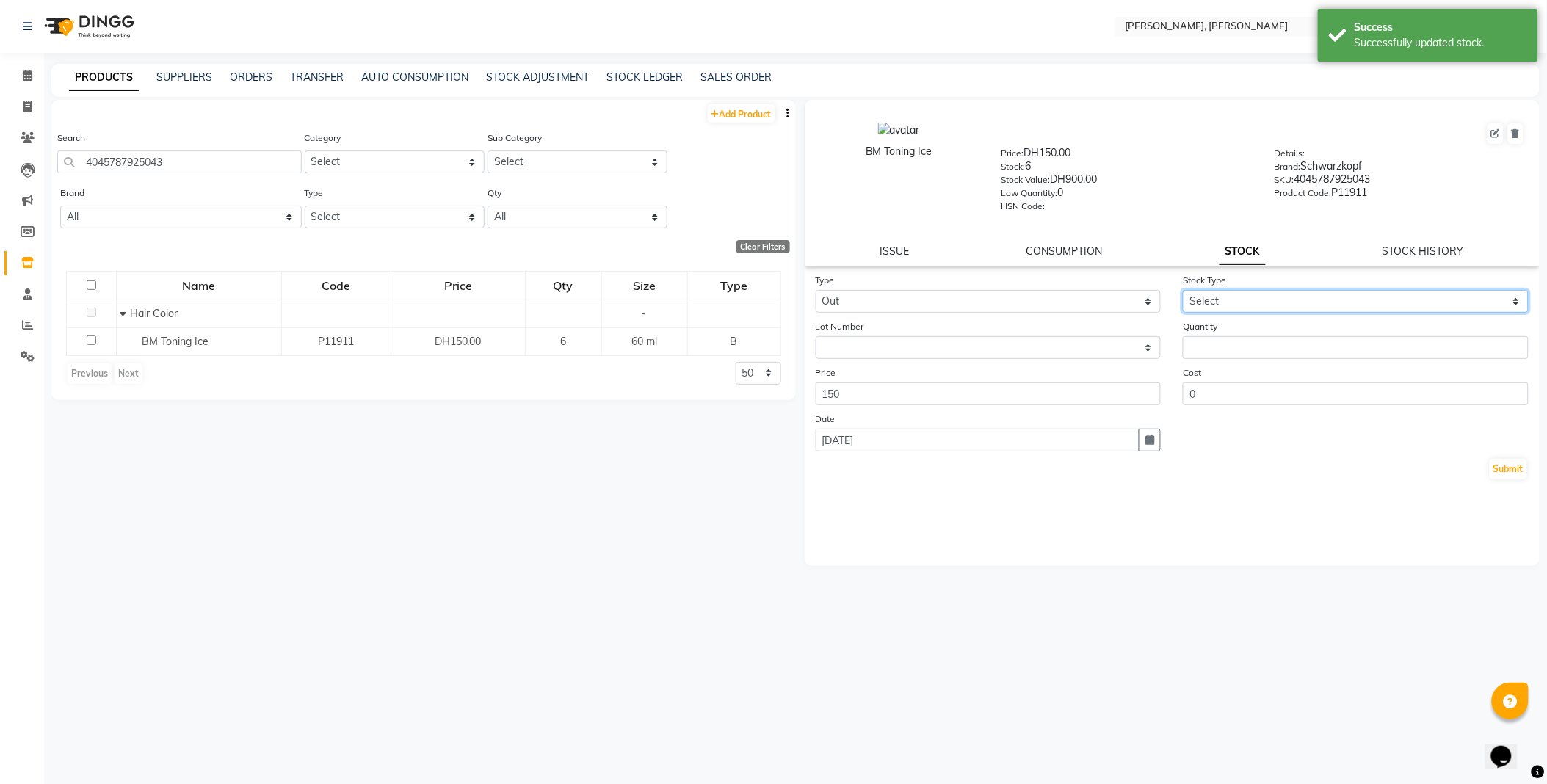
click at [1226, 299] on select "Select Internal Use Damaged Expired Adjustment Return Other" at bounding box center [1356, 301] width 346 height 23
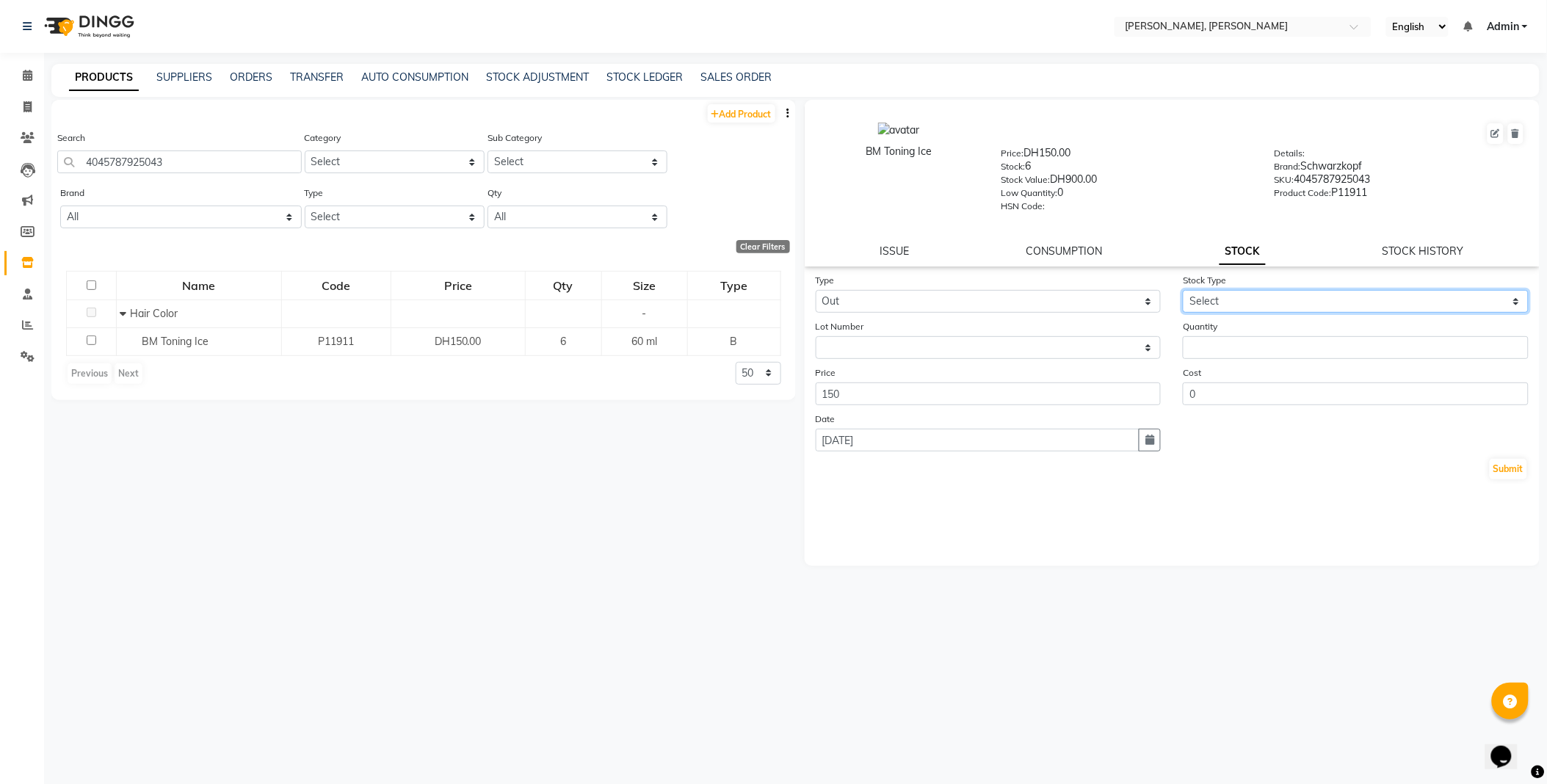
select select "internal use"
click at [1183, 291] on select "Select Internal Use Damaged Expired Adjustment Return Other" at bounding box center [1356, 301] width 346 height 23
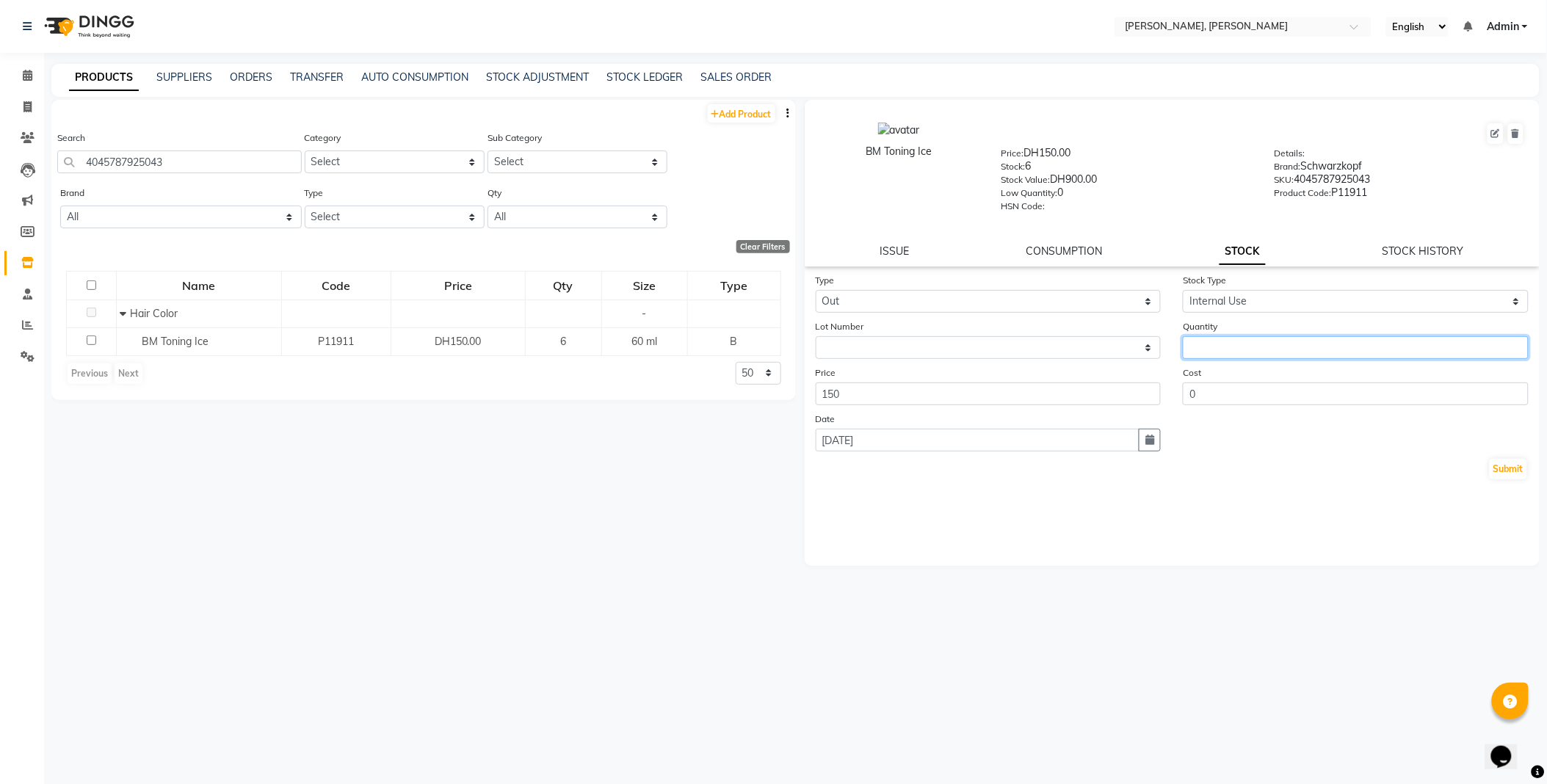
click at [1237, 345] on input "number" at bounding box center [1356, 347] width 346 height 23
type input "2"
click at [1513, 474] on button "Submit" at bounding box center [1508, 469] width 37 height 21
select select
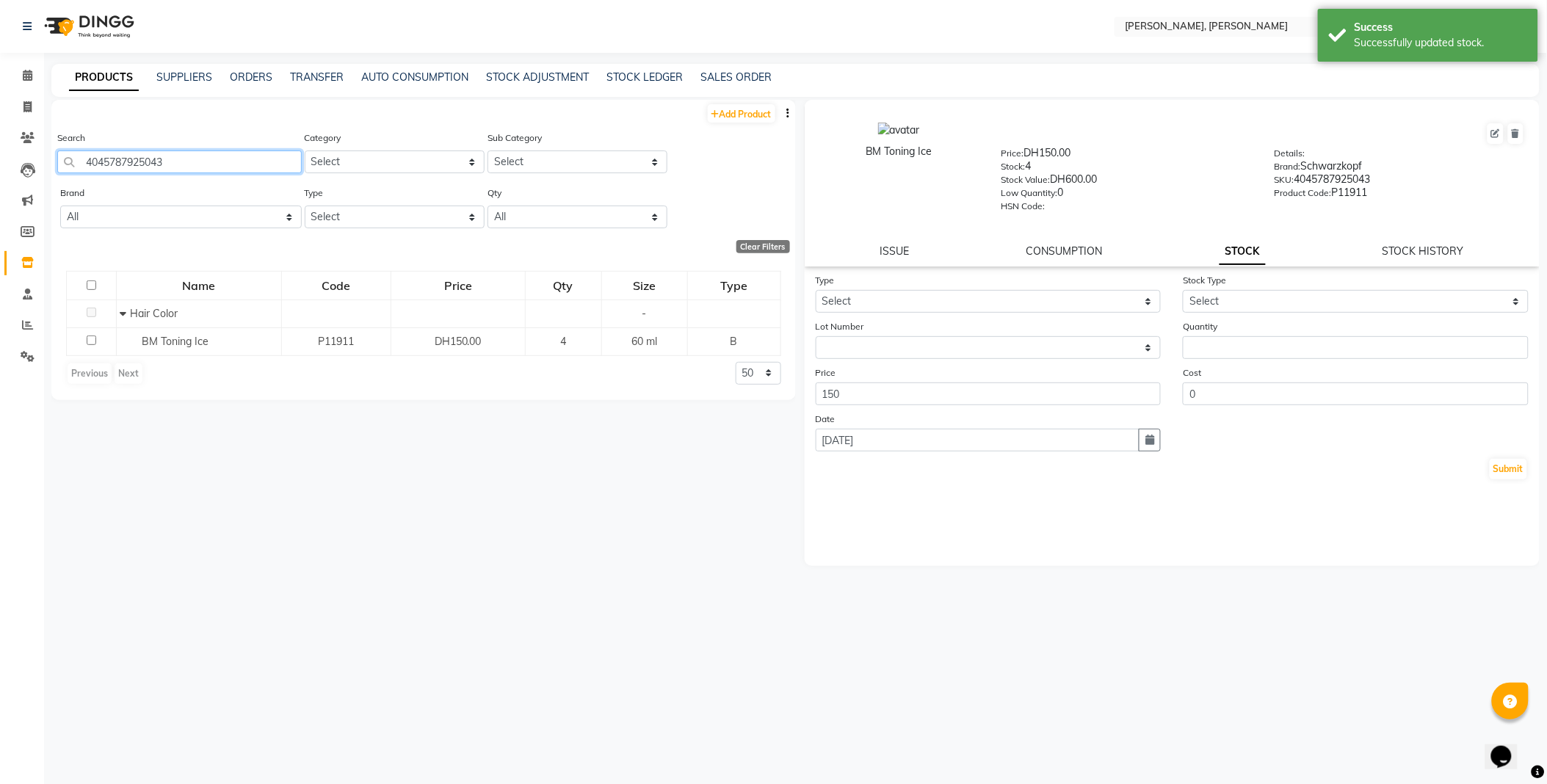
click at [217, 164] on input "4045787925043" at bounding box center [179, 162] width 244 height 23
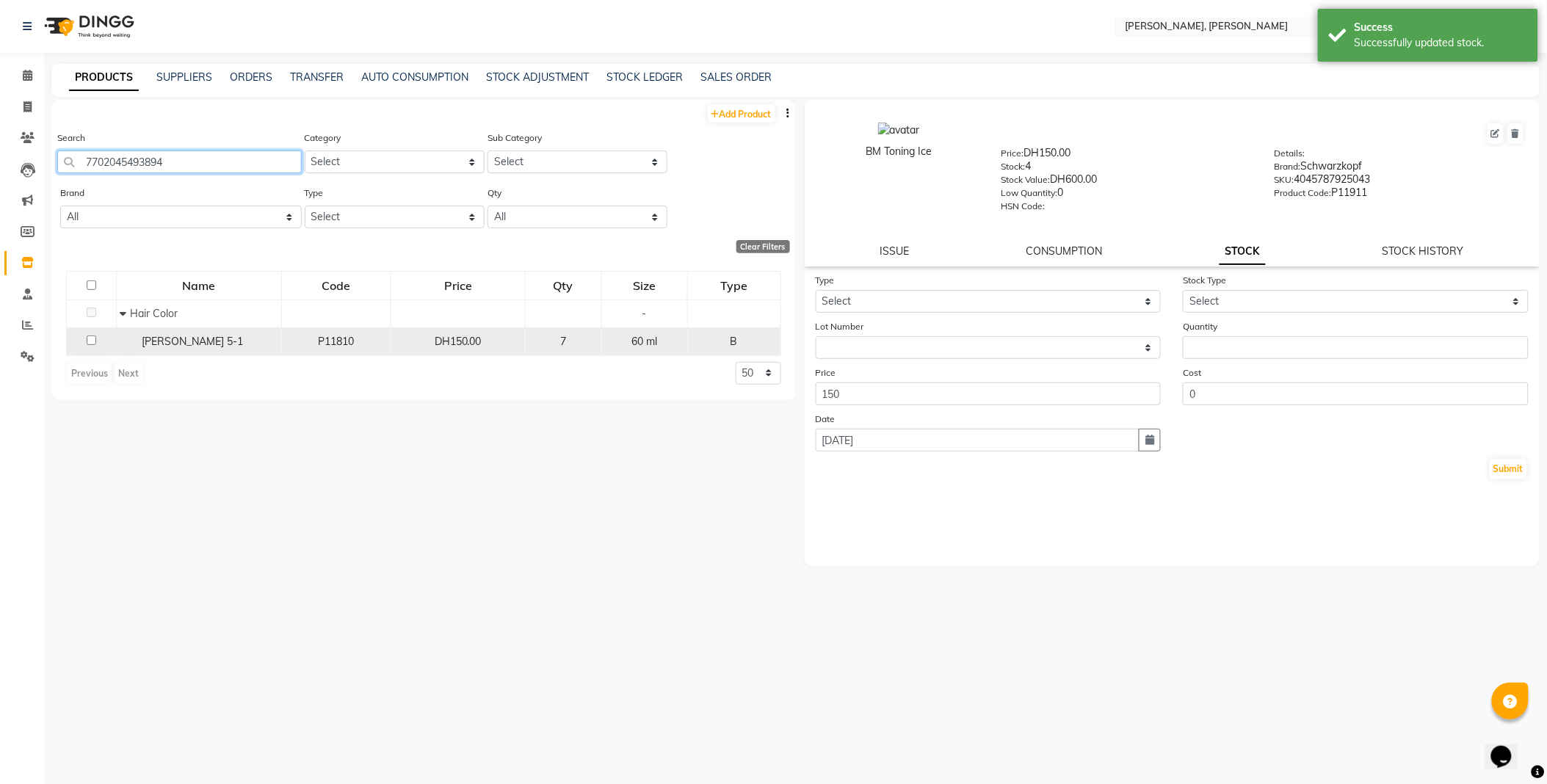
type input "7702045493894"
click at [185, 343] on span "[PERSON_NAME] 5-1" at bounding box center [193, 340] width 101 height 13
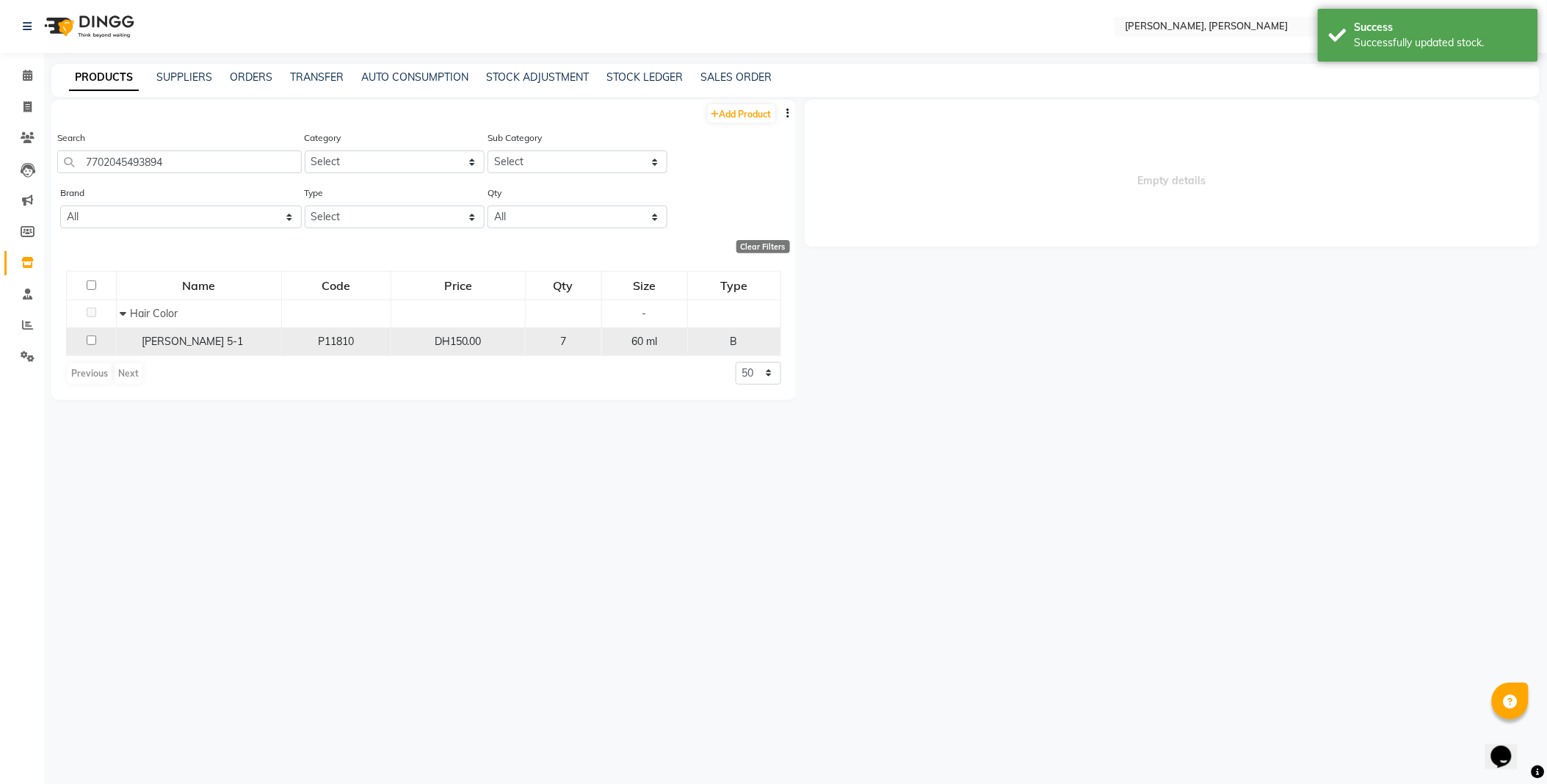
select select
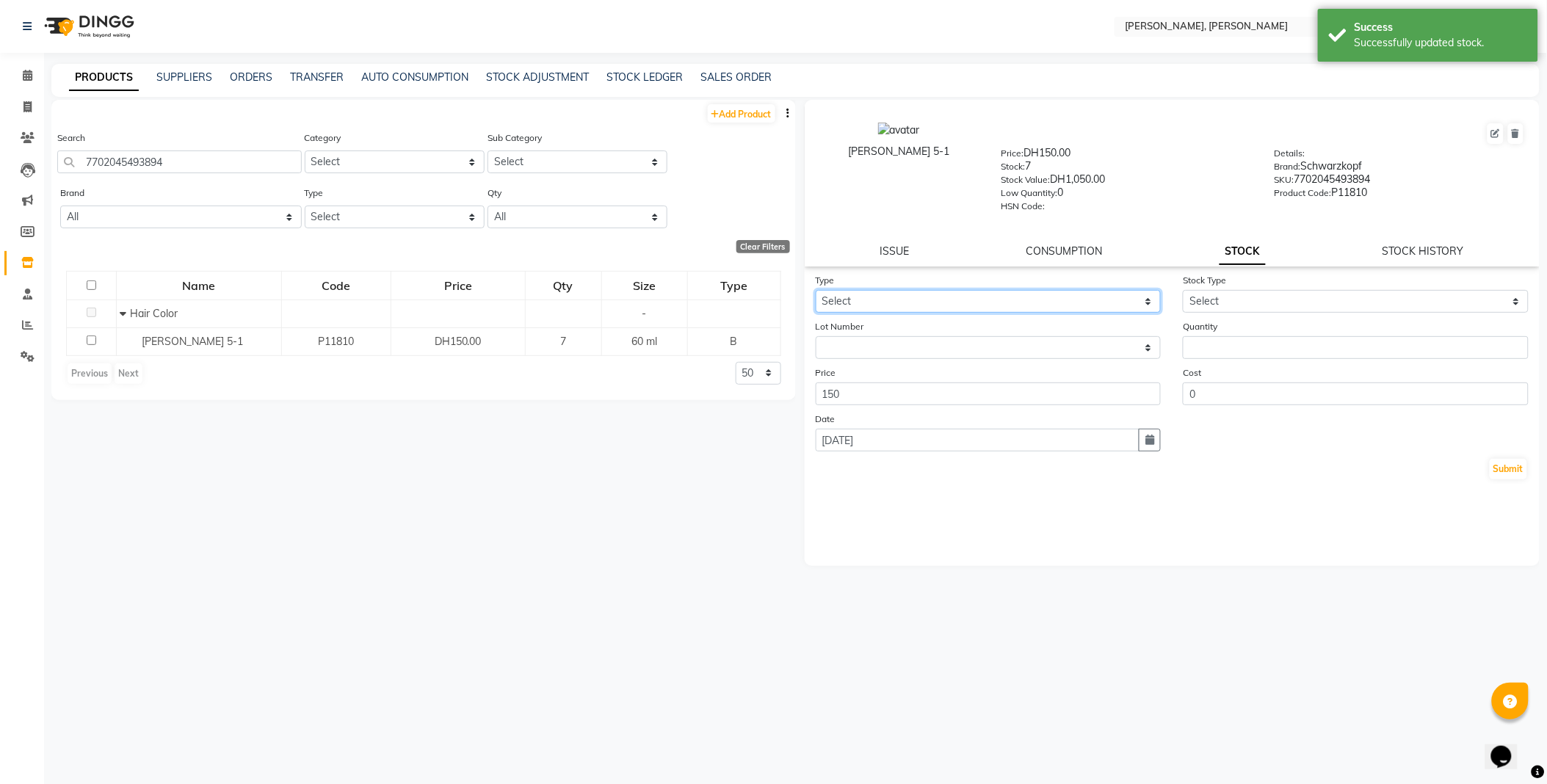
click at [855, 304] on select "Select In Out" at bounding box center [988, 301] width 346 height 23
select select "out"
click at [816, 291] on select "Select In Out" at bounding box center [988, 301] width 346 height 23
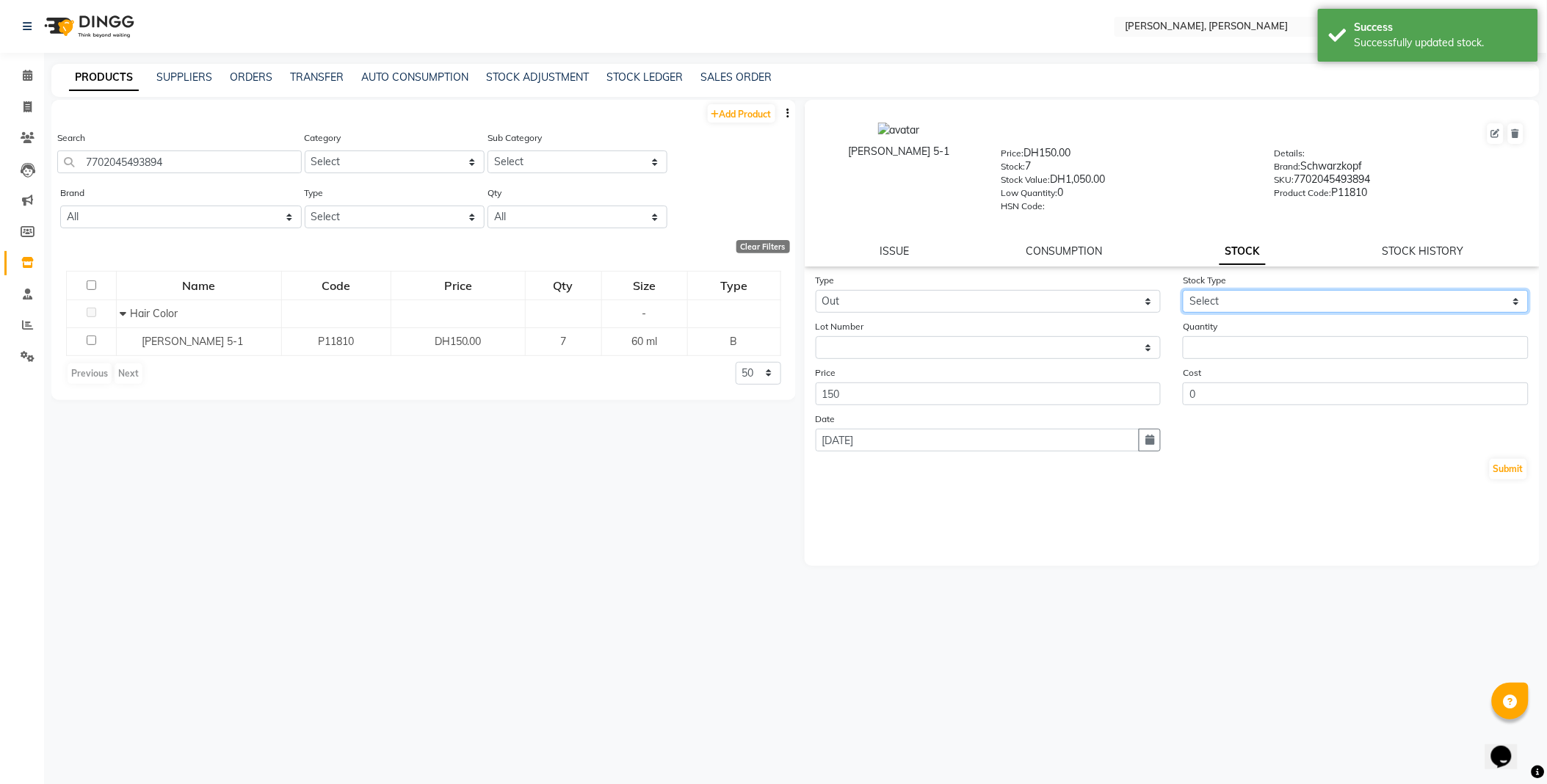
click at [1238, 304] on select "Select Internal Use Damaged Expired Adjustment Return Other" at bounding box center [1356, 301] width 346 height 23
select select "internal use"
click at [1183, 291] on select "Select Internal Use Damaged Expired Adjustment Return Other" at bounding box center [1356, 301] width 346 height 23
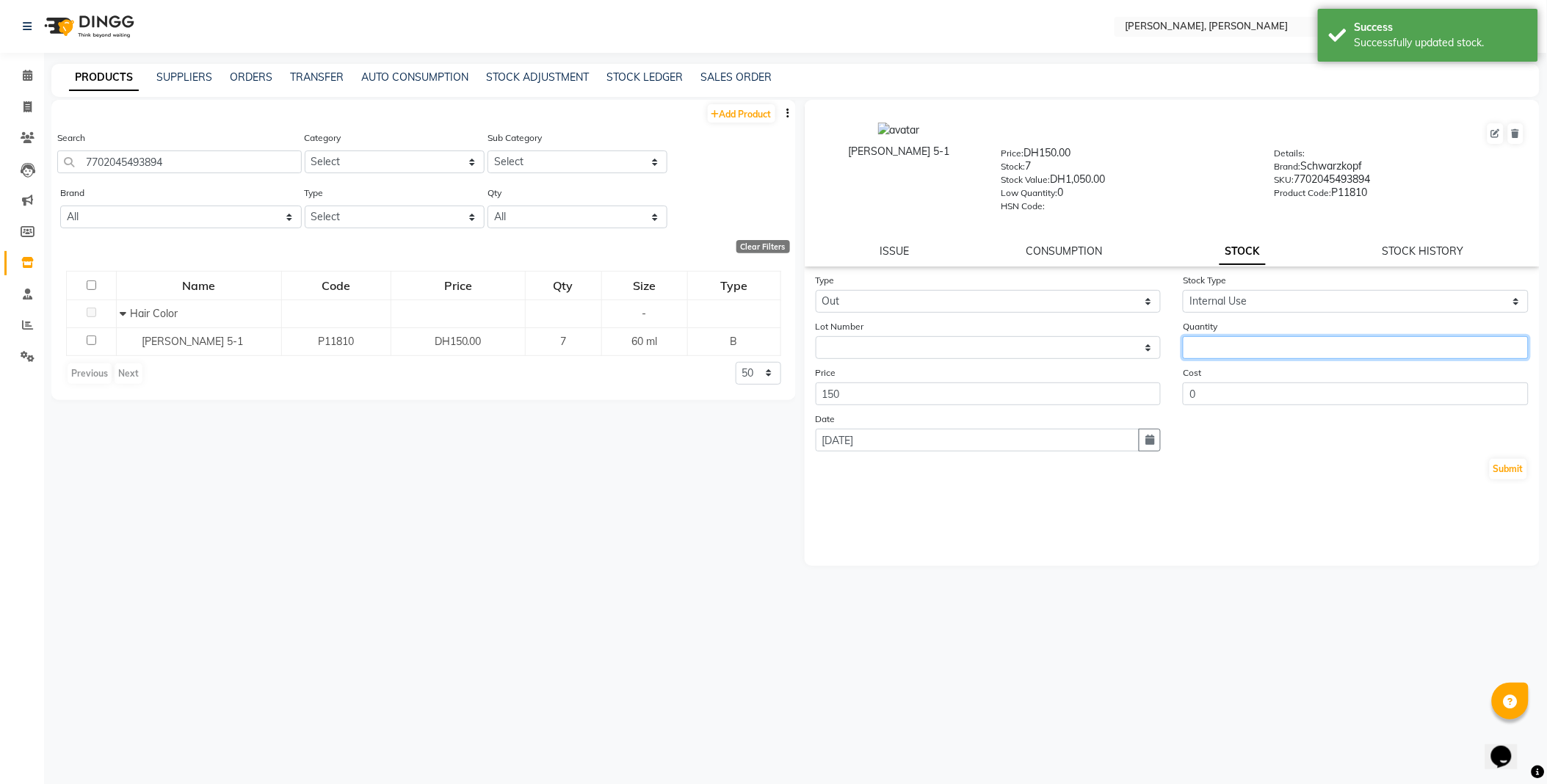
click at [1227, 346] on input "number" at bounding box center [1356, 347] width 346 height 23
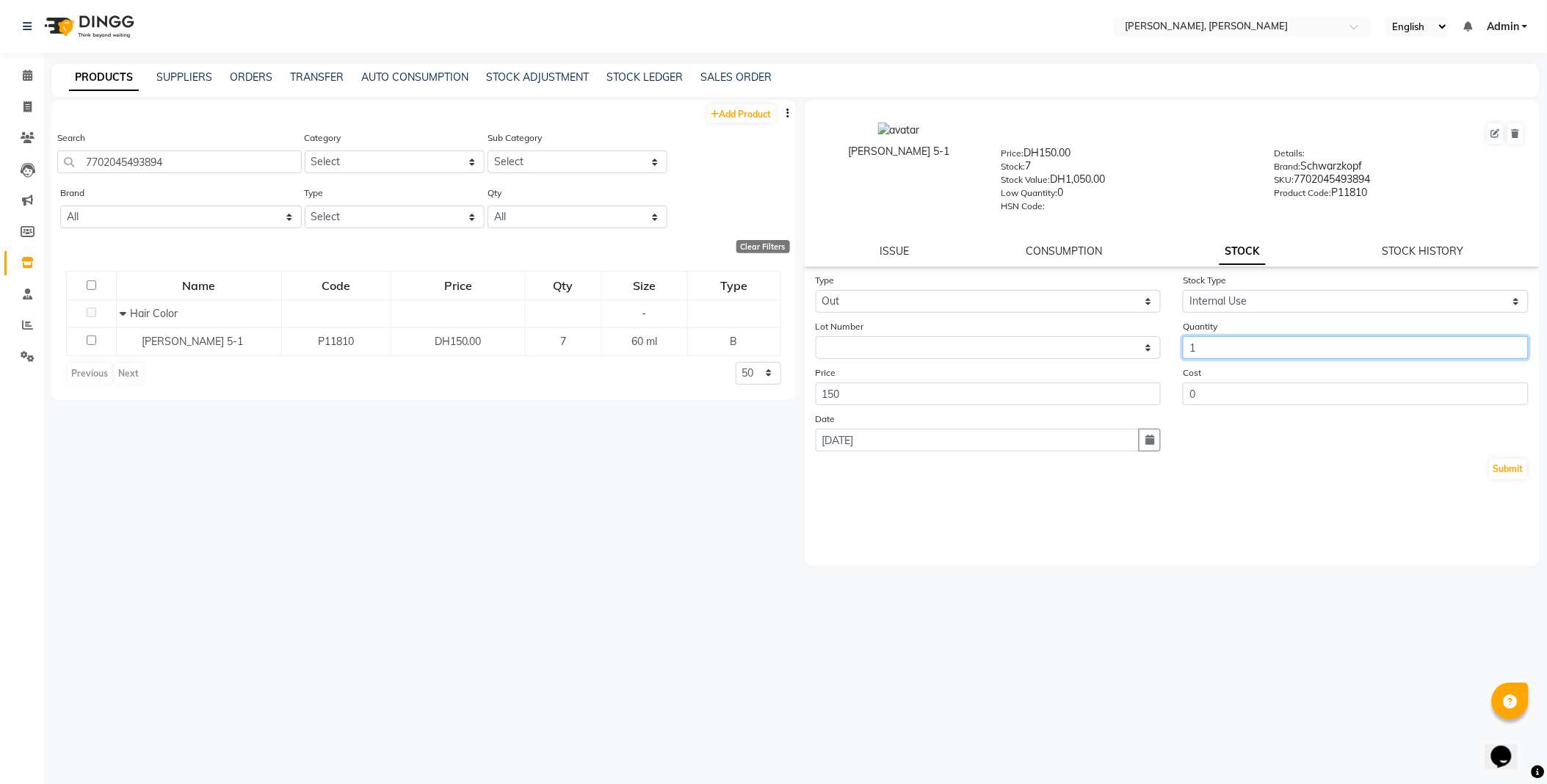
type input "1"
click at [1518, 480] on button "Submit" at bounding box center [1508, 469] width 37 height 21
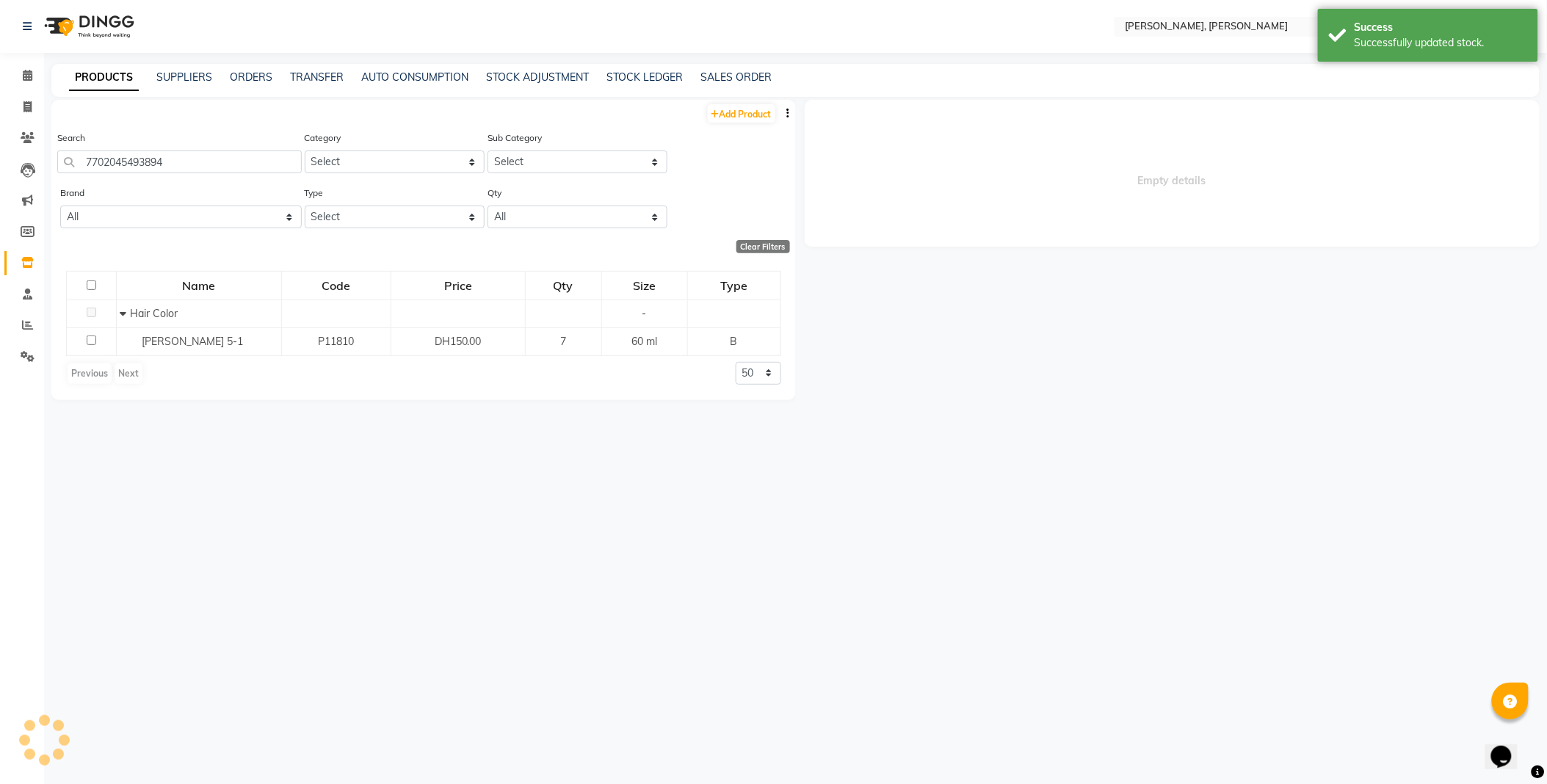
select select
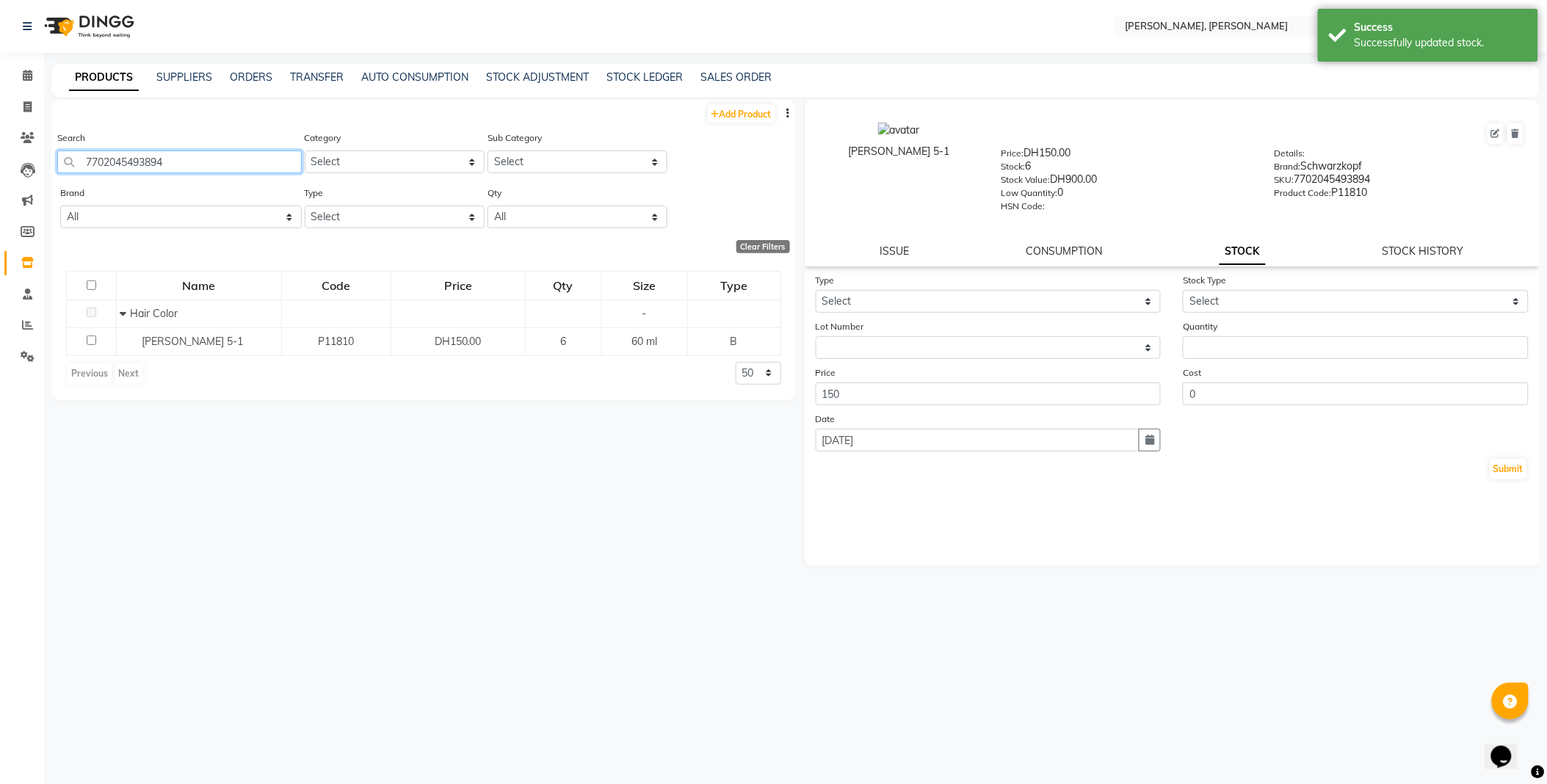
click at [192, 164] on input "7702045493894" at bounding box center [179, 162] width 244 height 23
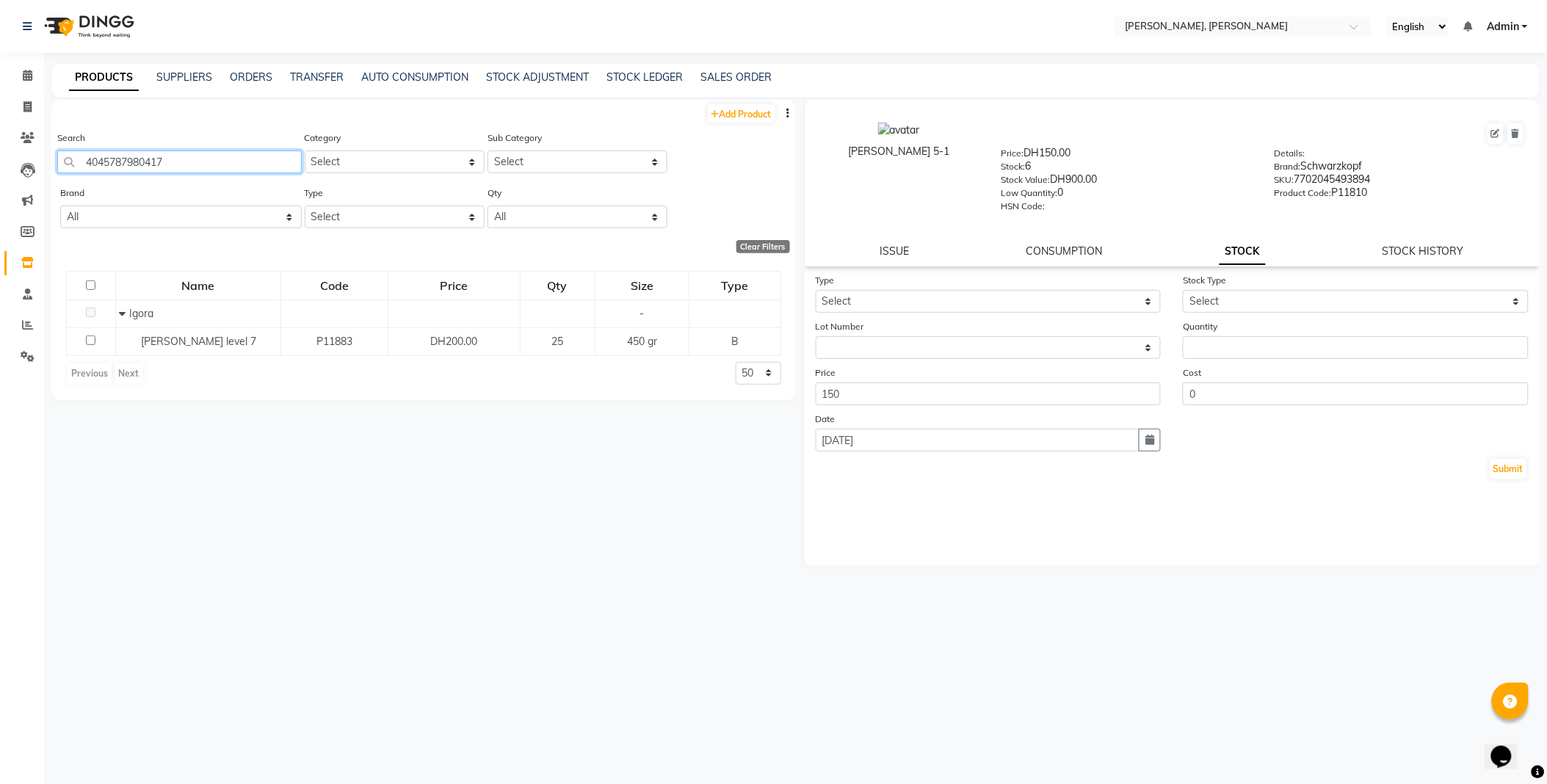
type input "4045787980417"
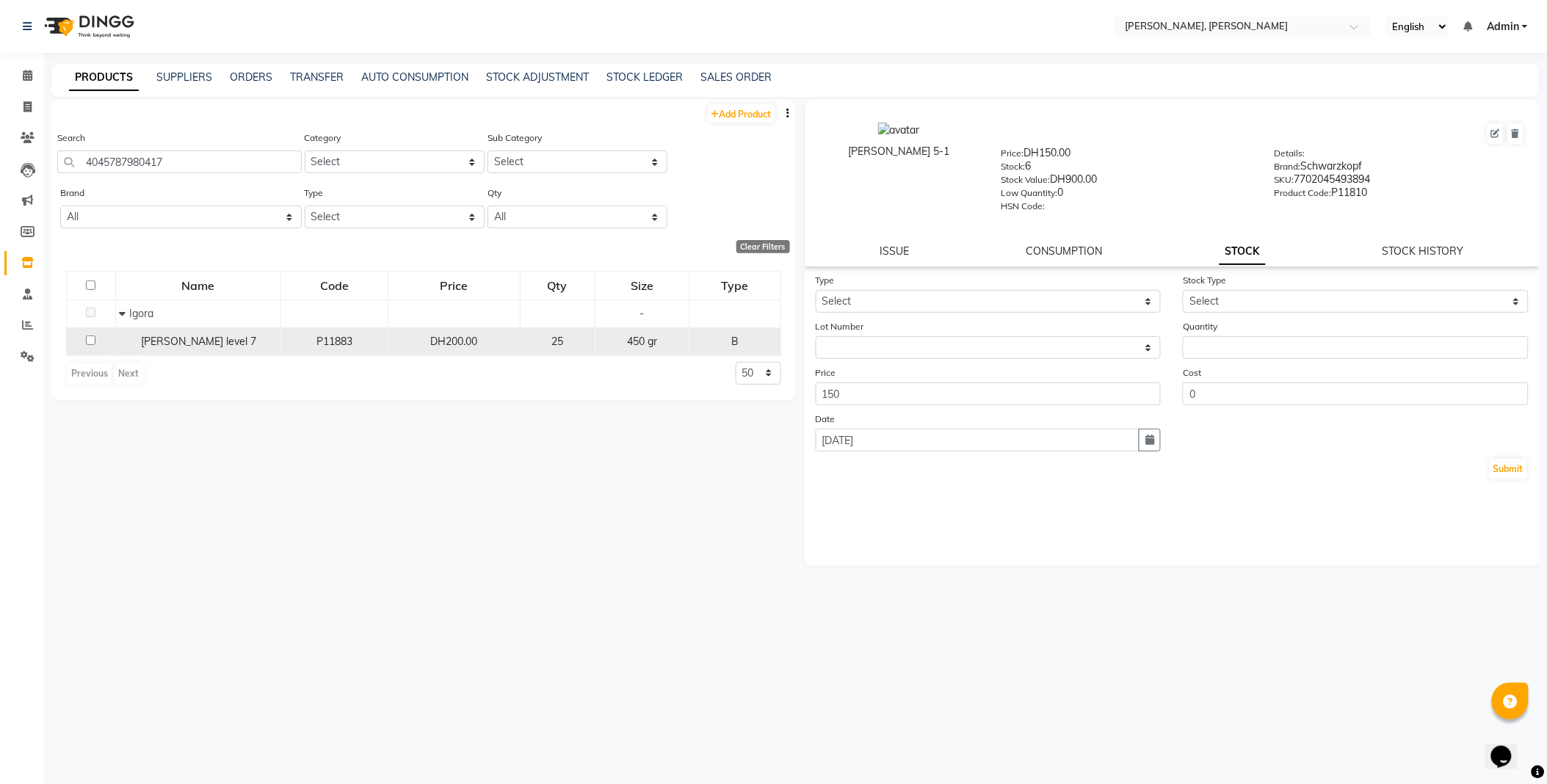
click at [191, 343] on span "[PERSON_NAME] level 7" at bounding box center [198, 340] width 116 height 13
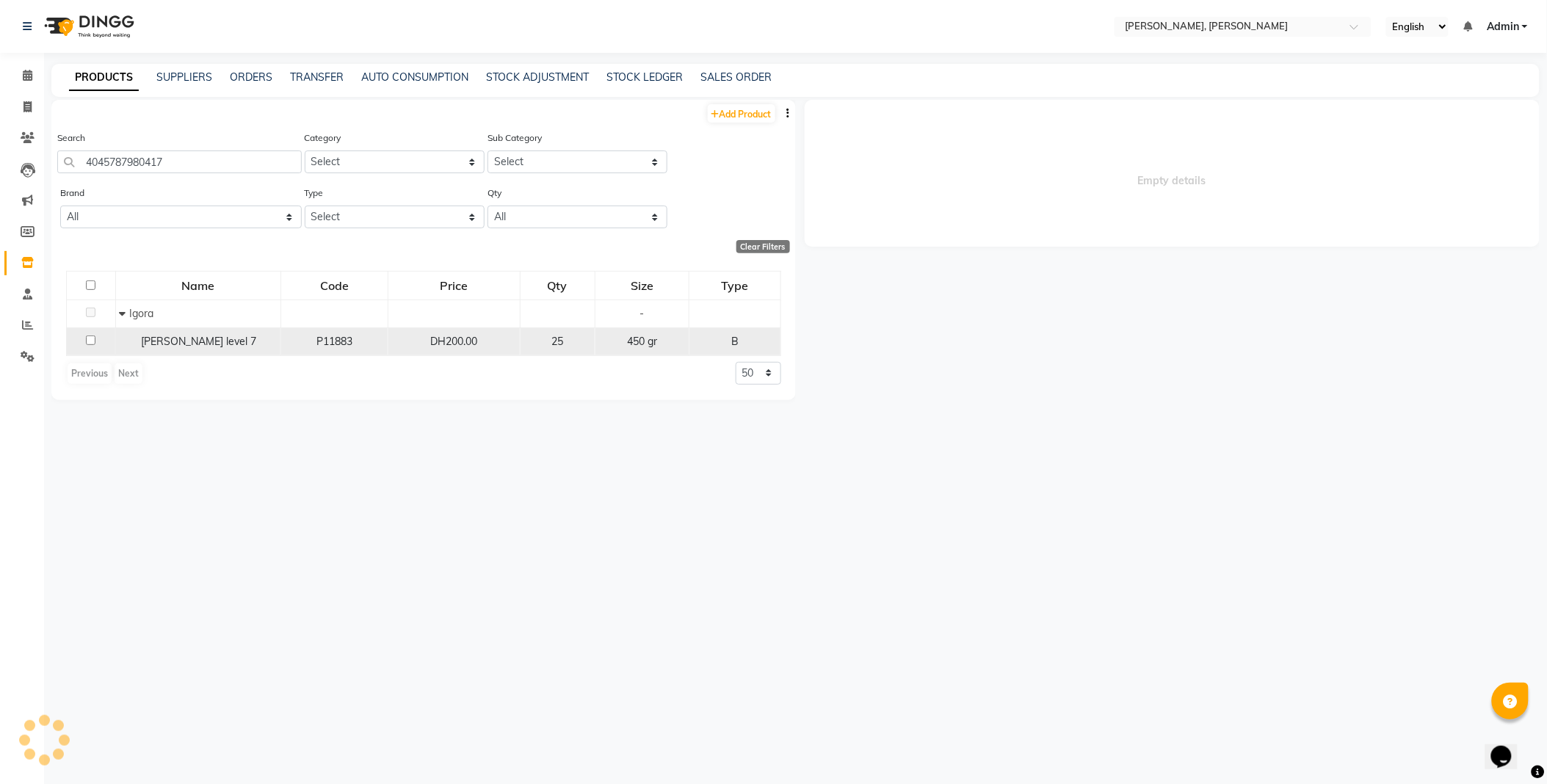
select select
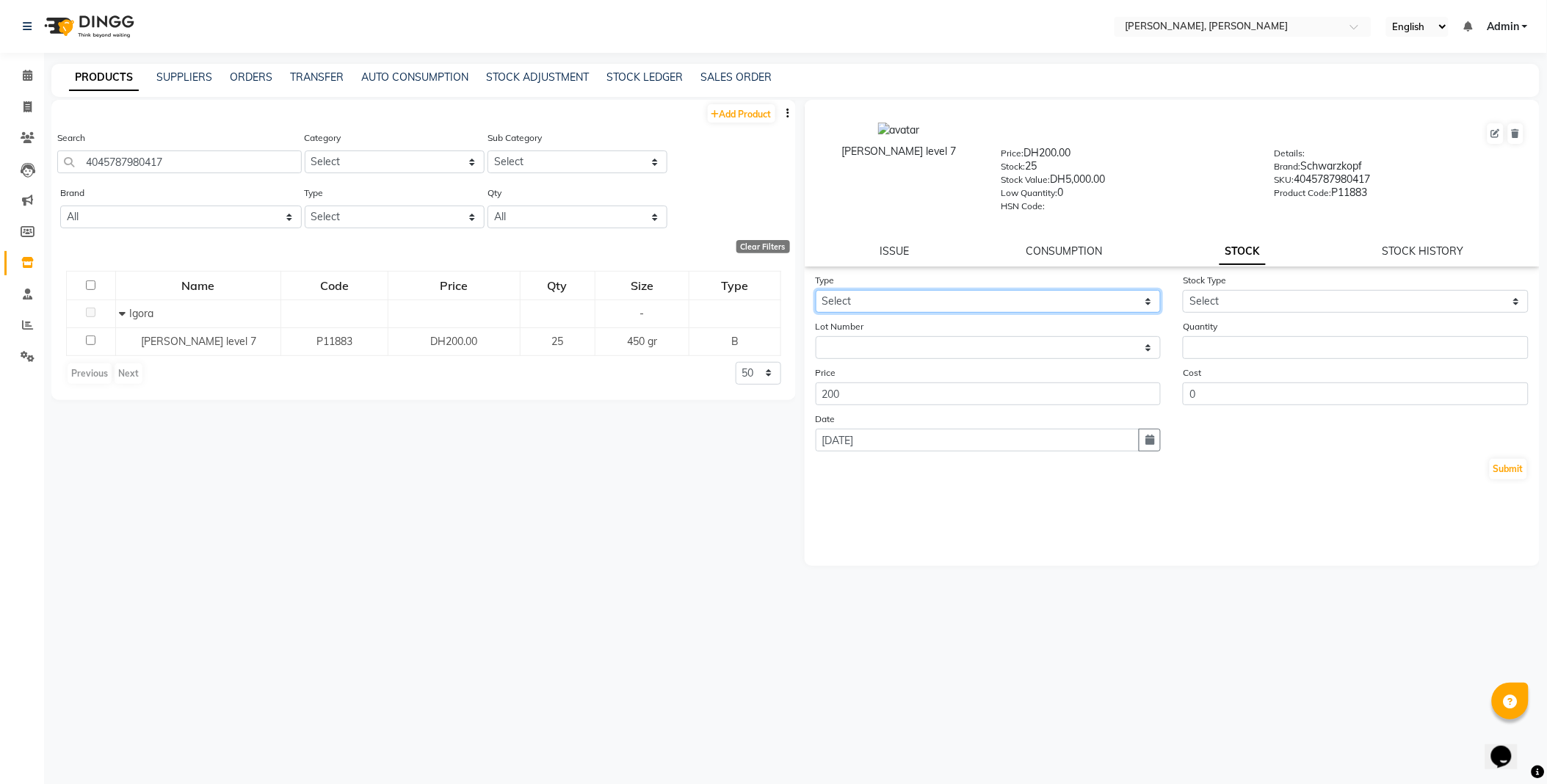
click at [886, 299] on select "Select In Out" at bounding box center [988, 301] width 346 height 23
select select "out"
click at [816, 291] on select "Select In Out" at bounding box center [988, 301] width 346 height 23
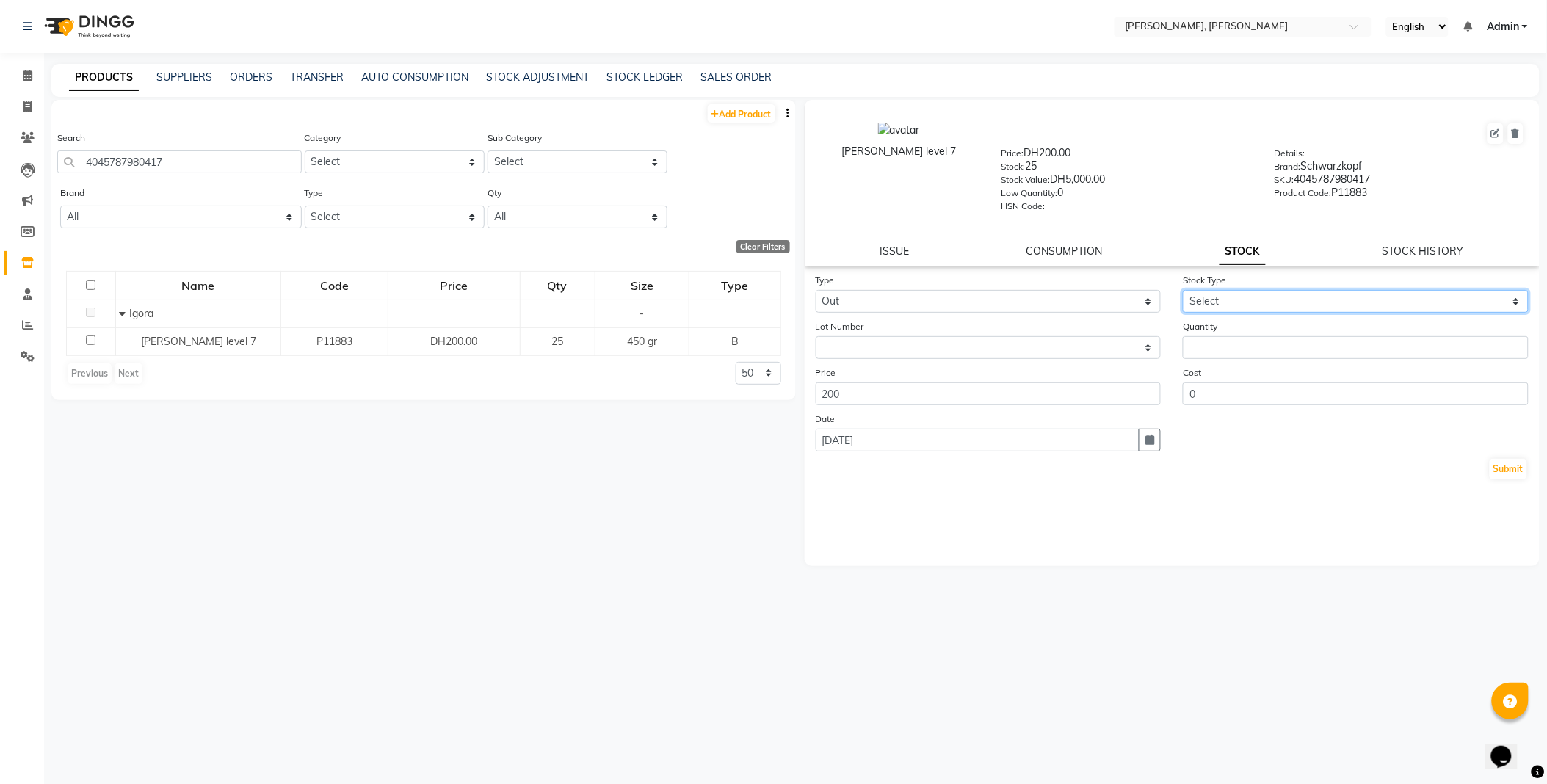
click at [1217, 297] on select "Select Internal Use Damaged Expired Adjustment Return Other" at bounding box center [1356, 301] width 346 height 23
select select "internal use"
click at [1183, 291] on select "Select Internal Use Damaged Expired Adjustment Return Other" at bounding box center [1356, 301] width 346 height 23
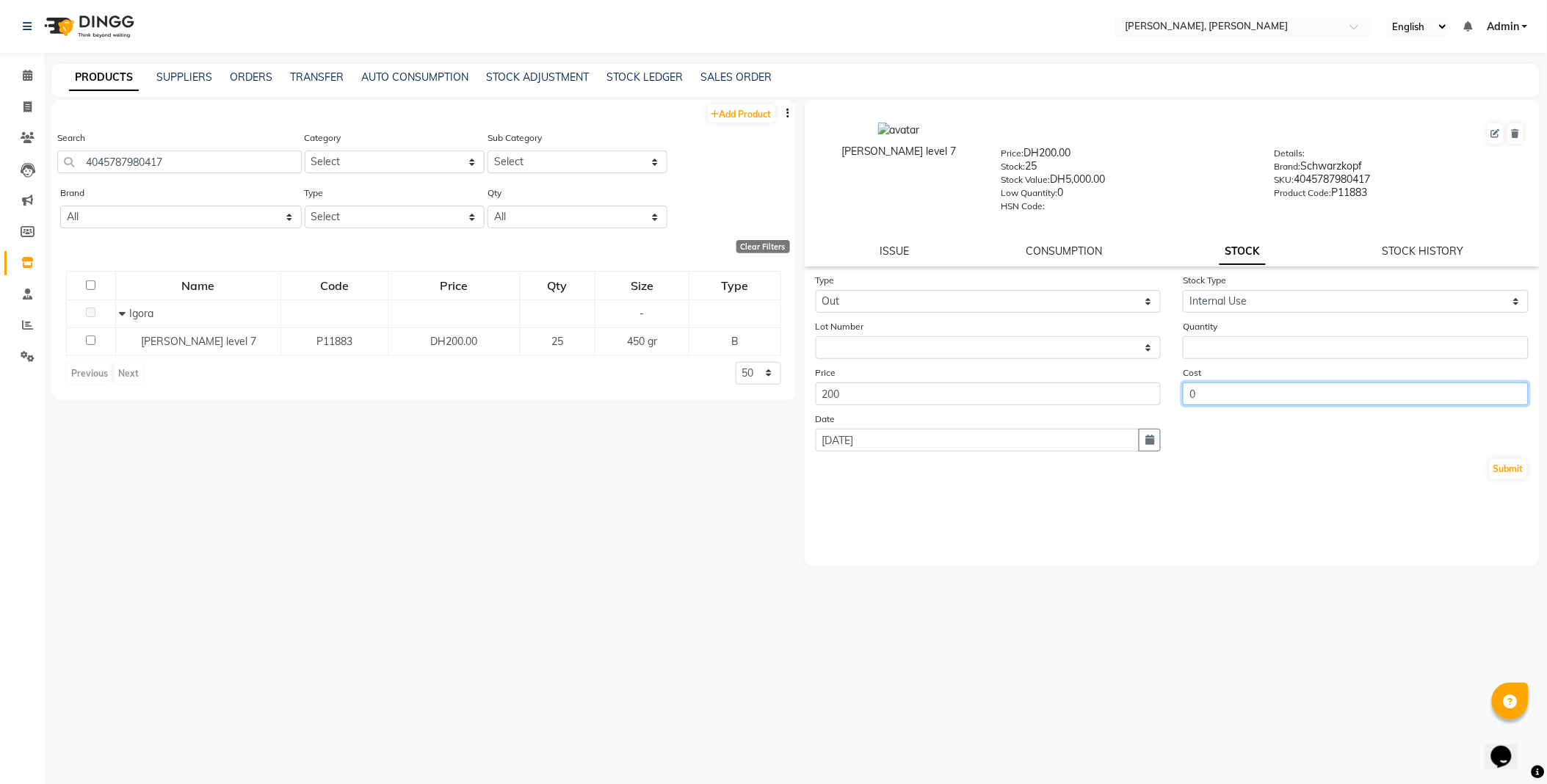
click at [1244, 385] on input "0" at bounding box center [1356, 394] width 346 height 23
click at [1223, 341] on input "number" at bounding box center [1356, 347] width 346 height 23
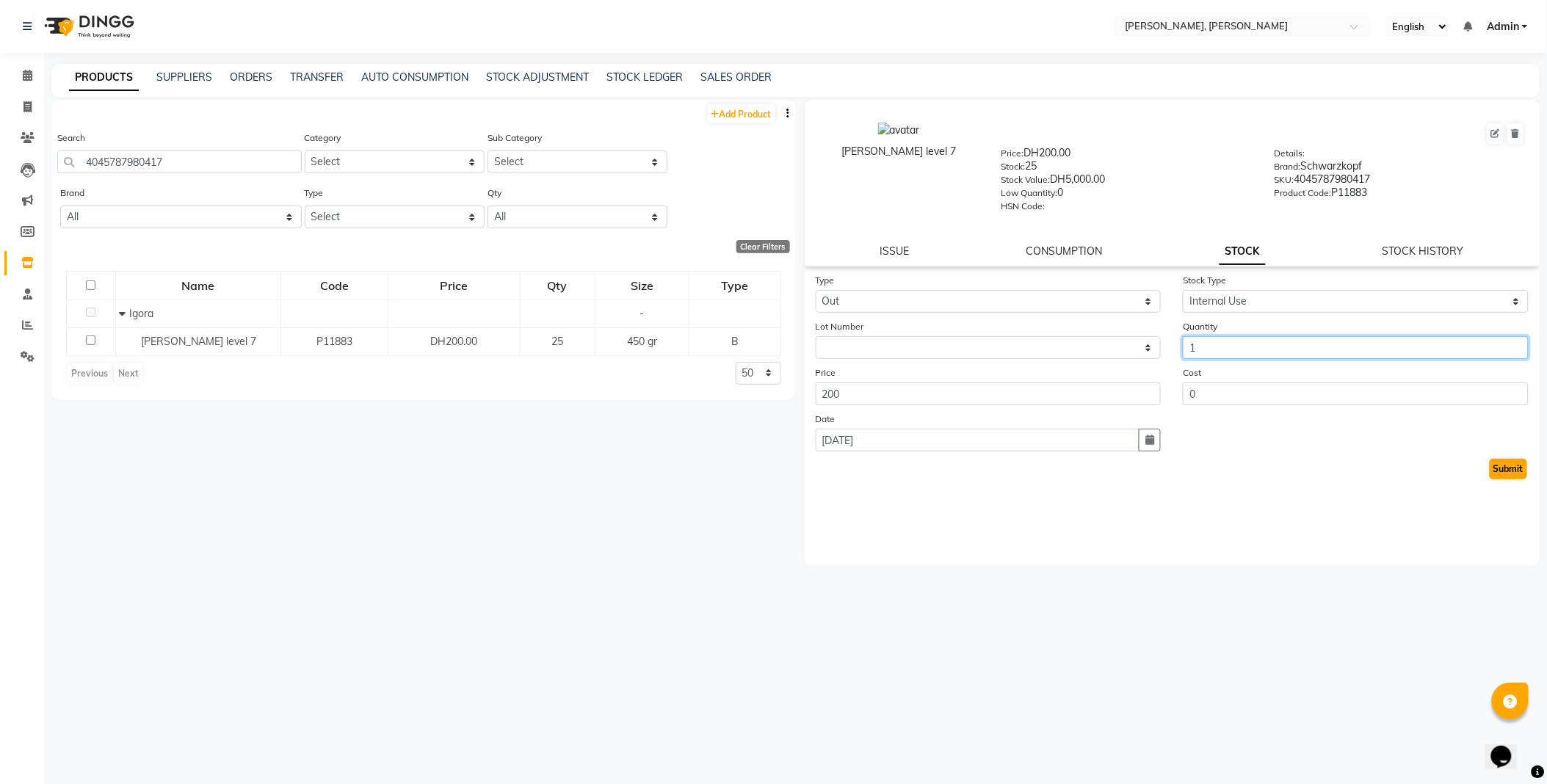
type input "1"
click at [1494, 474] on button "Submit" at bounding box center [1508, 469] width 37 height 21
select select
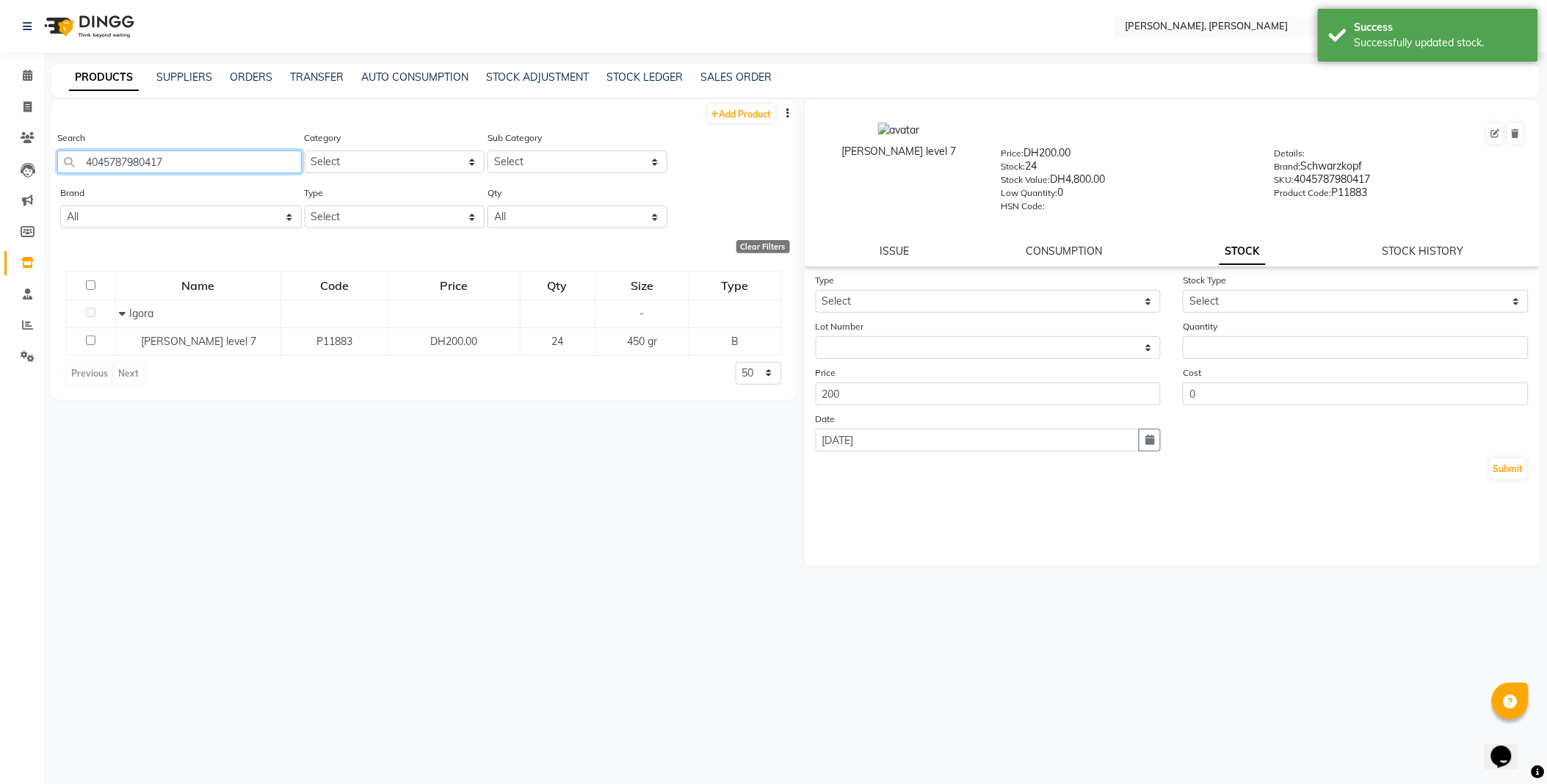
click at [225, 158] on input "4045787980417" at bounding box center [179, 162] width 244 height 23
type input "732388139507"
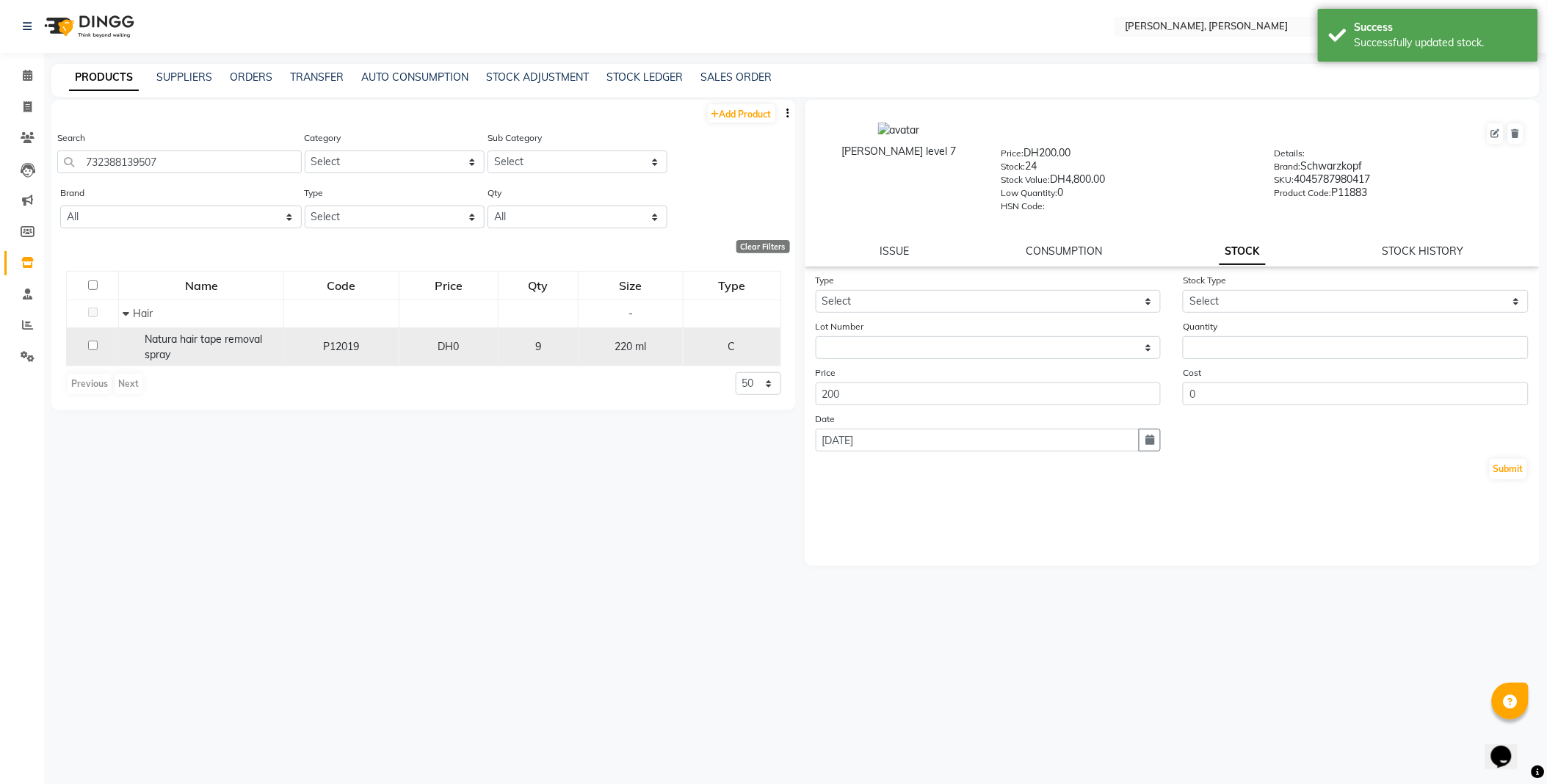
click at [170, 355] on span "Natura hair tape removal spray" at bounding box center [204, 346] width 118 height 28
select select
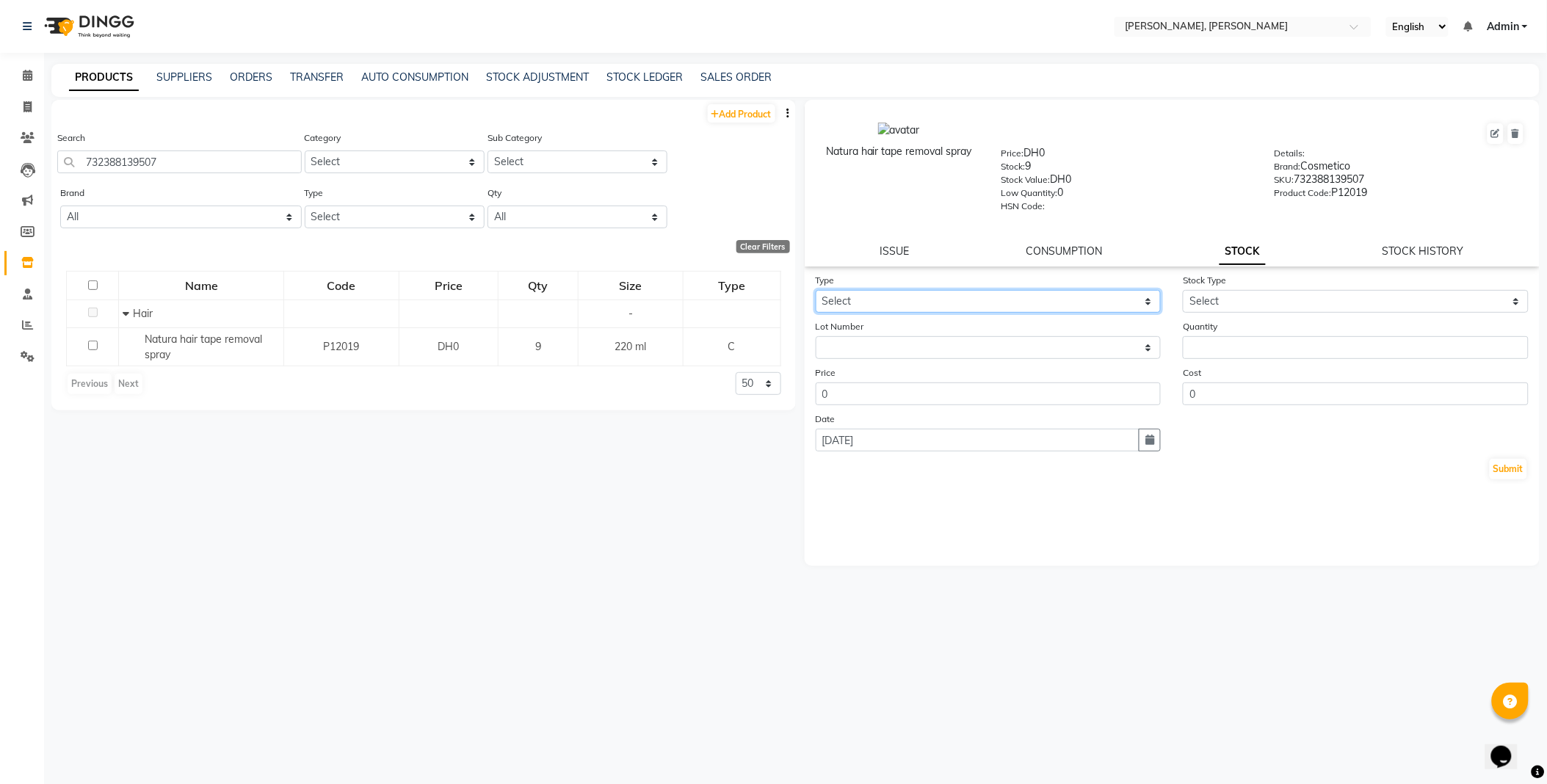
click at [915, 304] on select "Select In Out" at bounding box center [988, 301] width 346 height 23
click at [816, 291] on select "Select In Out" at bounding box center [988, 301] width 346 height 23
click at [923, 299] on select "Select In Out" at bounding box center [988, 301] width 346 height 23
select select "out"
click at [816, 291] on select "Select In Out" at bounding box center [988, 301] width 346 height 23
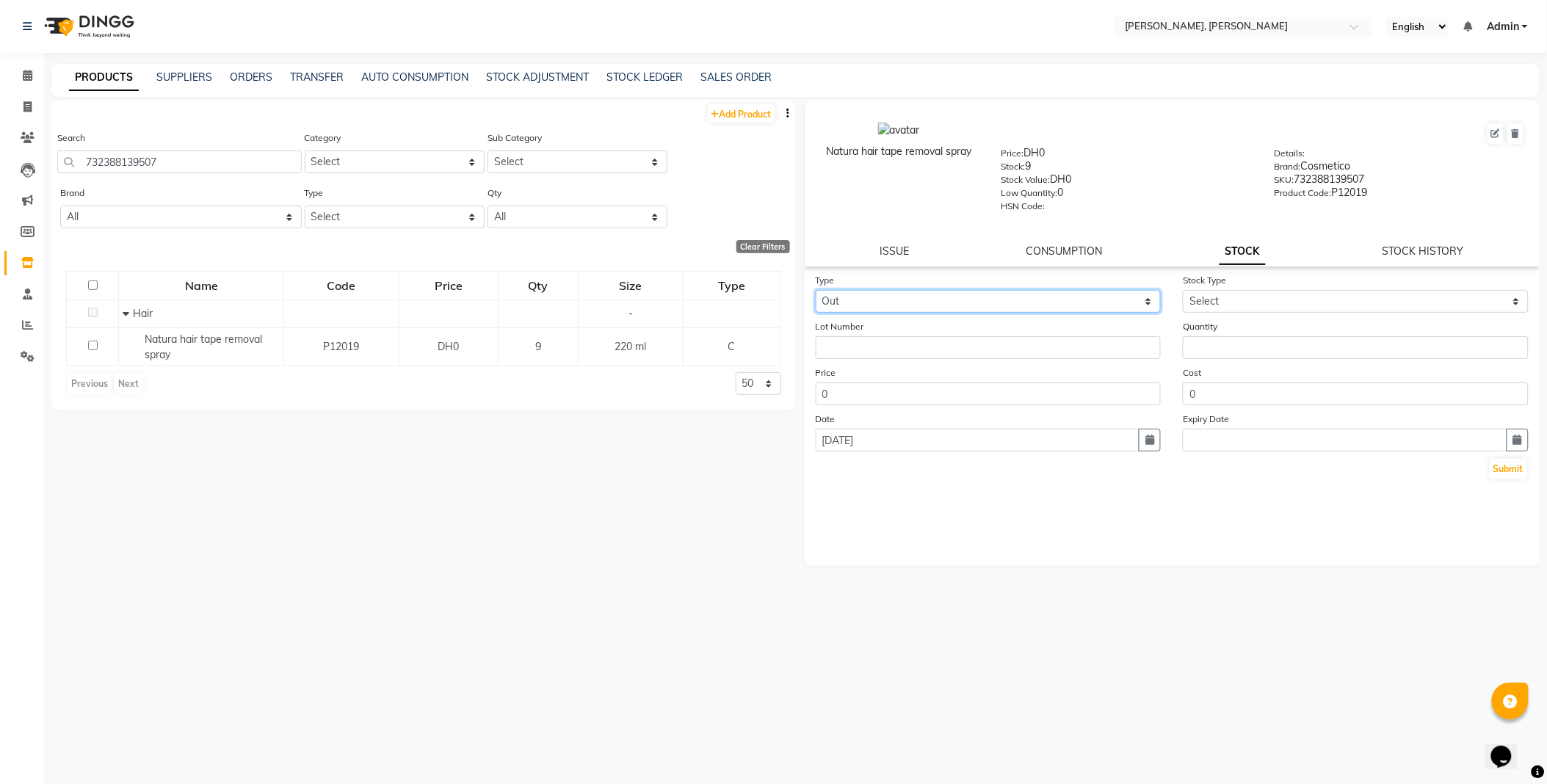
select select
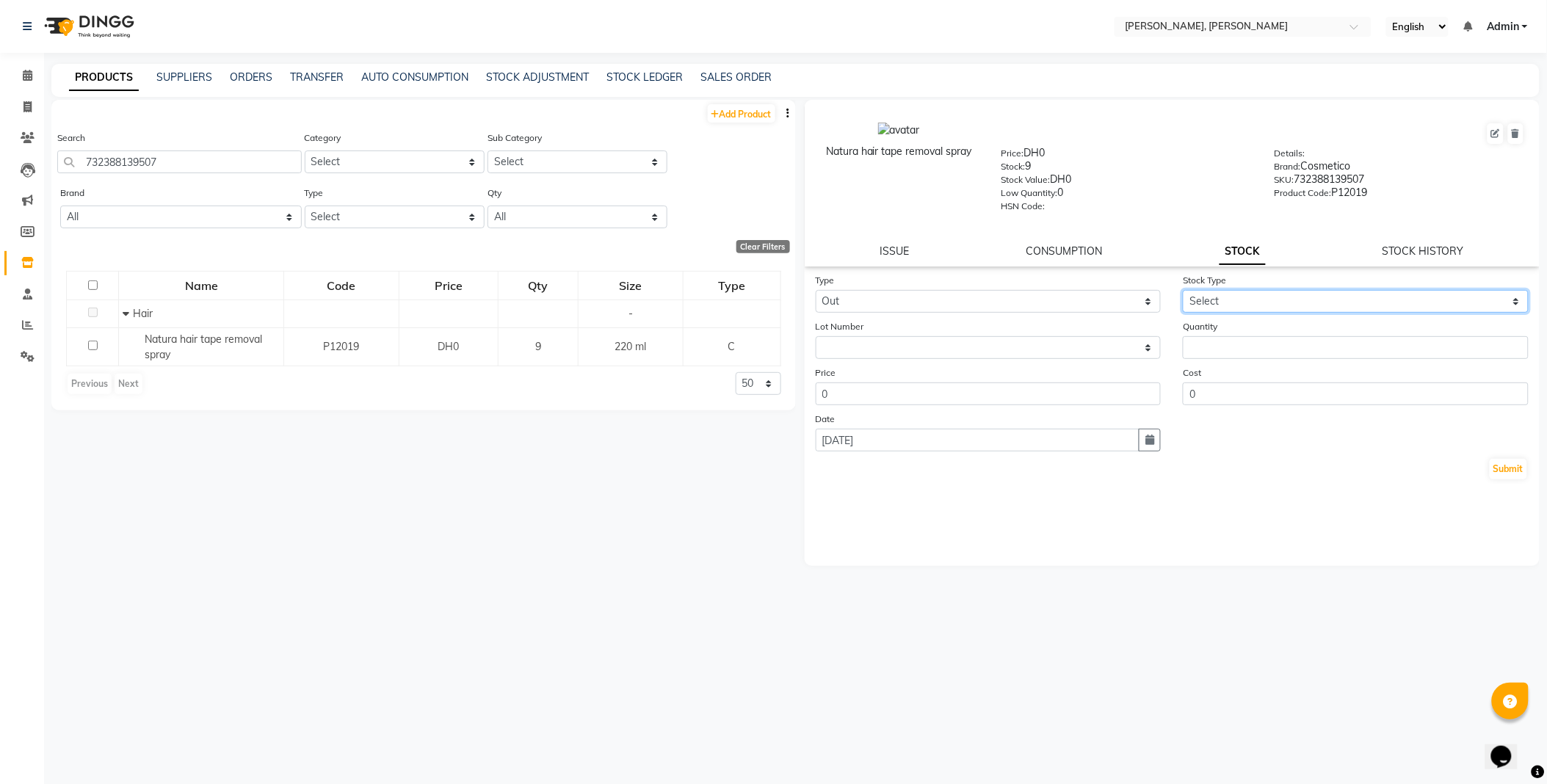
click at [1216, 298] on select "Select Internal Use Damaged Expired Adjustment Return Other" at bounding box center [1356, 301] width 346 height 23
select select "internal use"
click at [1183, 291] on select "Select Internal Use Damaged Expired Adjustment Return Other" at bounding box center [1356, 301] width 346 height 23
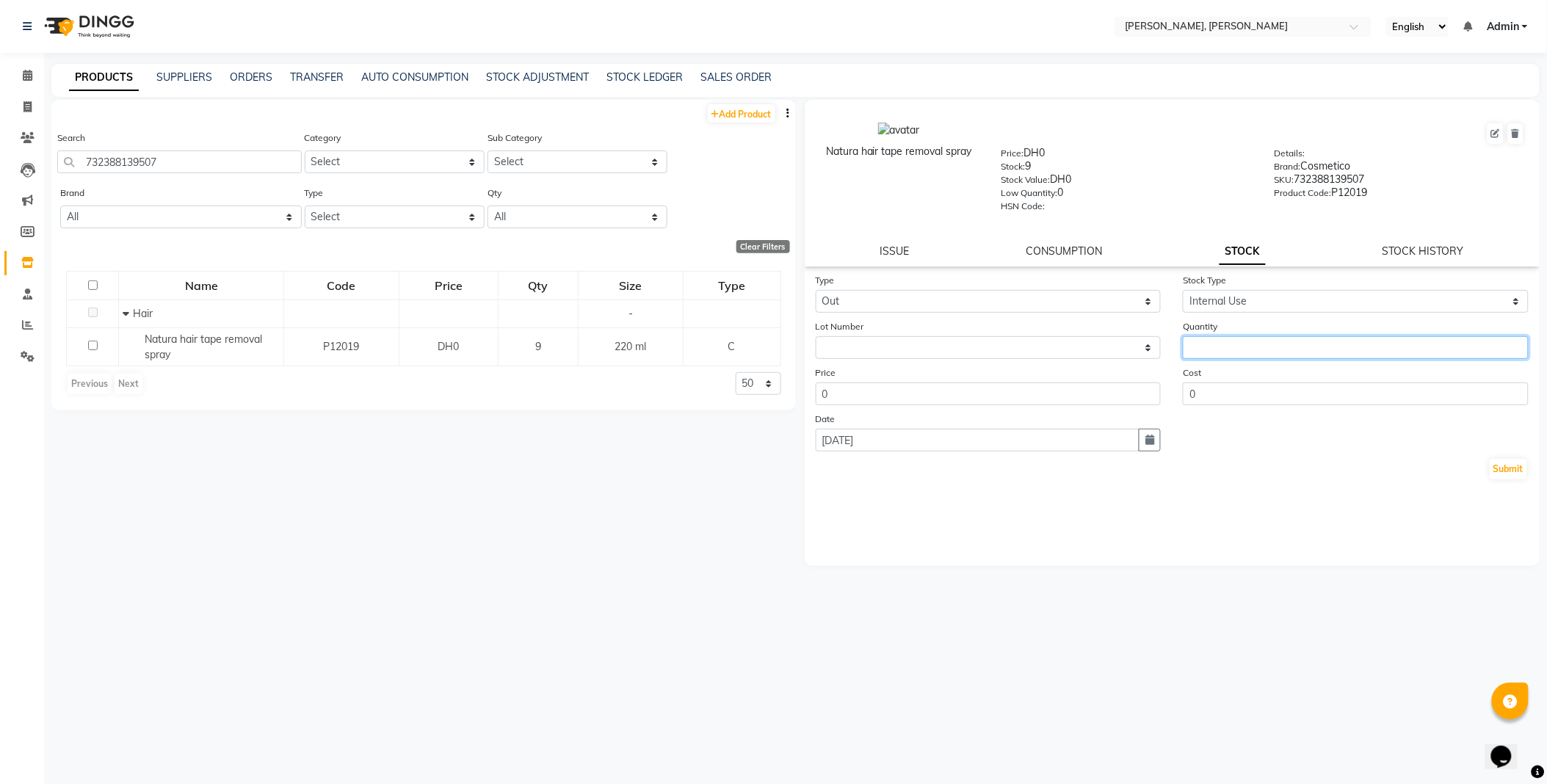
click at [1236, 346] on input "number" at bounding box center [1356, 347] width 346 height 23
type input "1"
click at [1515, 464] on button "Submit" at bounding box center [1508, 469] width 37 height 21
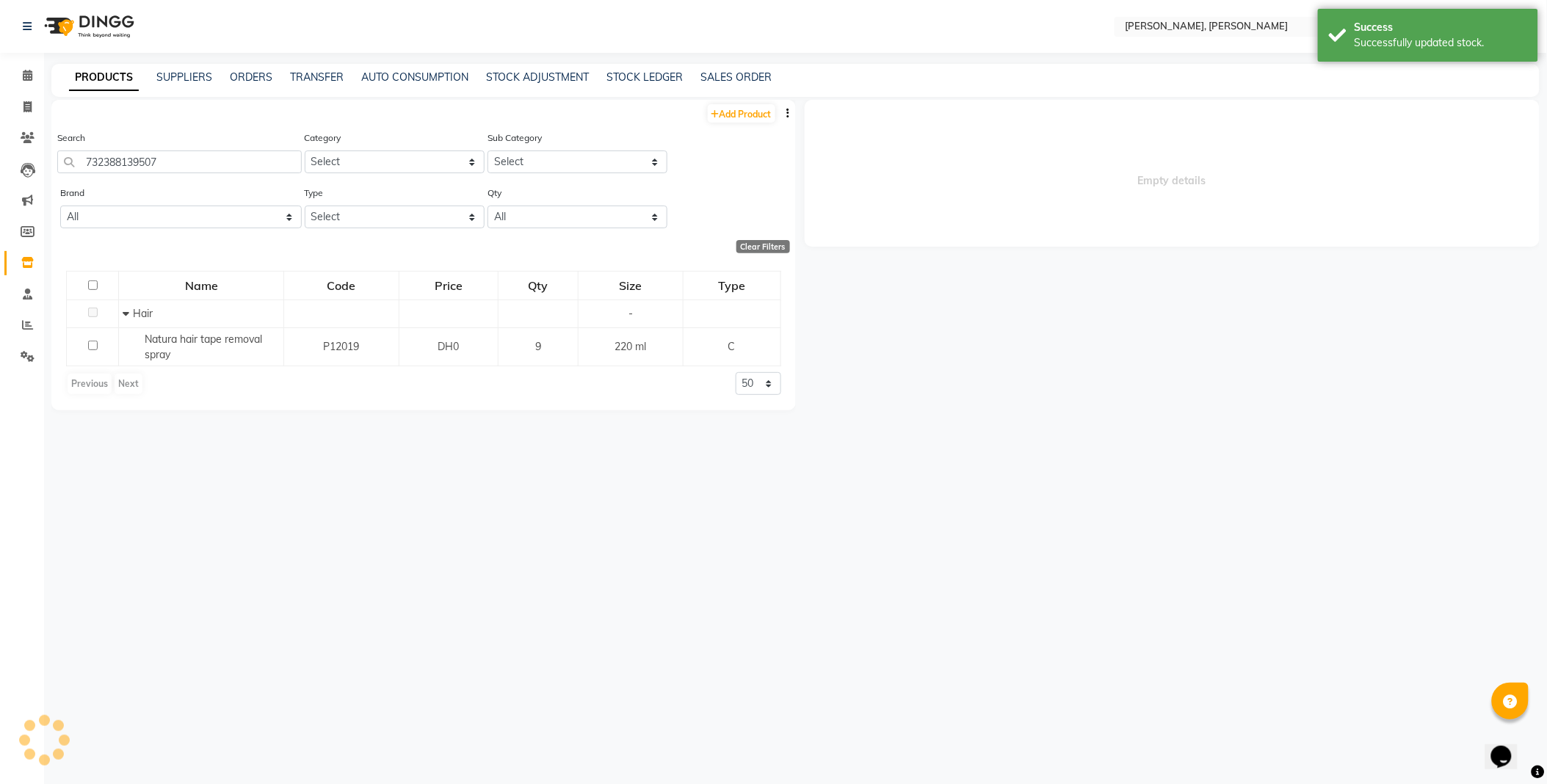
select select
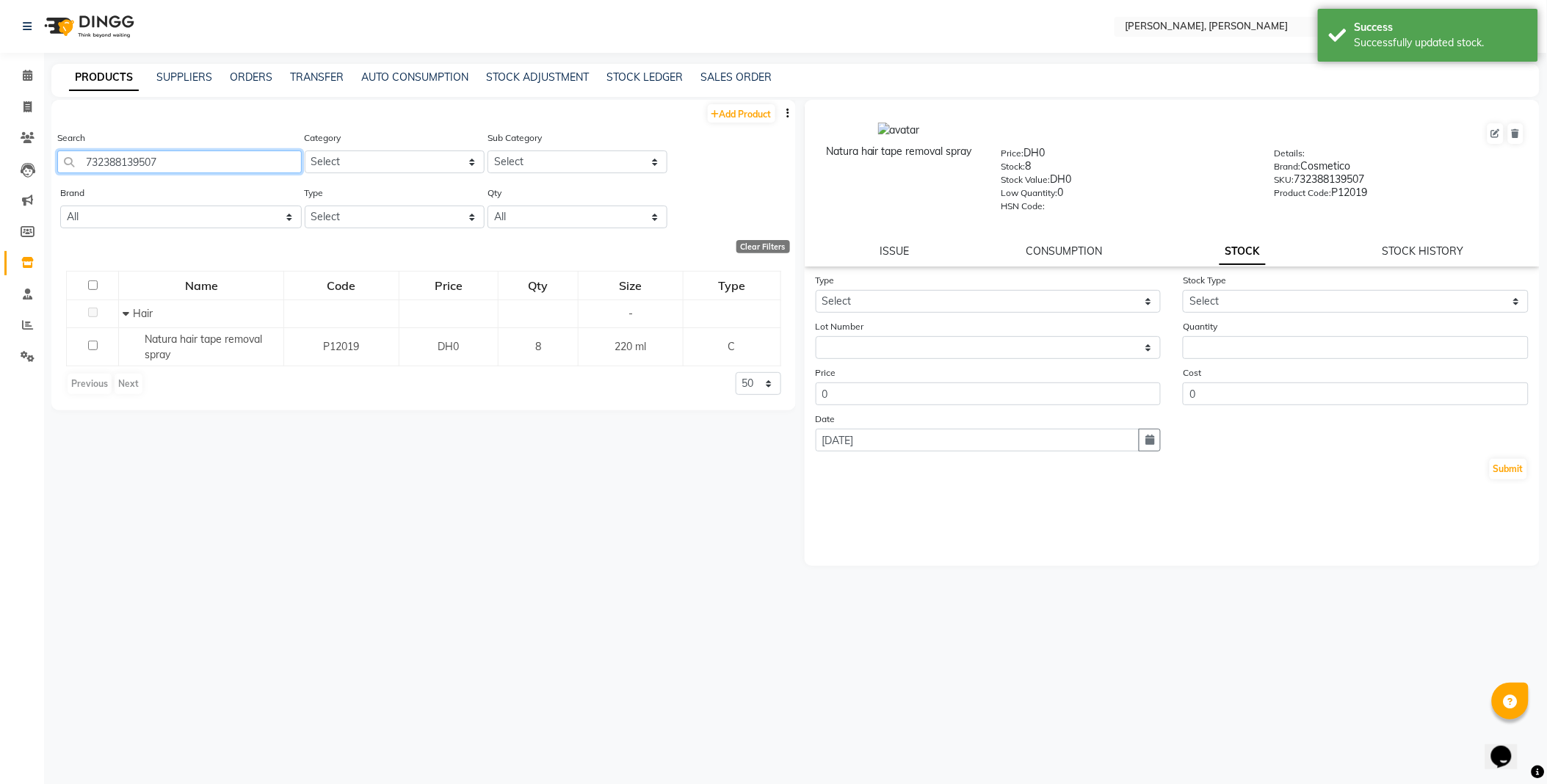
click at [233, 158] on input "732388139507" at bounding box center [179, 162] width 244 height 23
type input "8429421721011"
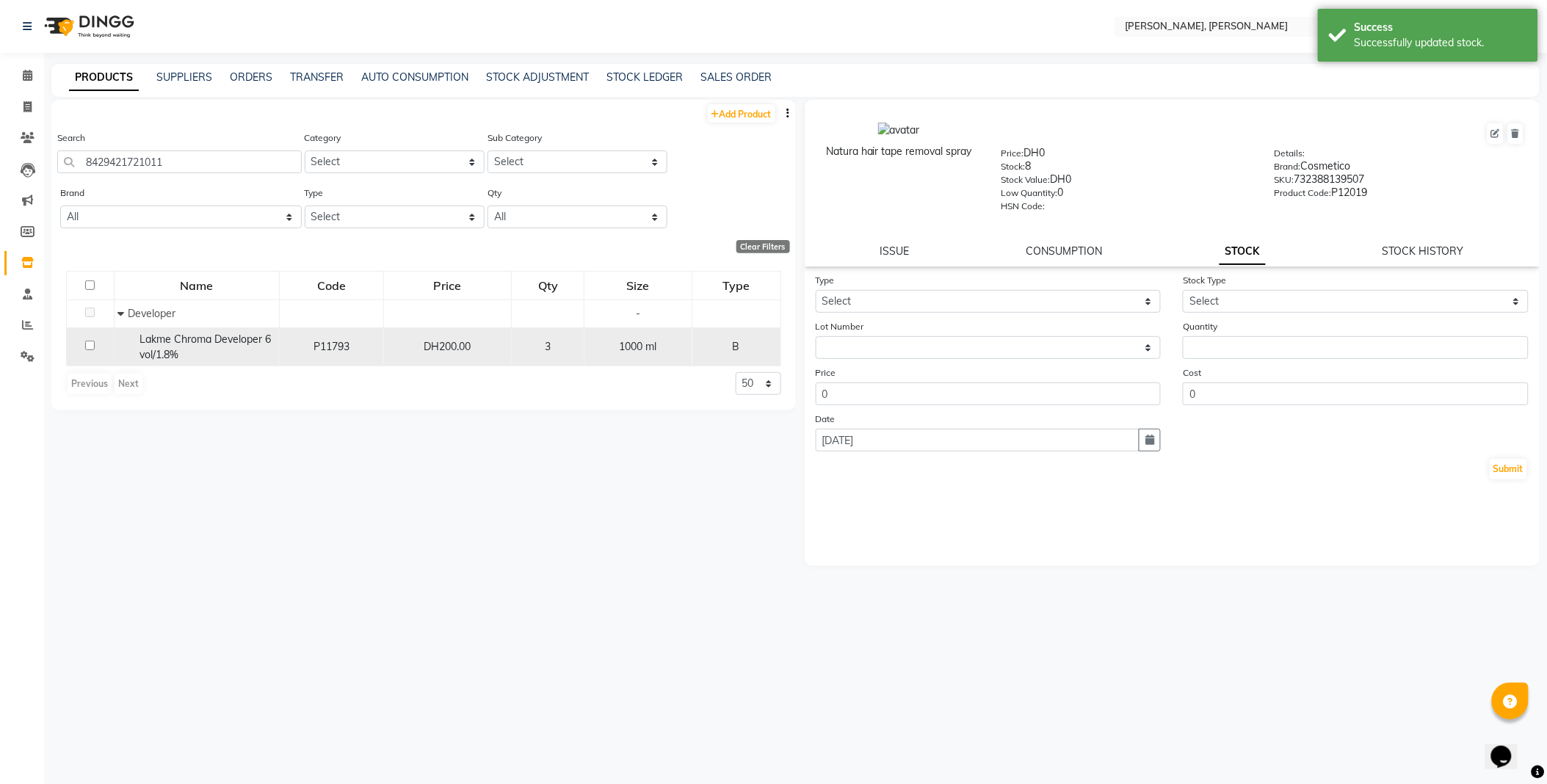
click at [194, 339] on span "Lakme Chroma Developer 6 vol/1.8%" at bounding box center [205, 346] width 132 height 28
select select
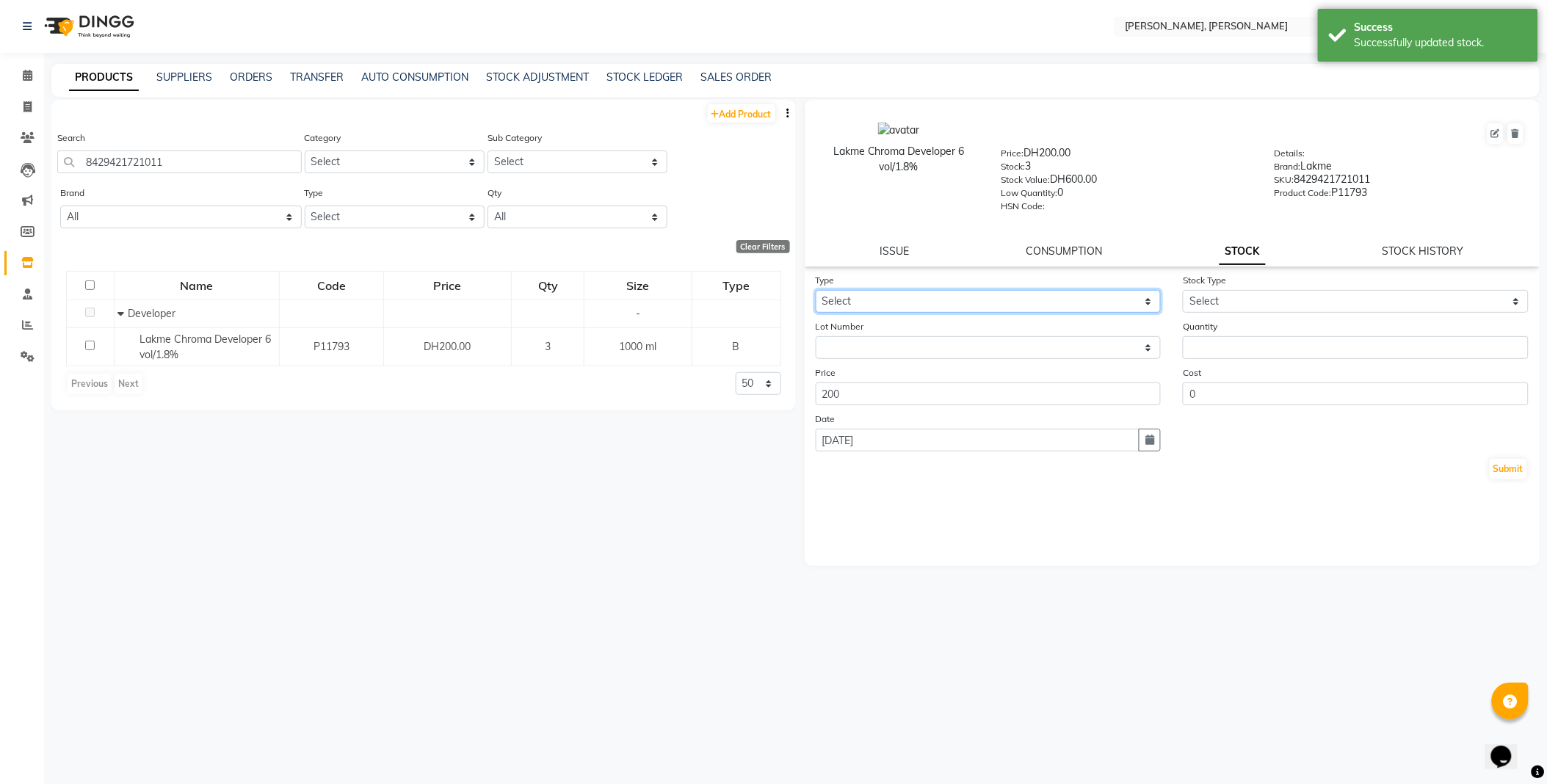
click at [911, 298] on select "Select In Out" at bounding box center [988, 301] width 346 height 23
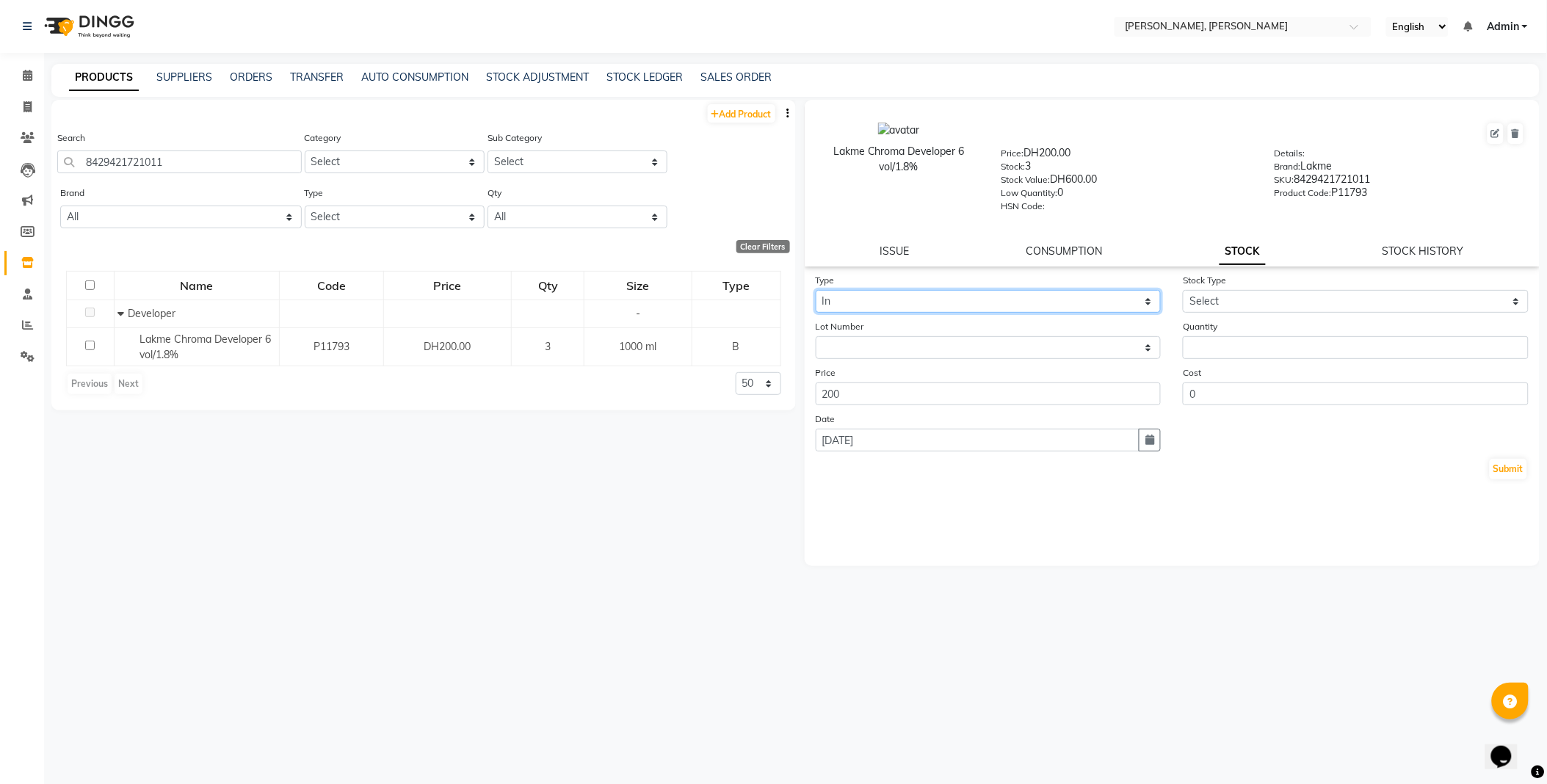
click at [816, 291] on select "Select In Out" at bounding box center [988, 301] width 346 height 23
click at [923, 296] on select "Select In Out" at bounding box center [988, 301] width 346 height 23
select select "out"
click at [816, 291] on select "Select In Out" at bounding box center [988, 301] width 346 height 23
select select
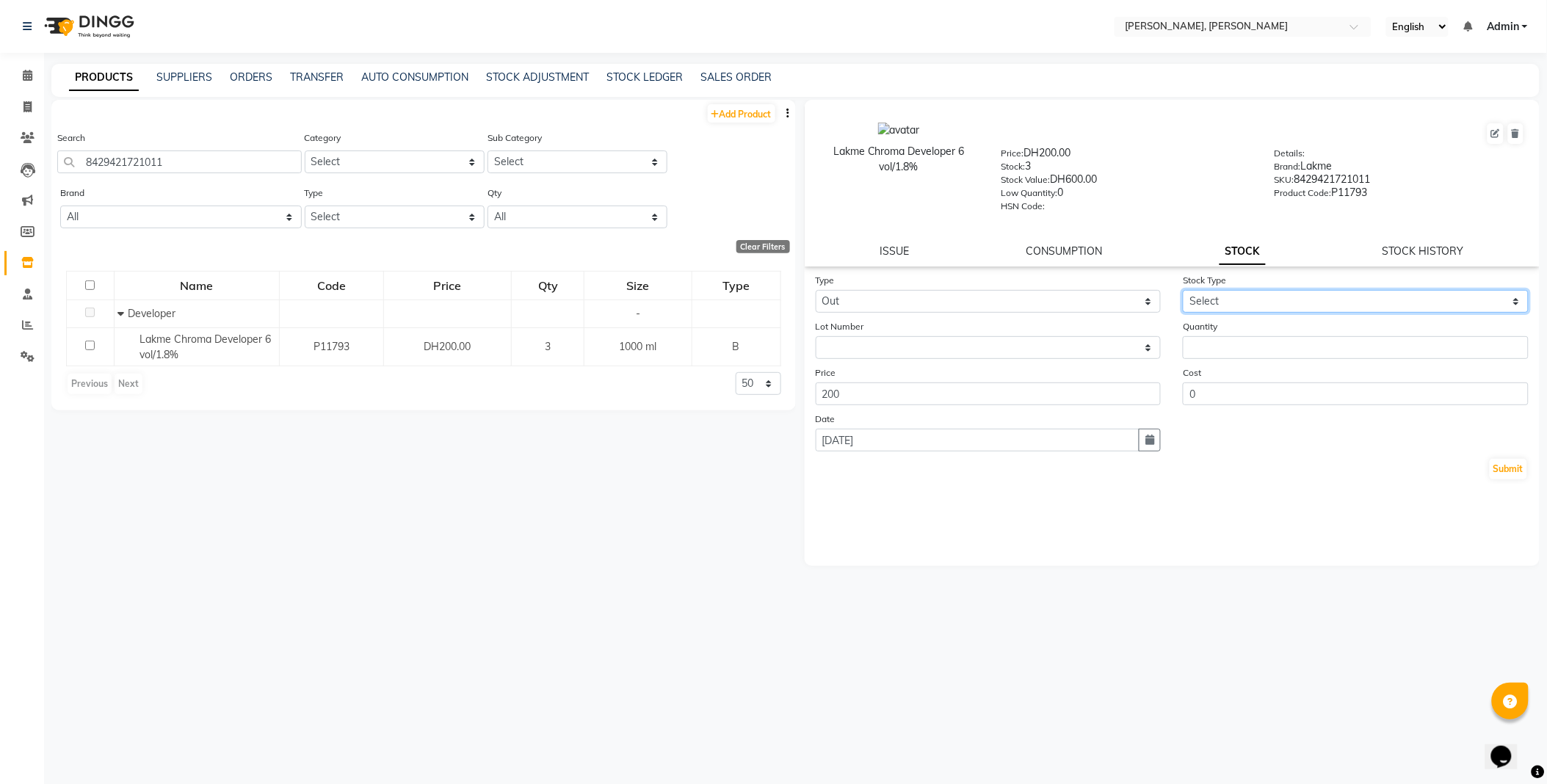
click at [1227, 297] on select "Select Internal Use Damaged Expired Adjustment Return Other" at bounding box center [1356, 301] width 346 height 23
select select "internal use"
click at [1183, 291] on select "Select Internal Use Damaged Expired Adjustment Return Other" at bounding box center [1356, 301] width 346 height 23
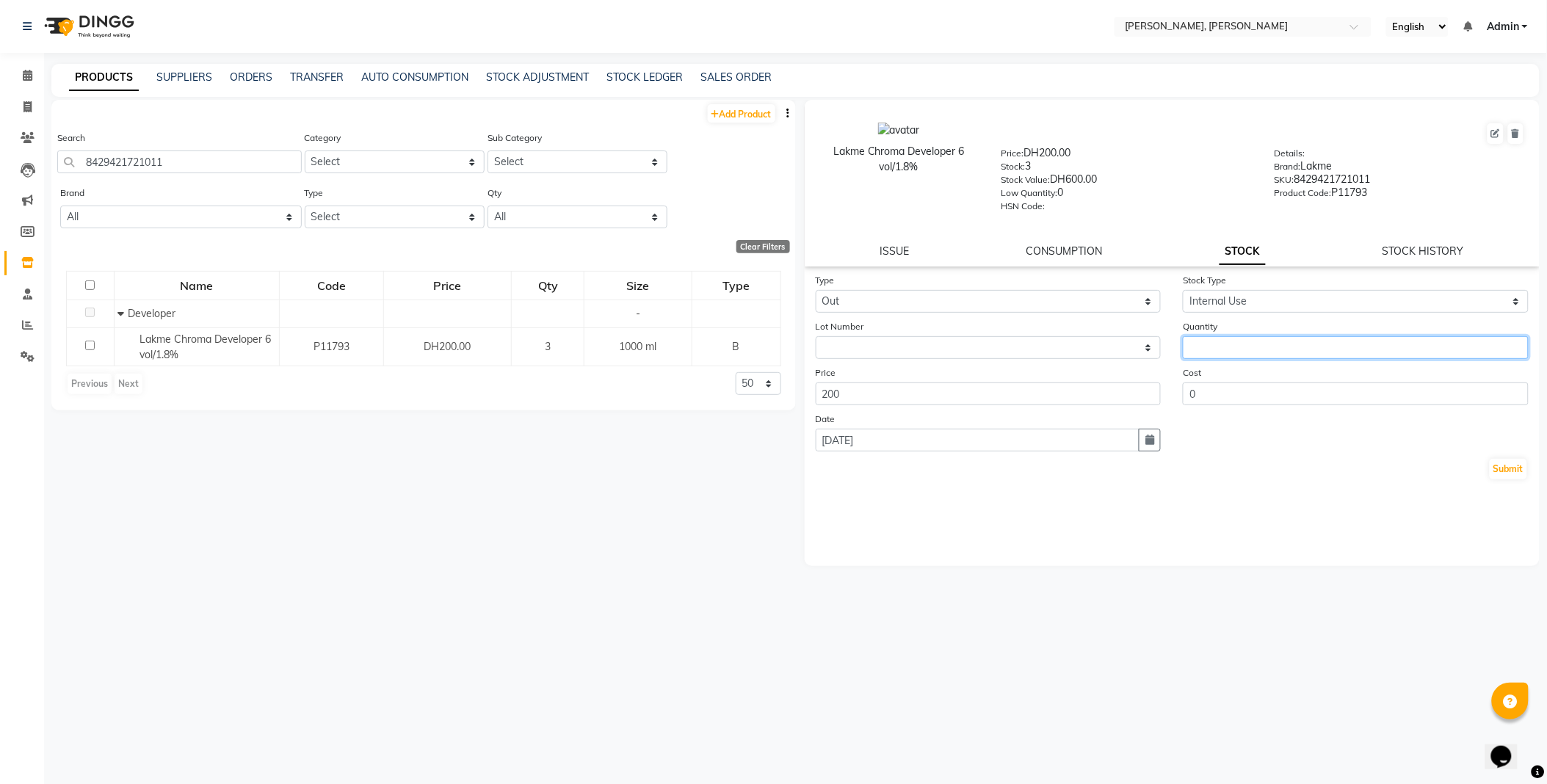
click at [1238, 343] on input "number" at bounding box center [1356, 347] width 346 height 23
type input "1"
click at [1500, 466] on button "Submit" at bounding box center [1508, 469] width 37 height 21
select select
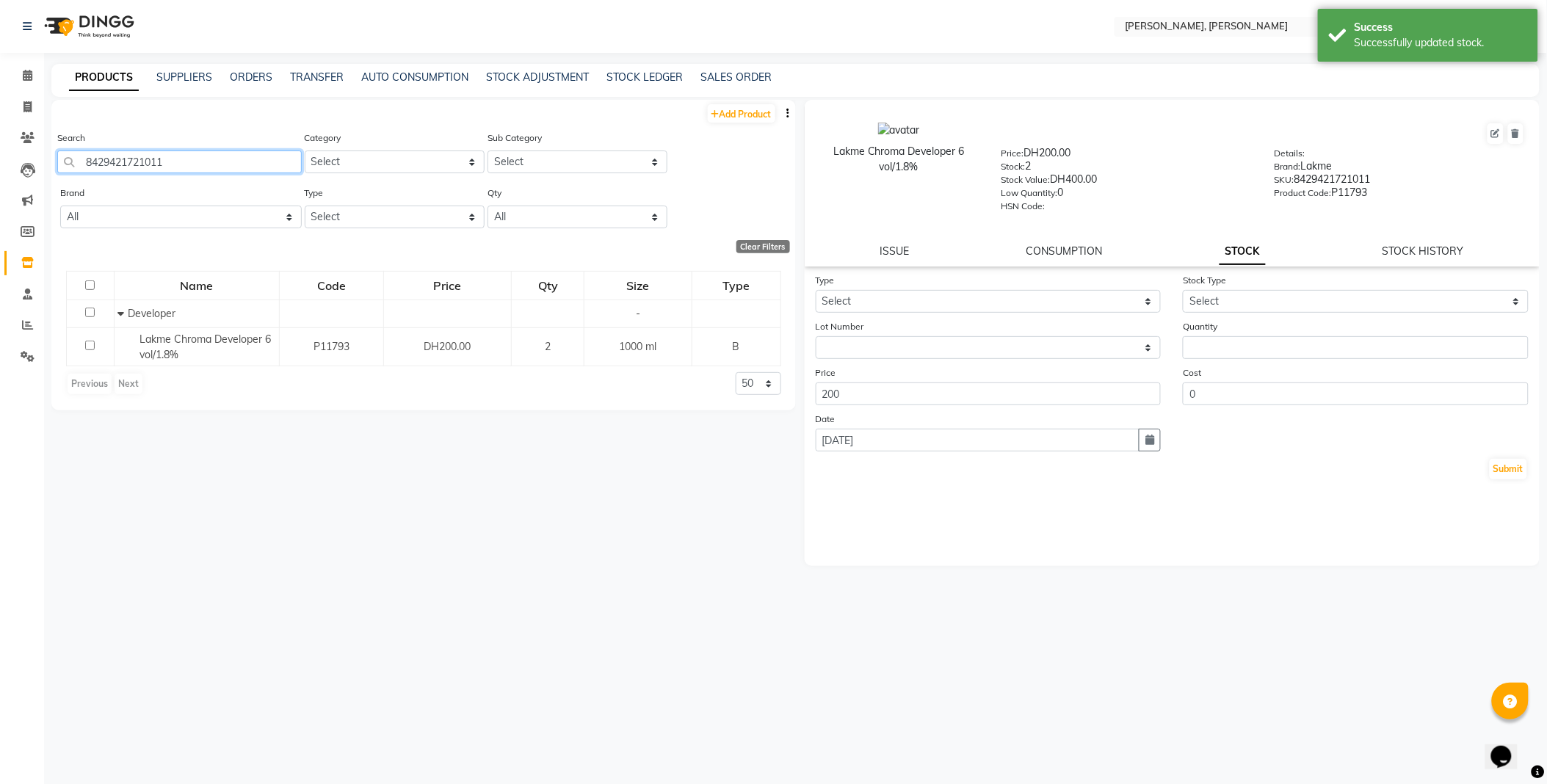
click at [236, 155] on input "8429421721011" at bounding box center [179, 162] width 244 height 23
type input "4045787979855"
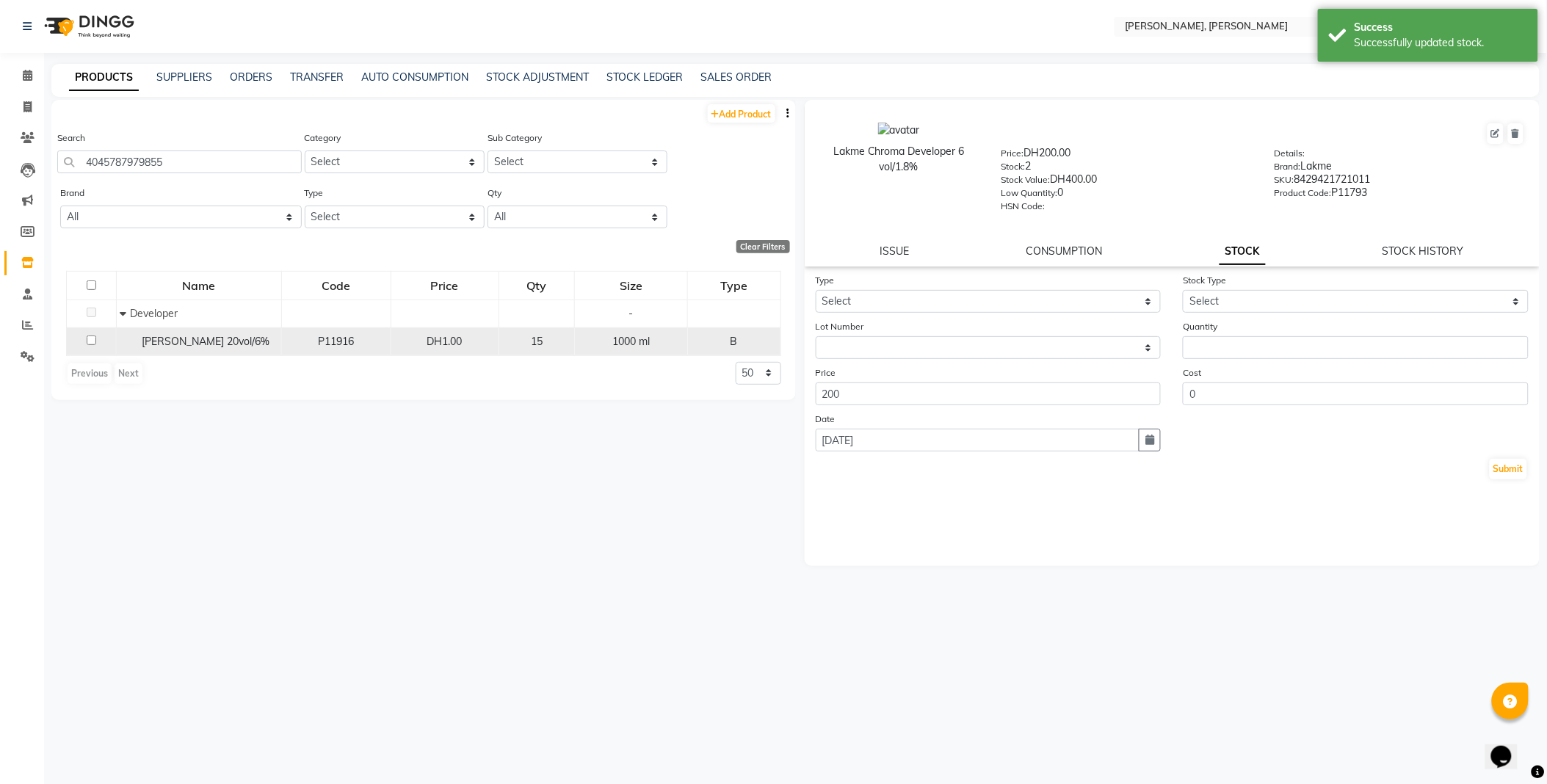
click at [226, 343] on span "[PERSON_NAME] 20vol/6%" at bounding box center [206, 340] width 128 height 13
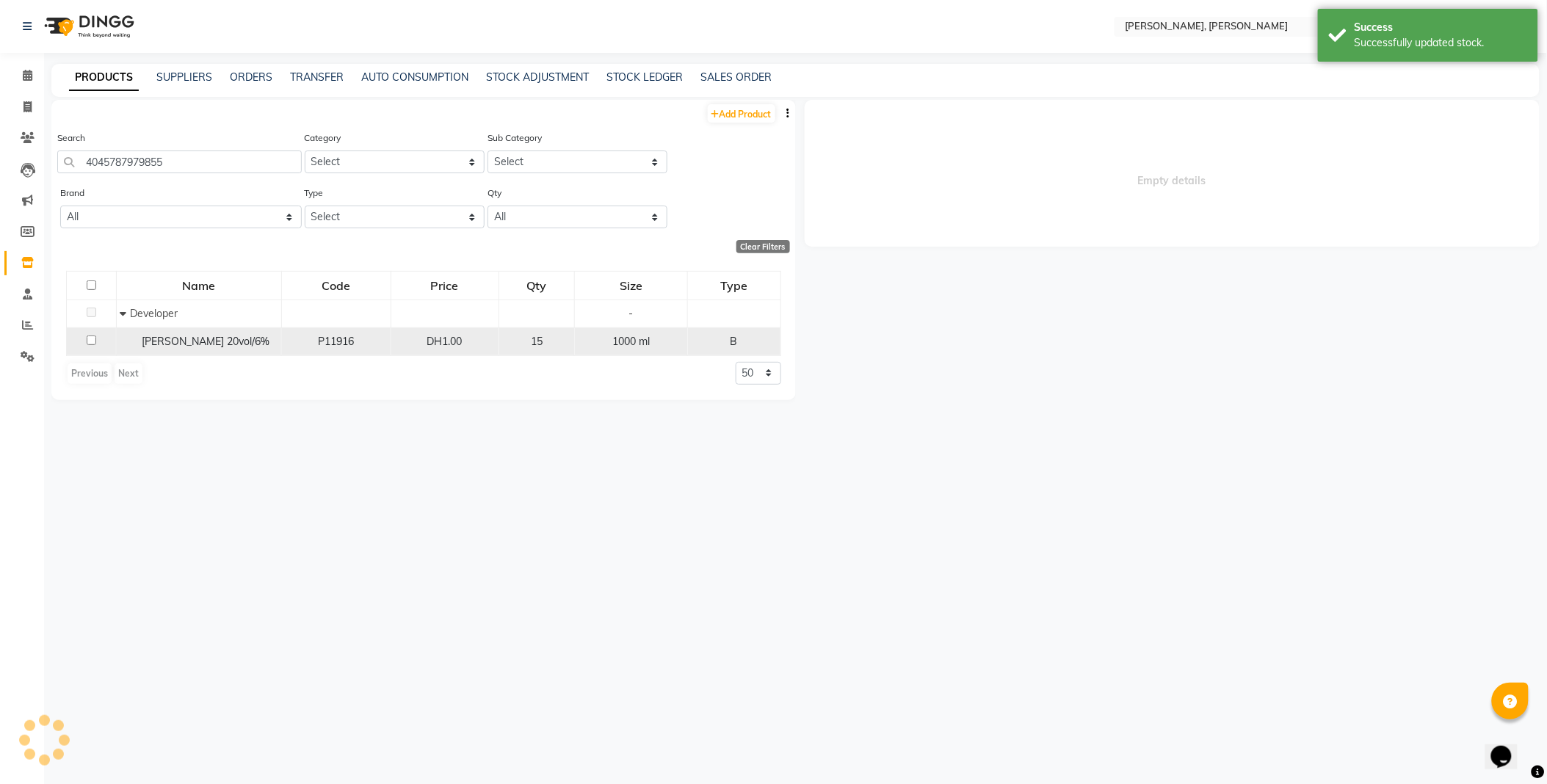
select select
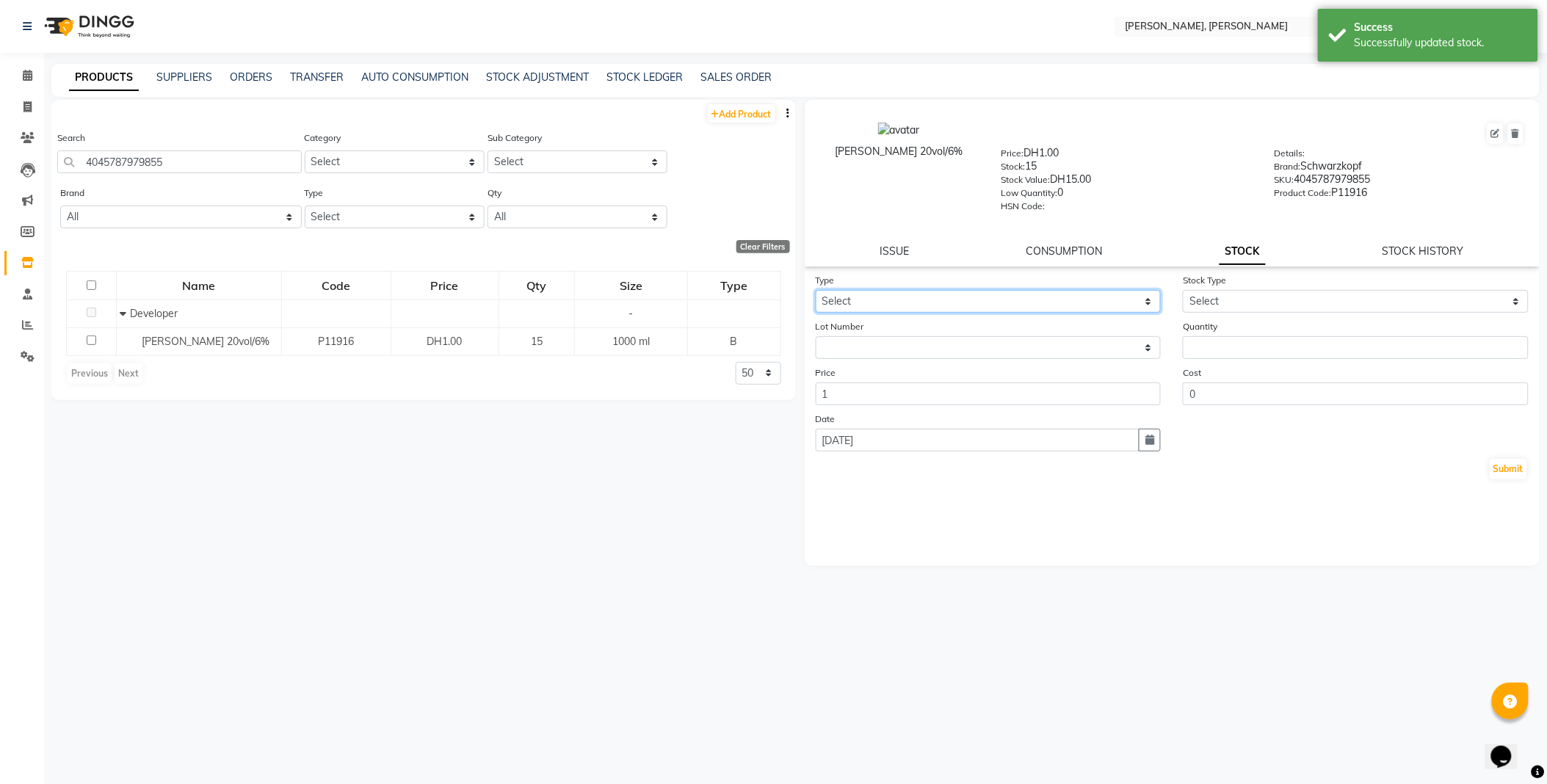
click at [884, 291] on select "Select In Out" at bounding box center [988, 301] width 346 height 23
select select "out"
click at [816, 291] on select "Select In Out" at bounding box center [988, 301] width 346 height 23
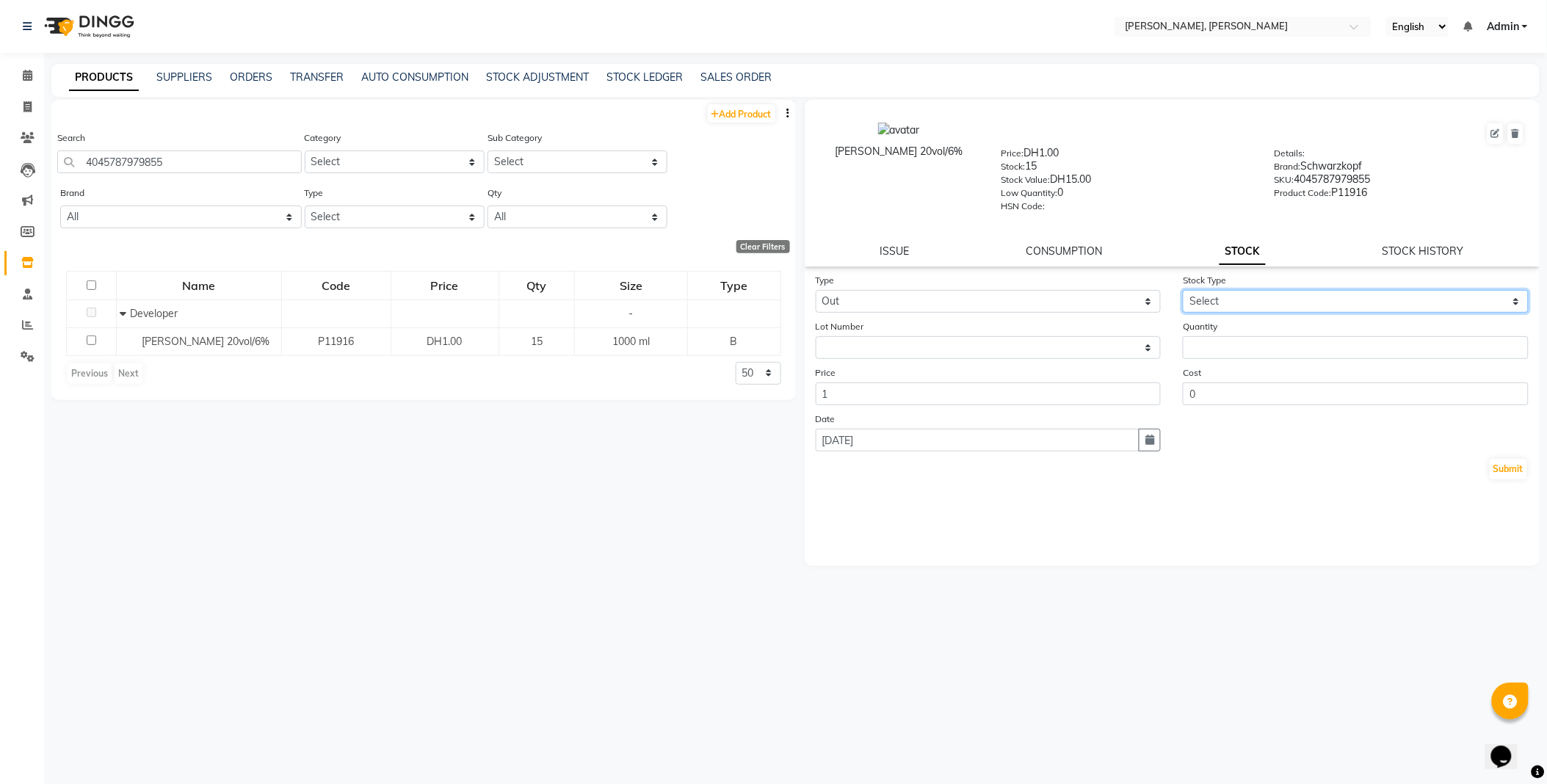
click at [1220, 301] on select "Select Internal Use Damaged Expired Adjustment Return Other" at bounding box center [1356, 301] width 346 height 23
select select "internal use"
click at [1183, 291] on select "Select Internal Use Damaged Expired Adjustment Return Other" at bounding box center [1356, 301] width 346 height 23
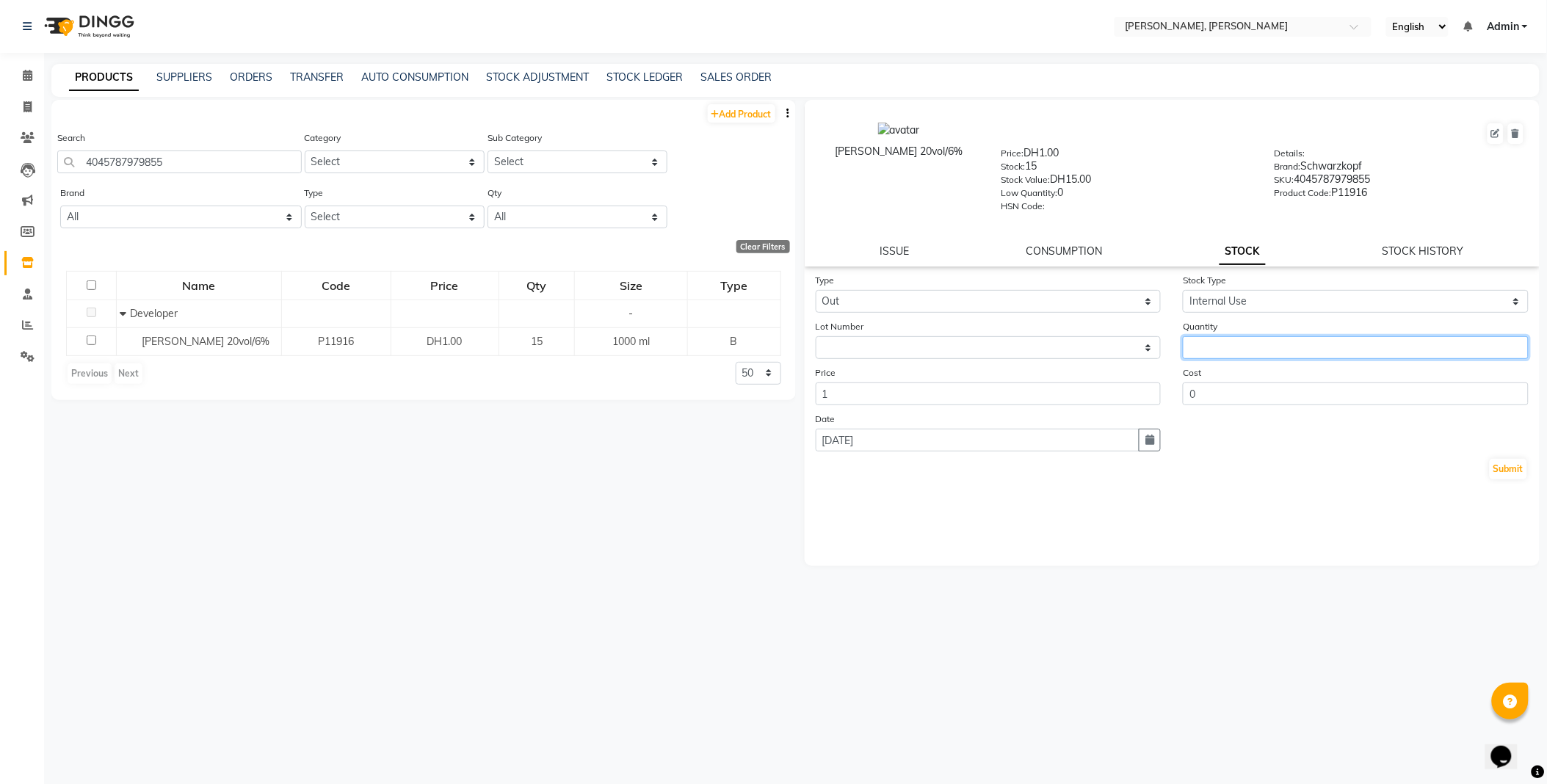
click at [1243, 347] on input "number" at bounding box center [1356, 347] width 346 height 23
type input "1"
click at [1518, 464] on button "Submit" at bounding box center [1508, 469] width 37 height 21
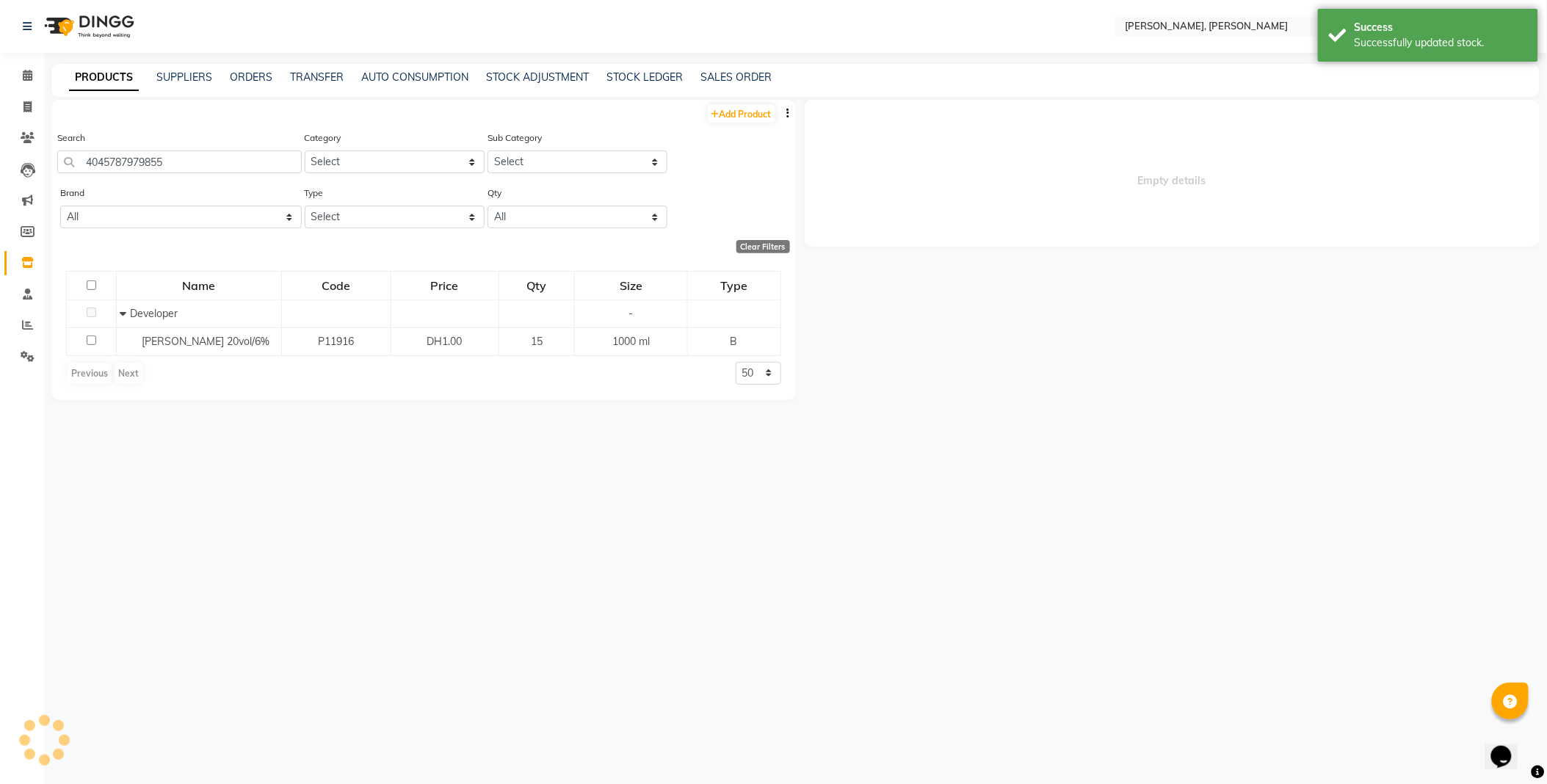
select select
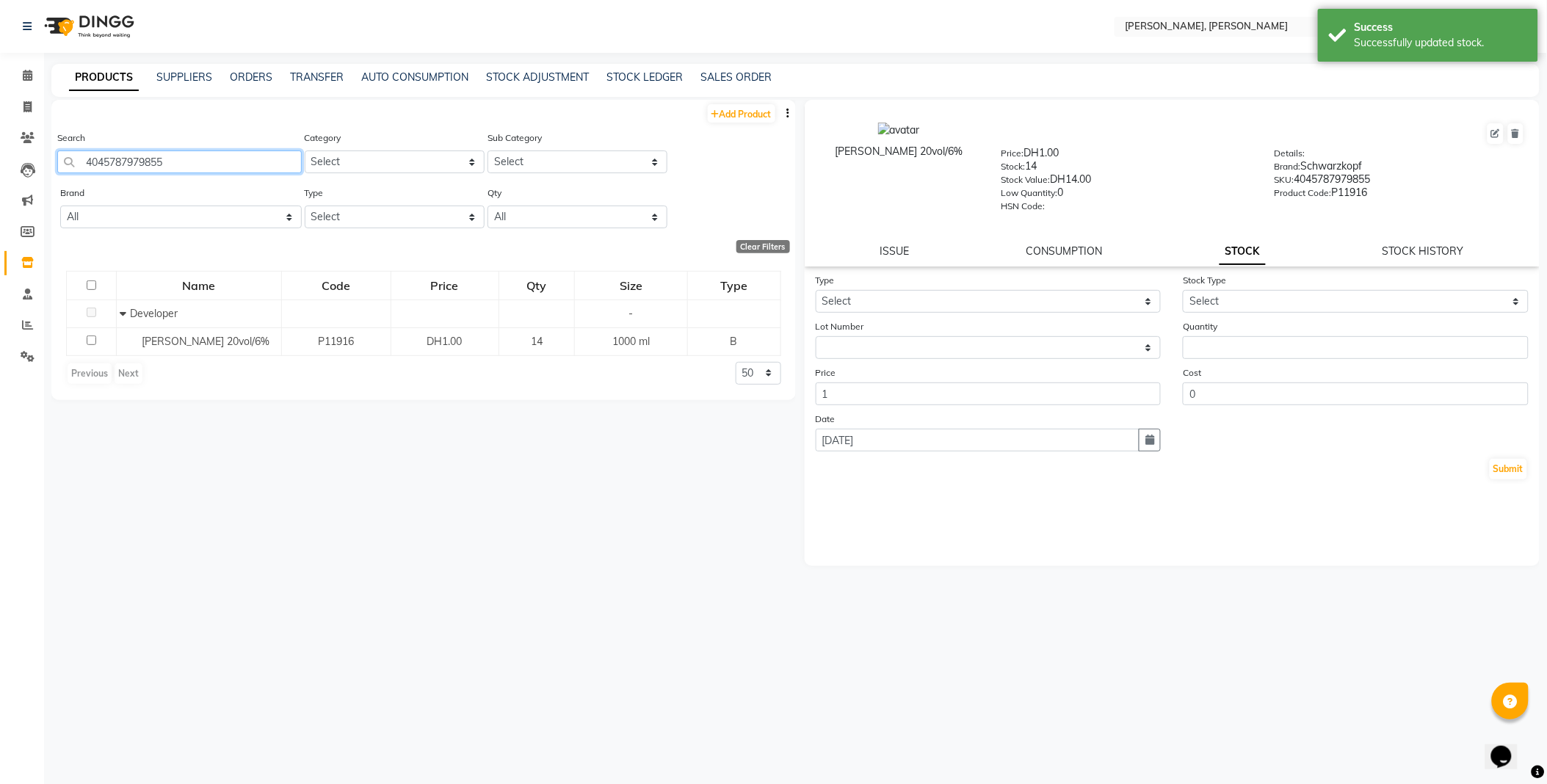
click at [204, 158] on input "4045787979855" at bounding box center [179, 162] width 244 height 23
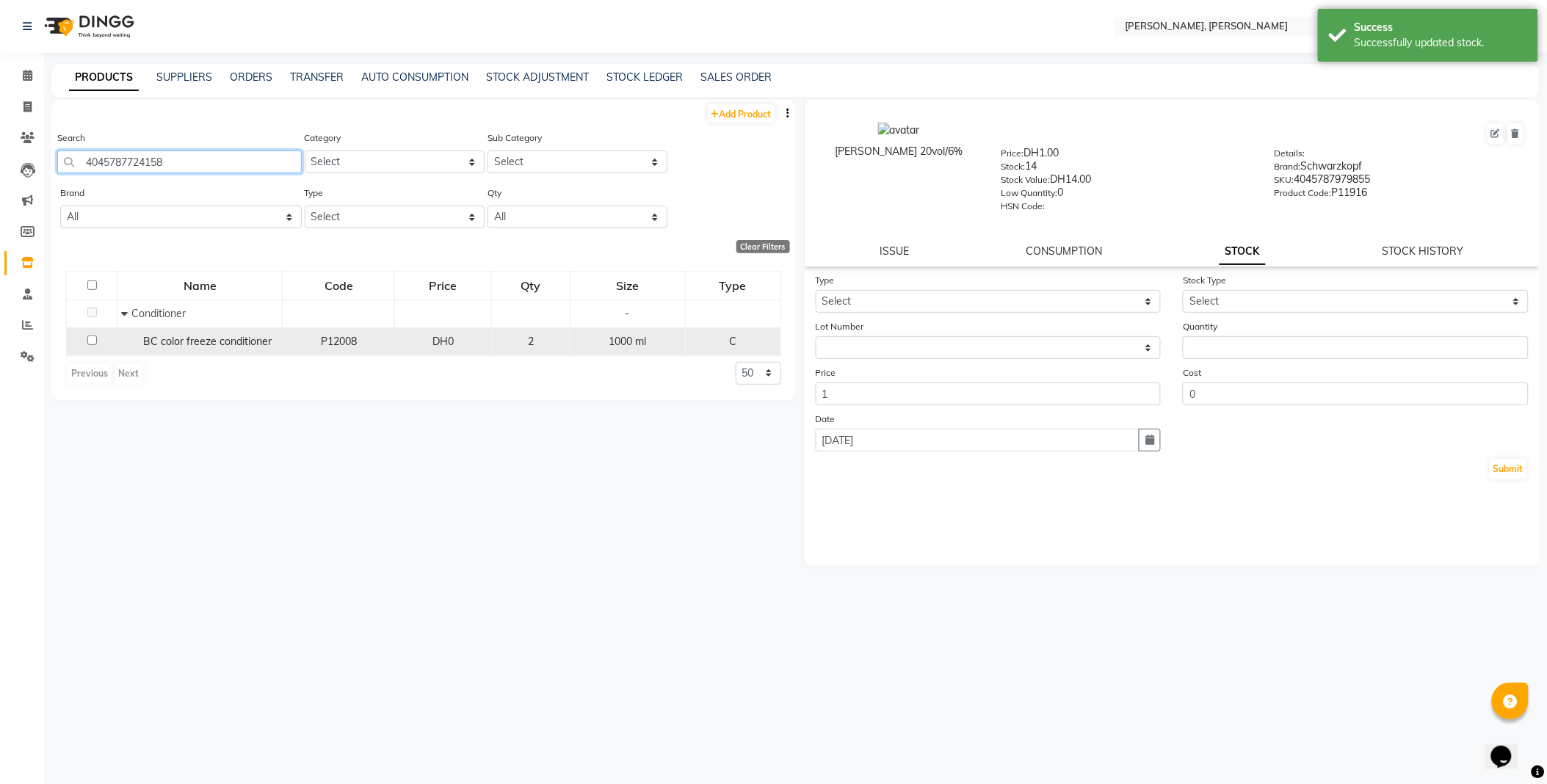
type input "4045787724158"
click at [204, 341] on span "BC color freeze conditioner" at bounding box center [207, 340] width 129 height 13
select select
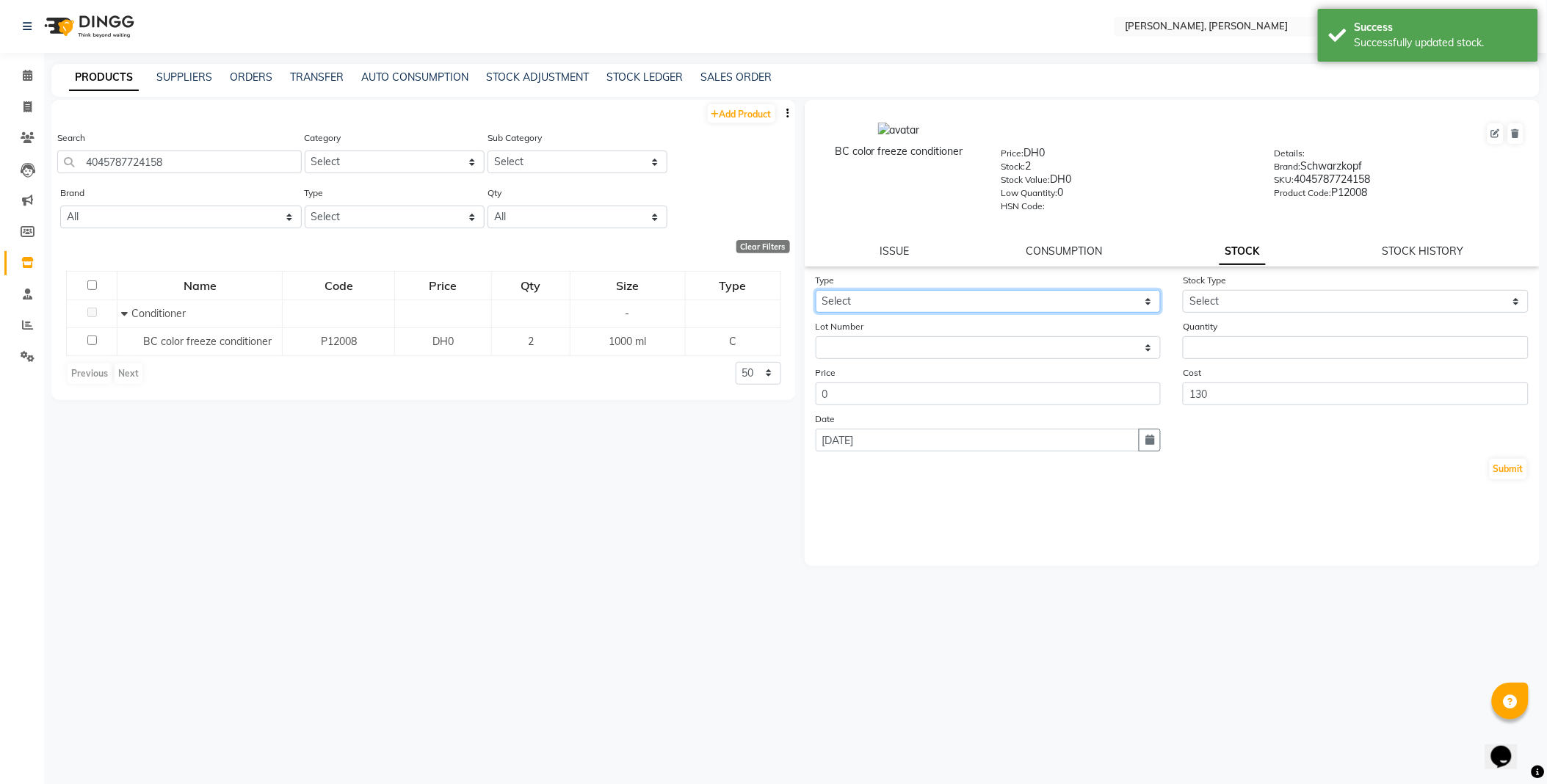
click at [881, 302] on select "Select In Out" at bounding box center [988, 301] width 346 height 23
select select "out"
click at [816, 291] on select "Select In Out" at bounding box center [988, 301] width 346 height 23
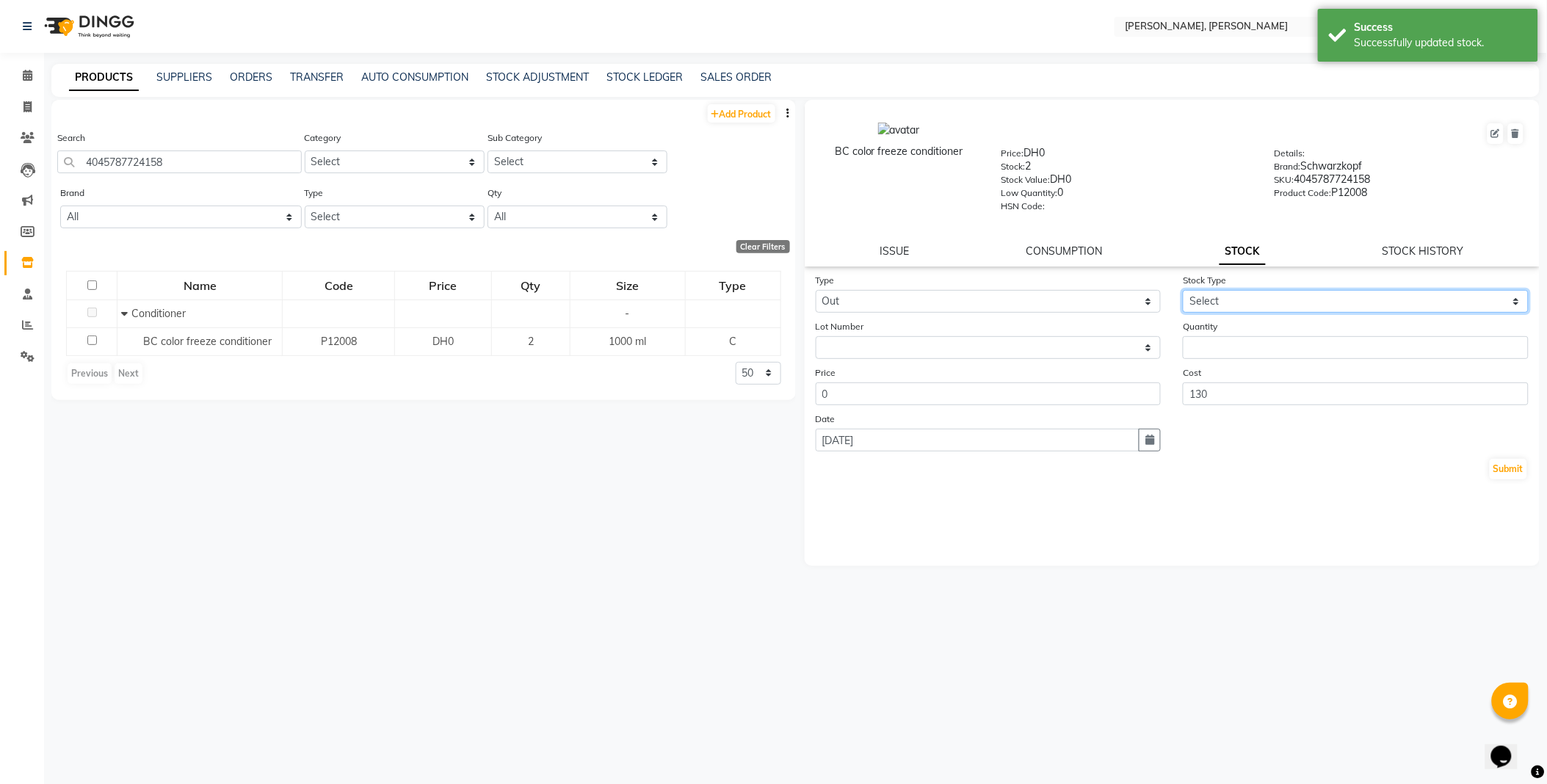
click at [1222, 301] on select "Select Internal Use Damaged Expired Adjustment Return Other" at bounding box center [1356, 301] width 346 height 23
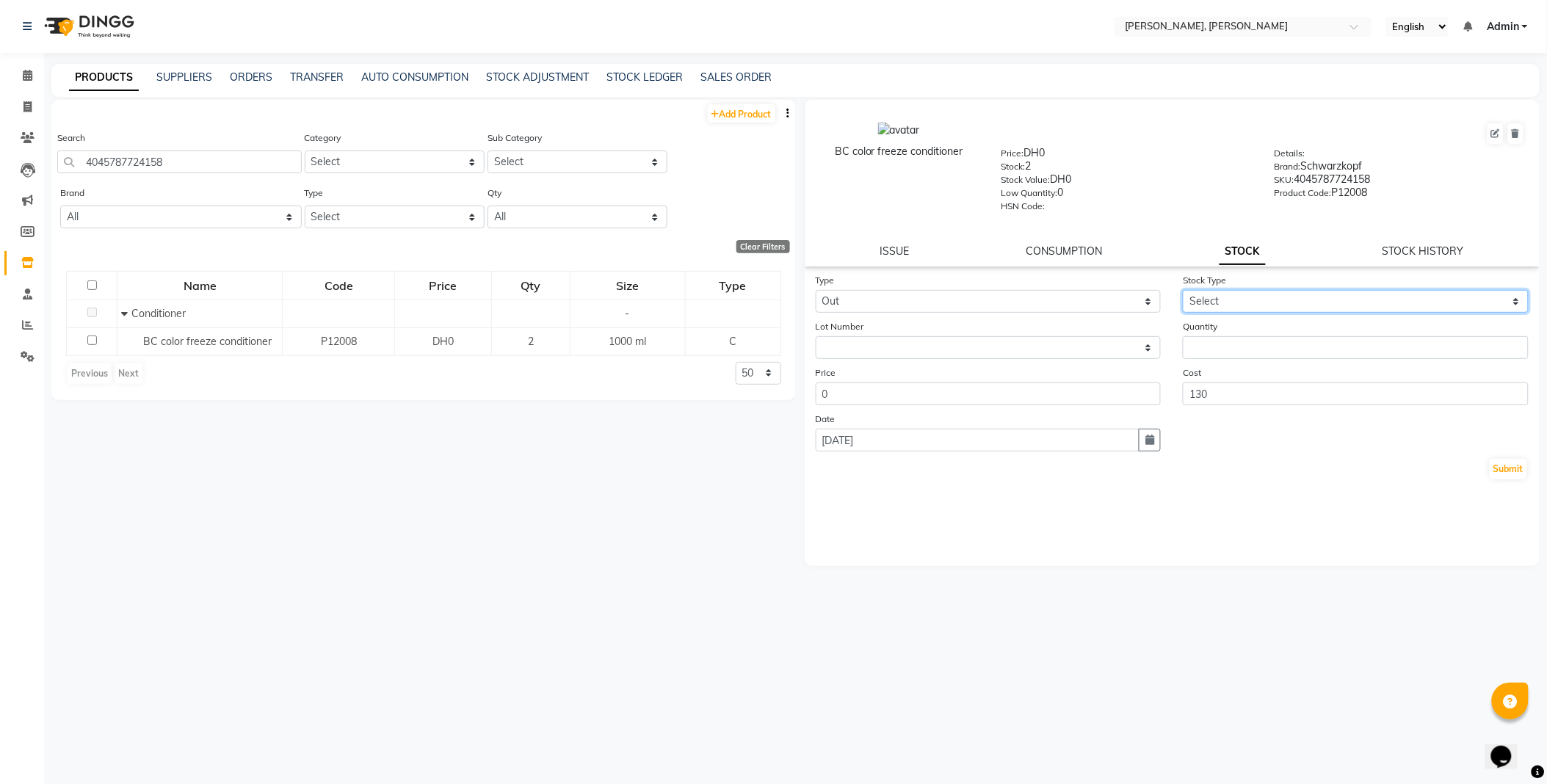
select select "internal use"
click at [1183, 291] on select "Select Internal Use Damaged Expired Adjustment Return Other" at bounding box center [1356, 301] width 346 height 23
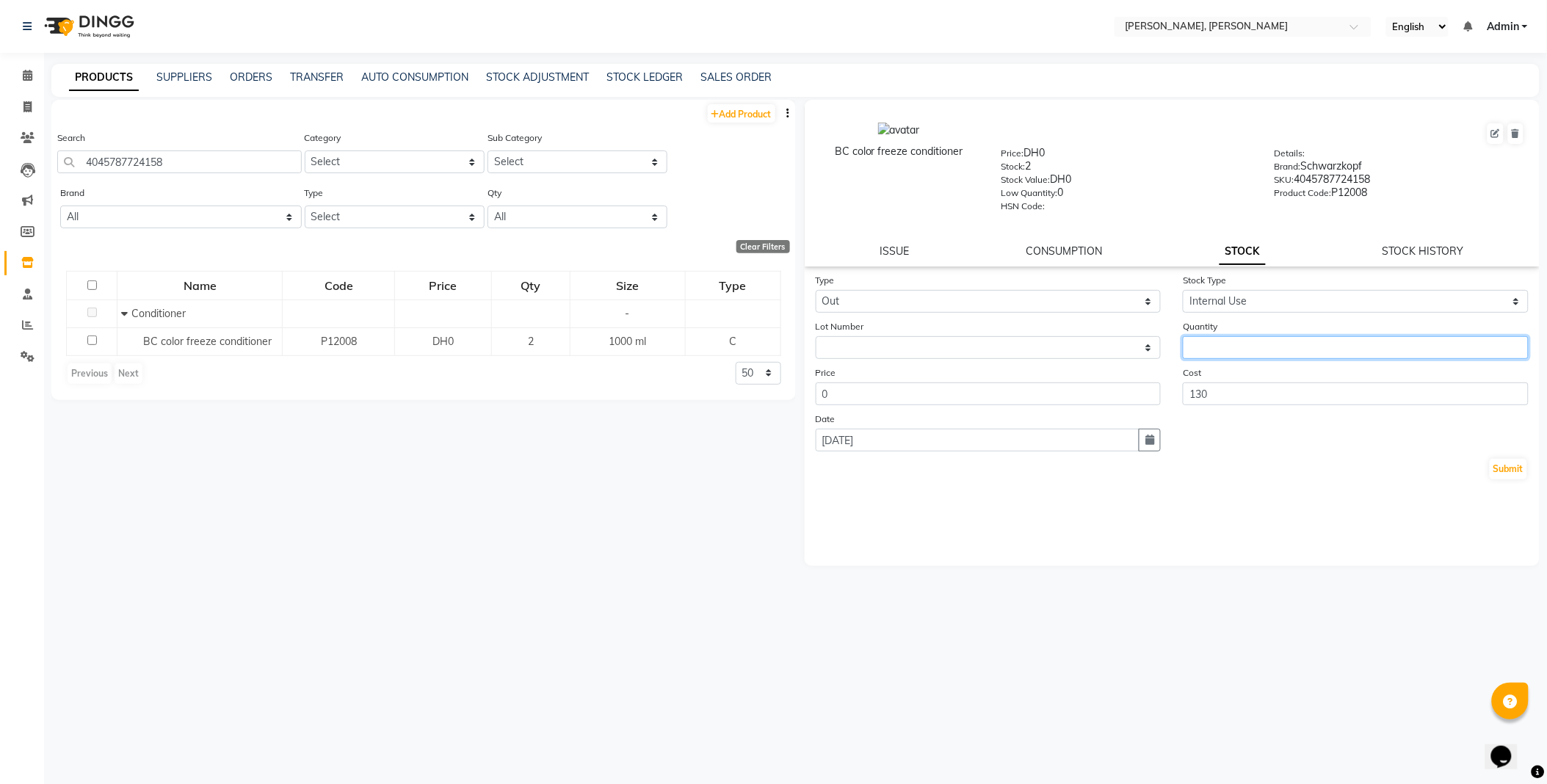
click at [1238, 353] on input "number" at bounding box center [1356, 347] width 346 height 23
type input "1"
click at [1516, 465] on button "Submit" at bounding box center [1508, 469] width 37 height 21
select select
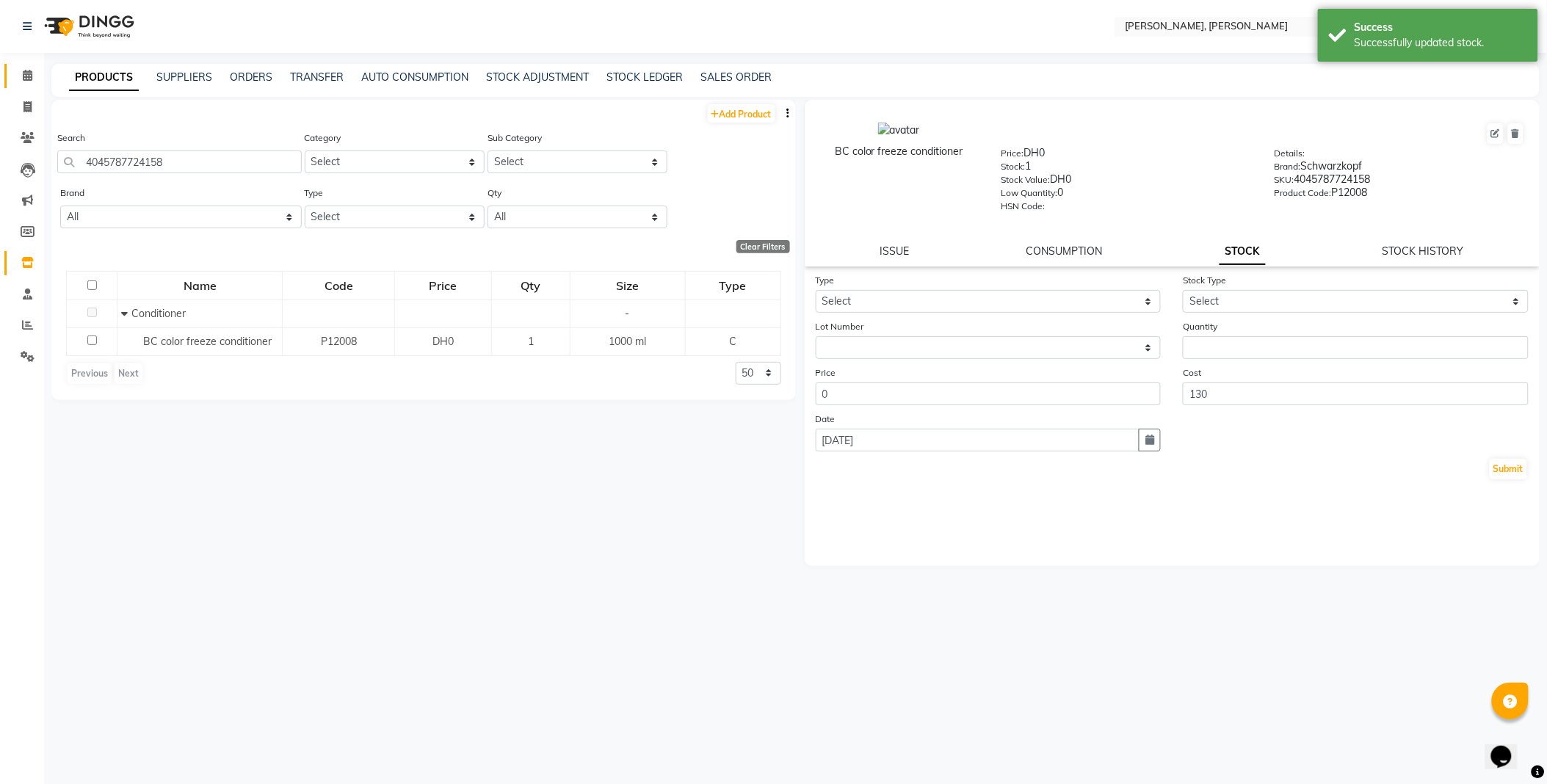
click at [27, 76] on icon at bounding box center [28, 75] width 9 height 11
